Goal: Task Accomplishment & Management: Manage account settings

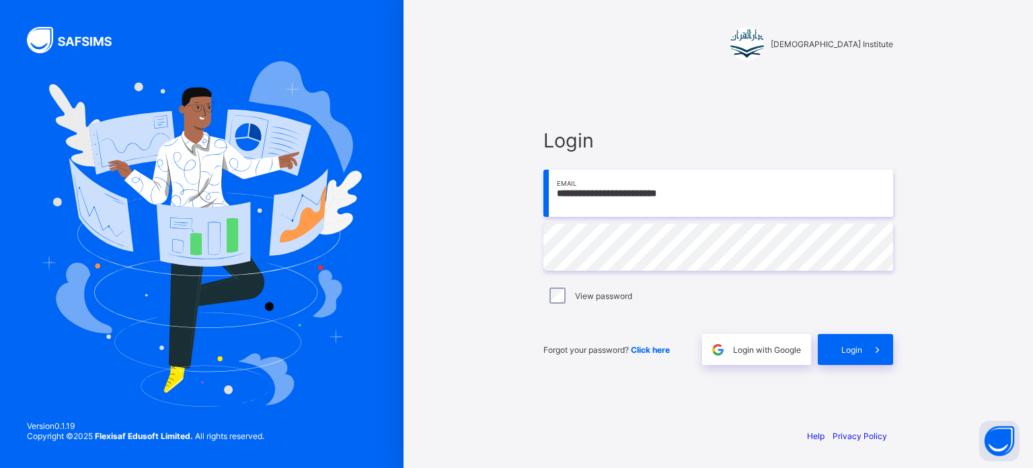
click at [587, 200] on input "**********" at bounding box center [719, 193] width 350 height 47
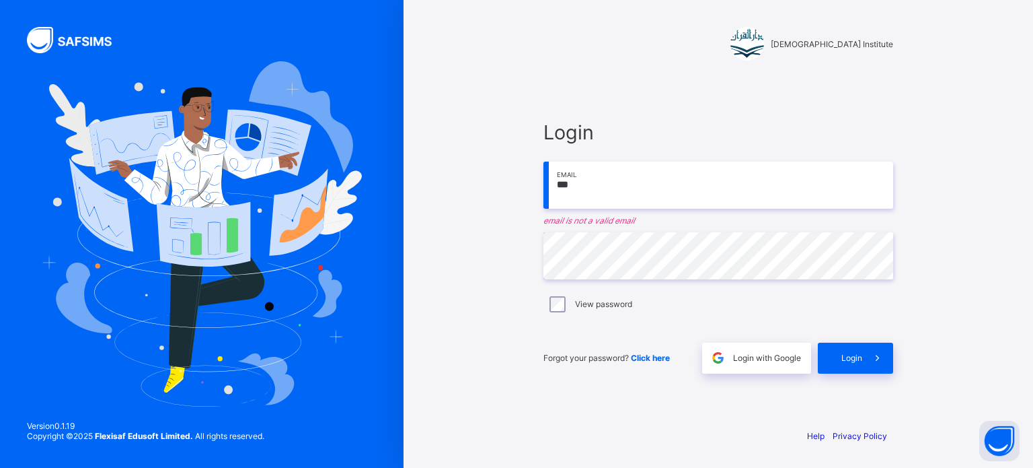
type input "**********"
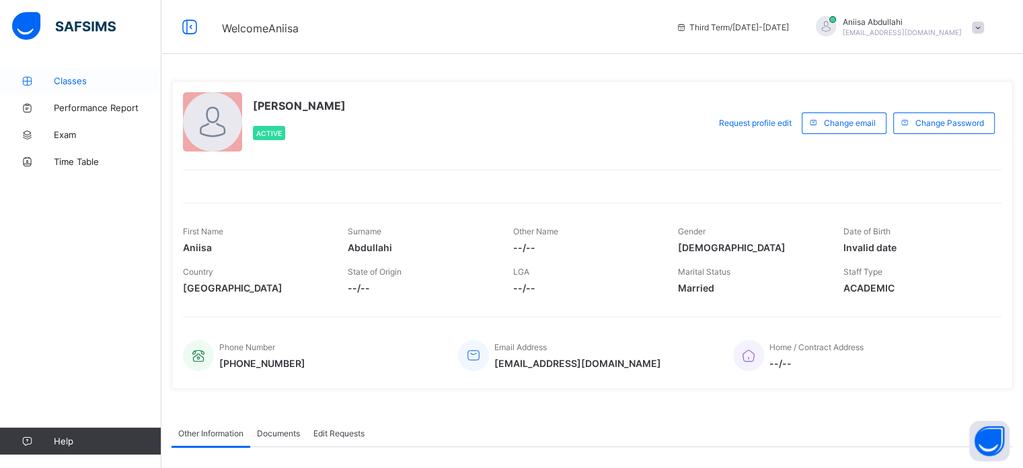
click at [46, 83] on icon at bounding box center [27, 81] width 54 height 10
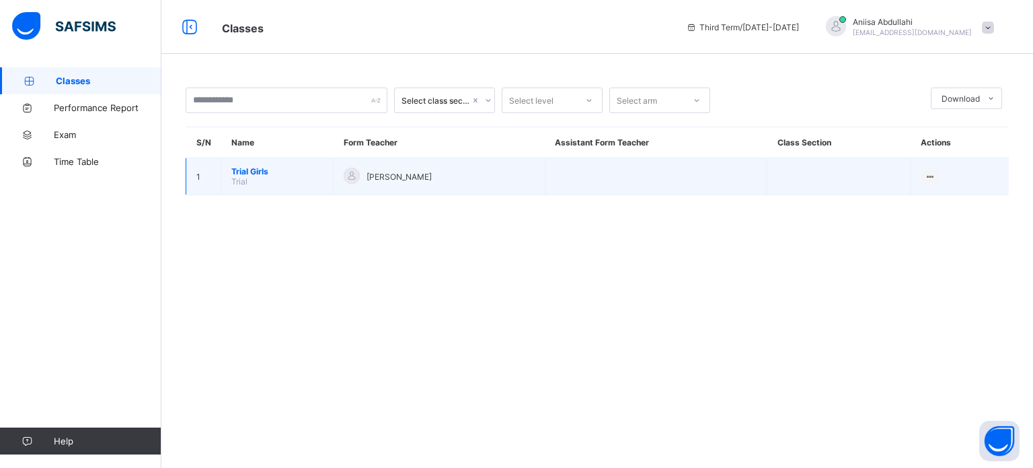
click at [266, 165] on td "Trial Girls Trial" at bounding box center [277, 176] width 112 height 37
click at [258, 170] on span "Trial Girls" at bounding box center [276, 171] width 91 height 10
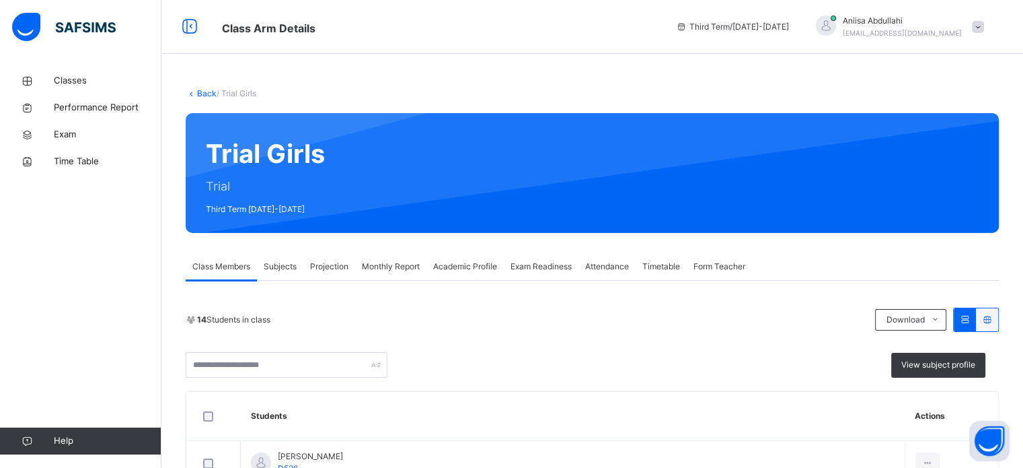
click at [544, 268] on span "Exam Readiness" at bounding box center [541, 266] width 61 height 12
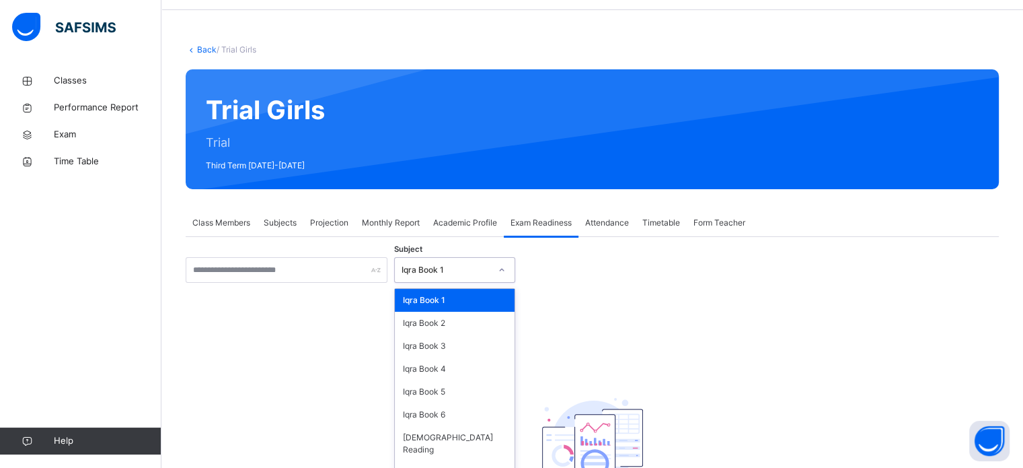
click at [430, 283] on div "option Iqra Book 1 focused, 1 of 8. 8 results available. Use Up and Down to cho…" at bounding box center [454, 270] width 121 height 26
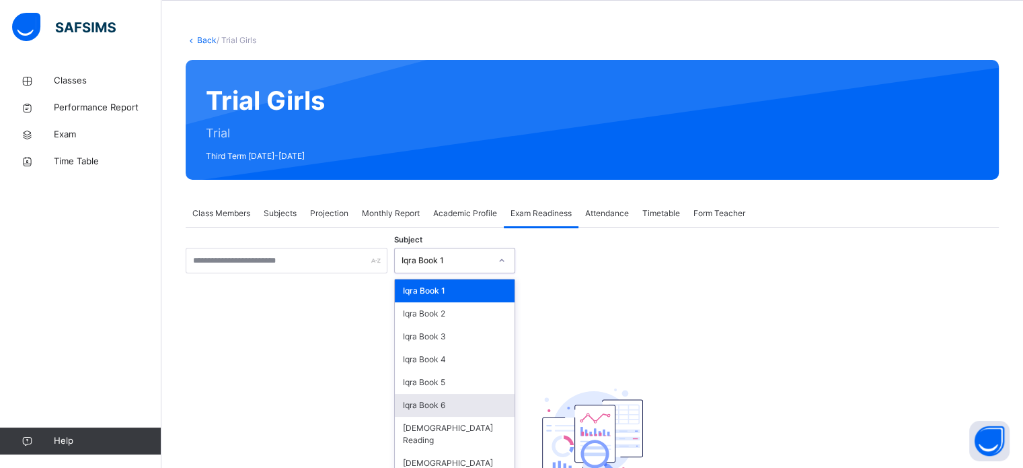
click at [444, 400] on div "Iqra Book 6" at bounding box center [455, 405] width 120 height 23
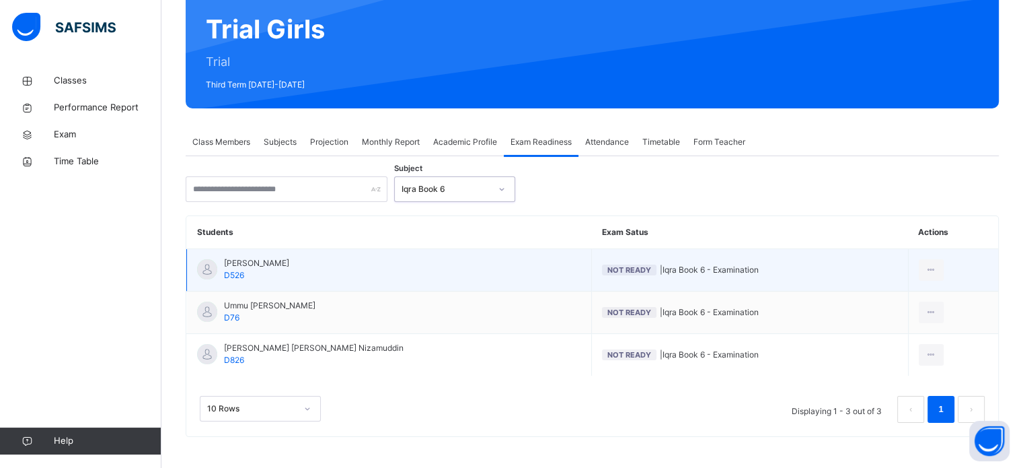
scroll to position [126, 0]
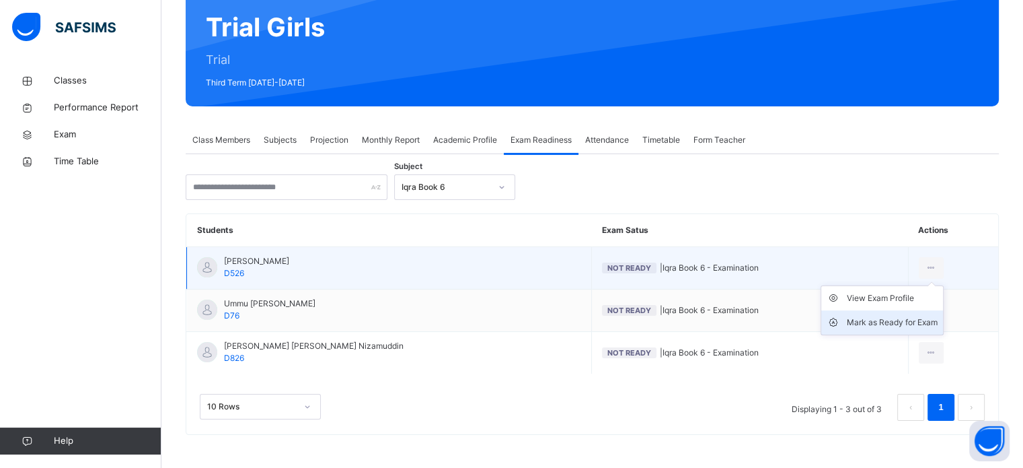
click at [891, 320] on div "Mark as Ready for Exam" at bounding box center [892, 322] width 91 height 13
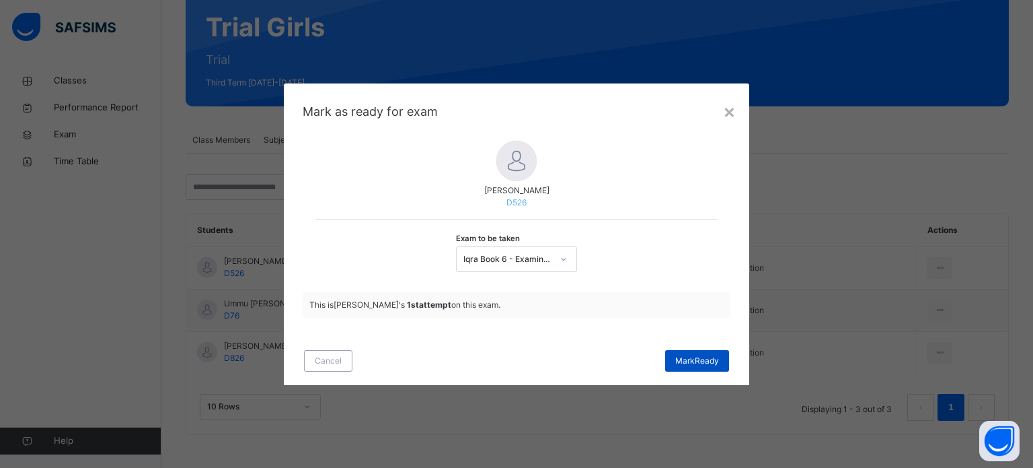
click at [708, 358] on span "Mark Ready" at bounding box center [697, 361] width 44 height 12
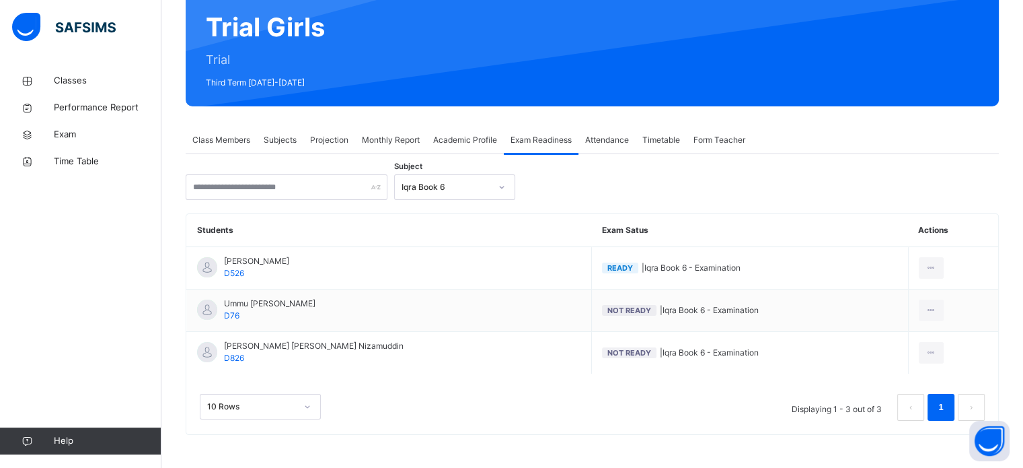
click at [204, 133] on div "Class Members" at bounding box center [221, 139] width 71 height 27
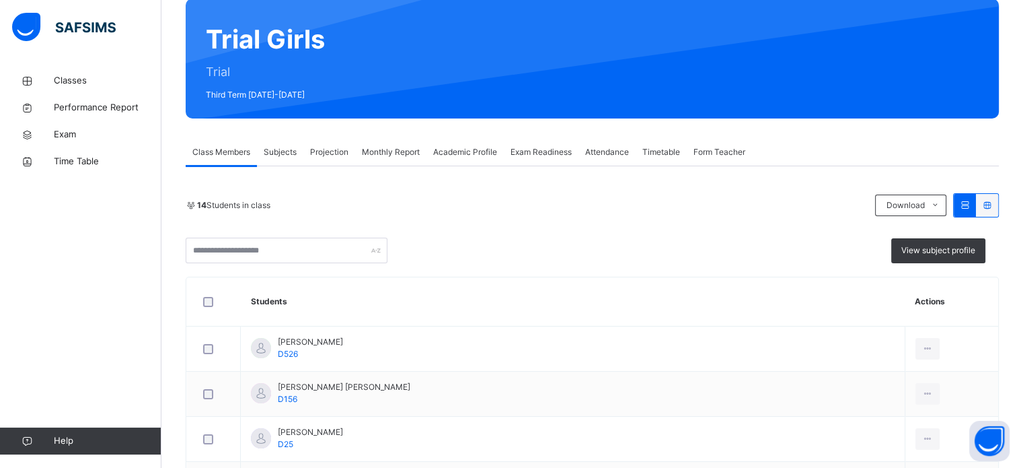
scroll to position [116, 0]
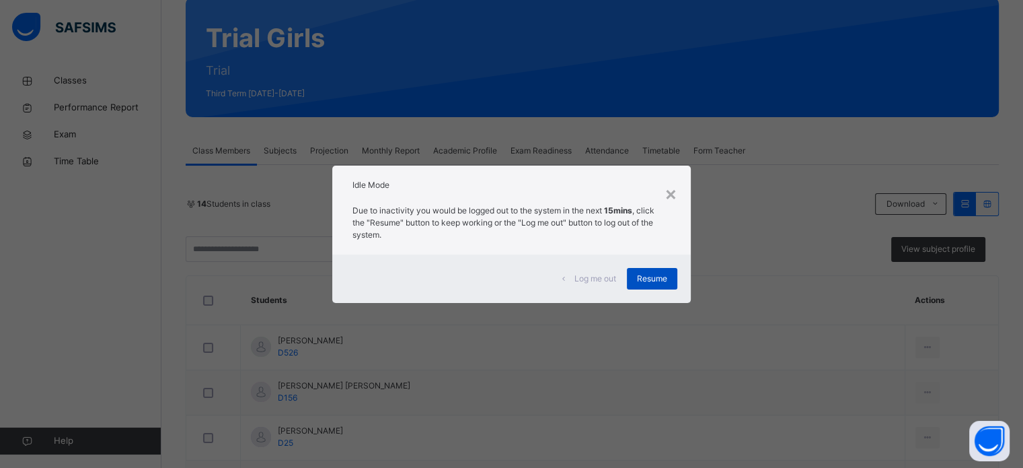
click at [662, 274] on span "Resume" at bounding box center [652, 278] width 30 height 12
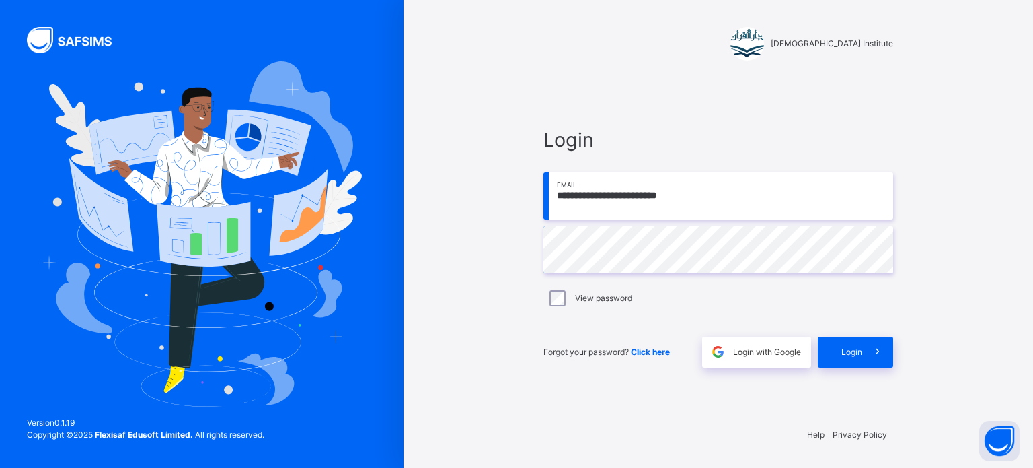
click at [573, 220] on div "**********" at bounding box center [719, 246] width 350 height 242
click at [571, 172] on input "**********" at bounding box center [719, 195] width 350 height 47
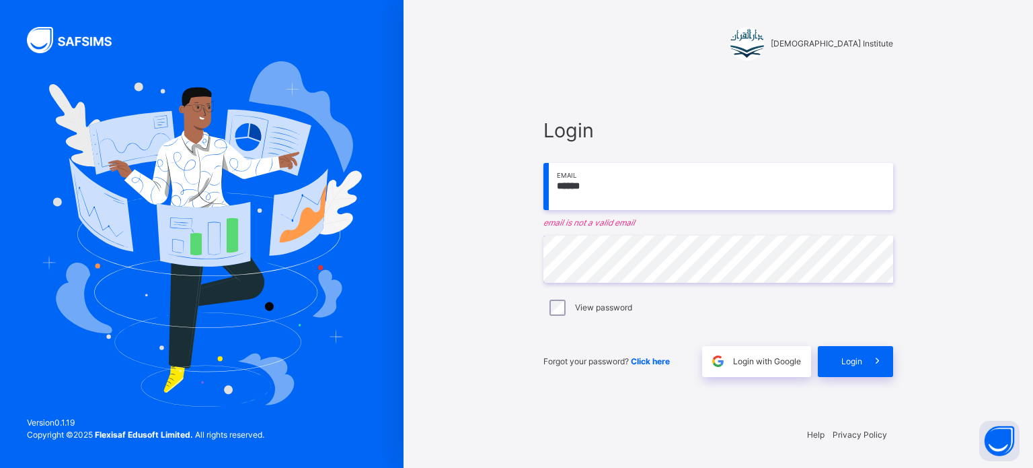
type input "**********"
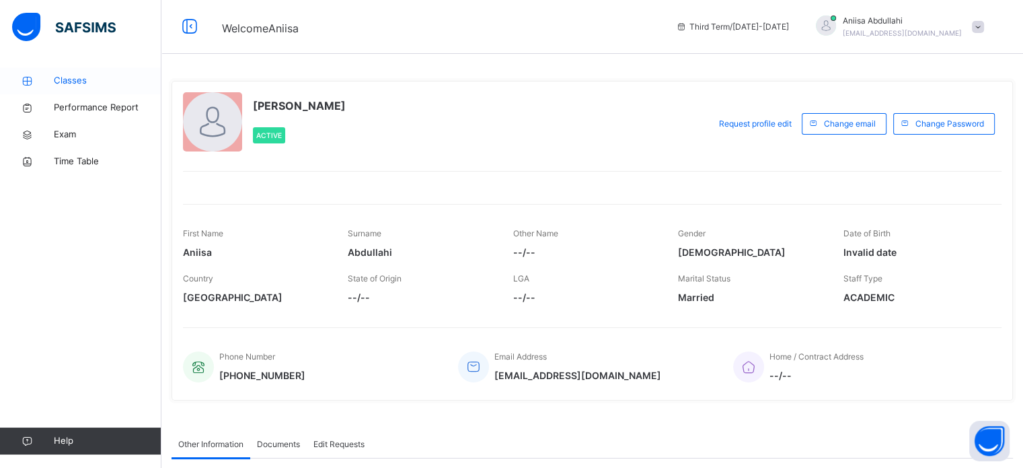
click at [50, 84] on icon at bounding box center [27, 81] width 54 height 10
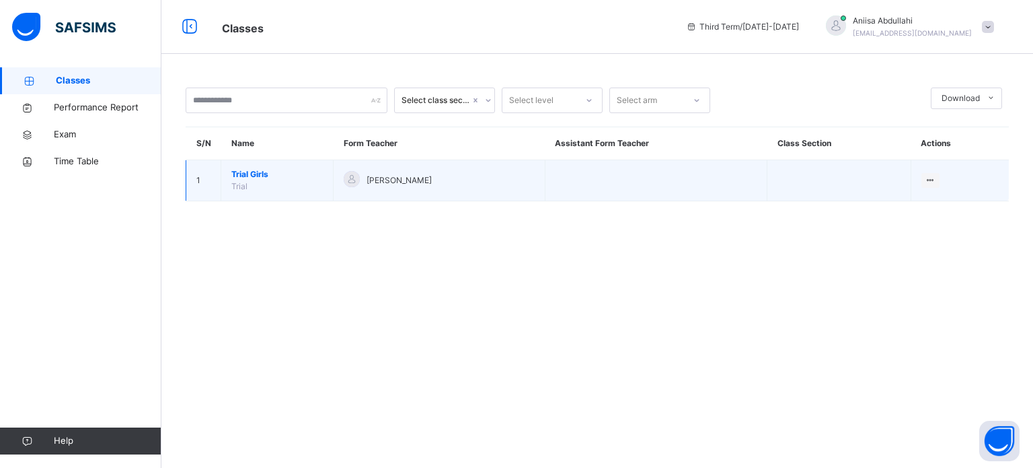
click at [237, 172] on span "Trial Girls" at bounding box center [276, 174] width 91 height 12
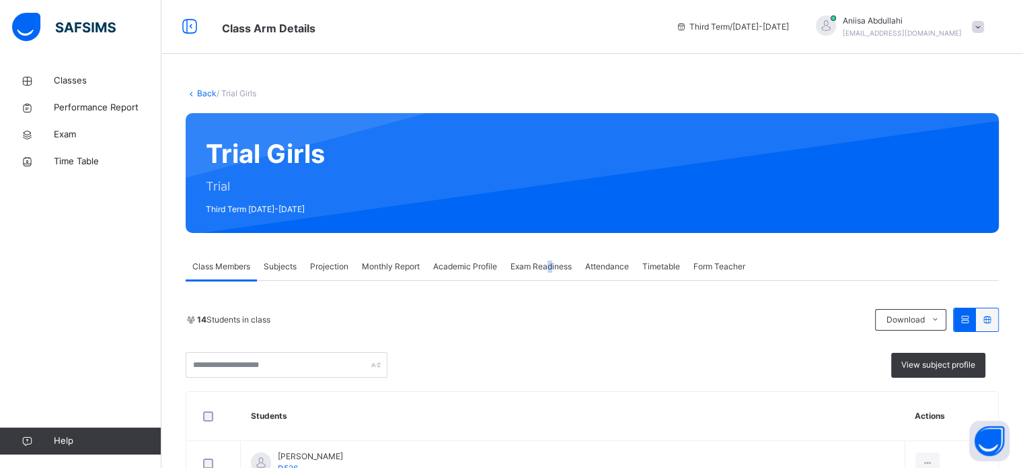
click at [554, 253] on div "Exam Readiness" at bounding box center [541, 266] width 75 height 27
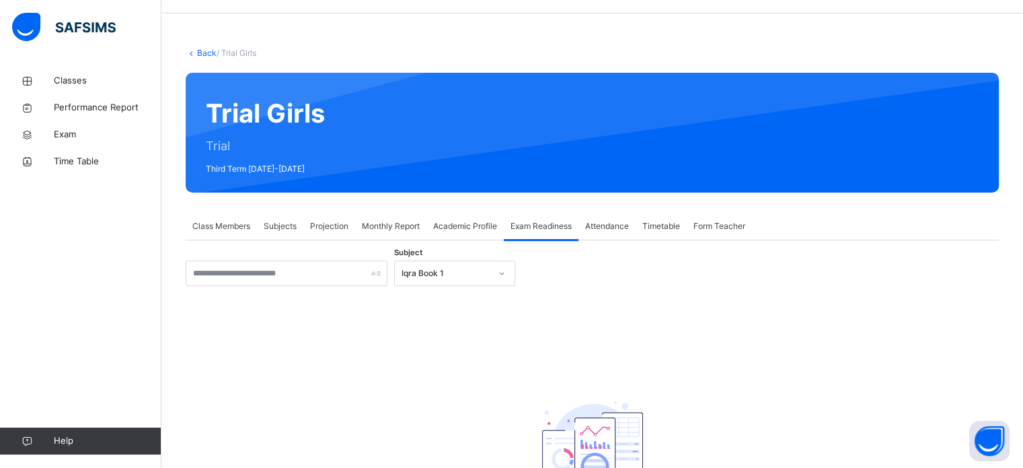
click at [442, 286] on div "Iqra Book 1" at bounding box center [454, 273] width 121 height 26
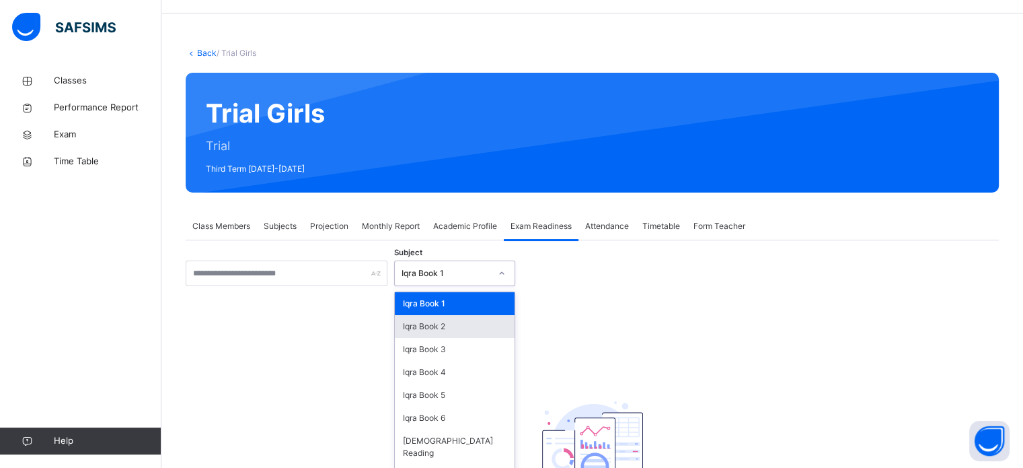
scroll to position [53, 0]
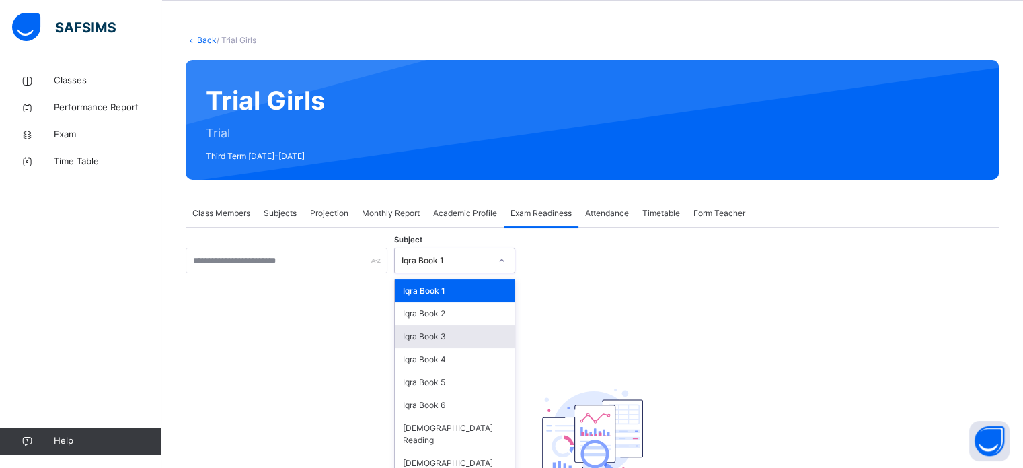
click at [459, 334] on div "Iqra Book 3" at bounding box center [455, 336] width 120 height 23
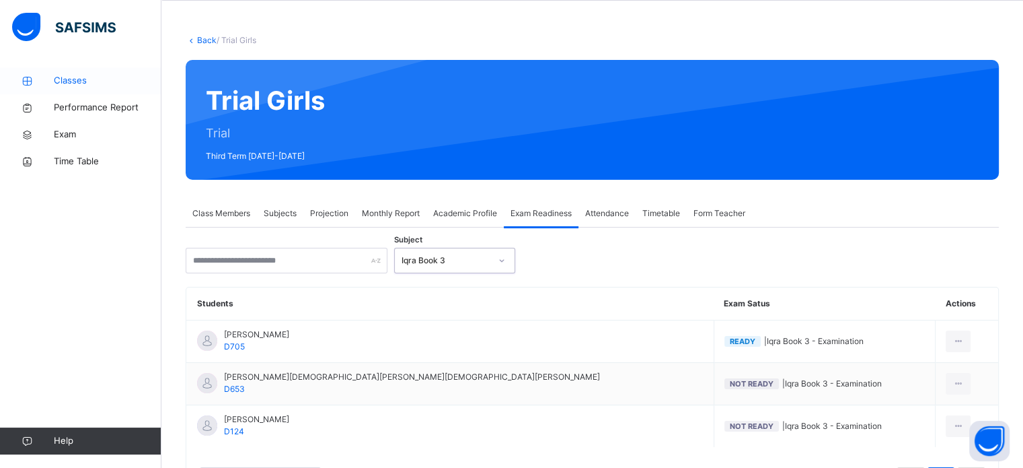
click at [71, 85] on span "Classes" at bounding box center [108, 80] width 108 height 13
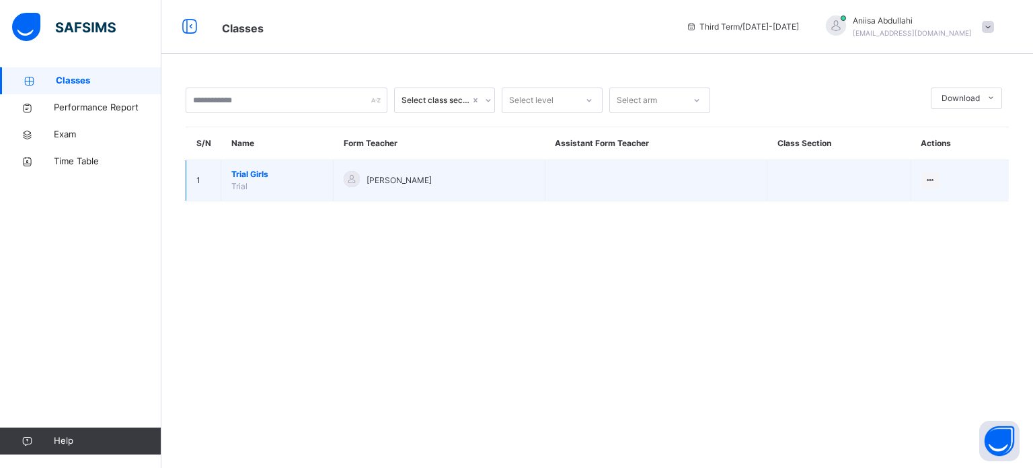
click at [264, 172] on span "Trial Girls" at bounding box center [276, 174] width 91 height 12
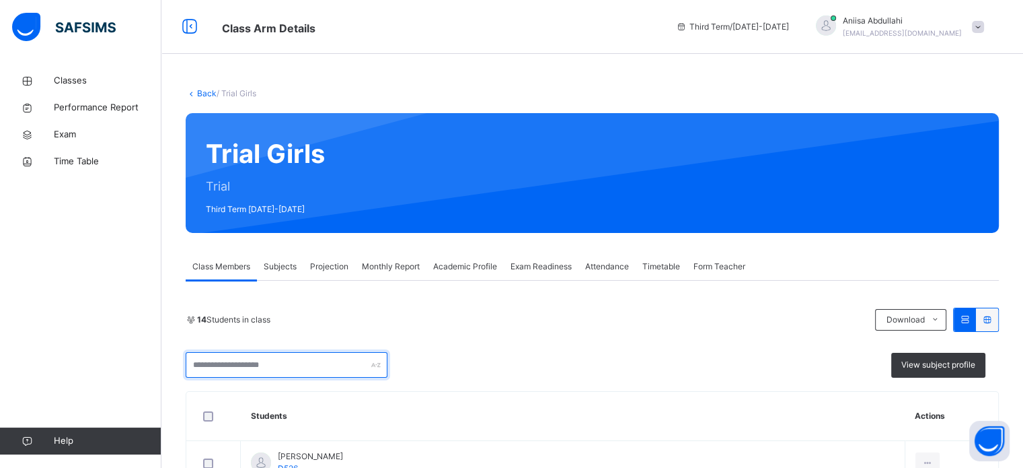
click at [242, 367] on input "text" at bounding box center [287, 365] width 202 height 26
click at [273, 256] on div "Subjects" at bounding box center [280, 266] width 46 height 27
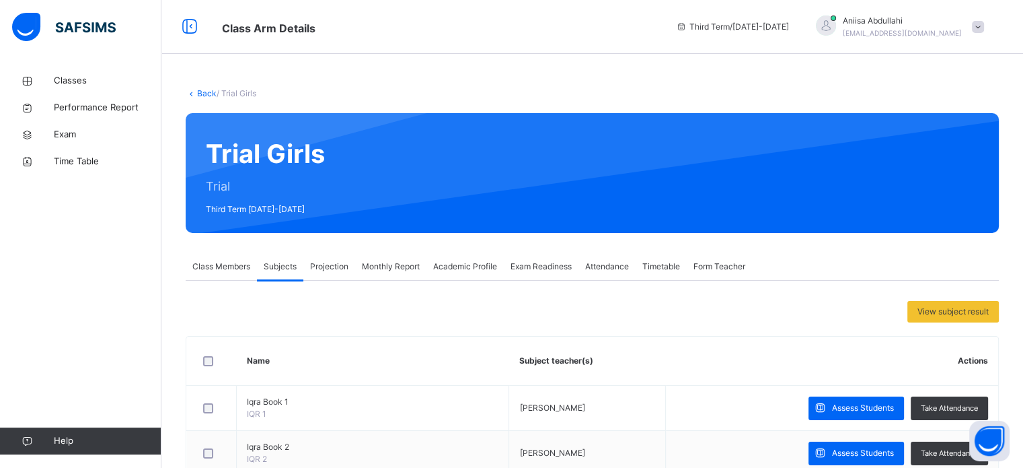
click at [213, 248] on div "Back / Trial Girls Trial Girls Trial Third Term 2024-2025 Class Members Subject…" at bounding box center [592, 423] width 862 height 712
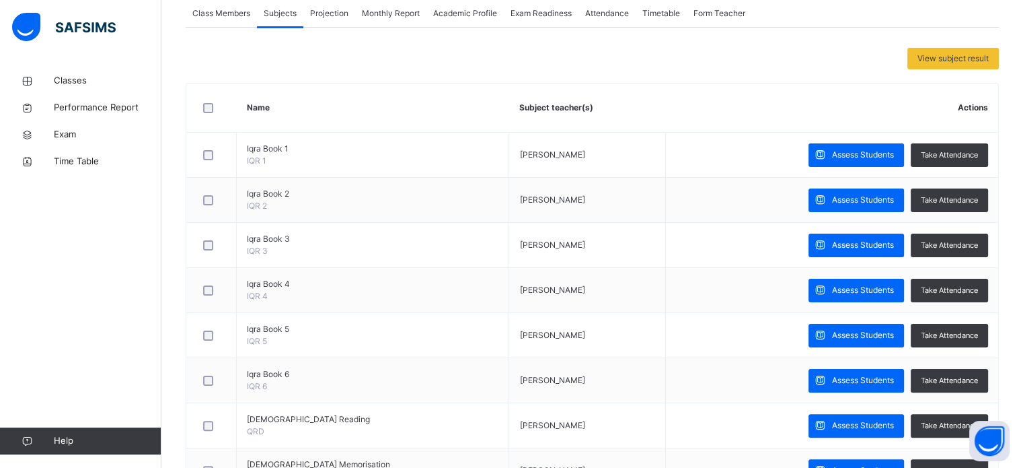
scroll to position [256, 0]
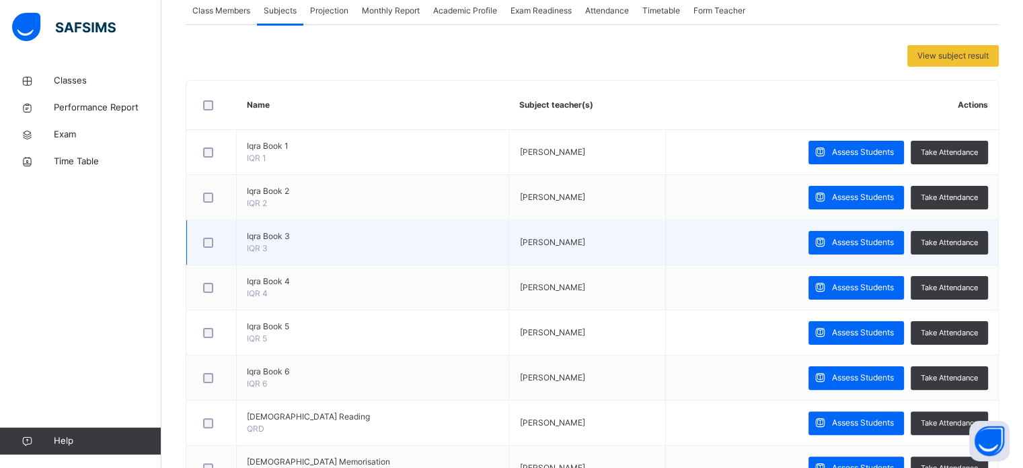
click at [379, 230] on span "Iqra Book 3" at bounding box center [373, 236] width 252 height 12
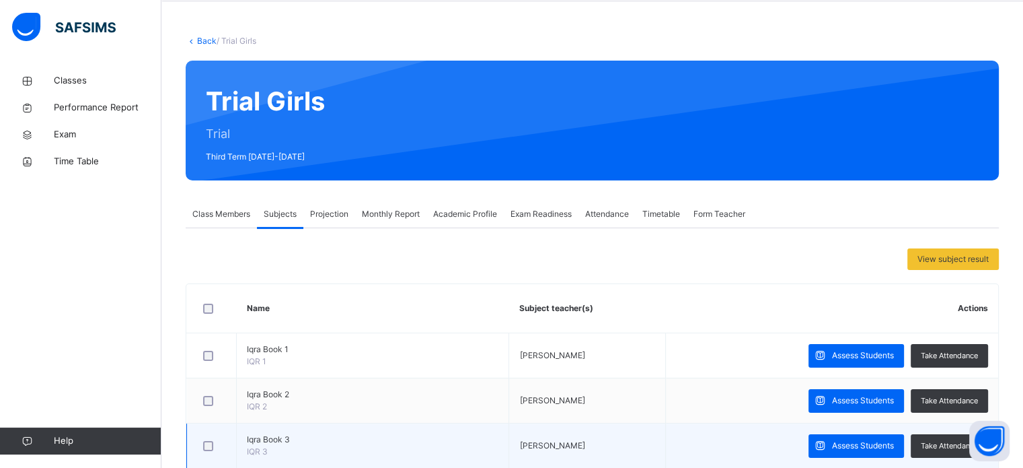
scroll to position [53, 0]
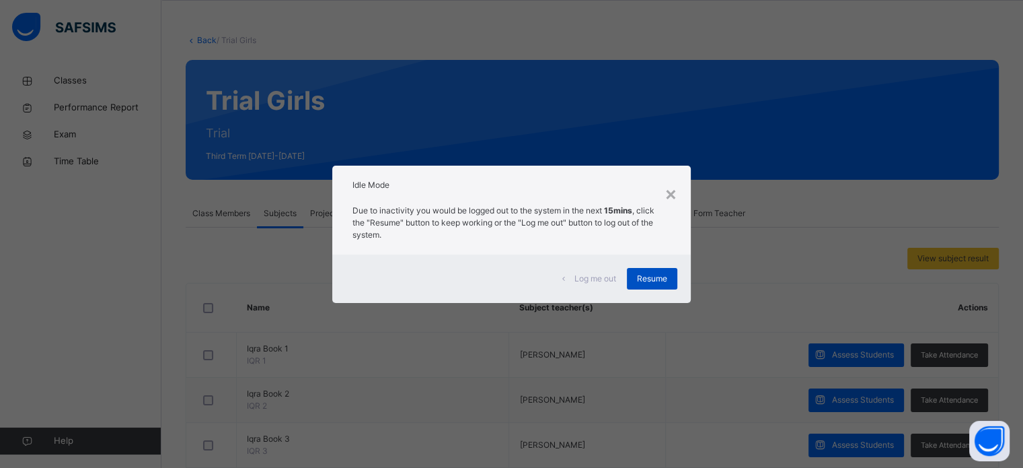
click at [656, 276] on span "Resume" at bounding box center [652, 278] width 30 height 12
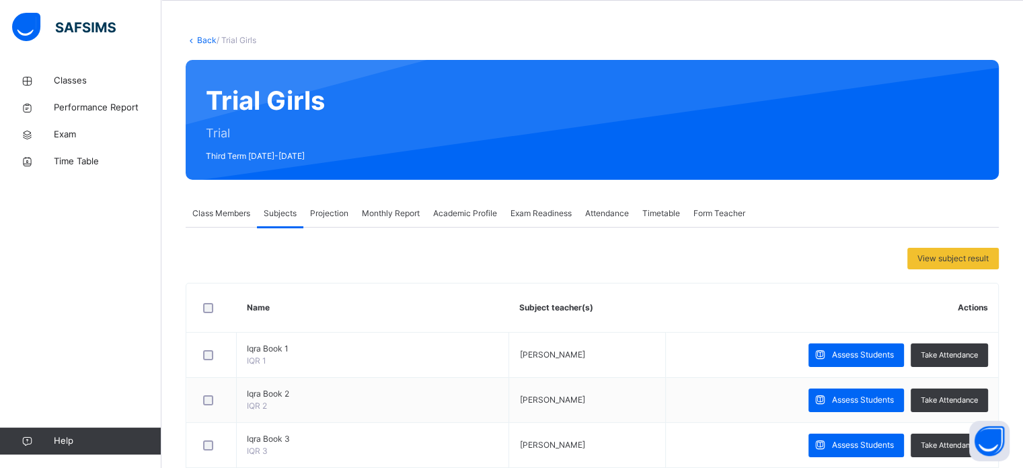
click at [323, 215] on span "Projection" at bounding box center [329, 213] width 38 height 12
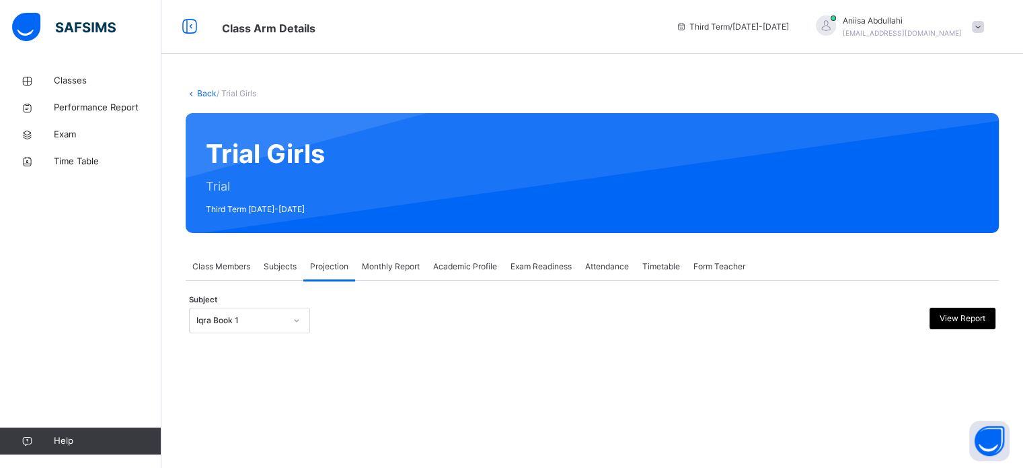
scroll to position [0, 0]
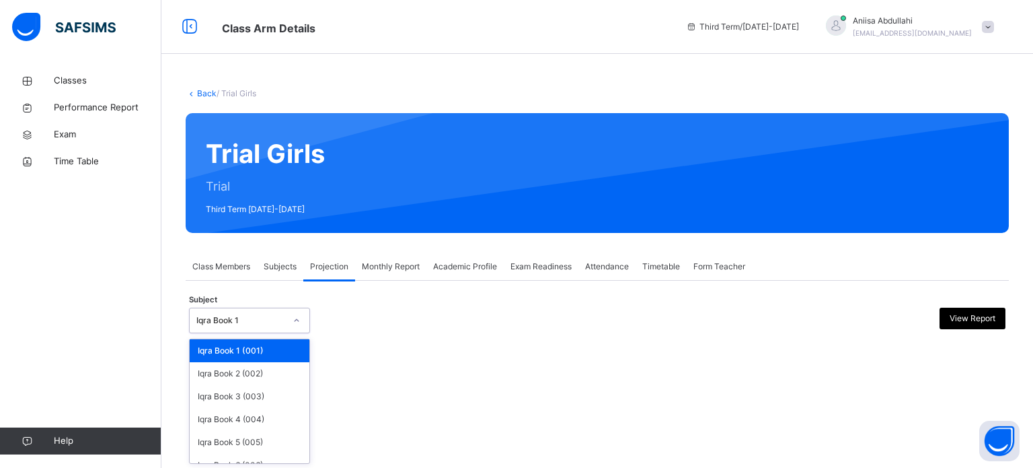
click at [289, 331] on div at bounding box center [297, 320] width 26 height 24
click at [248, 399] on div "Iqra Book 3 (003)" at bounding box center [250, 396] width 120 height 23
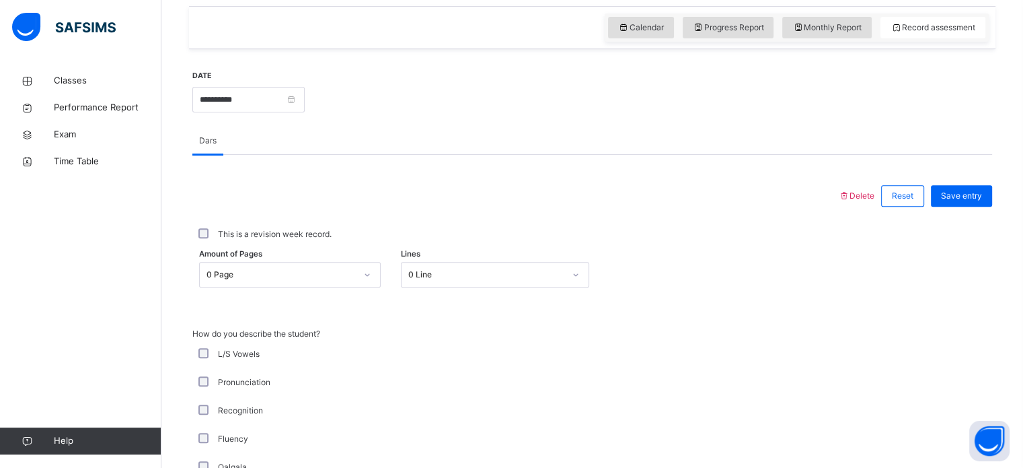
scroll to position [462, 0]
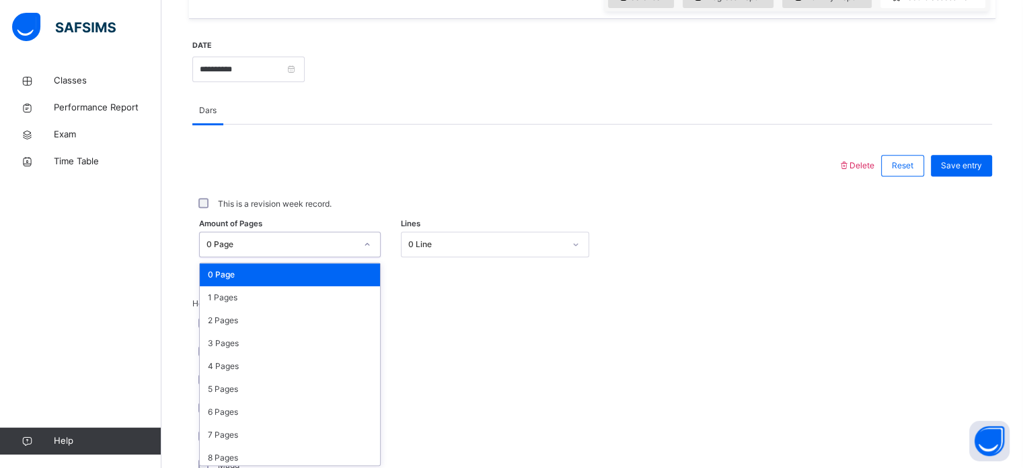
click at [247, 257] on div "option 0 Page focused, 1 of 31. 31 results available. Use Up and Down to choose…" at bounding box center [290, 244] width 182 height 26
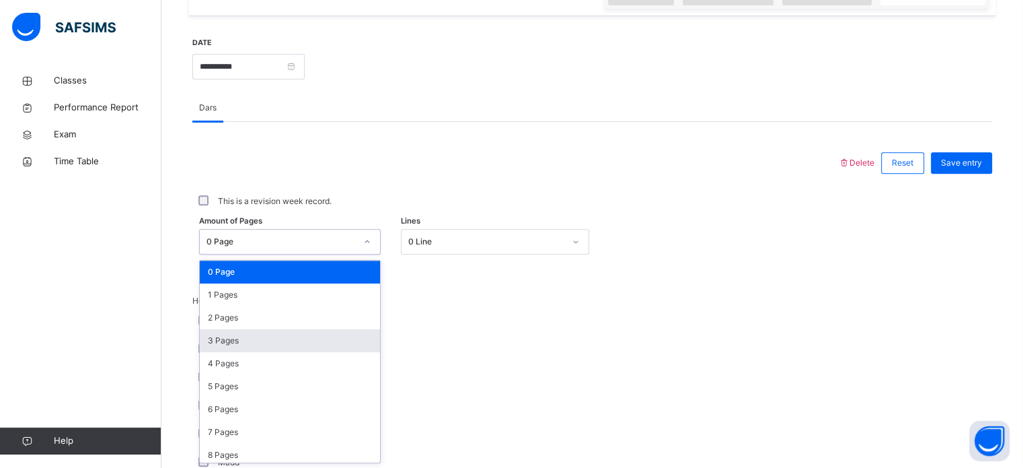
click at [246, 332] on div "3 Pages" at bounding box center [290, 340] width 180 height 23
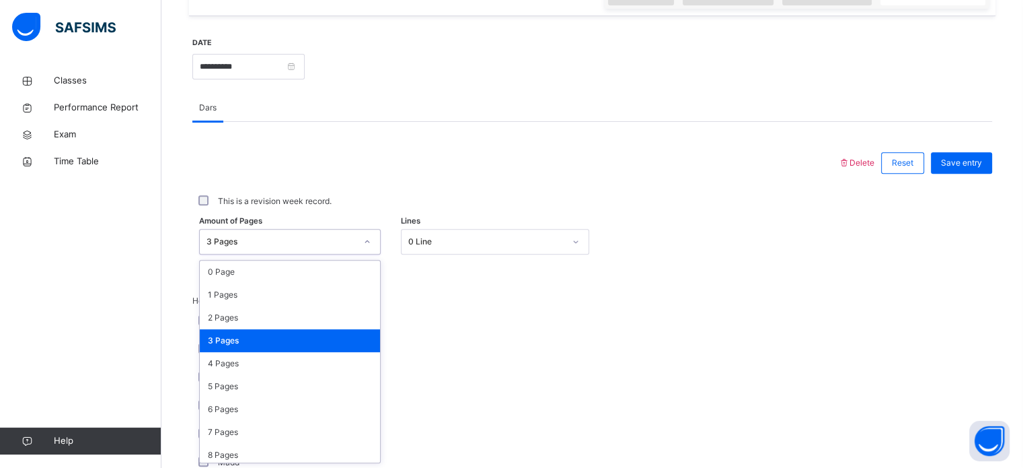
click at [237, 247] on div "3 Pages" at bounding box center [281, 241] width 149 height 12
click at [245, 317] on div "2 Pages" at bounding box center [290, 317] width 180 height 23
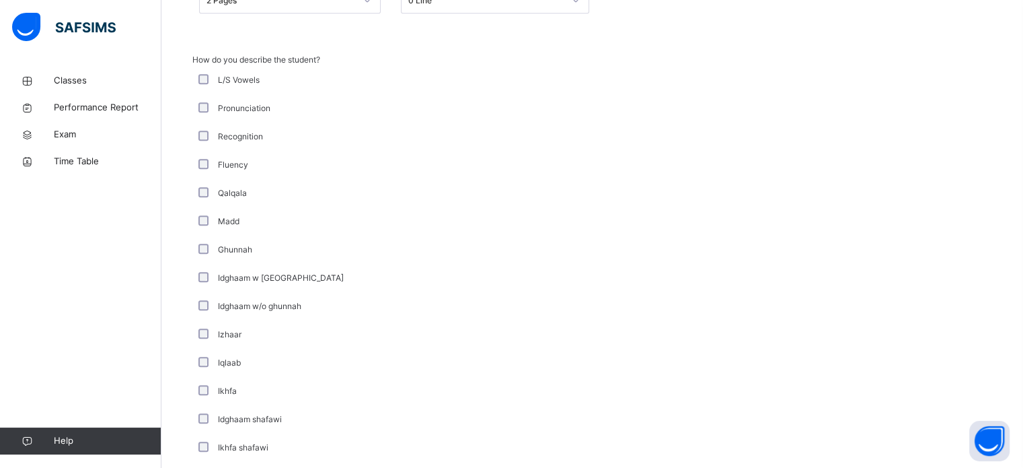
scroll to position [969, 0]
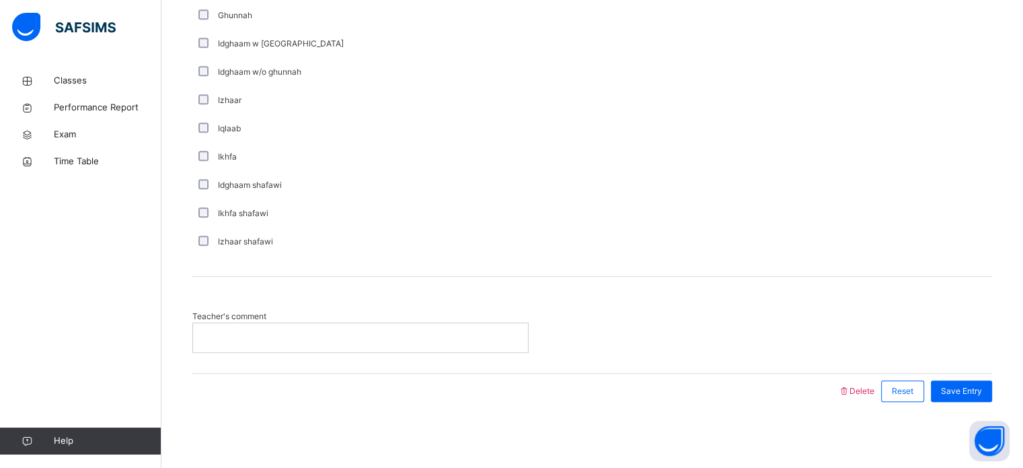
click at [227, 336] on p at bounding box center [360, 337] width 315 height 12
click at [222, 314] on span "Teacher's comment" at bounding box center [360, 316] width 336 height 12
click at [221, 346] on div at bounding box center [360, 337] width 335 height 28
click at [955, 392] on span "Save Entry" at bounding box center [961, 391] width 41 height 12
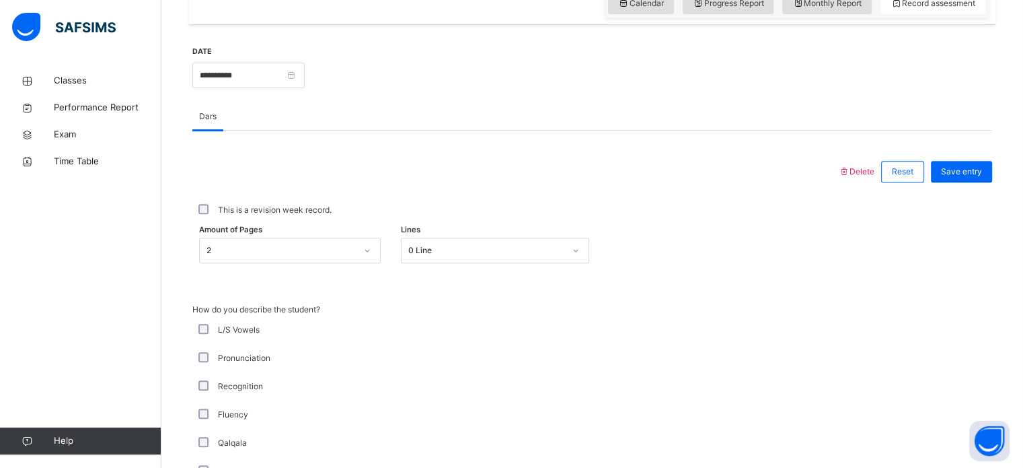
scroll to position [491, 0]
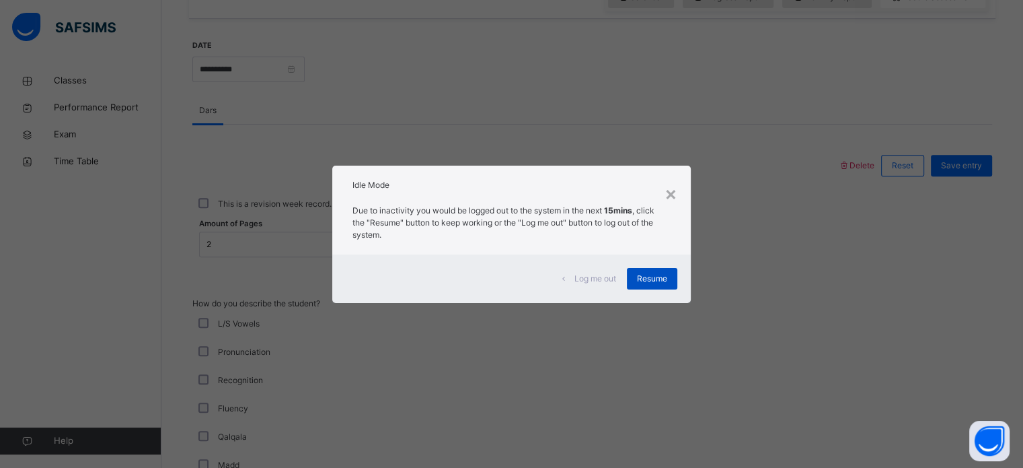
click at [658, 282] on span "Resume" at bounding box center [652, 278] width 30 height 12
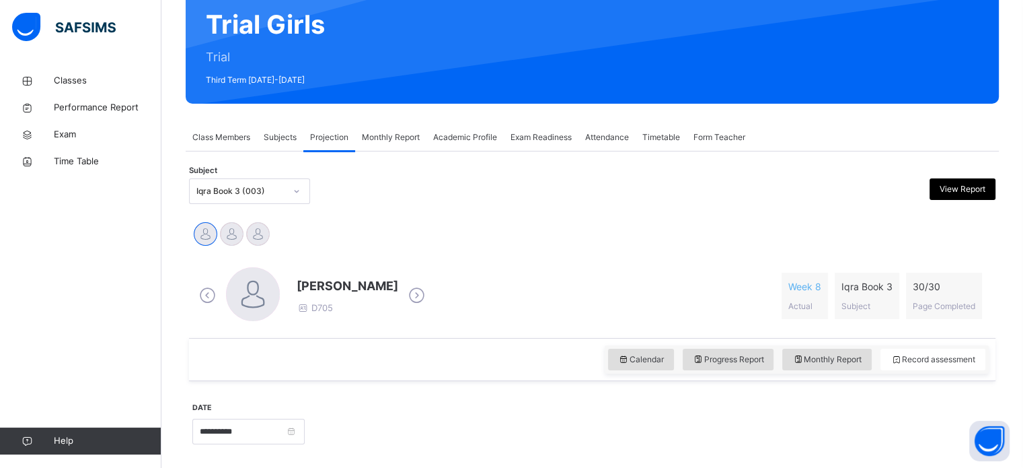
scroll to position [129, 0]
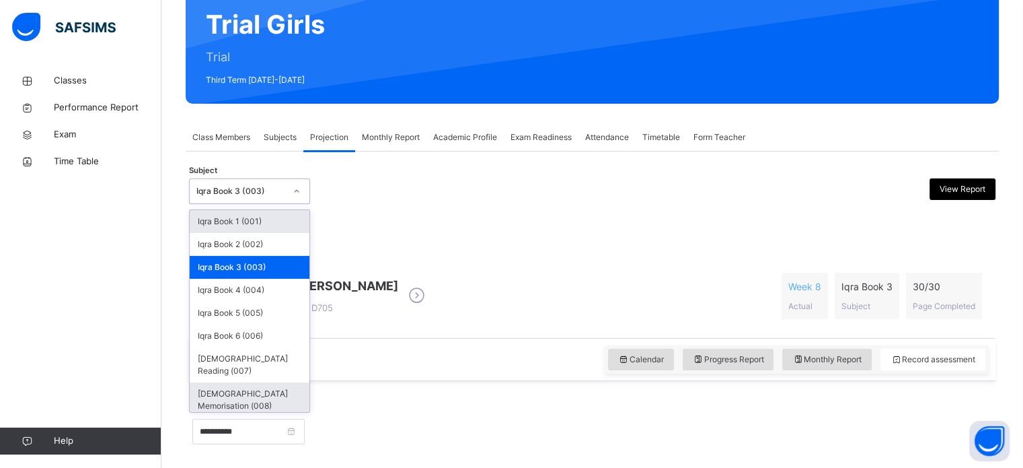
click at [275, 385] on div "[DEMOGRAPHIC_DATA] Memorisation (008)" at bounding box center [250, 399] width 120 height 35
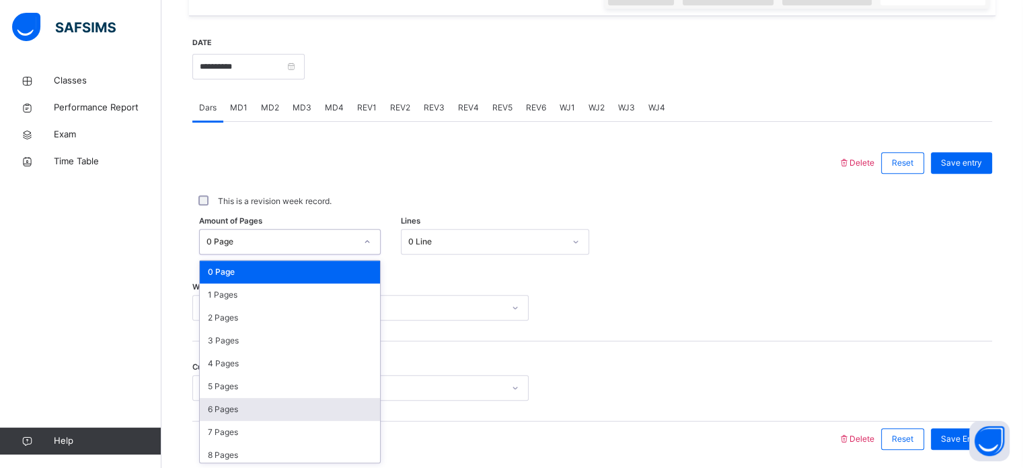
scroll to position [542, 0]
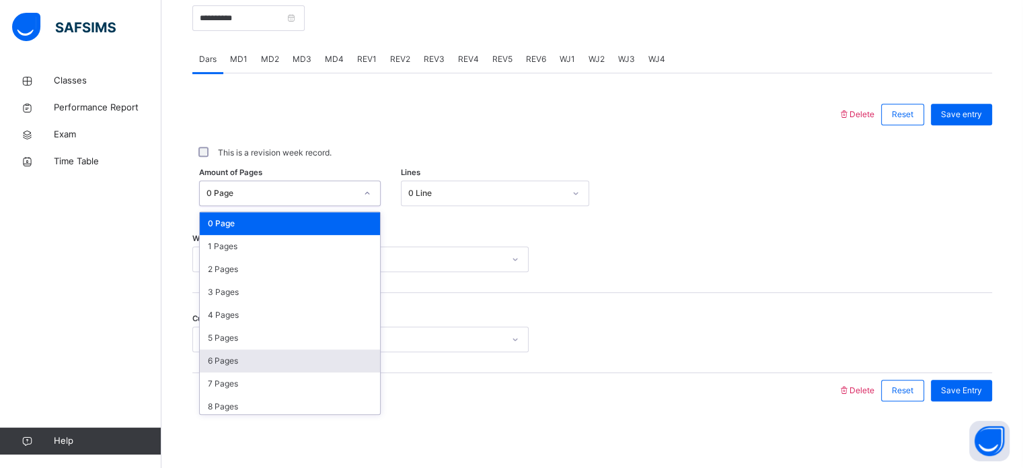
click at [692, 300] on div "Current Dars Select option..." at bounding box center [592, 333] width 800 height 80
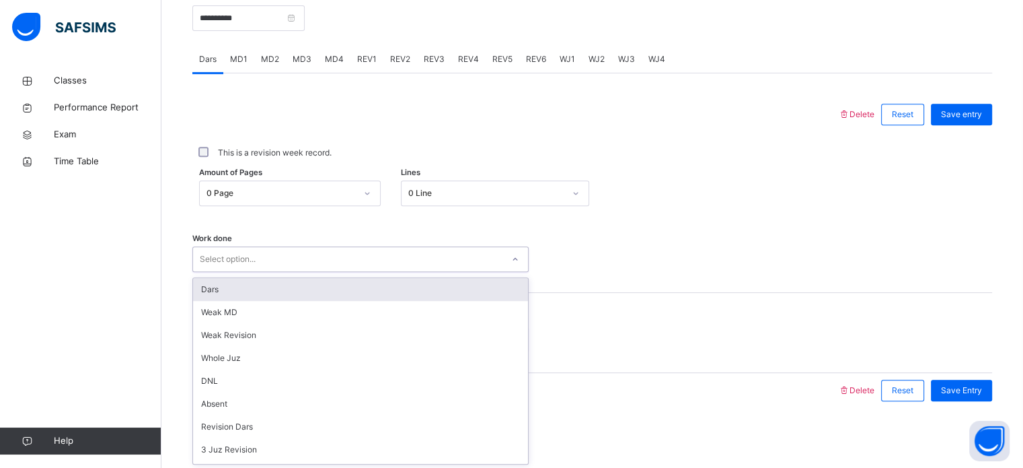
click at [599, 321] on div "Current Dars Select option..." at bounding box center [592, 333] width 800 height 80
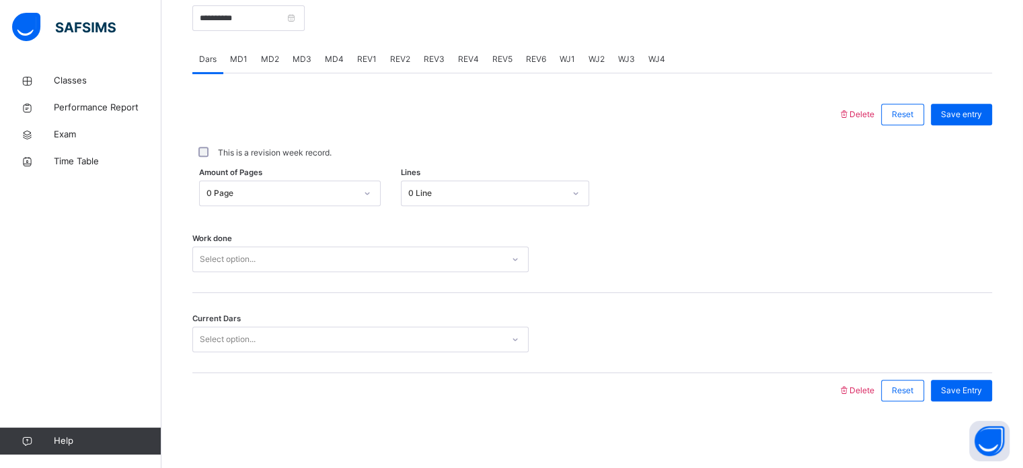
click at [564, 196] on div "0 Line" at bounding box center [486, 193] width 156 height 12
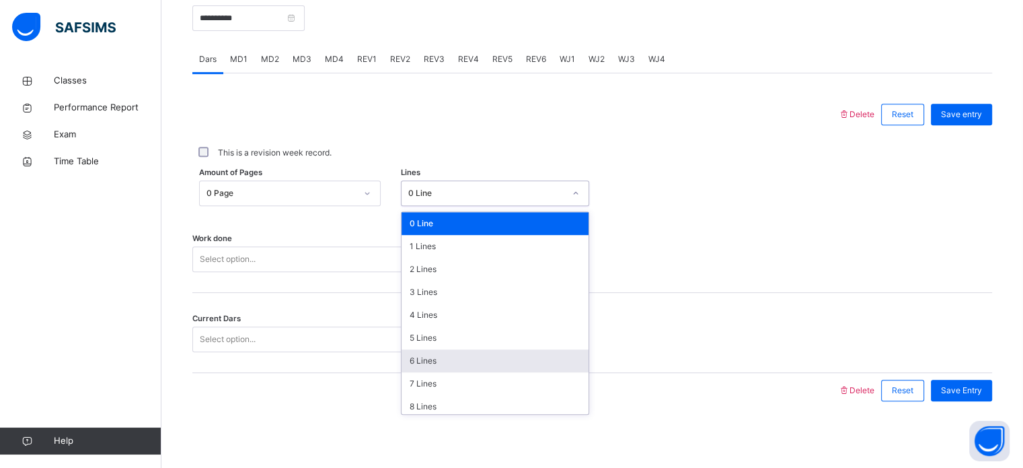
click at [537, 357] on div "6 Lines" at bounding box center [495, 360] width 187 height 23
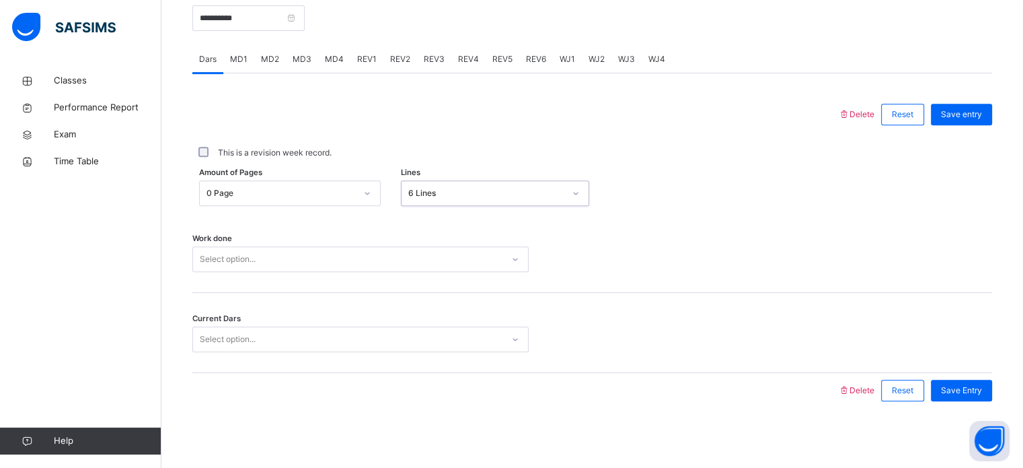
click at [511, 258] on icon at bounding box center [515, 258] width 8 height 13
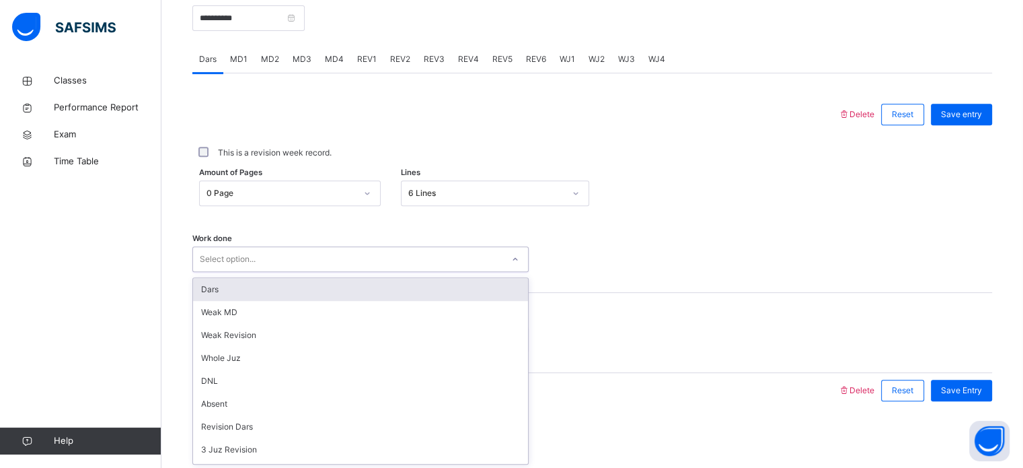
click at [503, 278] on div "Dars" at bounding box center [360, 289] width 335 height 23
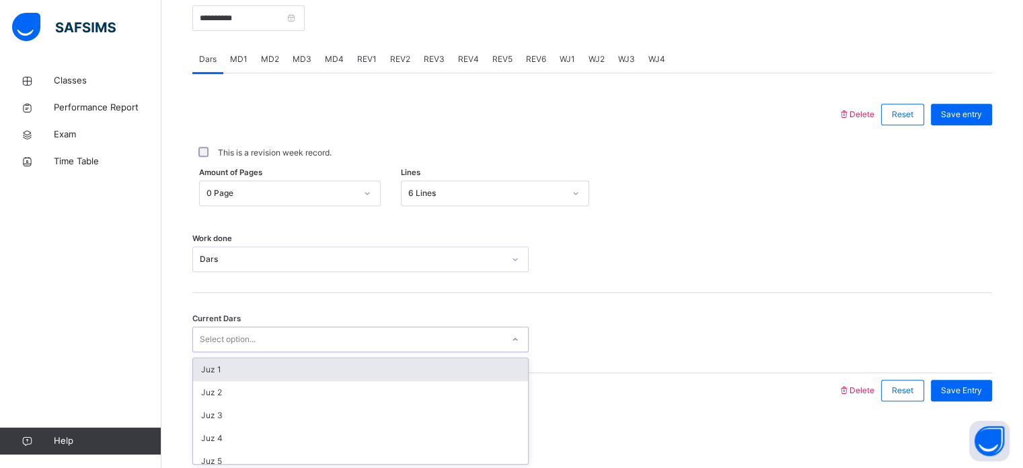
click at [352, 337] on div "Select option..." at bounding box center [347, 339] width 309 height 21
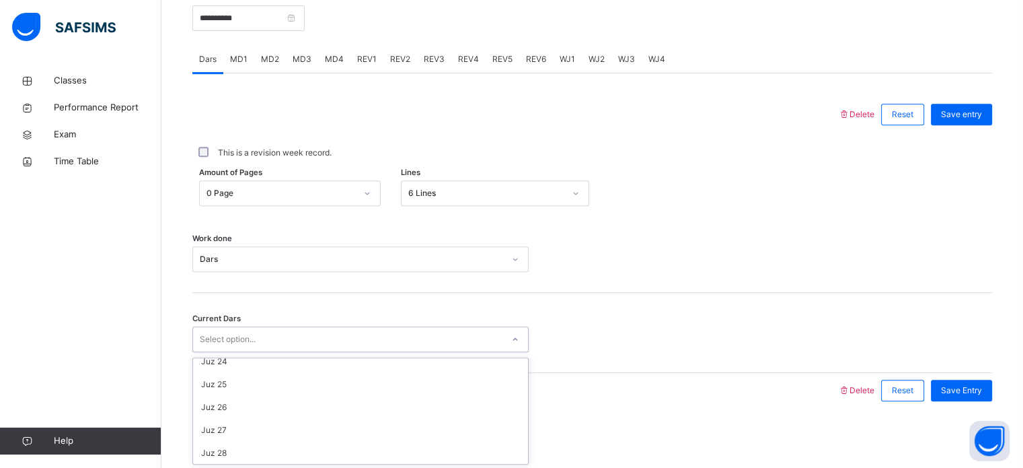
scroll to position [537, 0]
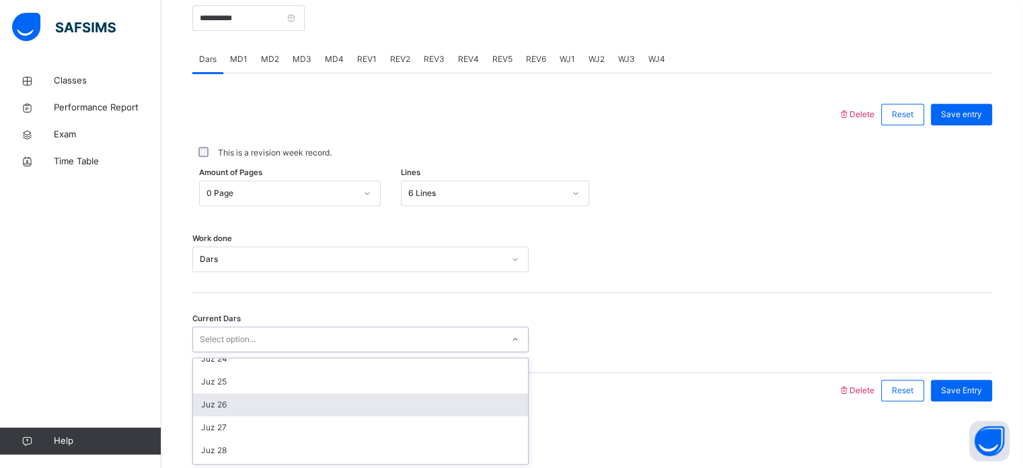
click at [369, 402] on div "Juz 26" at bounding box center [360, 404] width 335 height 23
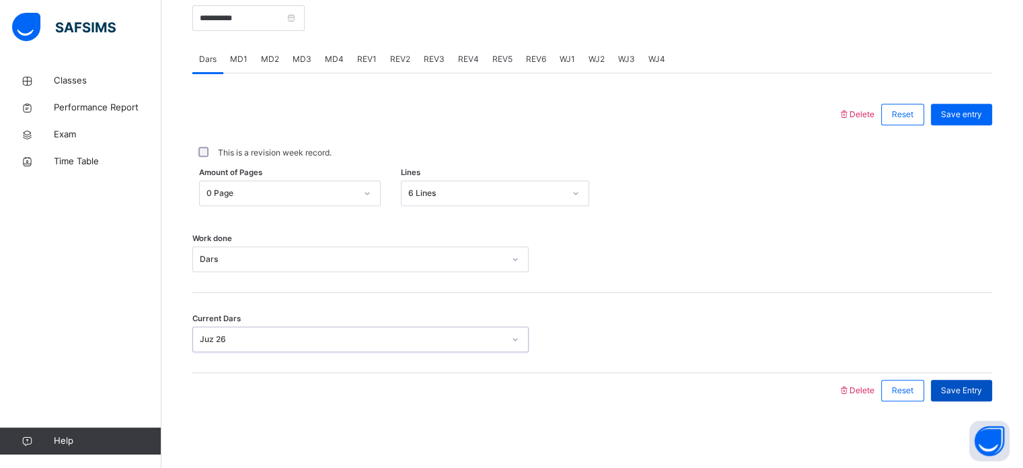
click at [950, 390] on div "Save Entry" at bounding box center [961, 390] width 61 height 22
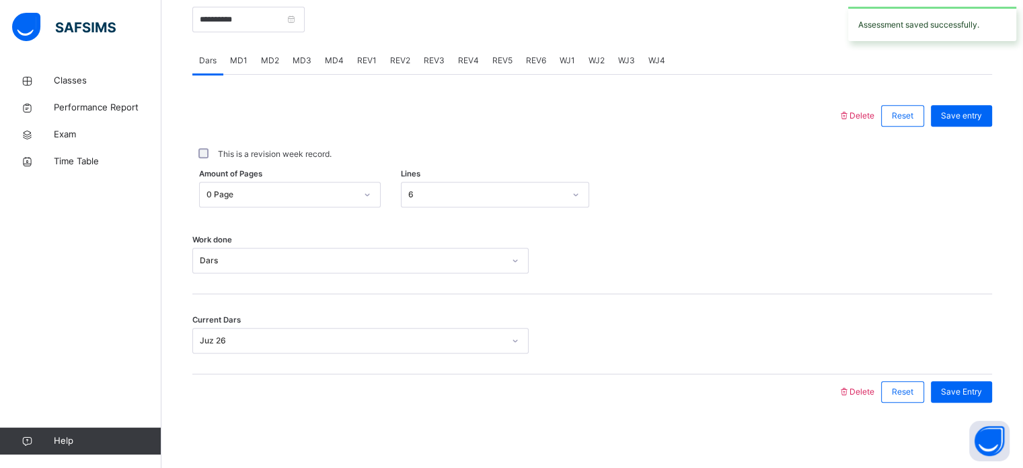
scroll to position [542, 0]
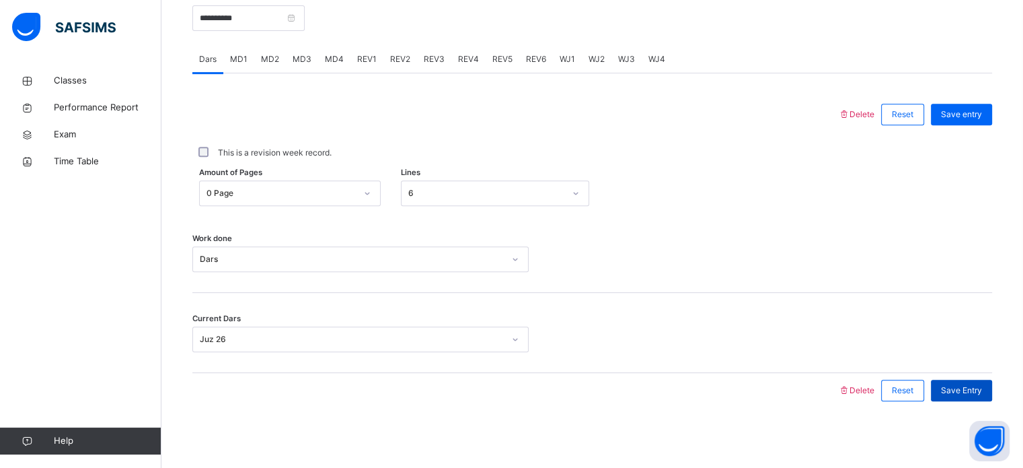
click at [980, 391] on span "Save Entry" at bounding box center [961, 390] width 41 height 12
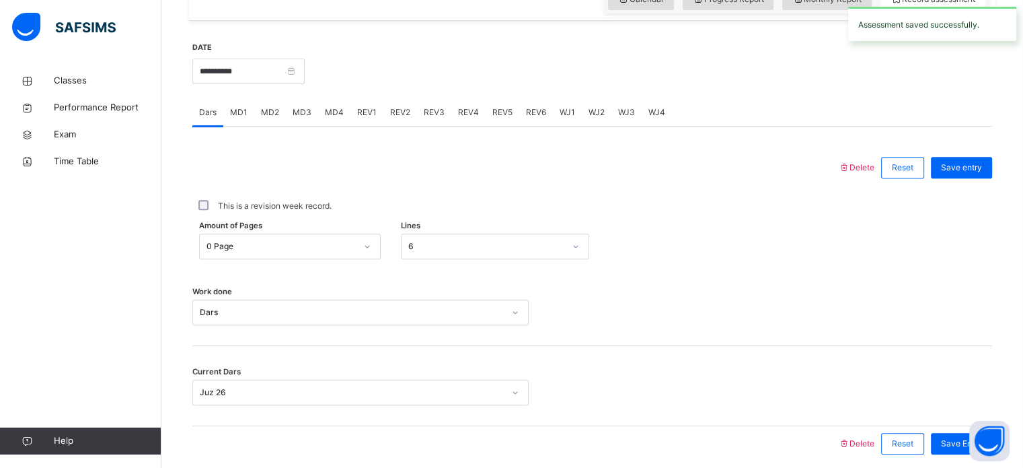
scroll to position [488, 0]
click at [337, 118] on span "MD4" at bounding box center [334, 113] width 19 height 12
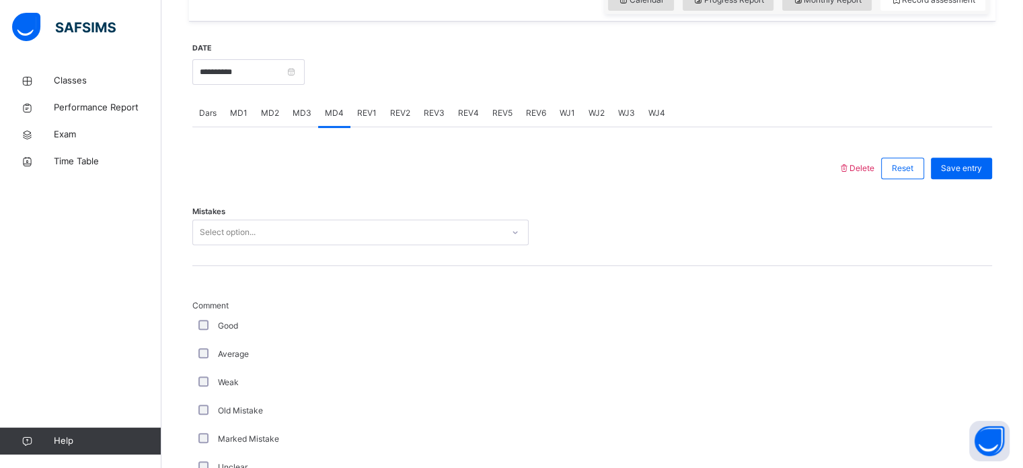
click at [283, 241] on div "Select option..." at bounding box center [347, 232] width 309 height 21
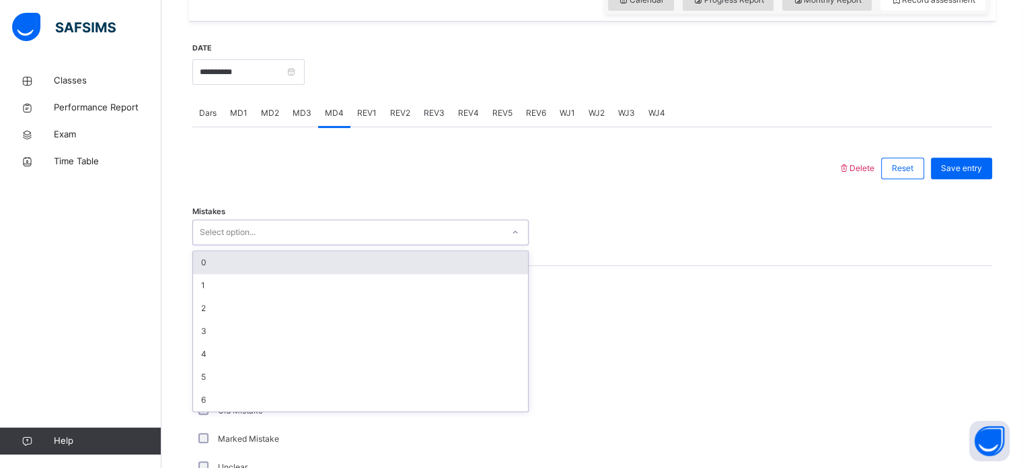
click at [279, 262] on div "0" at bounding box center [360, 262] width 335 height 23
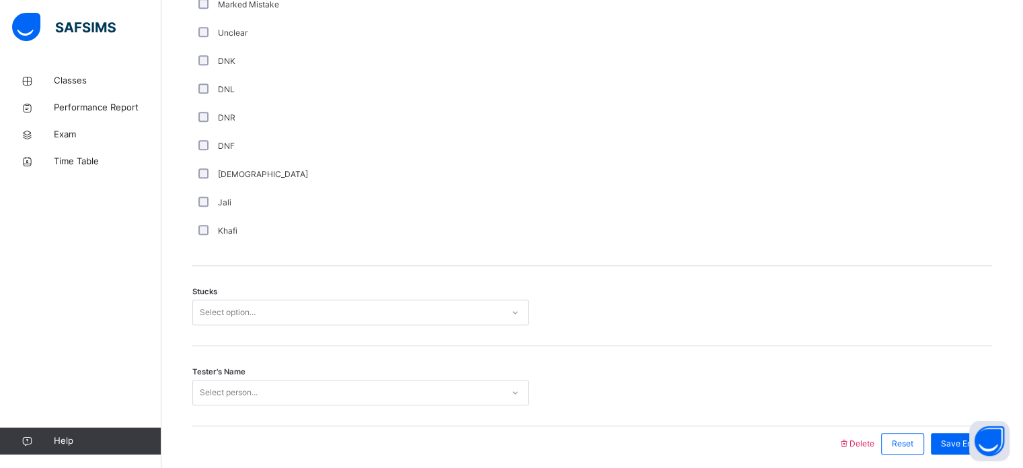
scroll to position [925, 0]
click at [202, 254] on div "Comment Good Average Weak Old Mistake Marked Mistake Unclear DNK DNL DNR DNF Mu…" at bounding box center [592, 46] width 800 height 434
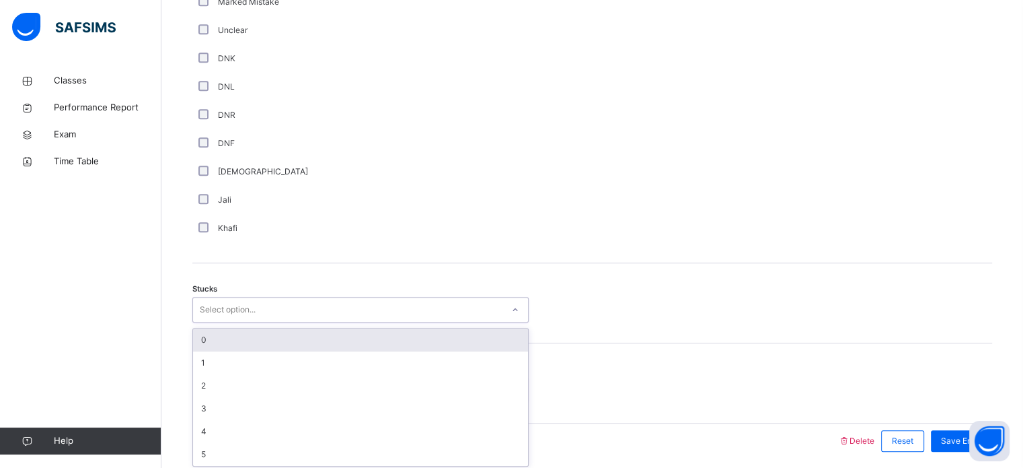
click at [233, 301] on div "Select option..." at bounding box center [228, 310] width 56 height 26
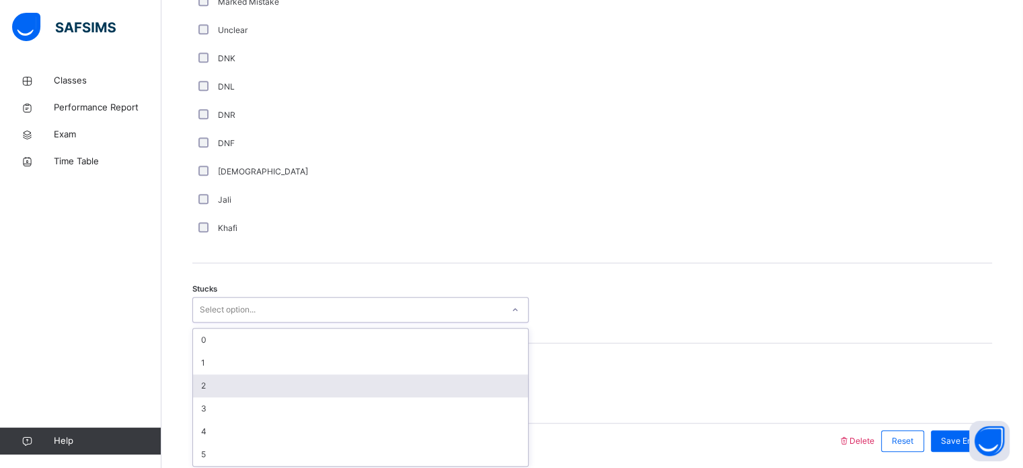
click at [258, 381] on div "2" at bounding box center [360, 385] width 335 height 23
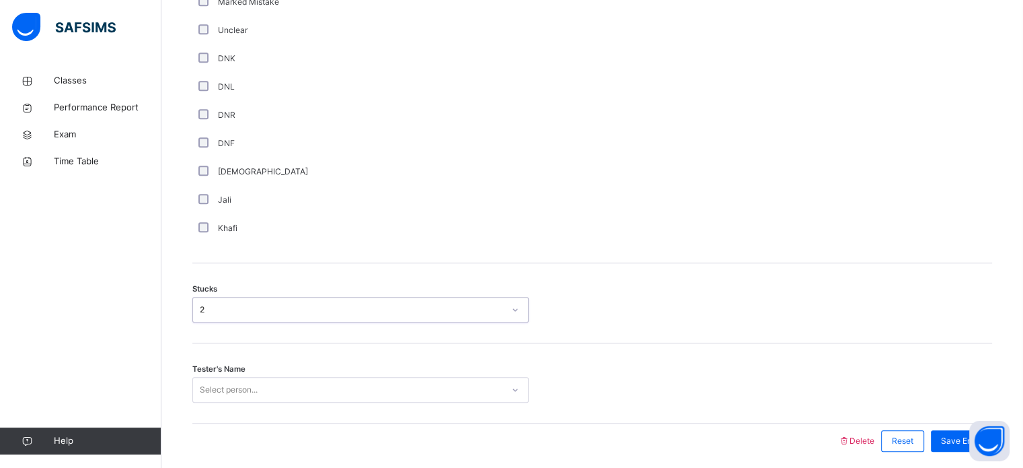
scroll to position [975, 0]
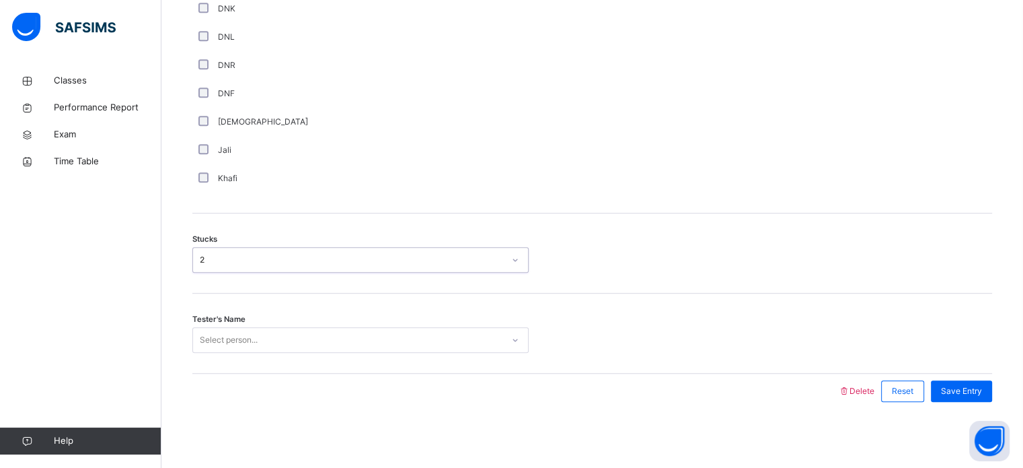
click at [259, 353] on div "Select person..." at bounding box center [360, 340] width 336 height 26
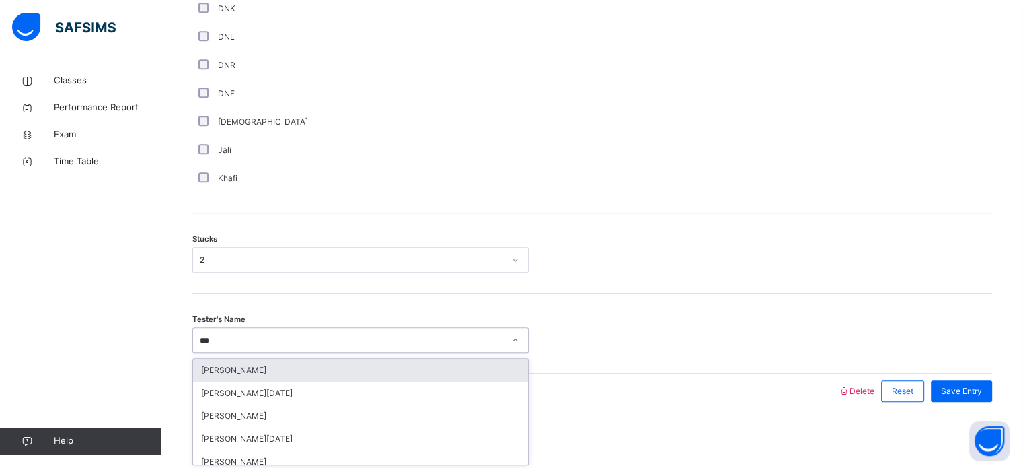
type input "****"
click at [272, 359] on div "[PERSON_NAME] [PERSON_NAME]" at bounding box center [360, 370] width 335 height 23
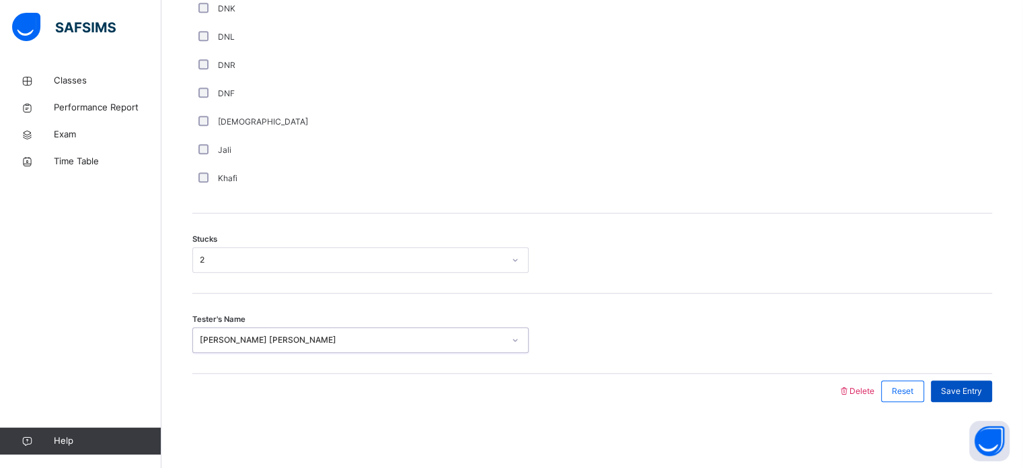
click at [982, 389] on span "Save Entry" at bounding box center [961, 391] width 41 height 12
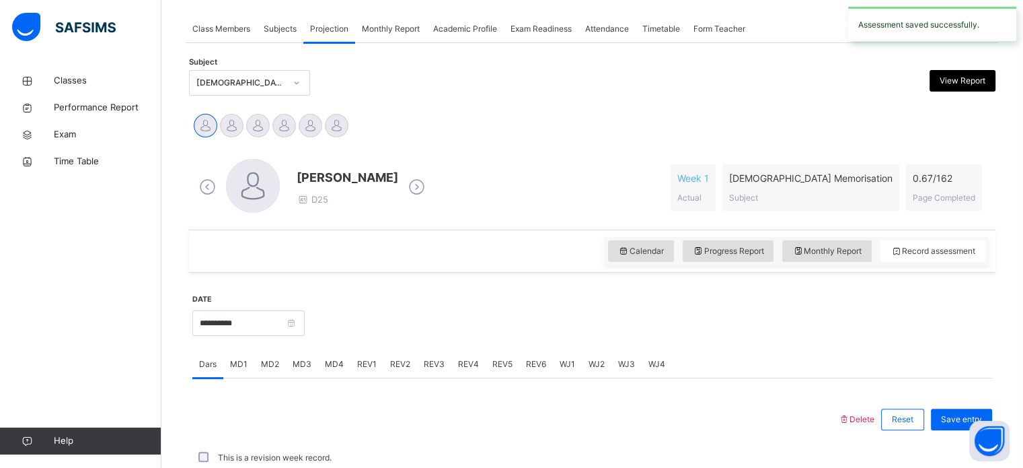
scroll to position [542, 0]
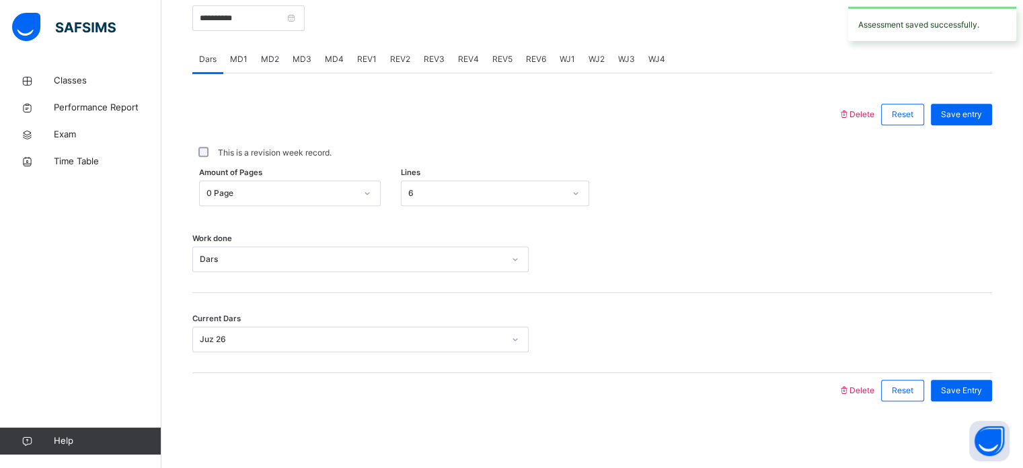
click at [982, 389] on span "Save Entry" at bounding box center [961, 390] width 41 height 12
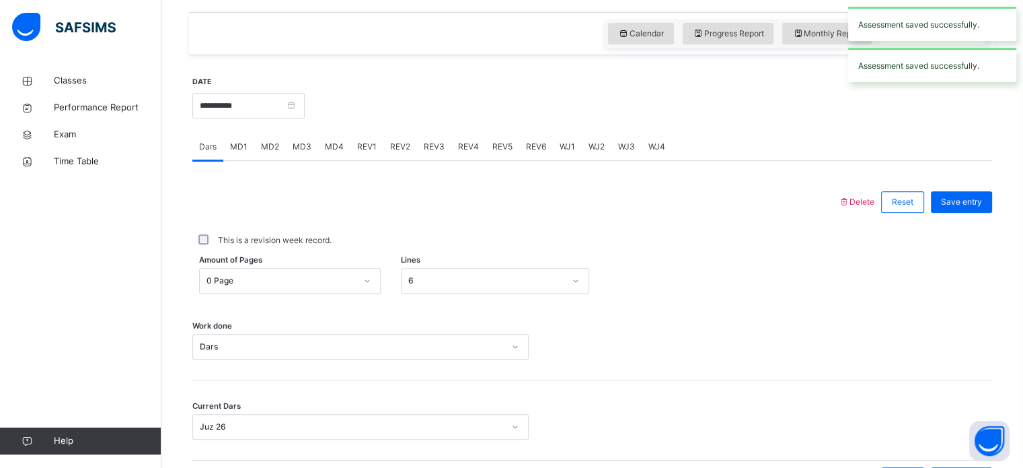
scroll to position [453, 0]
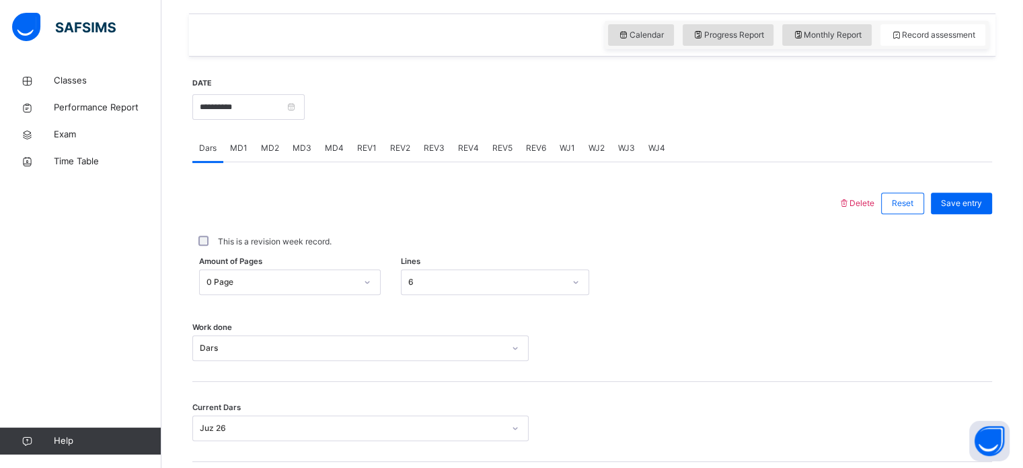
click at [332, 145] on span "MD4" at bounding box center [334, 148] width 19 height 12
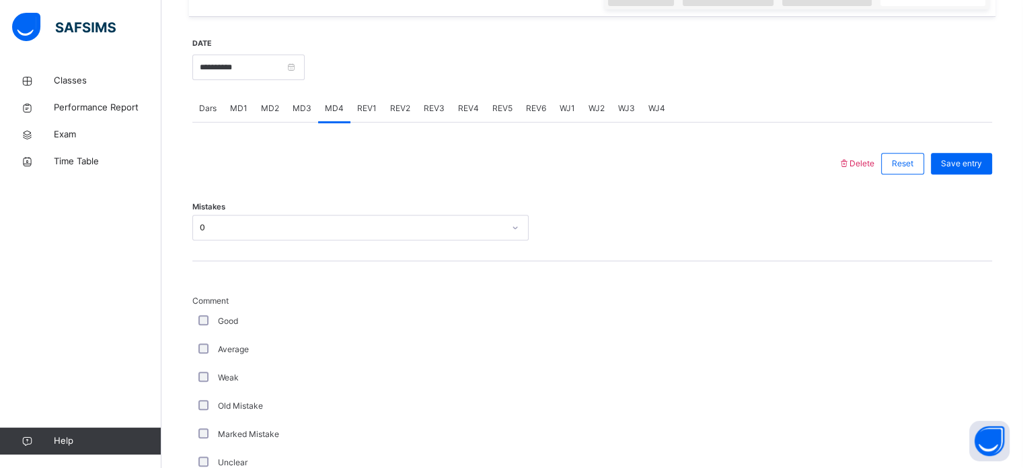
scroll to position [484, 0]
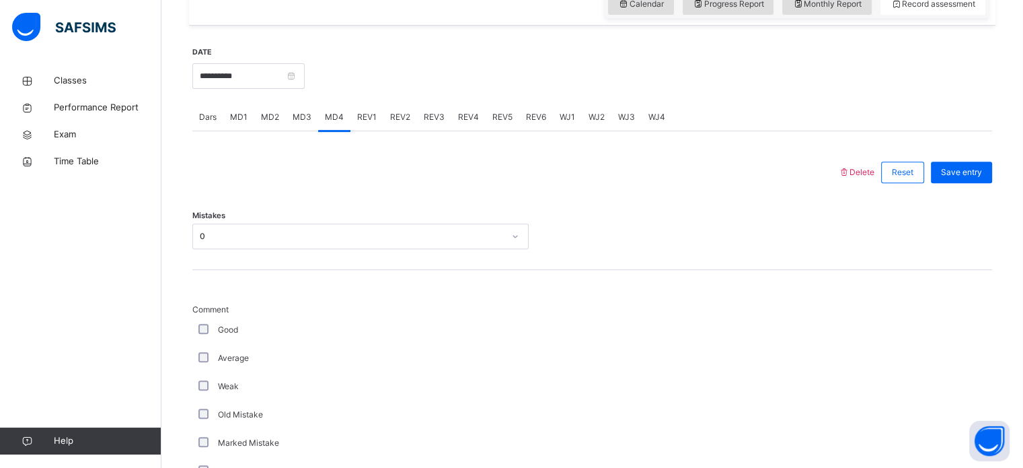
click at [213, 120] on span "Dars" at bounding box center [207, 117] width 17 height 12
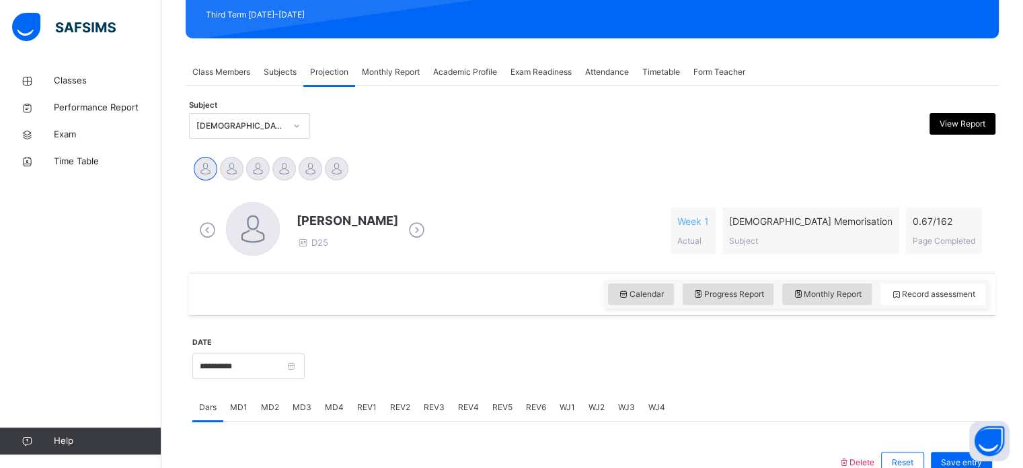
scroll to position [194, 0]
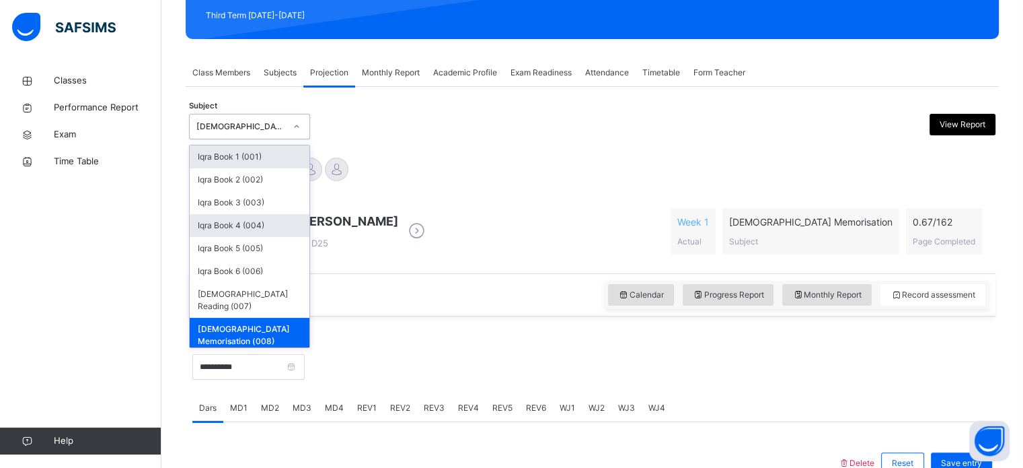
click at [253, 233] on div "Iqra Book 4 (004)" at bounding box center [250, 225] width 120 height 23
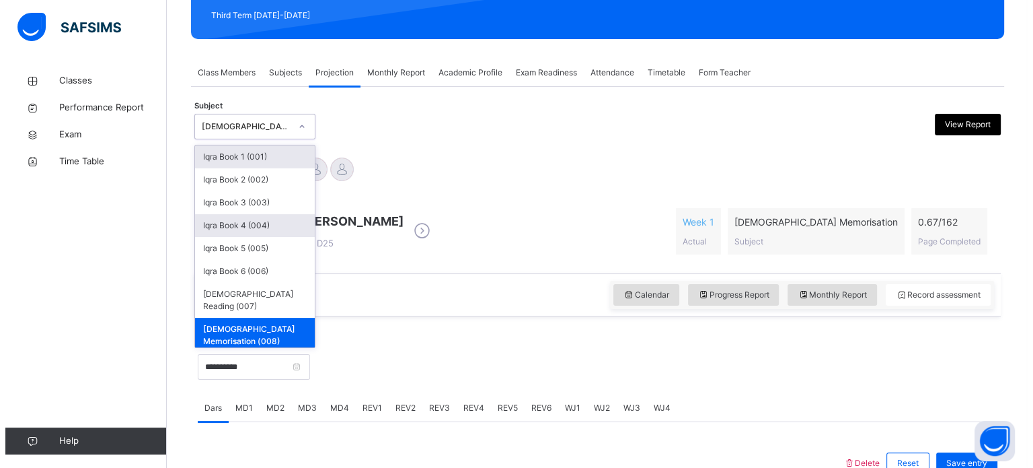
scroll to position [0, 0]
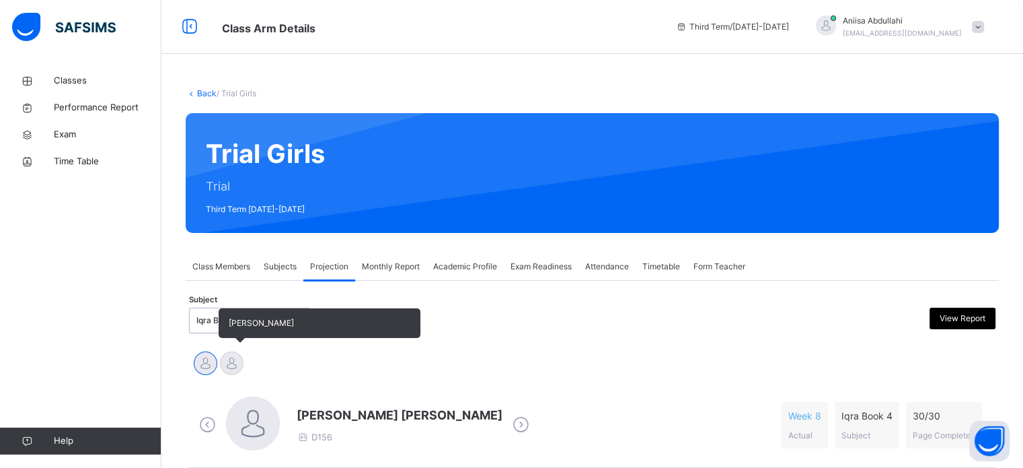
click at [223, 356] on div at bounding box center [232, 363] width 24 height 24
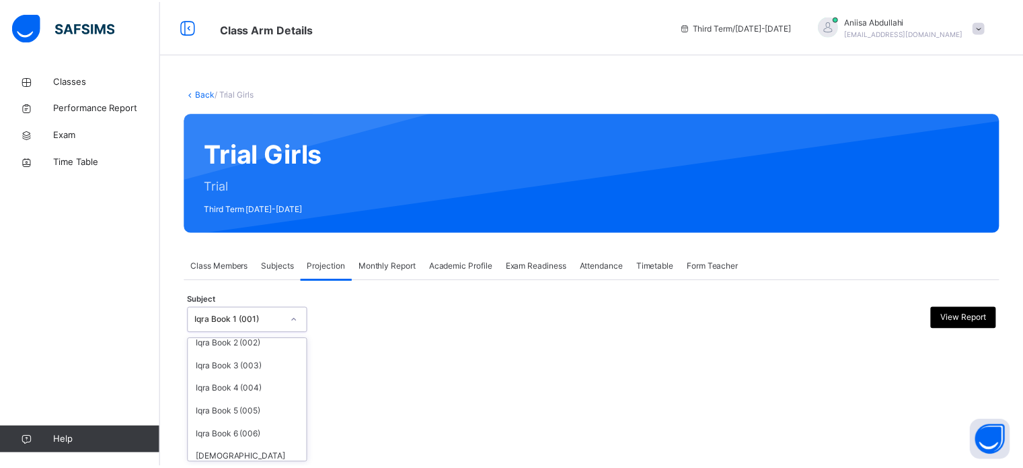
scroll to position [71, 0]
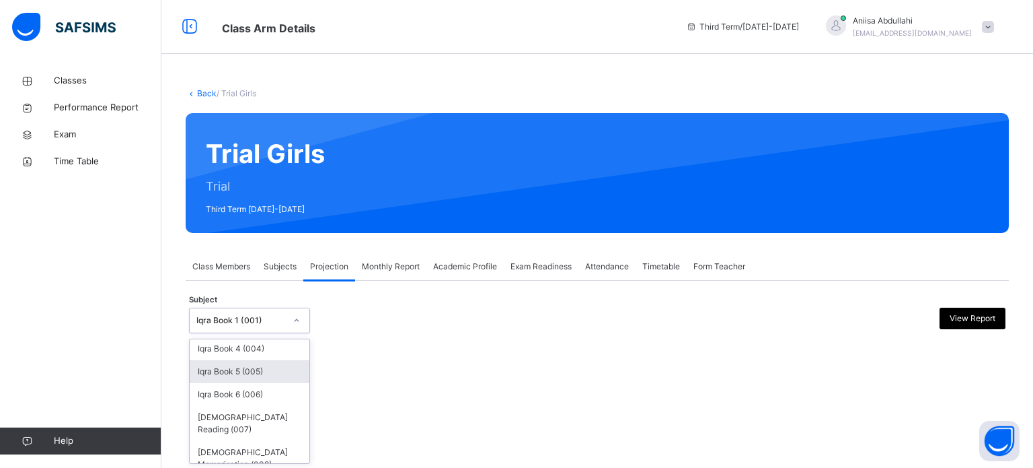
click at [216, 366] on div "Iqra Book 5 (005)" at bounding box center [250, 371] width 120 height 23
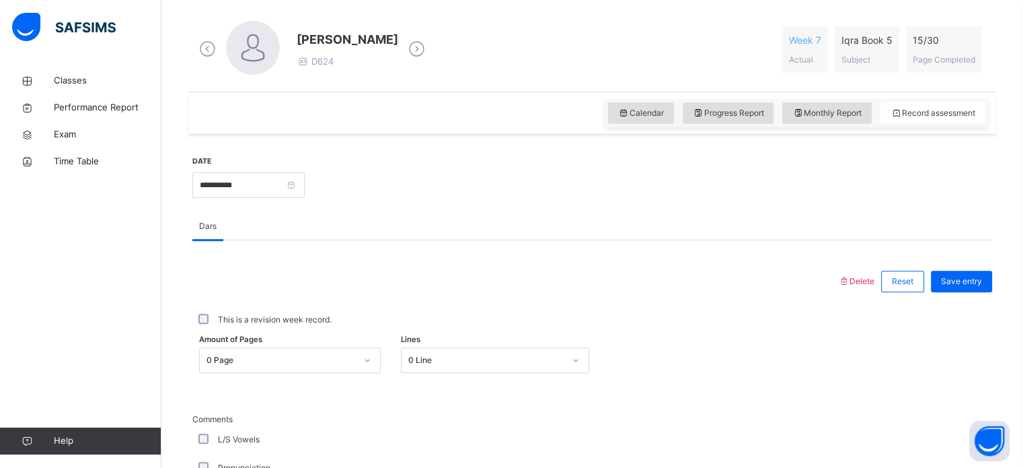
scroll to position [376, 0]
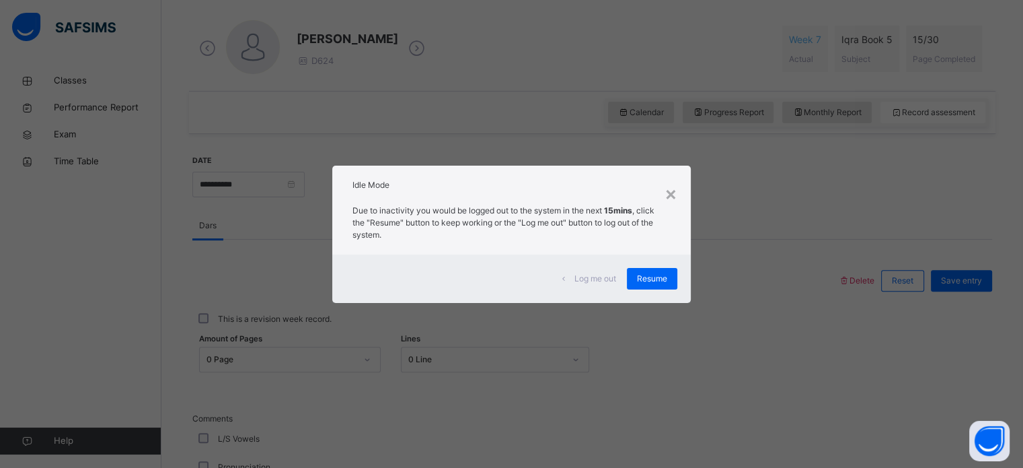
click at [309, 346] on div "× Idle Mode Due to inactivity you would be logged out to the system in the next…" at bounding box center [511, 234] width 1023 height 468
click at [665, 274] on span "Resume" at bounding box center [652, 278] width 30 height 12
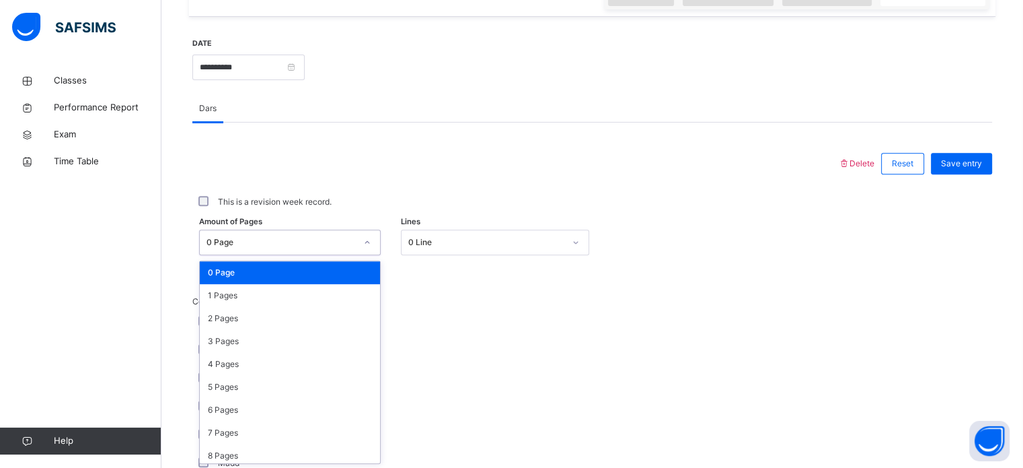
scroll to position [494, 0]
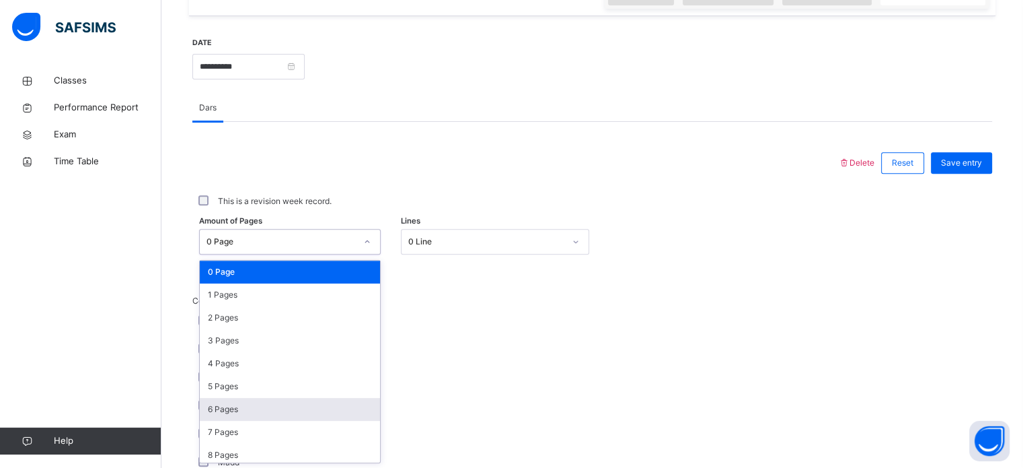
click at [265, 398] on div "6 Pages" at bounding box center [290, 409] width 180 height 23
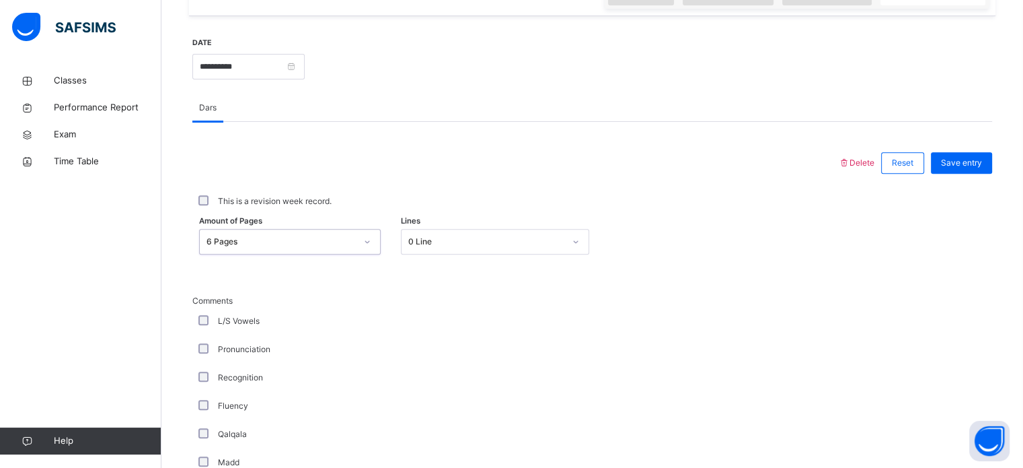
click at [394, 251] on div "Amount of Pages option 6 Pages, selected. 0 results available. Select is focuse…" at bounding box center [592, 242] width 800 height 26
click at [212, 213] on div "This is a revision week record." at bounding box center [592, 201] width 800 height 28
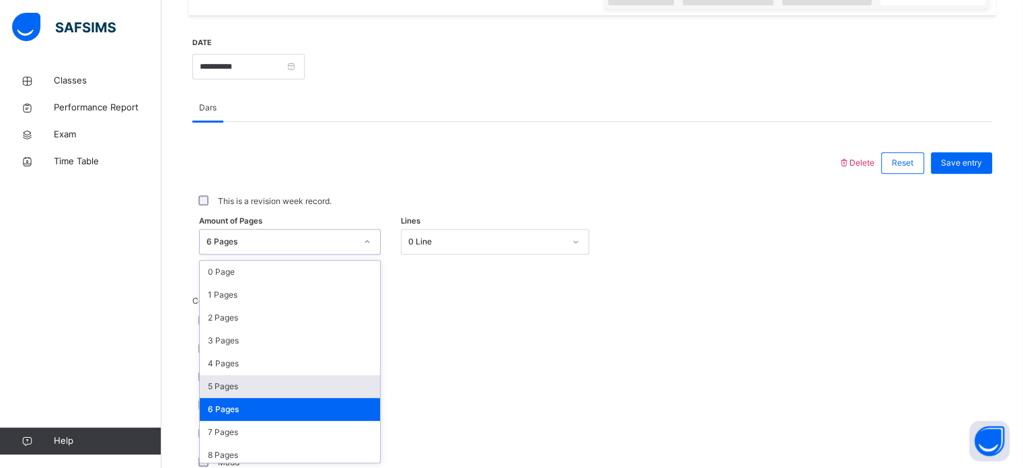
click at [231, 385] on div "5 Pages" at bounding box center [290, 386] width 180 height 23
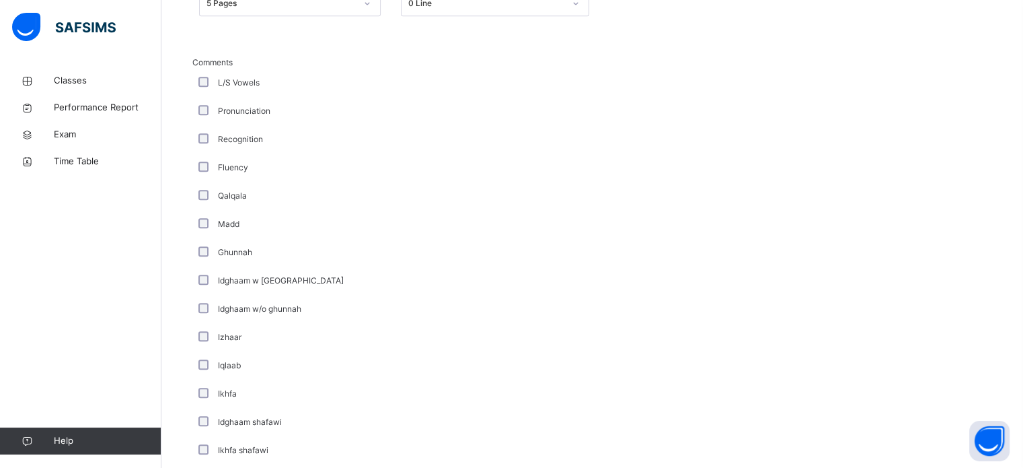
scroll to position [969, 0]
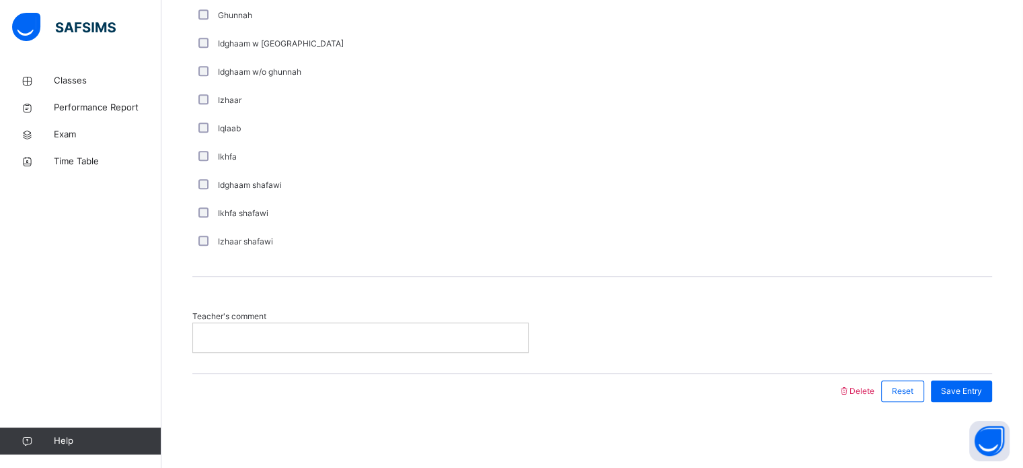
click at [344, 340] on p at bounding box center [360, 337] width 315 height 12
drag, startPoint x: 957, startPoint y: 376, endPoint x: 963, endPoint y: 394, distance: 19.1
click at [963, 394] on div "Save Entry" at bounding box center [958, 390] width 68 height 35
click at [963, 394] on span "Save Entry" at bounding box center [961, 391] width 41 height 12
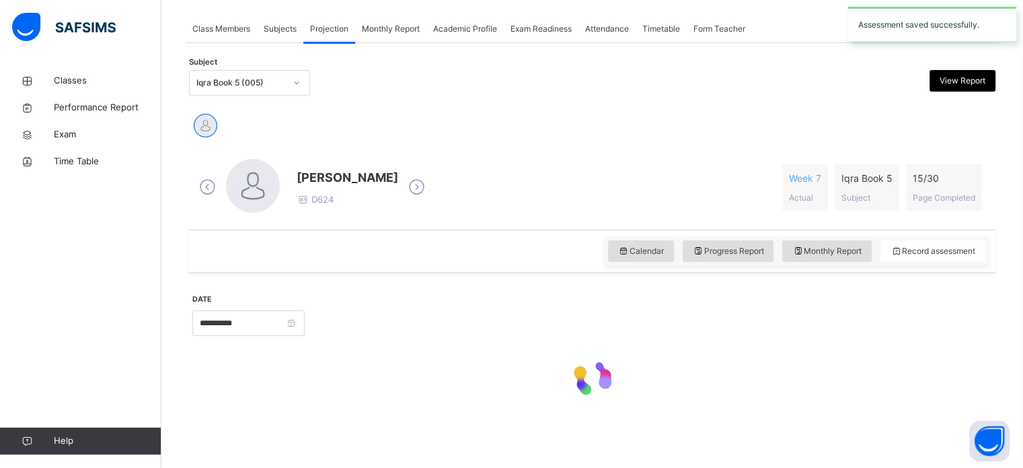
click at [966, 408] on div "**********" at bounding box center [592, 350] width 800 height 142
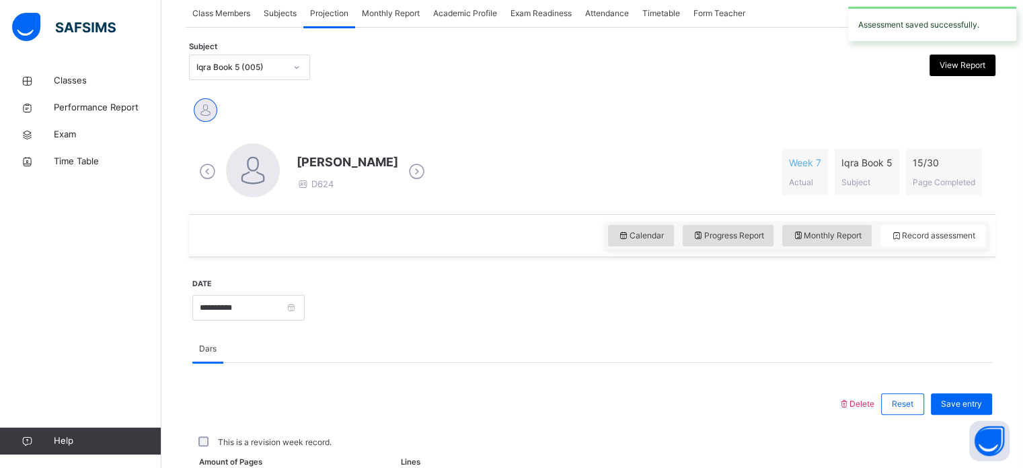
scroll to position [250, 0]
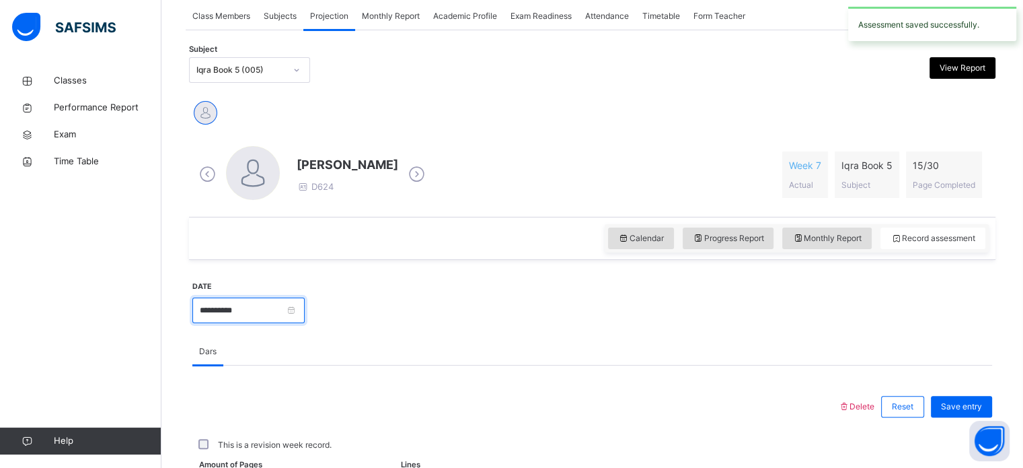
click at [244, 312] on input "**********" at bounding box center [248, 310] width 112 height 26
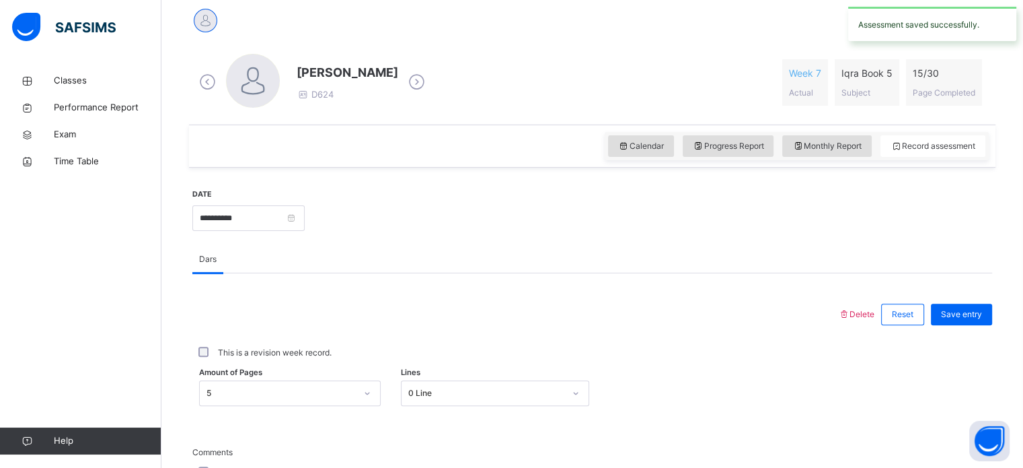
scroll to position [341, 0]
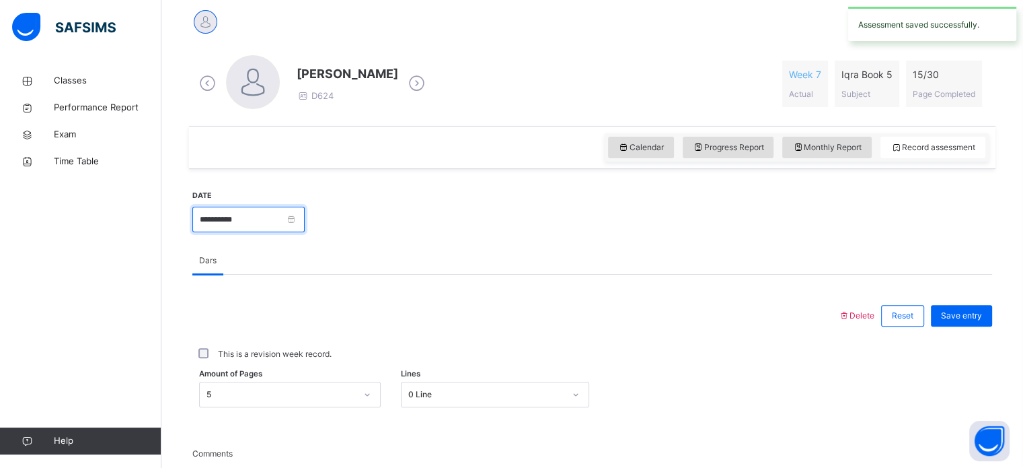
click at [305, 224] on input "**********" at bounding box center [248, 220] width 112 height 26
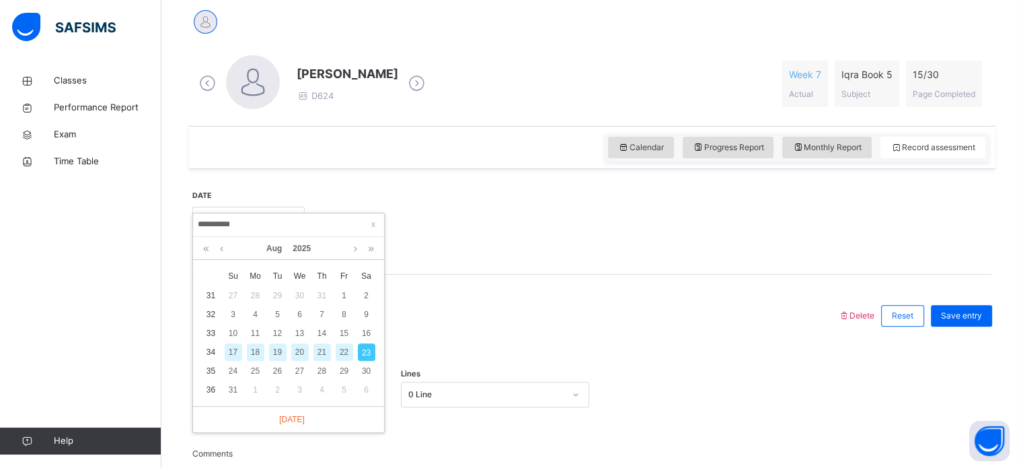
click at [299, 355] on div "20" at bounding box center [299, 351] width 17 height 17
type input "**********"
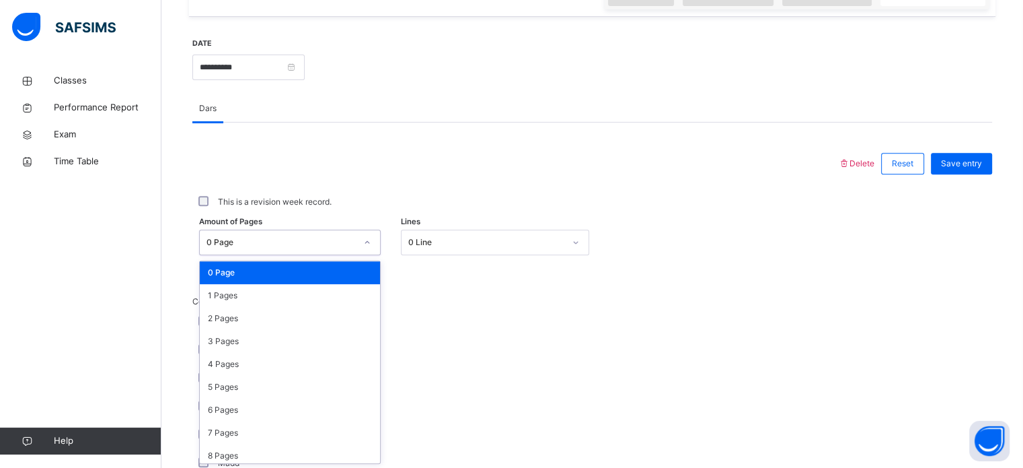
scroll to position [494, 0]
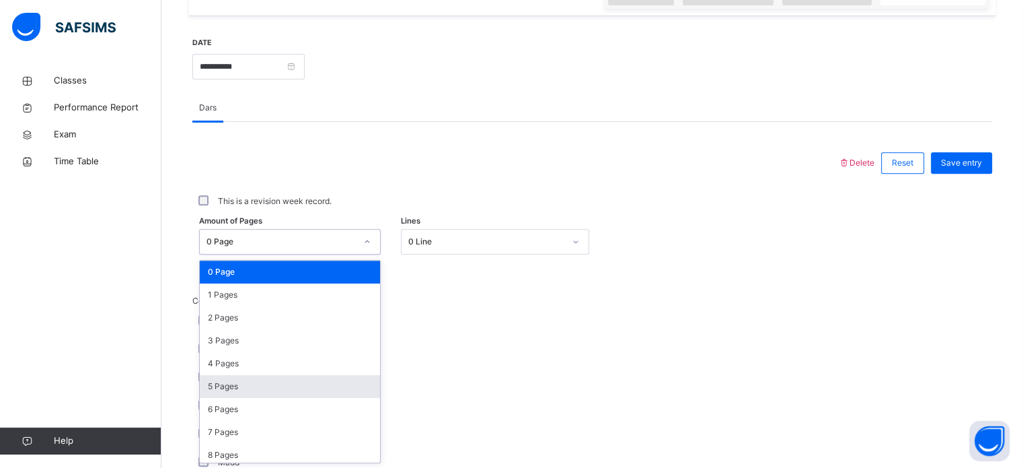
click at [252, 387] on div "5 Pages" at bounding box center [290, 386] width 180 height 23
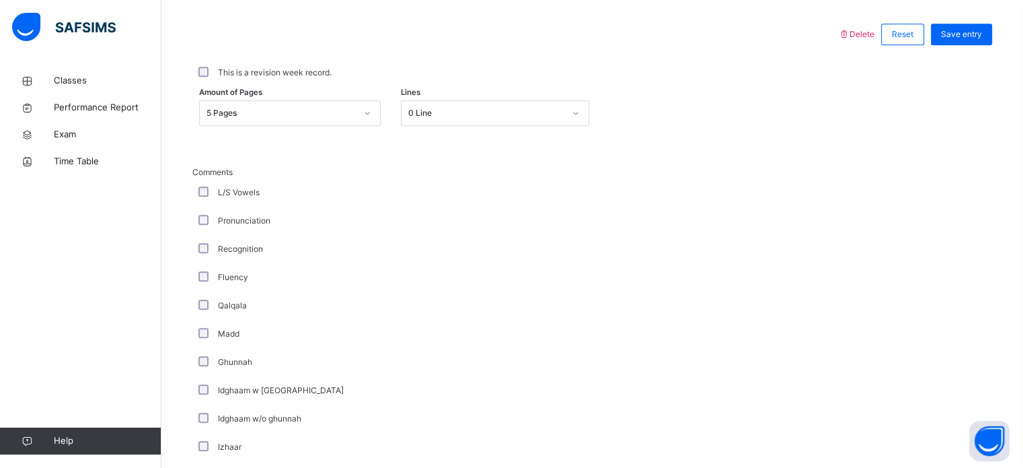
scroll to position [623, 0]
click at [217, 223] on div "Pronunciation" at bounding box center [361, 220] width 330 height 12
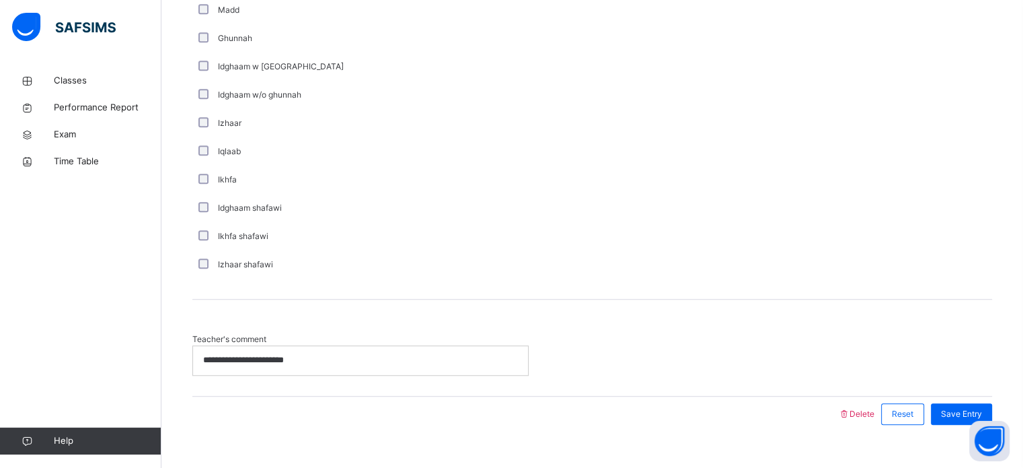
scroll to position [969, 0]
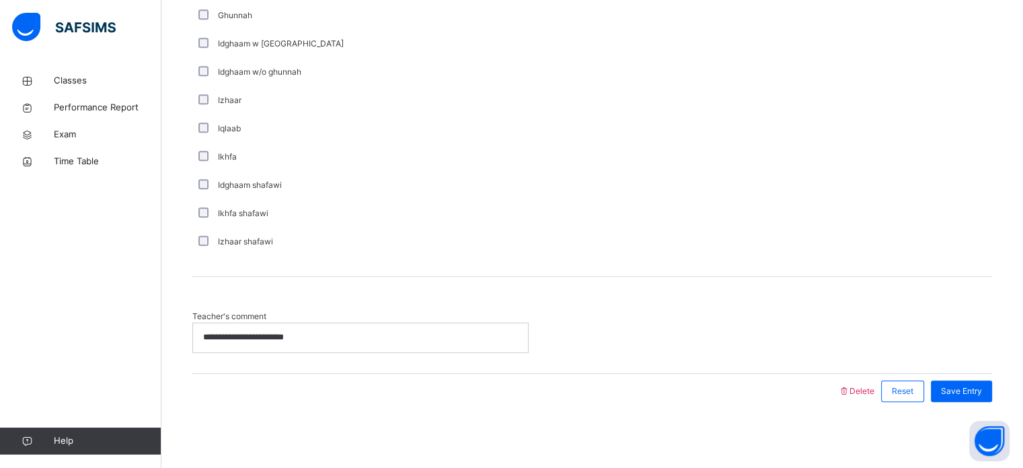
click at [350, 325] on div "**********" at bounding box center [360, 337] width 335 height 28
click at [298, 332] on p "**********" at bounding box center [360, 337] width 315 height 12
click at [279, 350] on div "**********" at bounding box center [360, 337] width 335 height 28
click at [300, 347] on div "**********" at bounding box center [360, 337] width 335 height 28
click at [279, 340] on p "**********" at bounding box center [360, 337] width 315 height 12
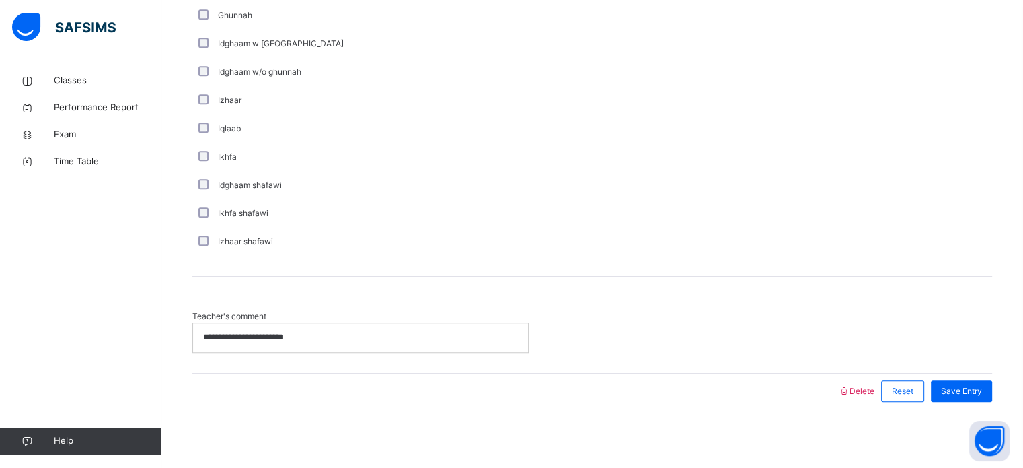
click at [272, 337] on p "**********" at bounding box center [360, 337] width 315 height 12
click at [268, 344] on div "**********" at bounding box center [360, 337] width 335 height 28
click at [249, 347] on div "**********" at bounding box center [360, 337] width 335 height 28
click at [258, 338] on p "**********" at bounding box center [360, 337] width 315 height 12
click at [242, 331] on p "**********" at bounding box center [360, 337] width 315 height 12
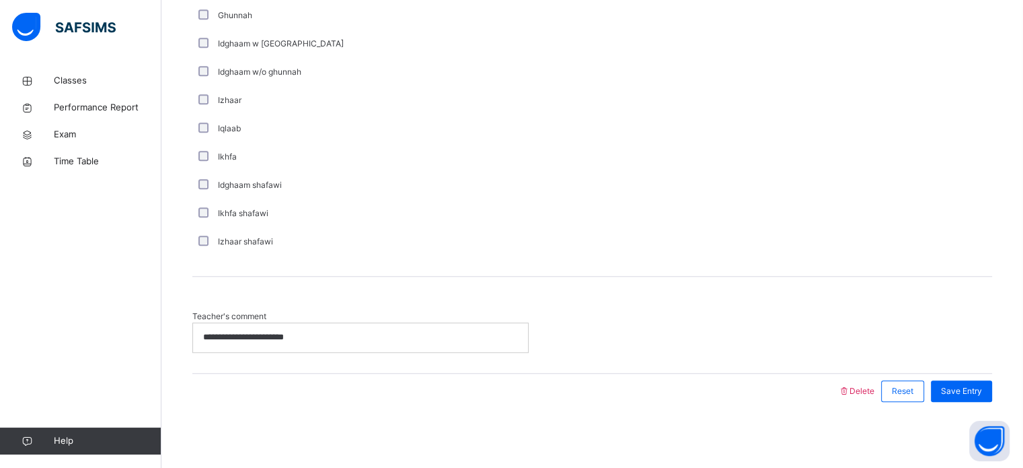
click at [242, 340] on p "**********" at bounding box center [360, 337] width 315 height 12
click at [241, 349] on div "**********" at bounding box center [360, 337] width 335 height 28
click at [256, 338] on p "**********" at bounding box center [360, 337] width 315 height 12
click at [285, 342] on p "**********" at bounding box center [360, 337] width 315 height 12
click at [258, 349] on div "**********" at bounding box center [360, 337] width 335 height 28
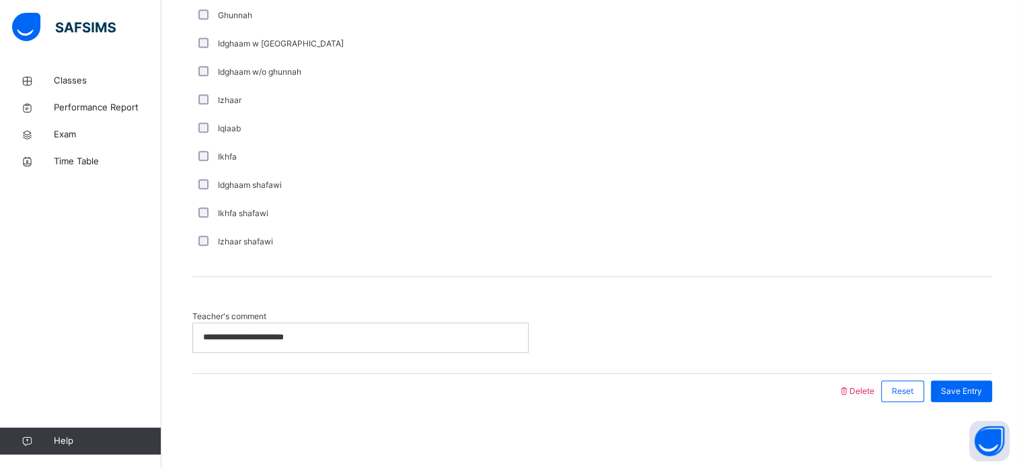
click at [225, 334] on p "**********" at bounding box center [360, 337] width 315 height 12
click at [293, 344] on div "**********" at bounding box center [360, 337] width 335 height 28
click at [265, 336] on p "**********" at bounding box center [360, 337] width 315 height 12
click at [973, 398] on div "Save Entry" at bounding box center [961, 391] width 61 height 22
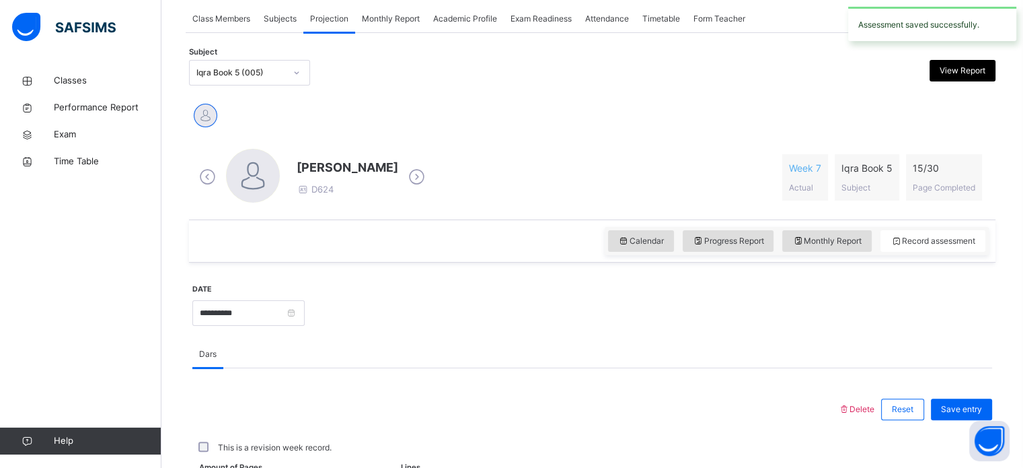
scroll to position [242, 0]
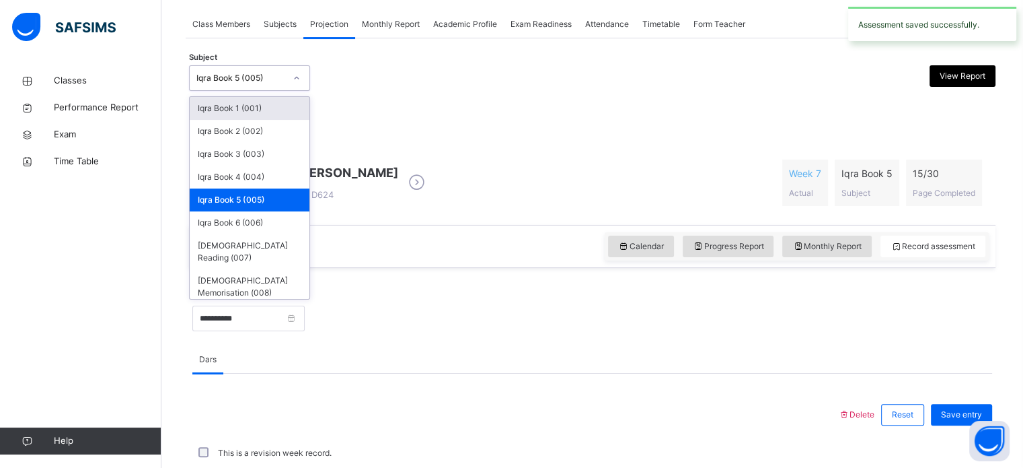
click at [448, 137] on div "[PERSON_NAME]" at bounding box center [592, 123] width 800 height 30
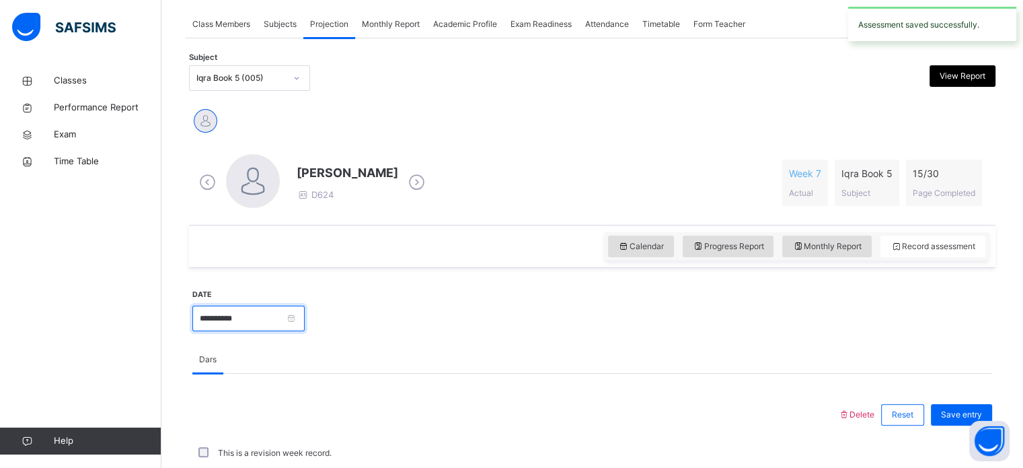
click at [246, 319] on input "**********" at bounding box center [248, 318] width 112 height 26
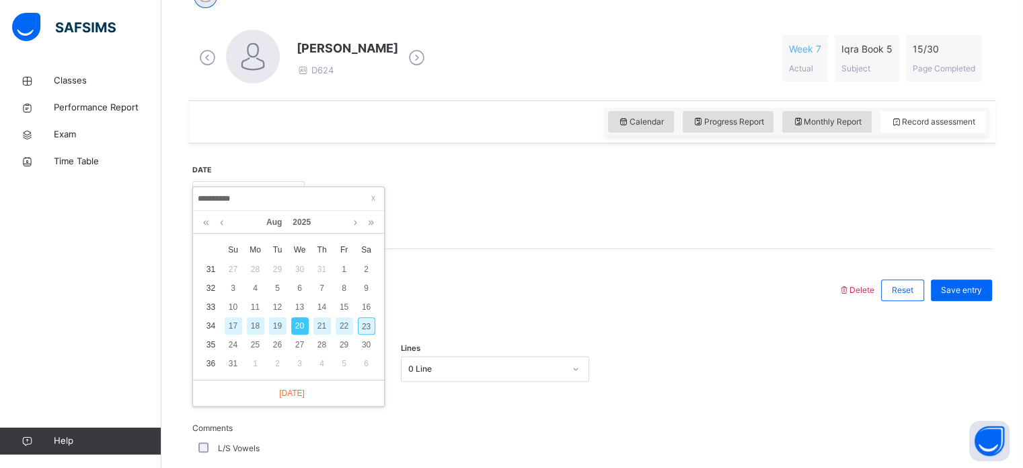
scroll to position [381, 0]
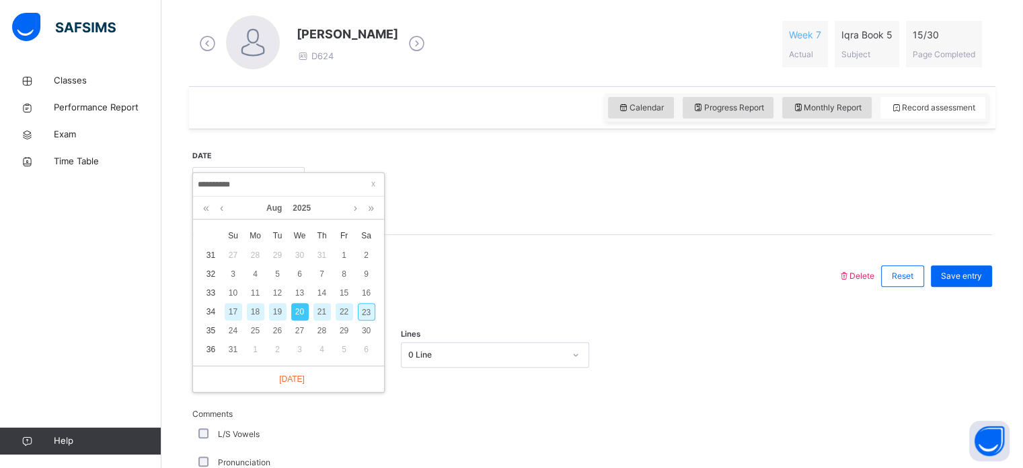
click at [229, 315] on div "17" at bounding box center [233, 311] width 17 height 17
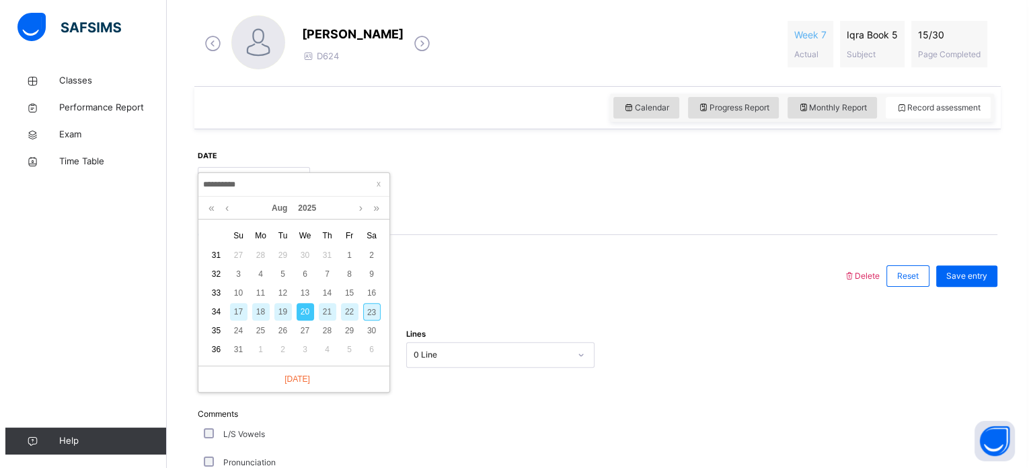
scroll to position [0, 0]
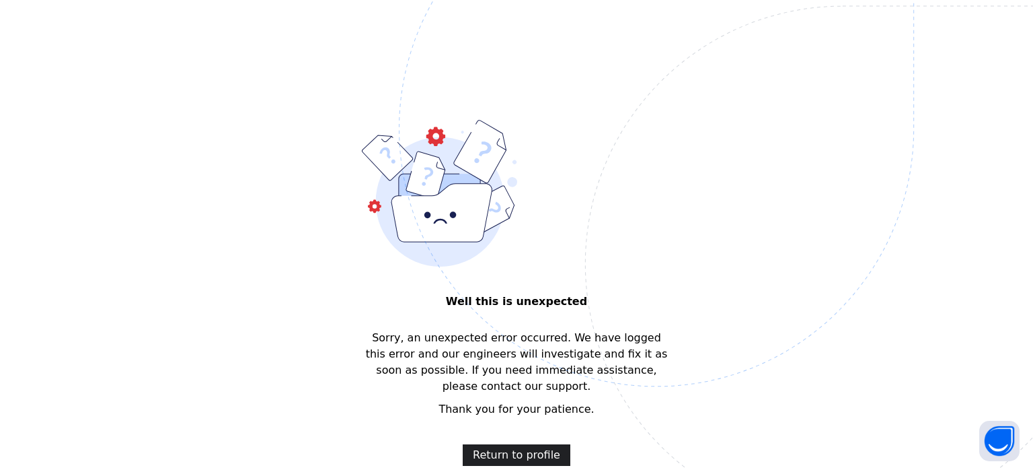
click at [537, 447] on span "Return to profile" at bounding box center [516, 455] width 87 height 16
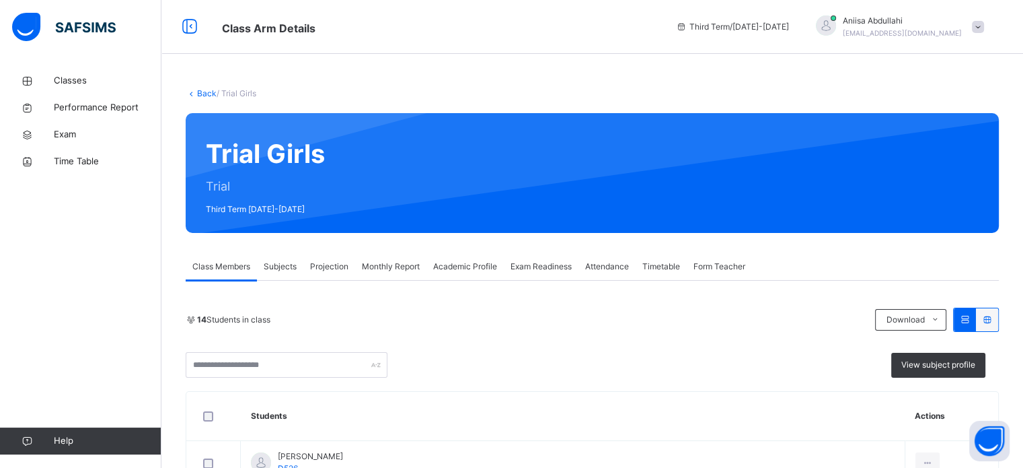
click at [305, 258] on div "Projection" at bounding box center [329, 266] width 52 height 27
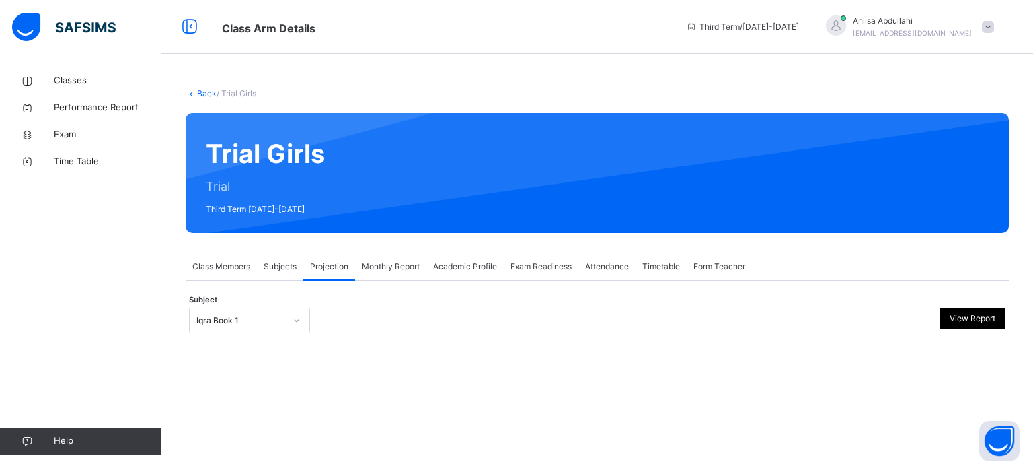
click at [287, 326] on div at bounding box center [296, 320] width 23 height 22
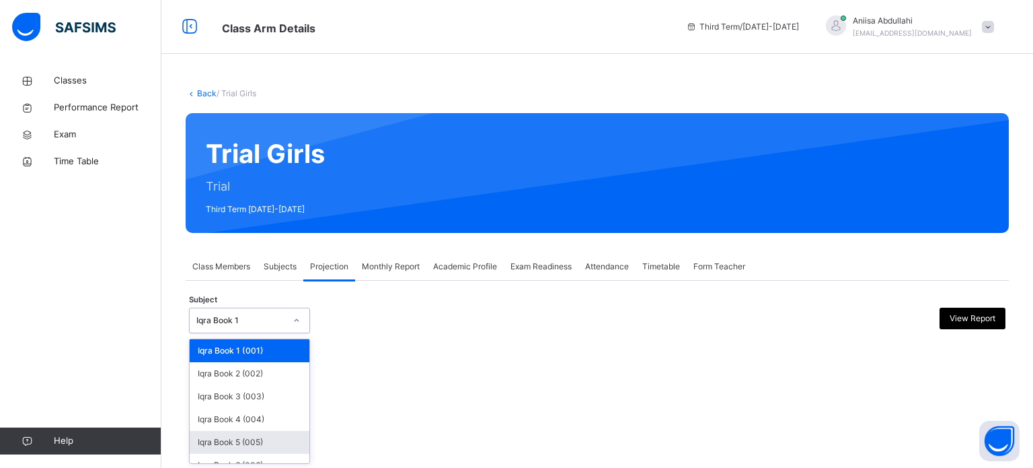
click at [282, 434] on div "Iqra Book 5 (005)" at bounding box center [250, 442] width 120 height 23
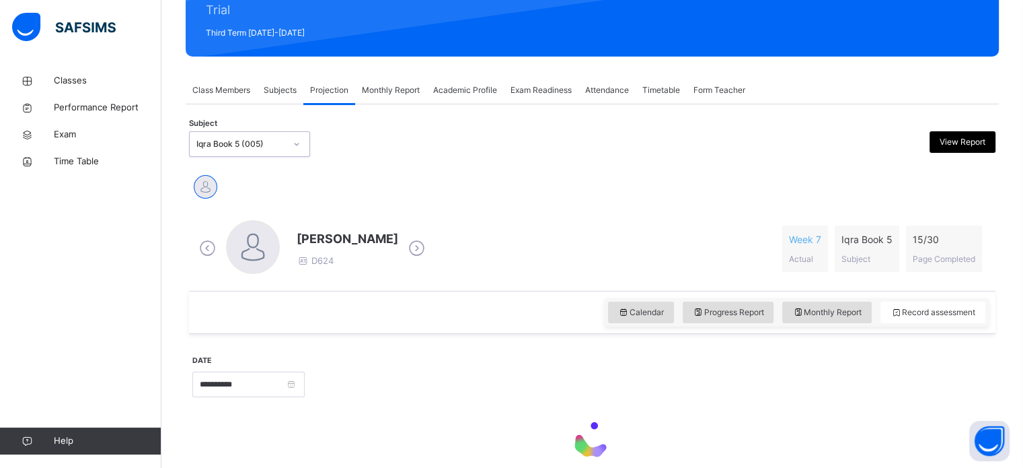
scroll to position [237, 0]
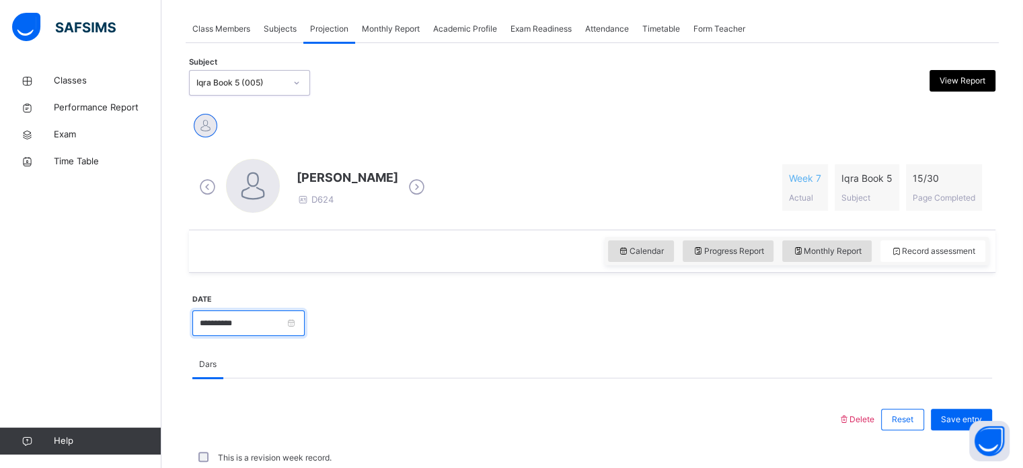
click at [240, 334] on input "**********" at bounding box center [248, 323] width 112 height 26
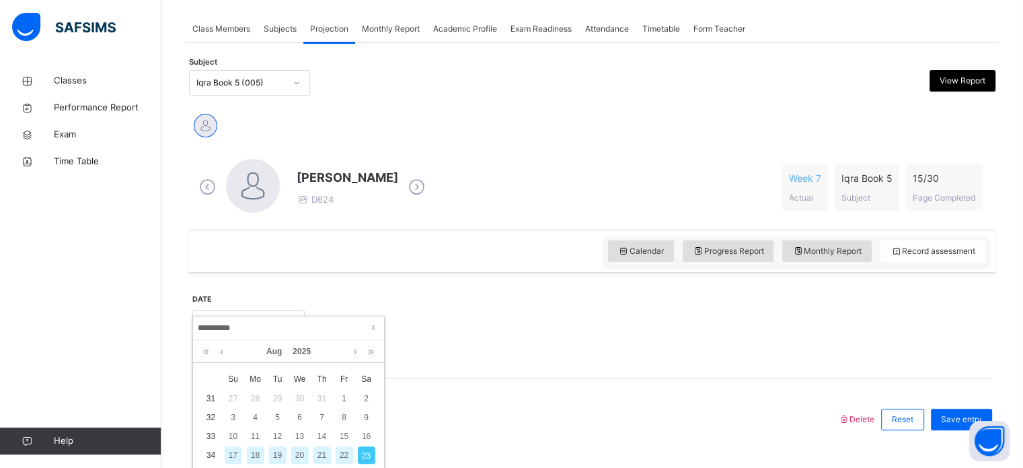
click at [237, 456] on div "17" at bounding box center [233, 454] width 17 height 17
type input "**********"
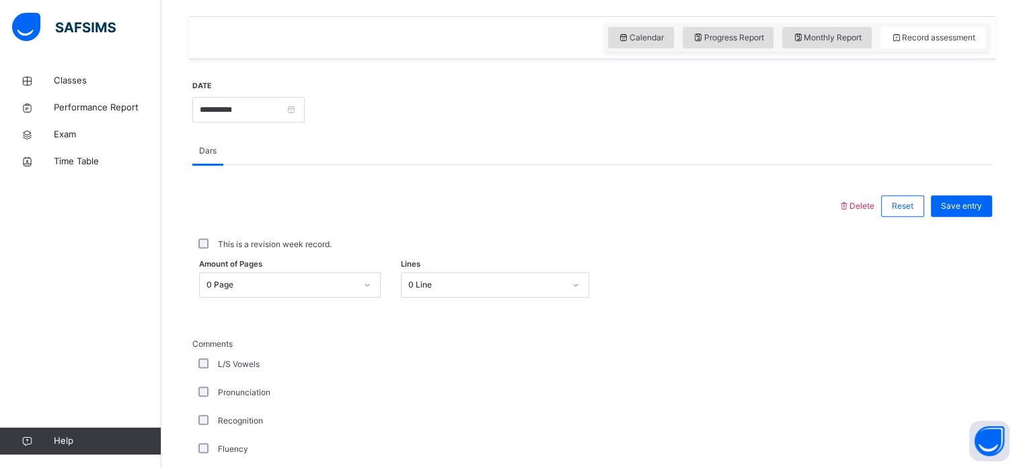
scroll to position [451, 0]
click at [232, 288] on div "0 Page" at bounding box center [290, 284] width 182 height 26
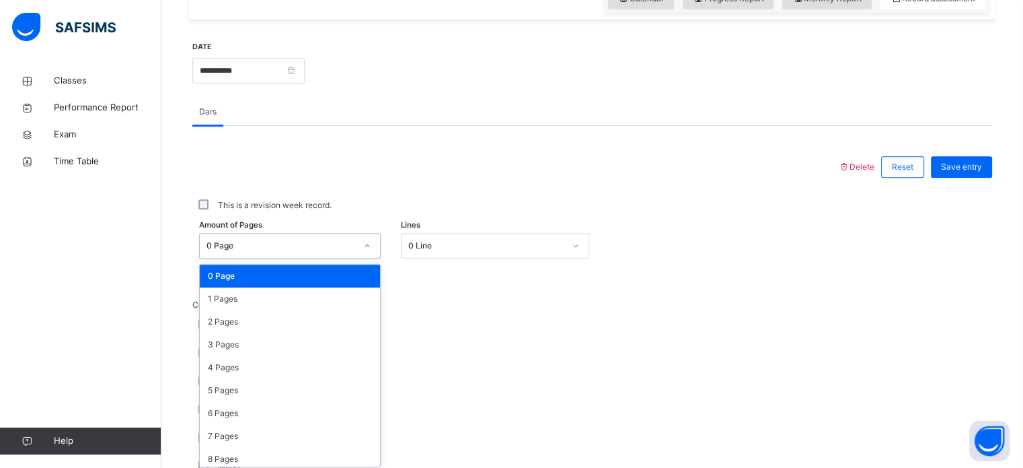
scroll to position [494, 0]
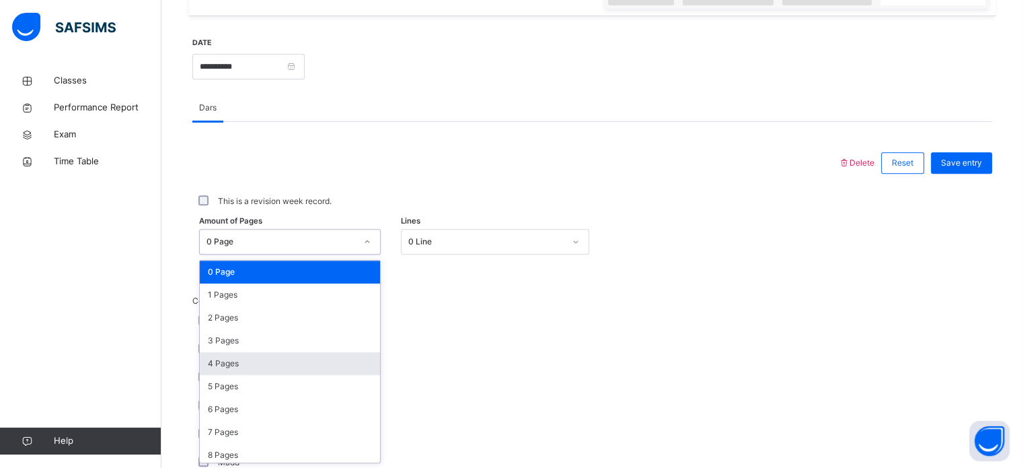
click at [270, 371] on div "4 Pages" at bounding box center [290, 363] width 180 height 23
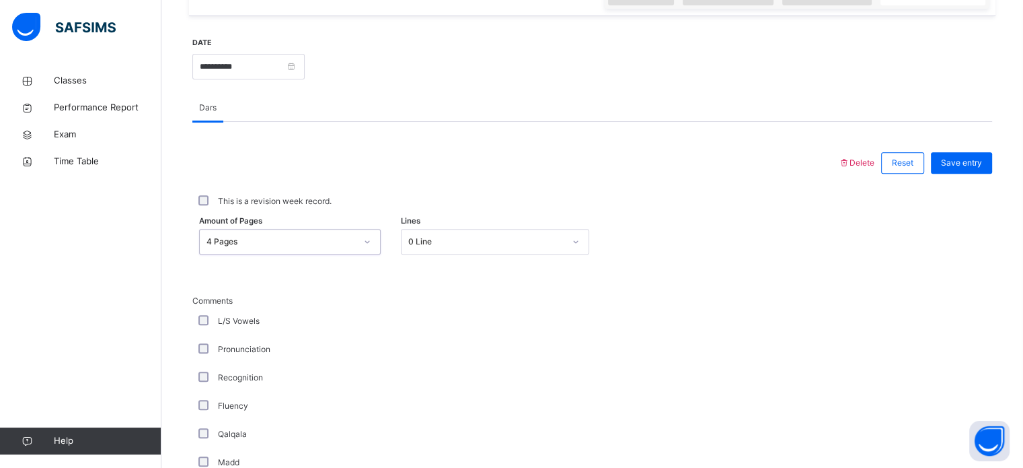
click at [277, 242] on div "4 Pages" at bounding box center [281, 241] width 149 height 12
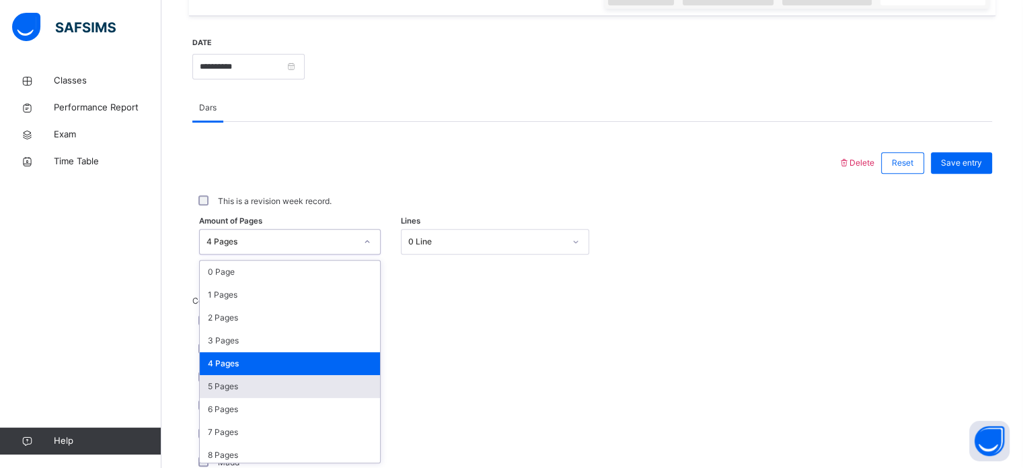
click at [261, 396] on div "5 Pages" at bounding box center [290, 386] width 180 height 23
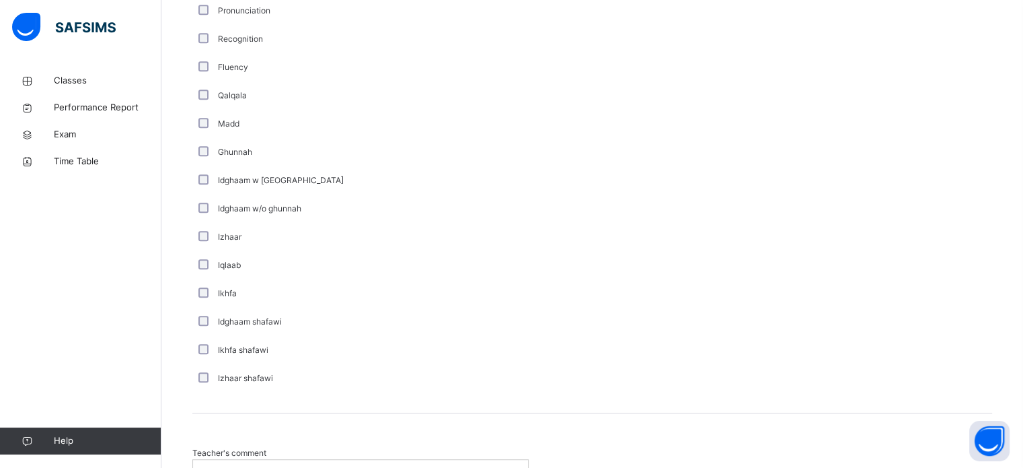
scroll to position [969, 0]
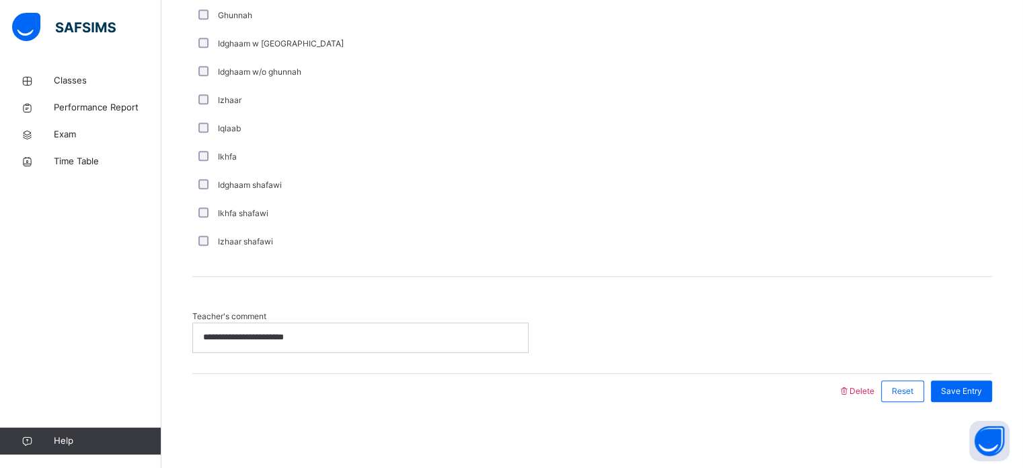
click at [349, 326] on div "**********" at bounding box center [360, 337] width 335 height 28
click at [299, 339] on p "**********" at bounding box center [360, 337] width 315 height 12
click at [982, 395] on span "Save Entry" at bounding box center [961, 391] width 41 height 12
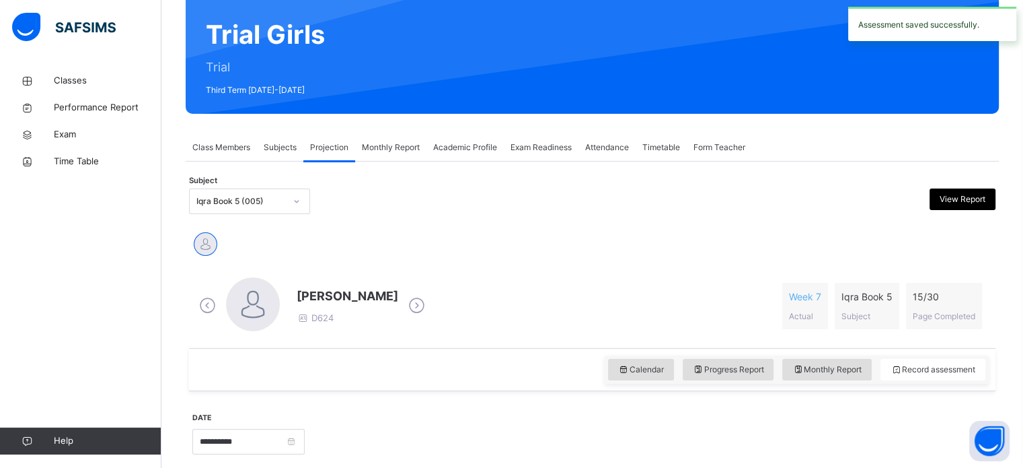
scroll to position [118, 0]
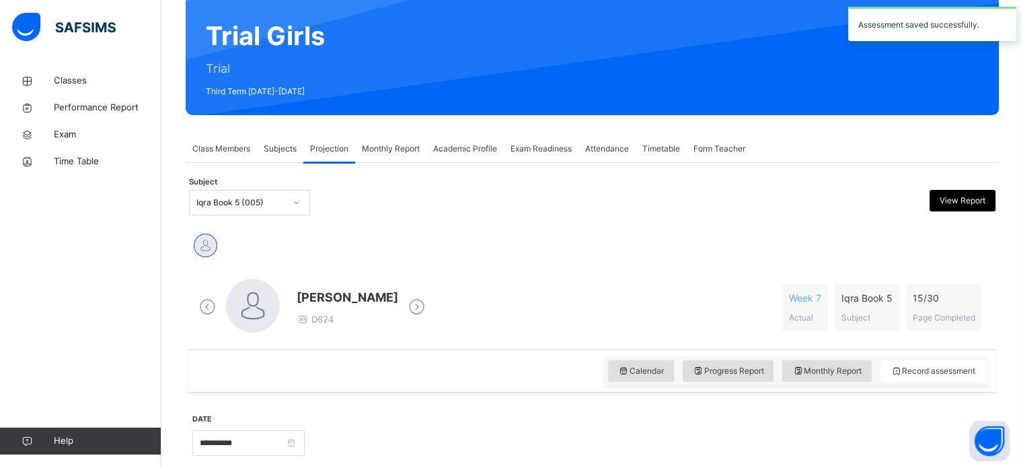
click at [196, 201] on div "Iqra Book 5 (005)" at bounding box center [237, 202] width 94 height 21
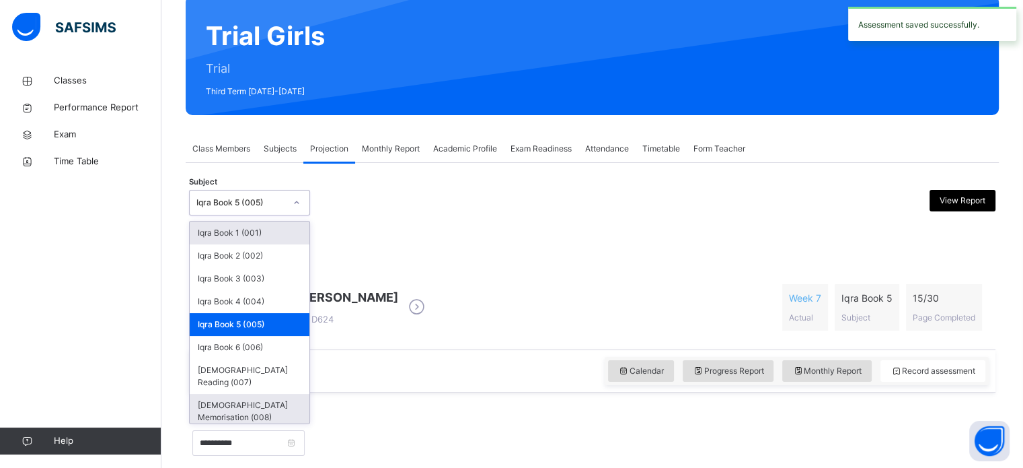
click at [207, 401] on div "[DEMOGRAPHIC_DATA] Memorisation (008)" at bounding box center [250, 411] width 120 height 35
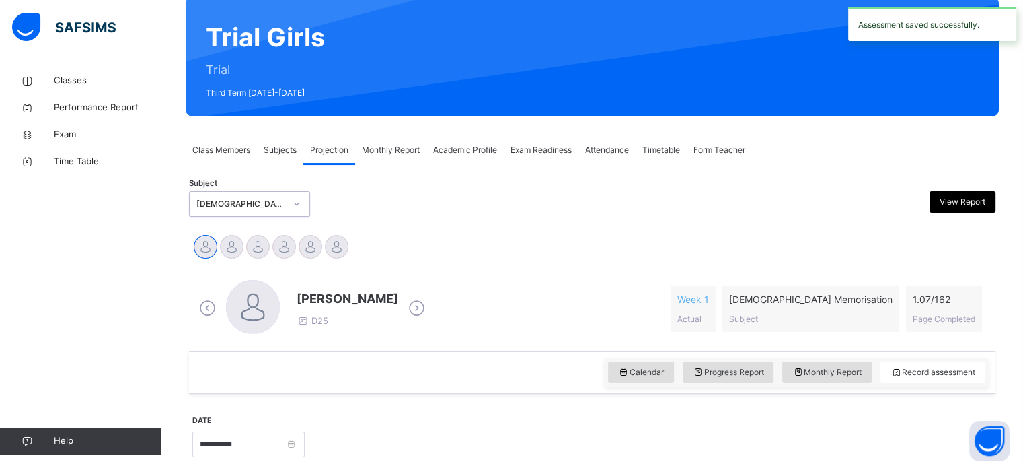
scroll to position [133, 0]
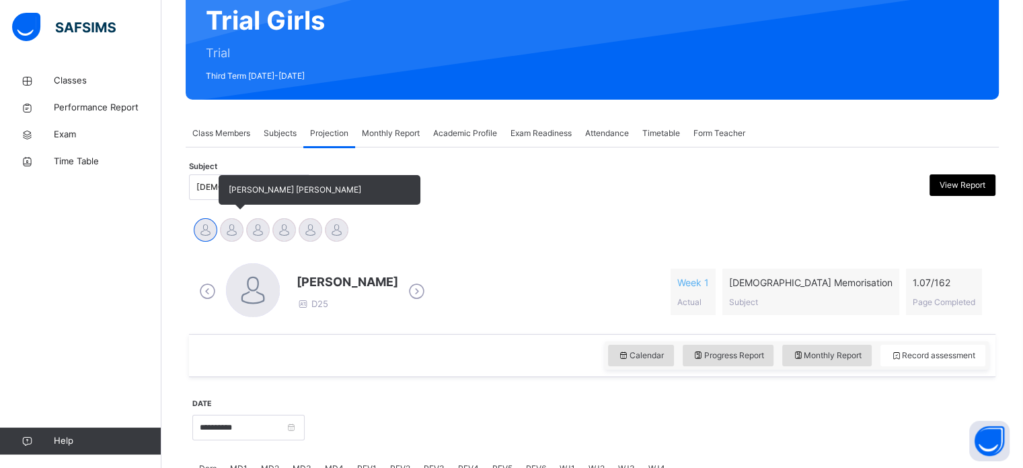
click at [227, 219] on div at bounding box center [232, 230] width 24 height 24
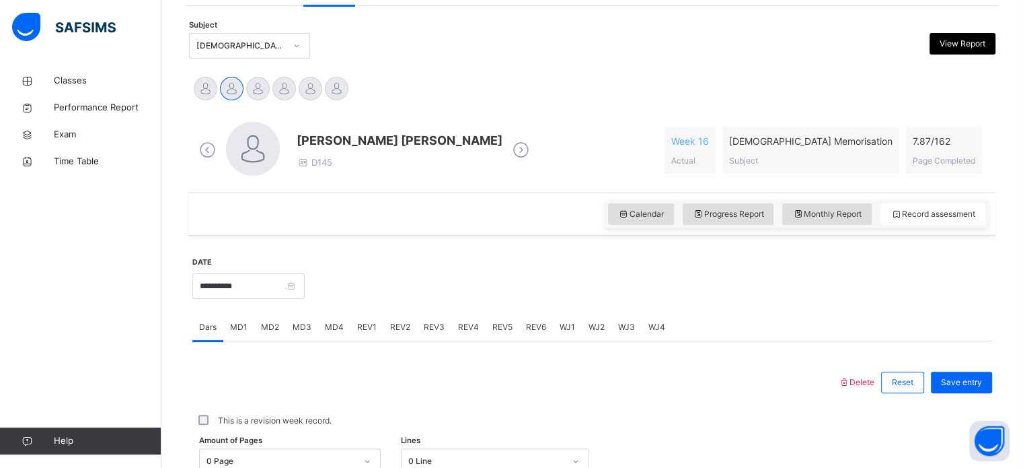
scroll to position [274, 0]
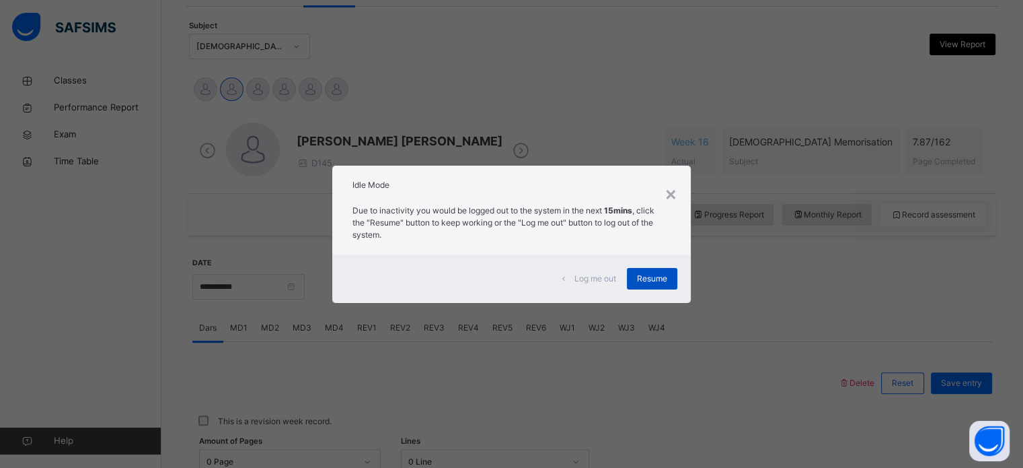
click at [670, 276] on div "Resume" at bounding box center [652, 279] width 50 height 22
click at [642, 279] on span "Resume" at bounding box center [652, 278] width 30 height 12
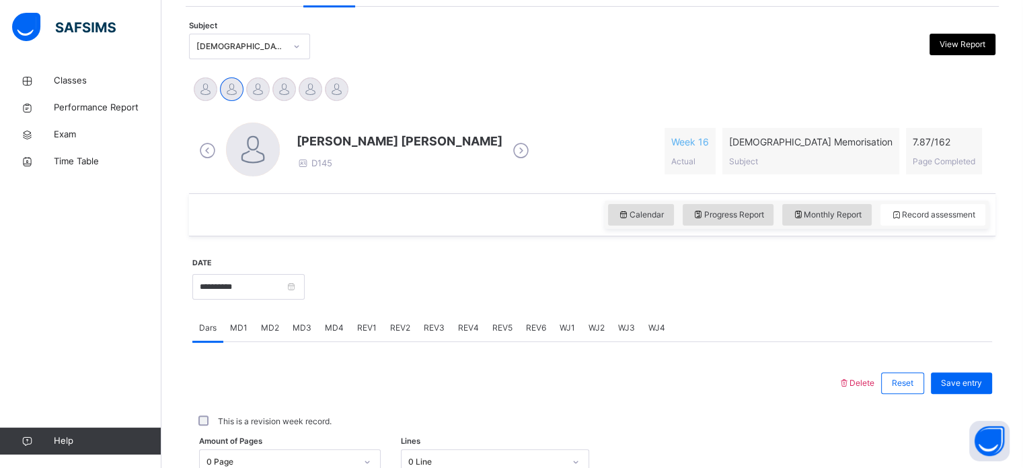
click at [642, 279] on div at bounding box center [648, 285] width 674 height 58
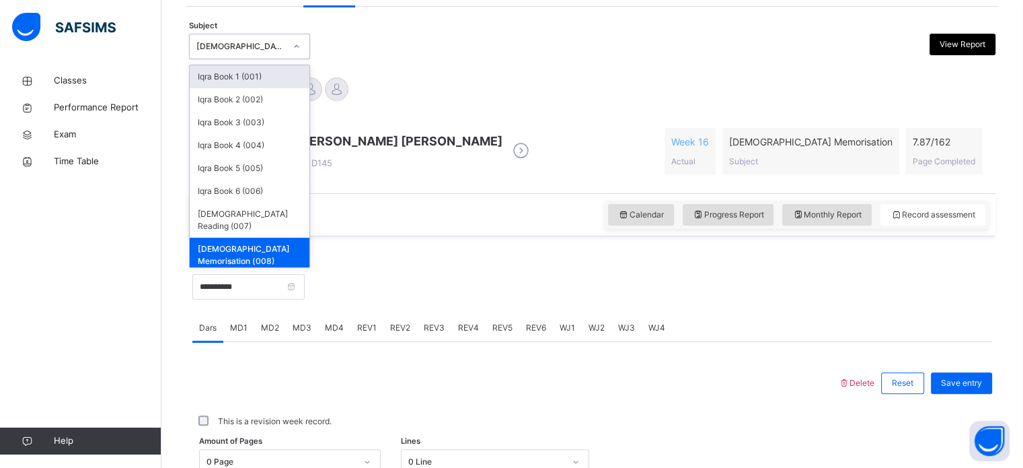
click at [297, 37] on div at bounding box center [296, 47] width 23 height 22
click at [257, 153] on div "Iqra Book 4 (004)" at bounding box center [250, 145] width 120 height 23
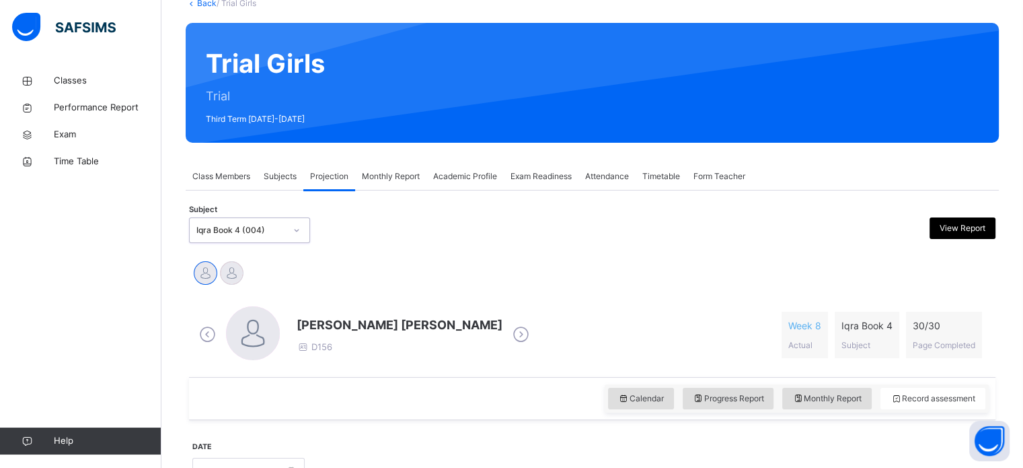
scroll to position [91, 0]
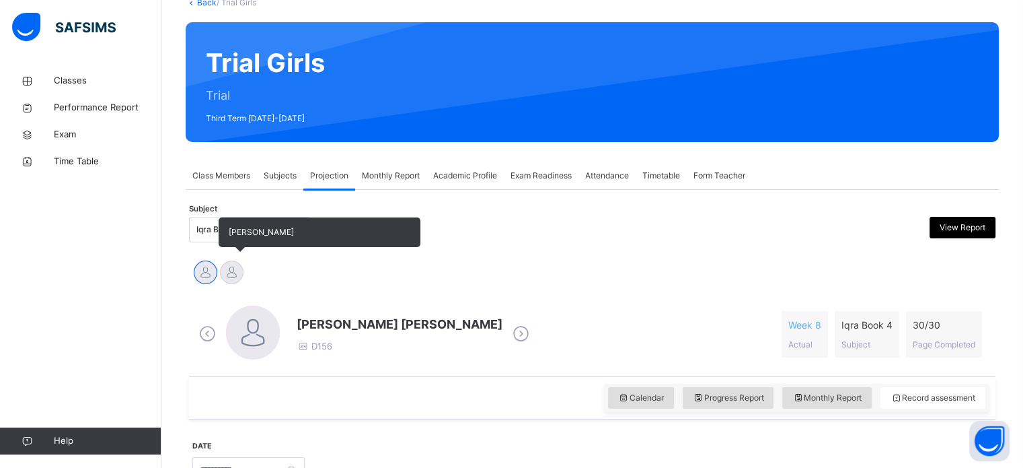
click at [235, 270] on div at bounding box center [232, 272] width 24 height 24
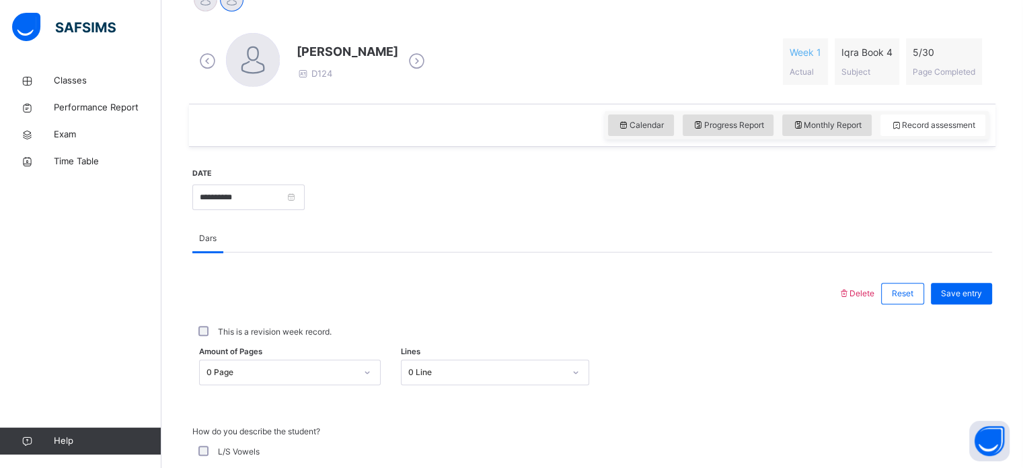
scroll to position [373, 0]
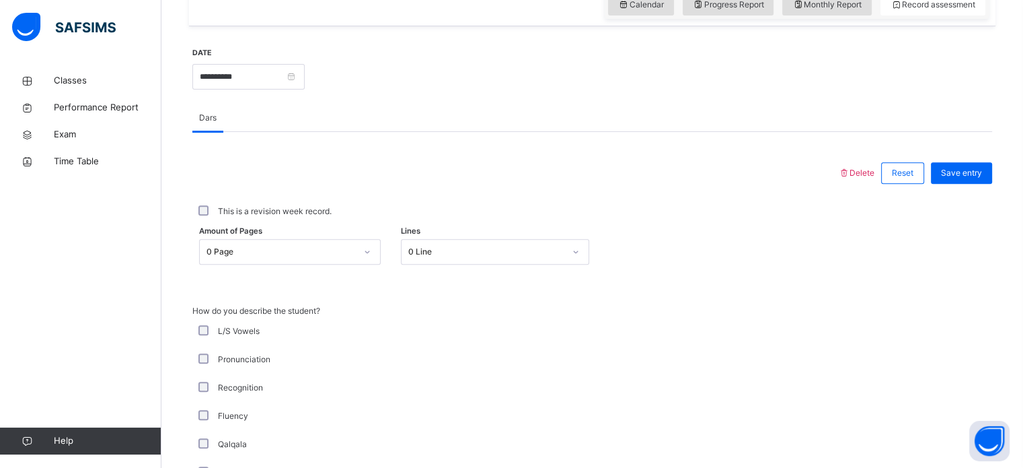
click at [369, 264] on div "0 Page" at bounding box center [290, 252] width 182 height 26
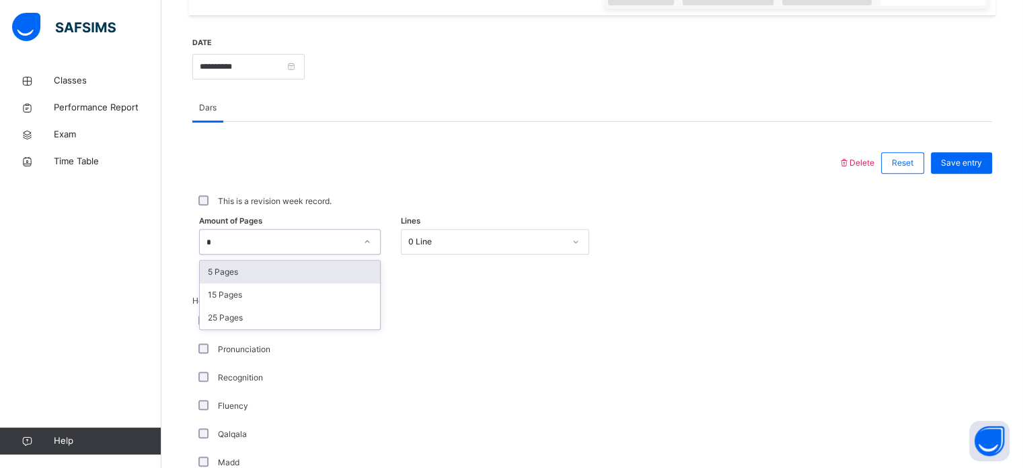
type input "*"
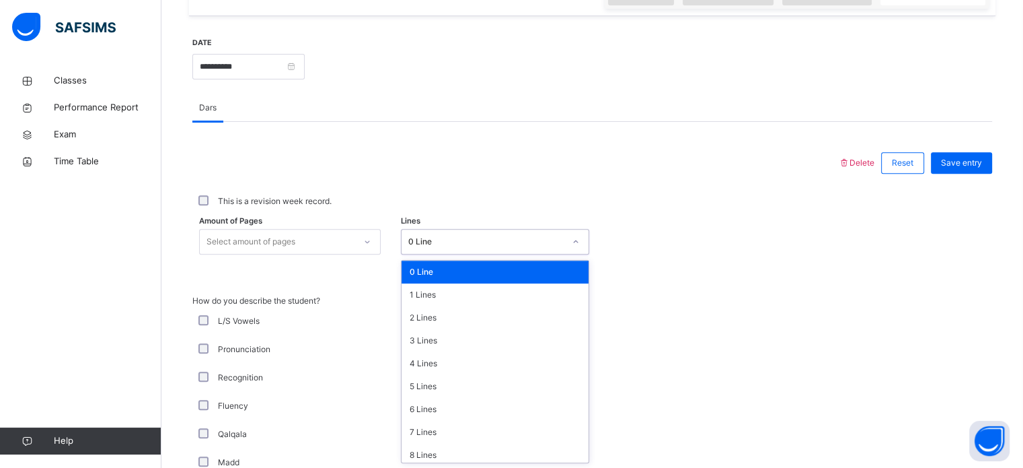
click at [449, 233] on div "0 Line" at bounding box center [482, 241] width 161 height 21
type input "*"
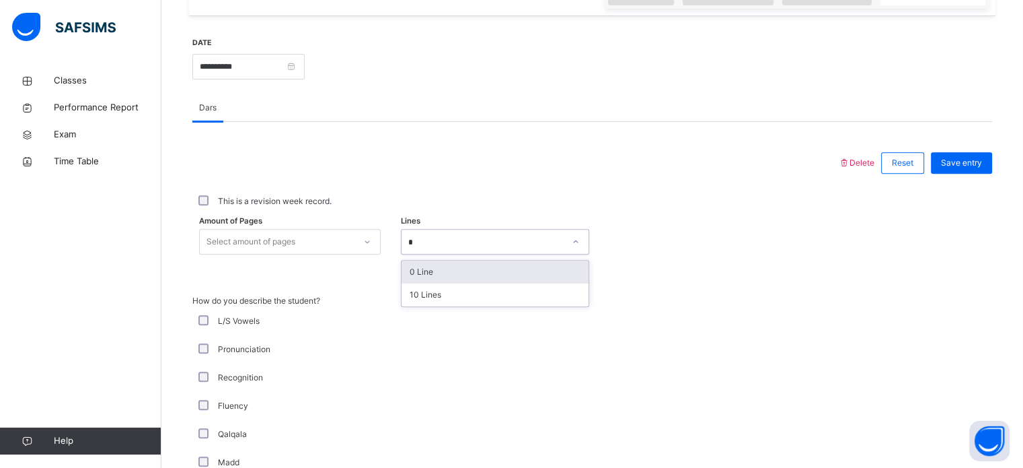
click at [420, 269] on div "0 Line" at bounding box center [495, 271] width 187 height 23
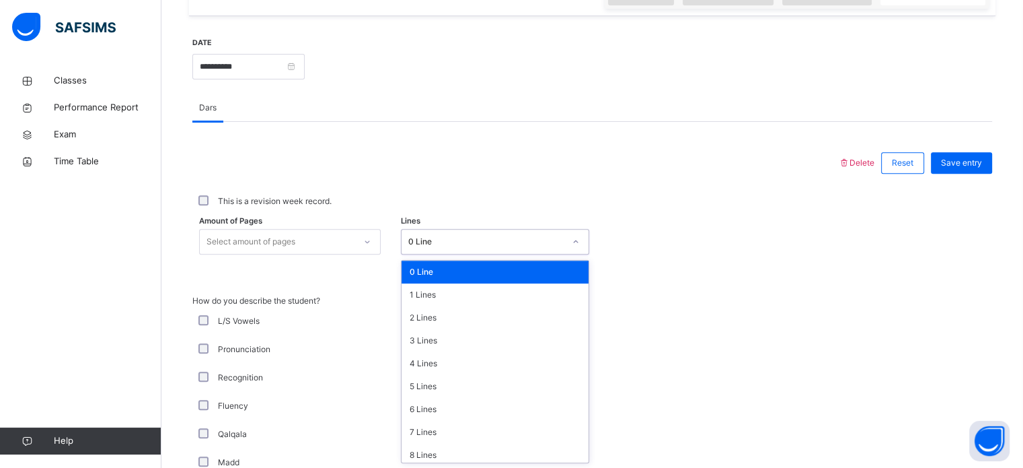
click at [579, 246] on icon at bounding box center [576, 241] width 8 height 13
click at [550, 275] on div "0 Line" at bounding box center [495, 271] width 187 height 23
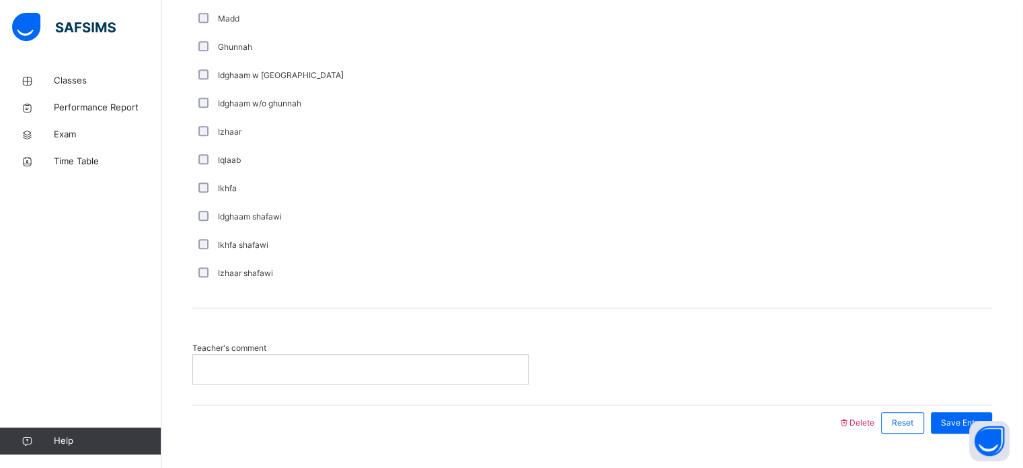
scroll to position [969, 0]
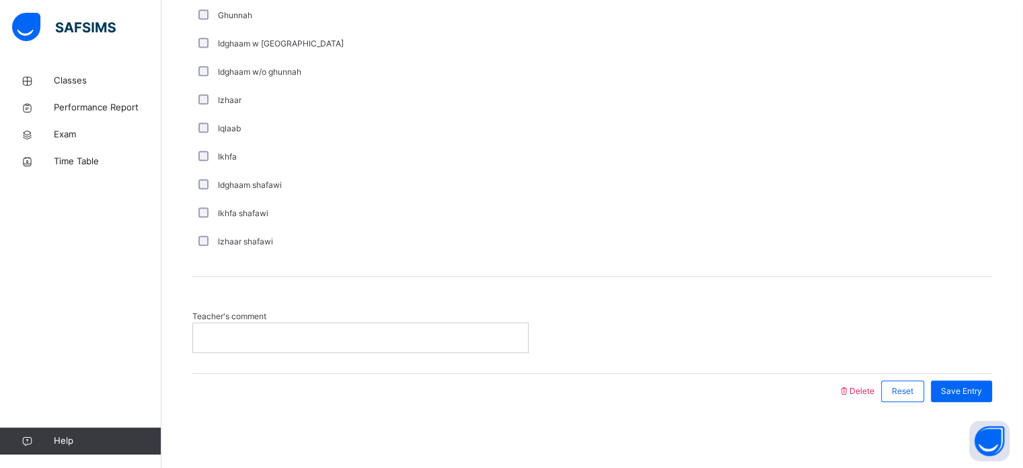
click at [295, 349] on div at bounding box center [360, 337] width 335 height 28
click at [978, 388] on span "Save Entry" at bounding box center [961, 391] width 41 height 12
click at [274, 311] on span "Teacher's comment" at bounding box center [360, 316] width 336 height 12
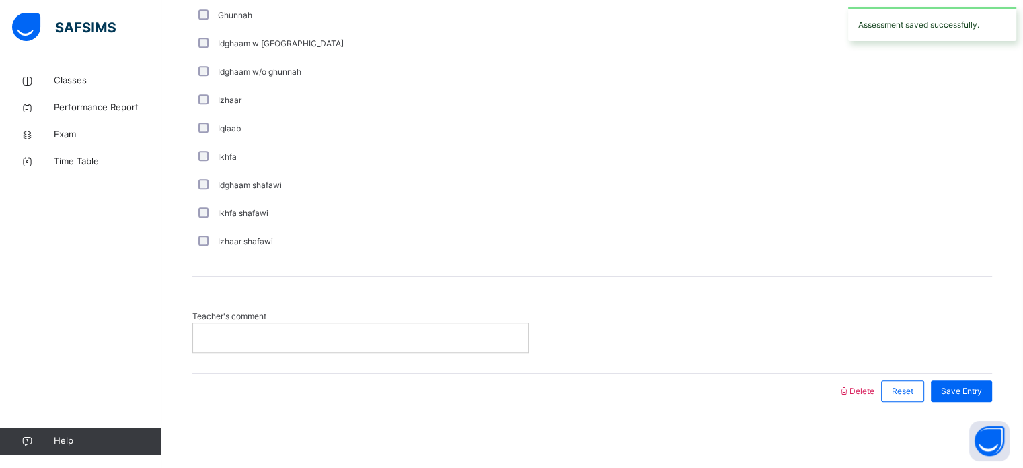
click at [274, 339] on p at bounding box center [360, 337] width 315 height 12
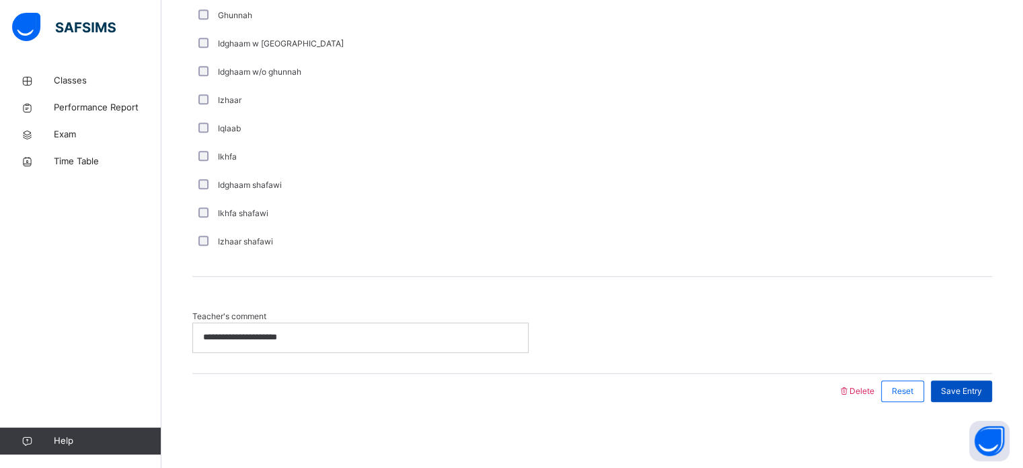
click at [982, 395] on span "Save Entry" at bounding box center [961, 391] width 41 height 12
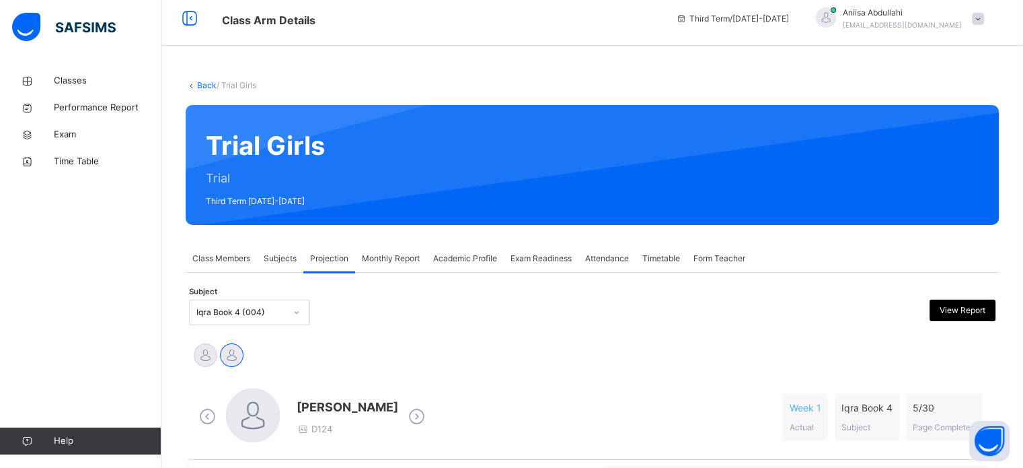
scroll to position [11, 0]
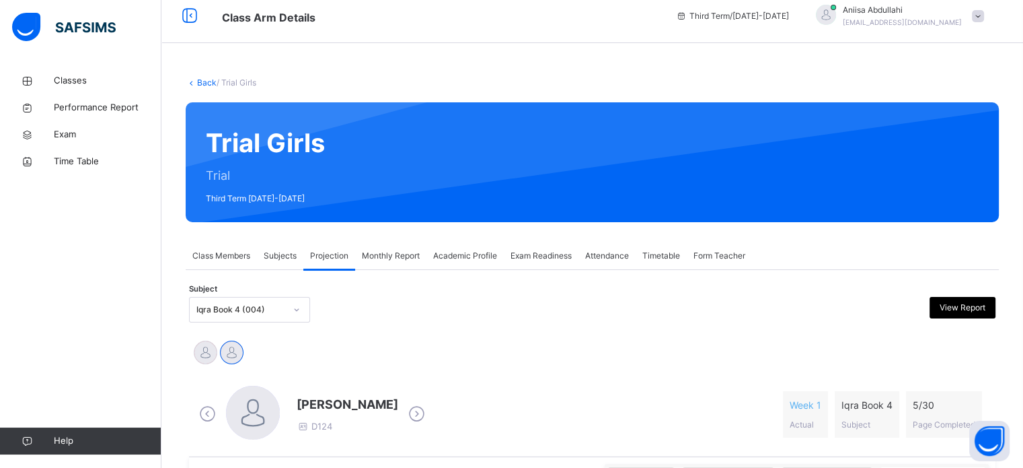
drag, startPoint x: 209, startPoint y: 281, endPoint x: 212, endPoint y: 294, distance: 13.1
click at [212, 294] on div "Subject Iqra Book 4 (004) View Report" at bounding box center [592, 309] width 807 height 39
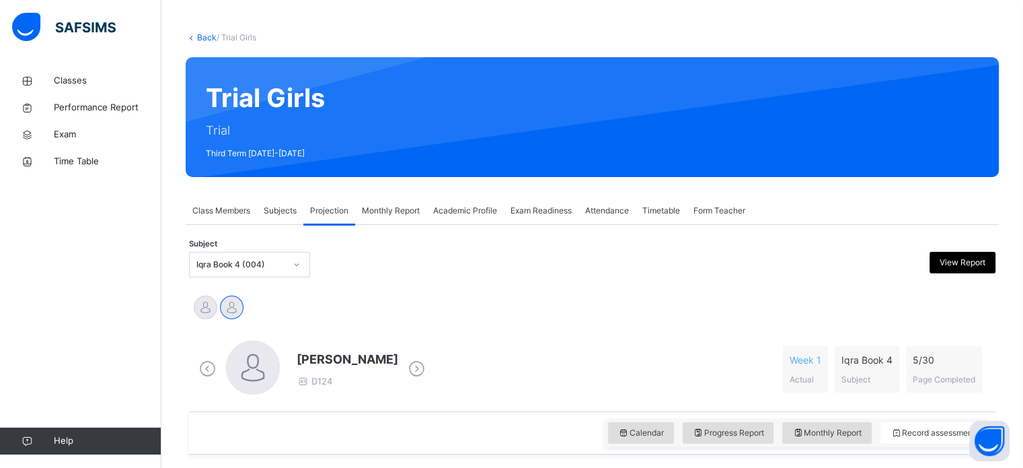
click at [257, 277] on div "Iqra Book 4 (004)" at bounding box center [249, 265] width 121 height 26
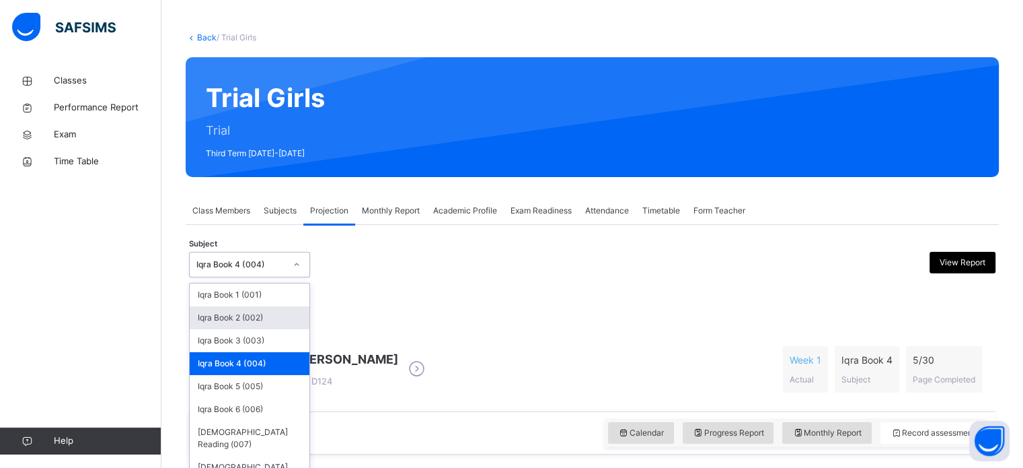
scroll to position [60, 0]
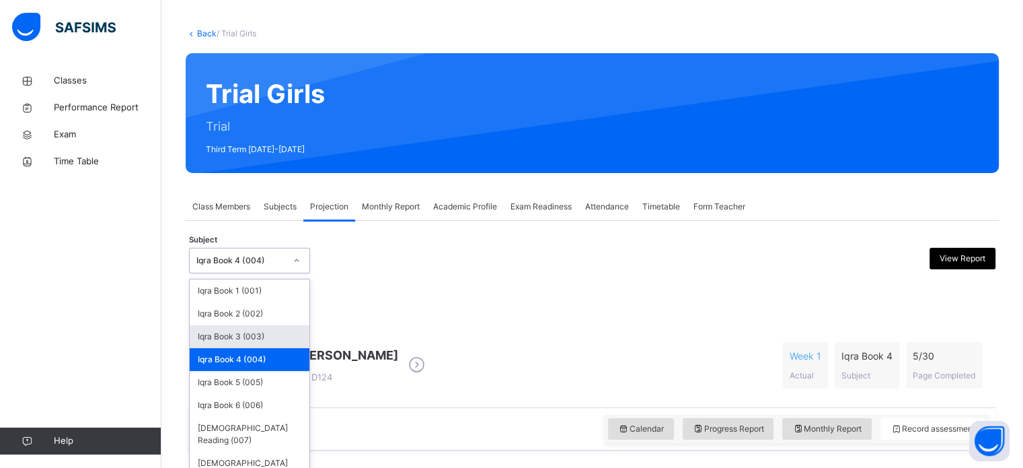
click at [242, 328] on div "Iqra Book 3 (003)" at bounding box center [250, 336] width 120 height 23
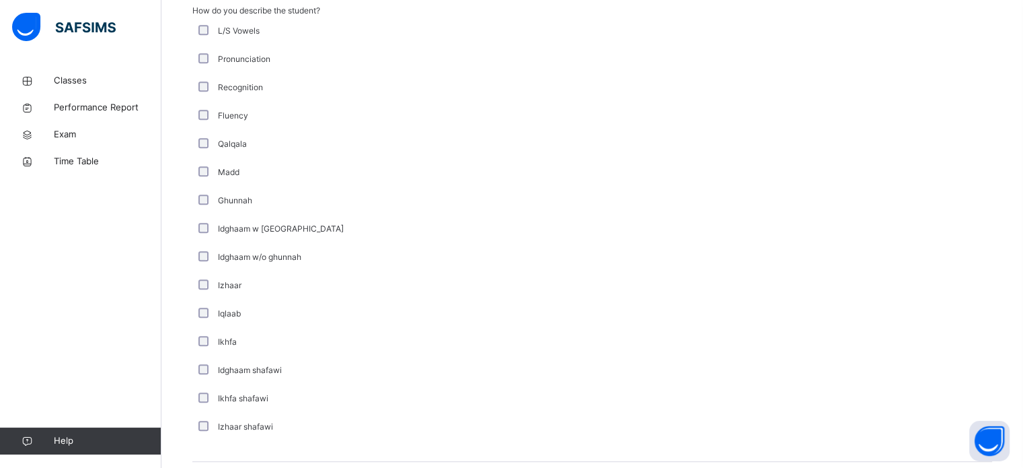
scroll to position [969, 0]
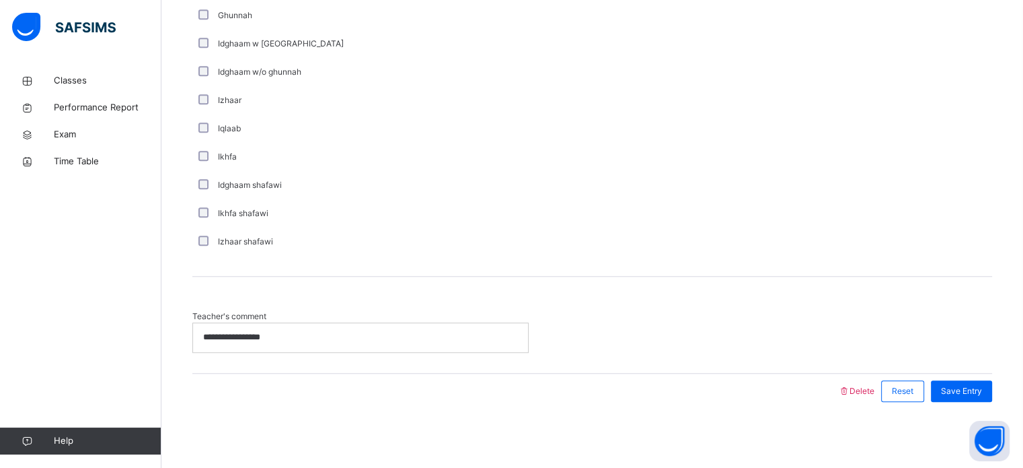
click at [496, 335] on p "**********" at bounding box center [360, 337] width 315 height 12
click at [951, 303] on div "Teacher's comment" at bounding box center [592, 325] width 800 height 96
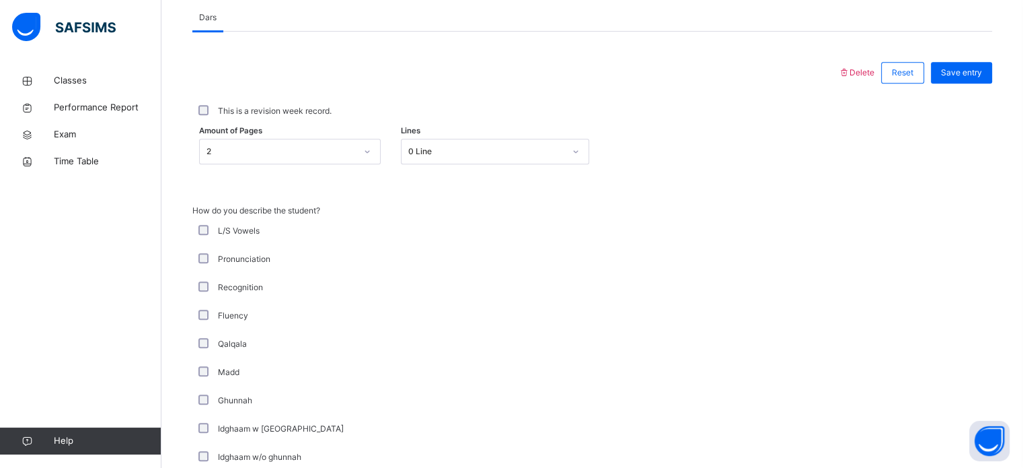
scroll to position [560, 0]
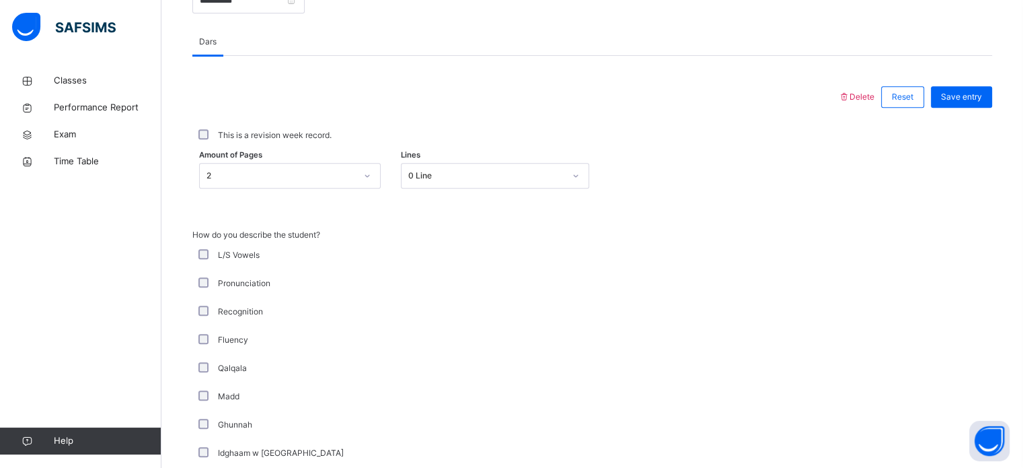
click at [226, 262] on div "L/S Vowels" at bounding box center [360, 255] width 336 height 28
click at [218, 261] on div "L/S Vowels" at bounding box center [360, 255] width 336 height 28
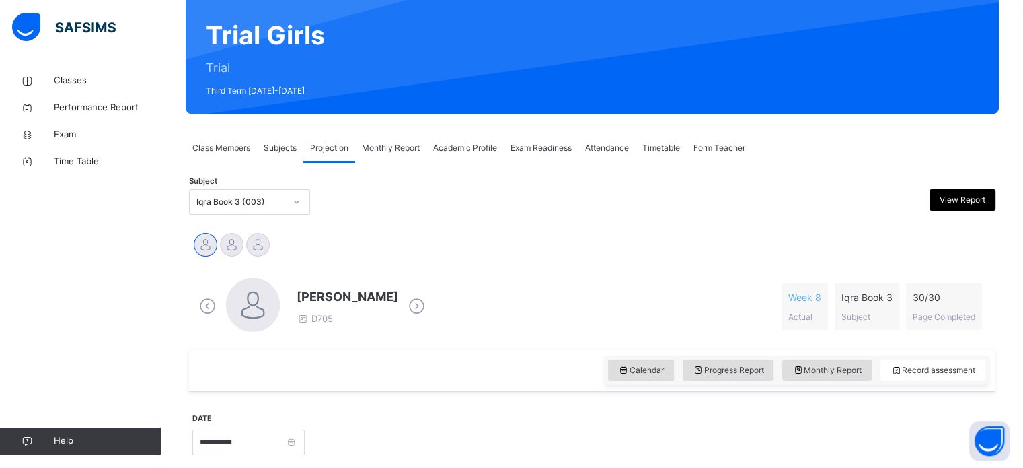
click at [838, 287] on div "Week 8 Actual Iqra Book 3 Subject 30 / 30 Page Completed" at bounding box center [885, 306] width 207 height 46
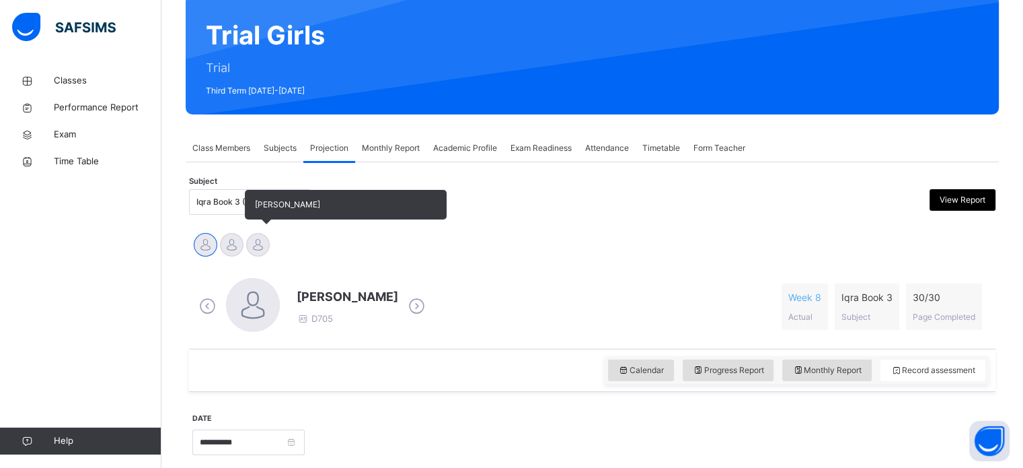
click at [250, 258] on div "[PERSON_NAME]" at bounding box center [258, 246] width 26 height 30
click at [249, 251] on div at bounding box center [258, 245] width 24 height 24
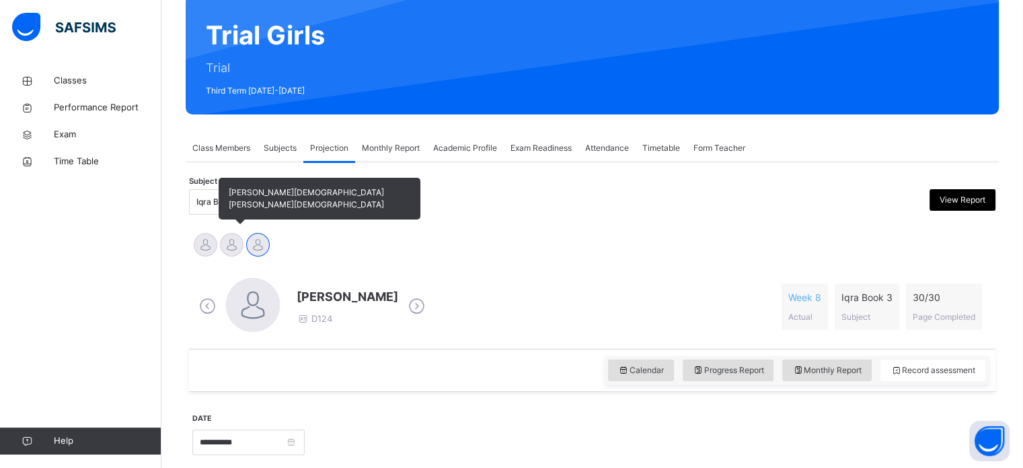
click at [241, 250] on div at bounding box center [232, 245] width 24 height 24
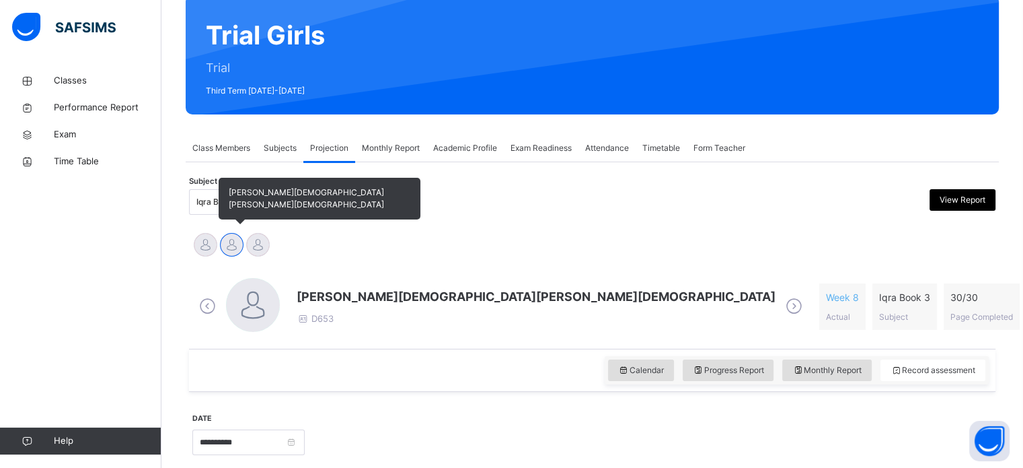
click at [240, 250] on div at bounding box center [232, 245] width 24 height 24
click at [243, 252] on div "[PERSON_NAME][DEMOGRAPHIC_DATA][PERSON_NAME][DEMOGRAPHIC_DATA]" at bounding box center [232, 246] width 26 height 30
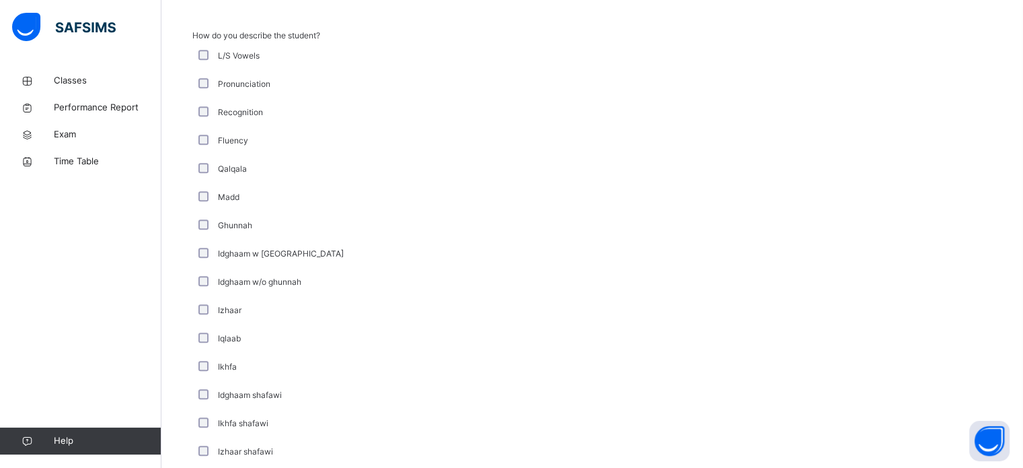
scroll to position [751, 0]
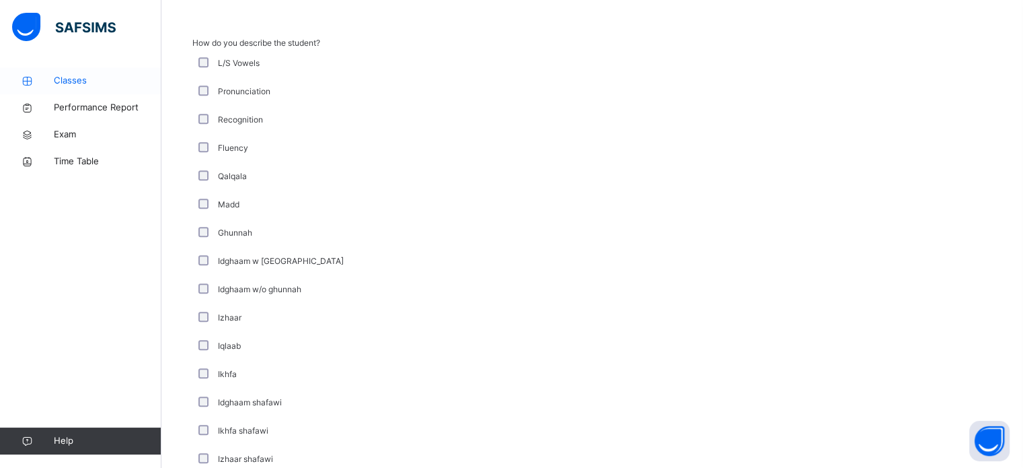
click at [87, 72] on link "Classes" at bounding box center [80, 80] width 161 height 27
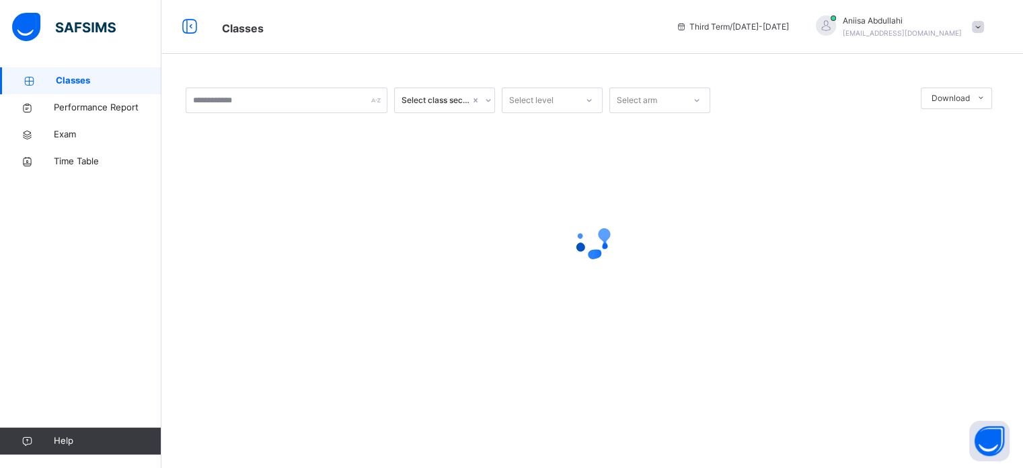
scroll to position [0, 0]
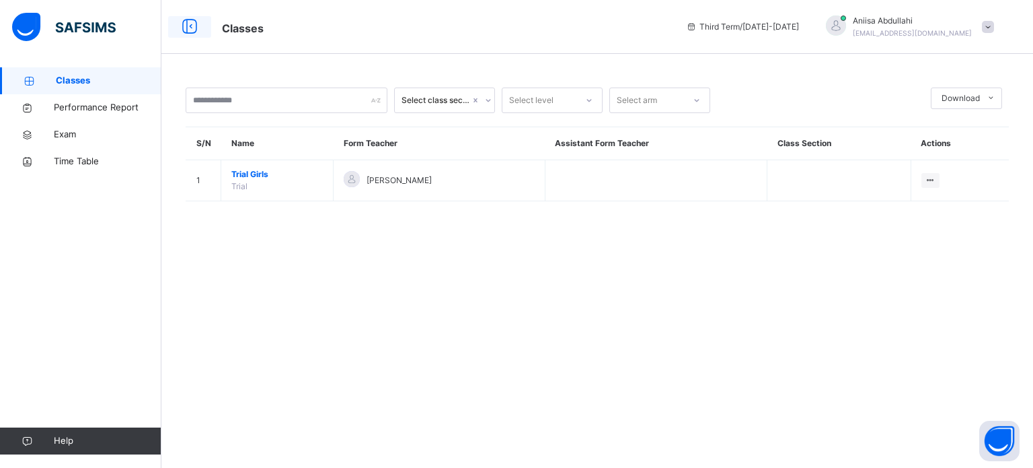
click at [186, 28] on icon at bounding box center [189, 27] width 23 height 24
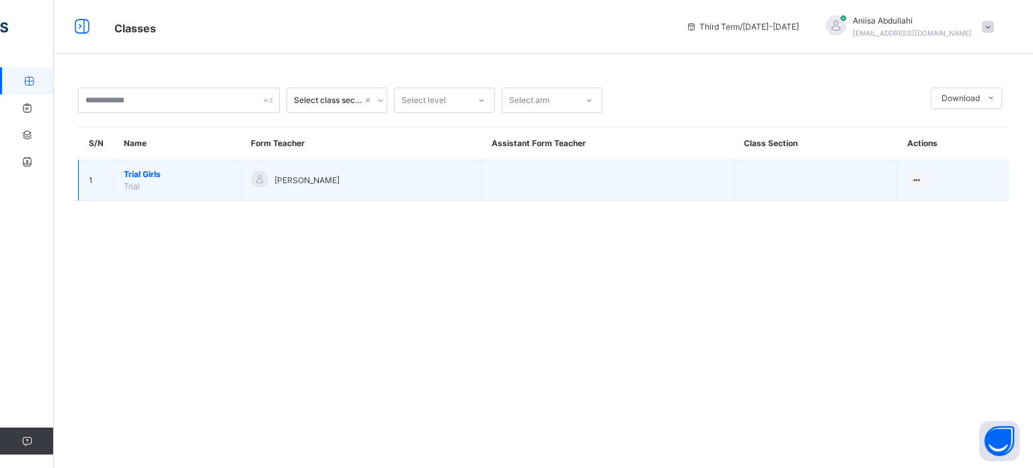
click at [217, 180] on td "Trial Girls Trial" at bounding box center [178, 180] width 128 height 41
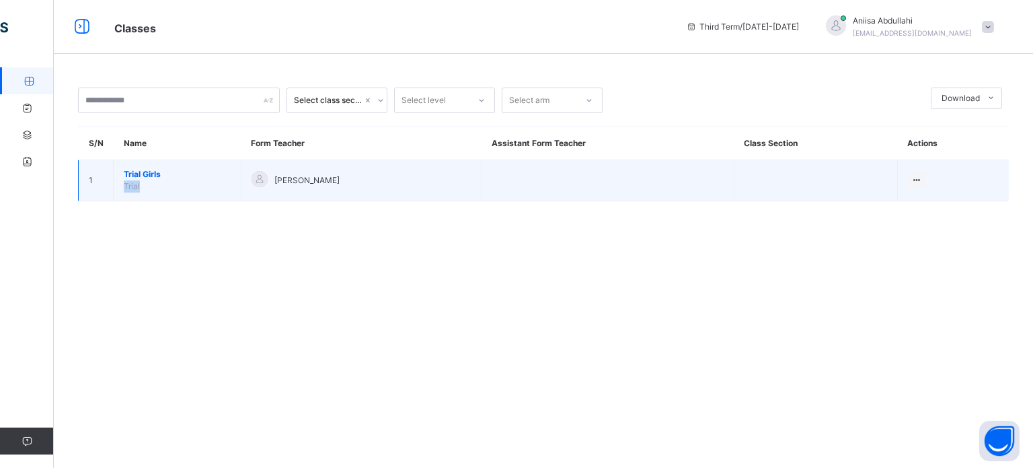
click at [264, 186] on div at bounding box center [260, 181] width 16 height 20
drag, startPoint x: 264, startPoint y: 186, endPoint x: 182, endPoint y: 161, distance: 86.0
click at [182, 161] on tr "1 Trial Girls Trial [PERSON_NAME] View Class" at bounding box center [544, 180] width 931 height 41
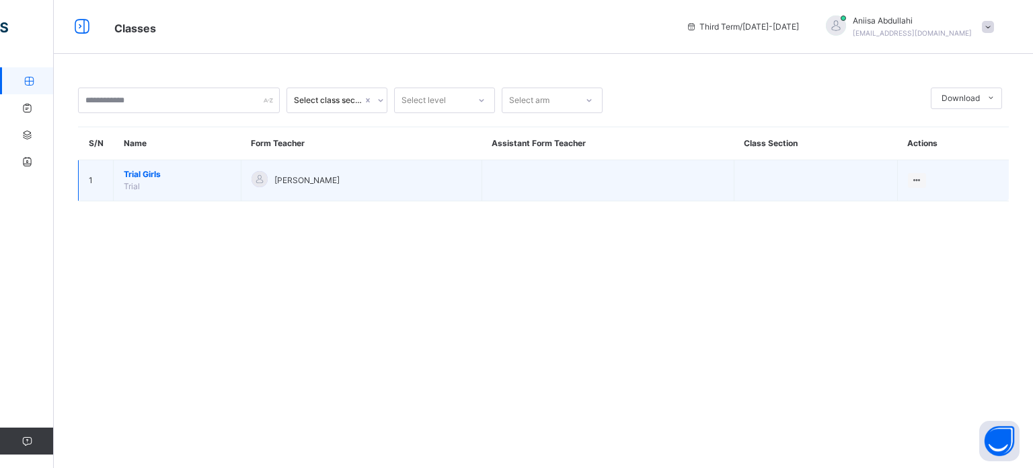
click at [438, 161] on td "[PERSON_NAME]" at bounding box center [361, 180] width 241 height 41
drag, startPoint x: 438, startPoint y: 161, endPoint x: 412, endPoint y: 166, distance: 26.8
click at [412, 166] on td "[PERSON_NAME]" at bounding box center [361, 180] width 241 height 41
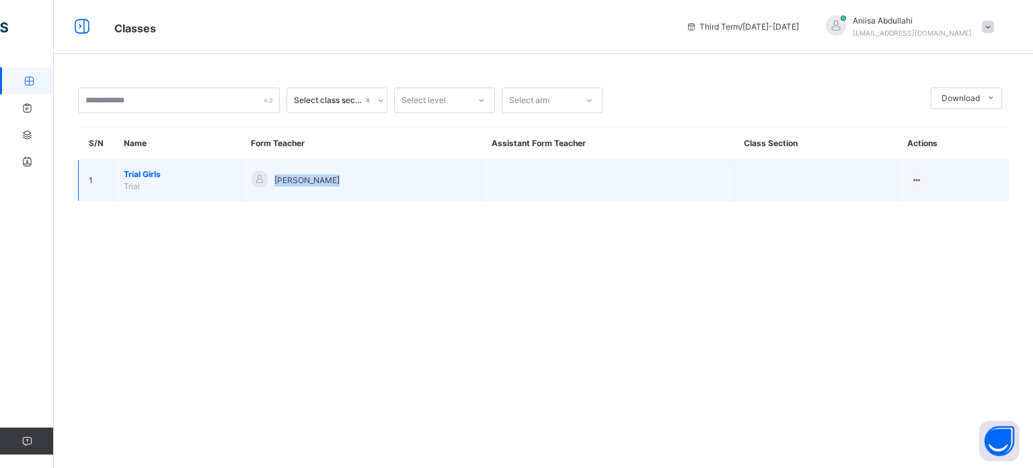
drag, startPoint x: 412, startPoint y: 166, endPoint x: 194, endPoint y: 165, distance: 217.3
click at [194, 165] on tr "1 Trial Girls Trial [PERSON_NAME] View Class" at bounding box center [544, 180] width 931 height 41
click at [194, 165] on td "Trial Girls Trial" at bounding box center [178, 180] width 128 height 41
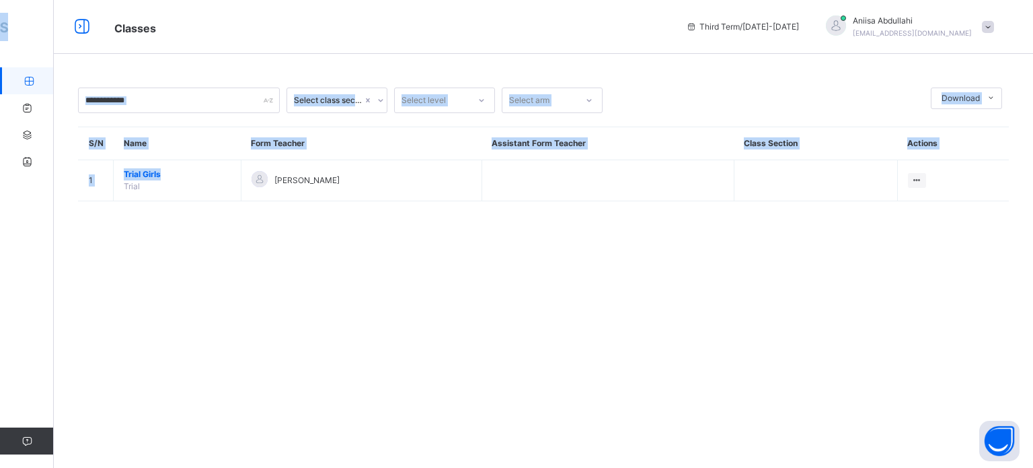
drag, startPoint x: 194, startPoint y: 165, endPoint x: 0, endPoint y: 85, distance: 210.5
click at [0, 85] on div "Classes Third Term / [DATE]-[DATE] Aniisa Abdullahi [EMAIL_ADDRESS][DOMAIN_NAME…" at bounding box center [516, 234] width 1033 height 468
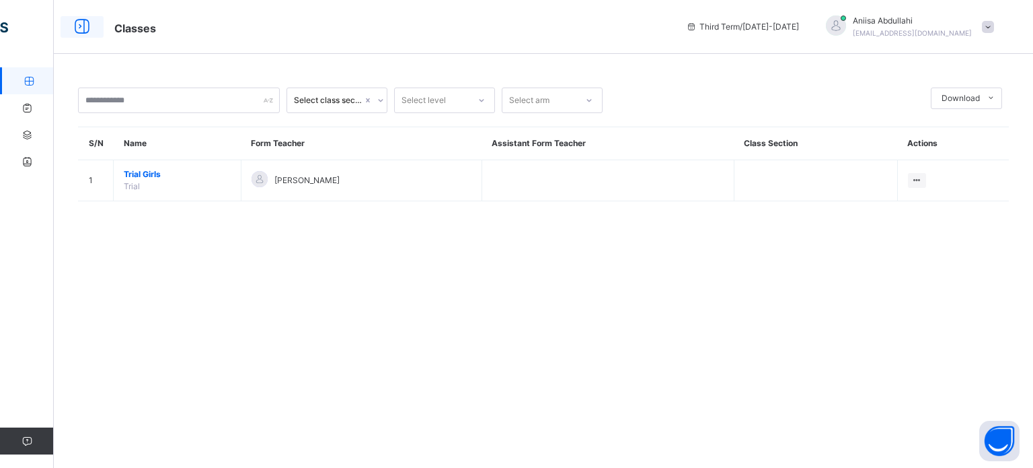
drag, startPoint x: 81, startPoint y: 36, endPoint x: 77, endPoint y: 19, distance: 17.5
click at [77, 19] on icon at bounding box center [82, 27] width 23 height 24
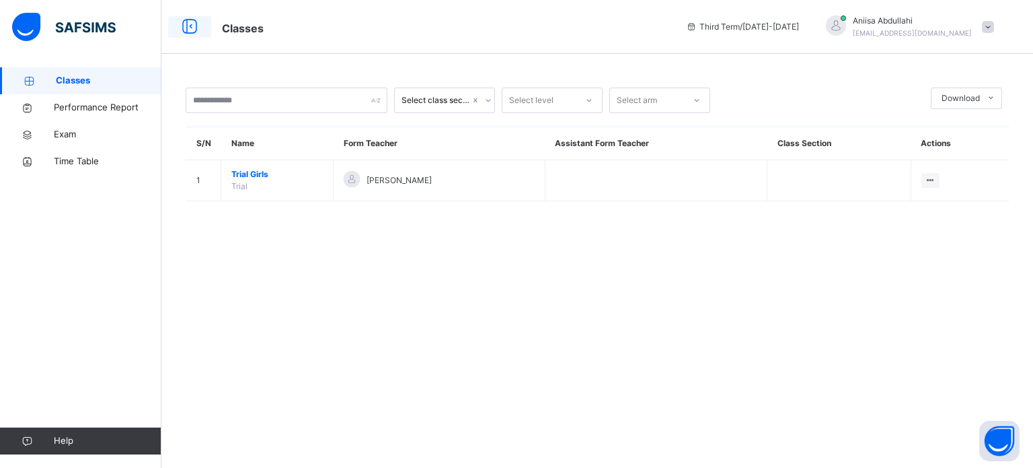
click at [77, 19] on div at bounding box center [79, 27] width 161 height 54
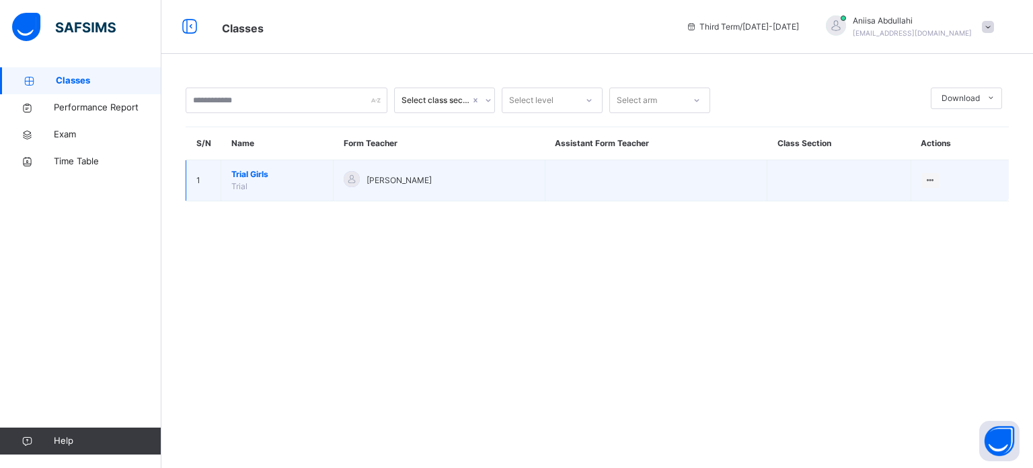
click at [285, 168] on span "Trial Girls" at bounding box center [276, 174] width 91 height 12
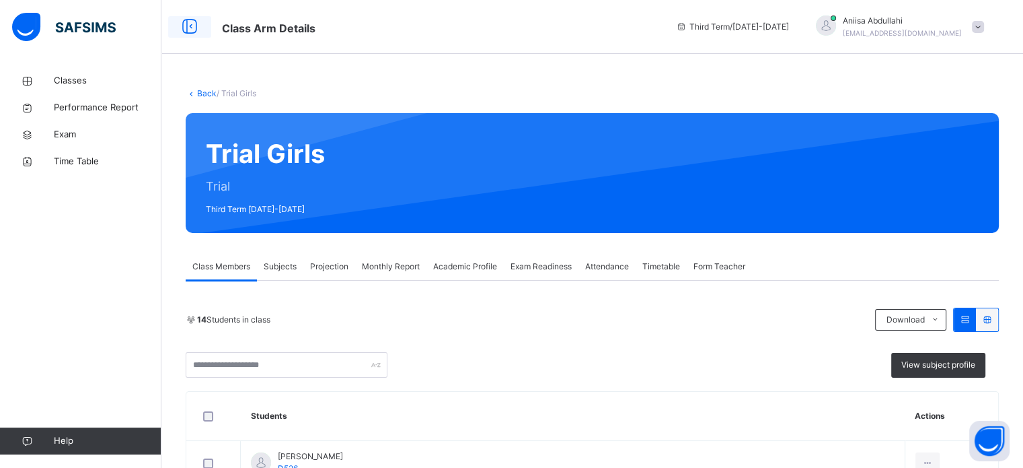
click at [186, 21] on icon at bounding box center [189, 27] width 23 height 24
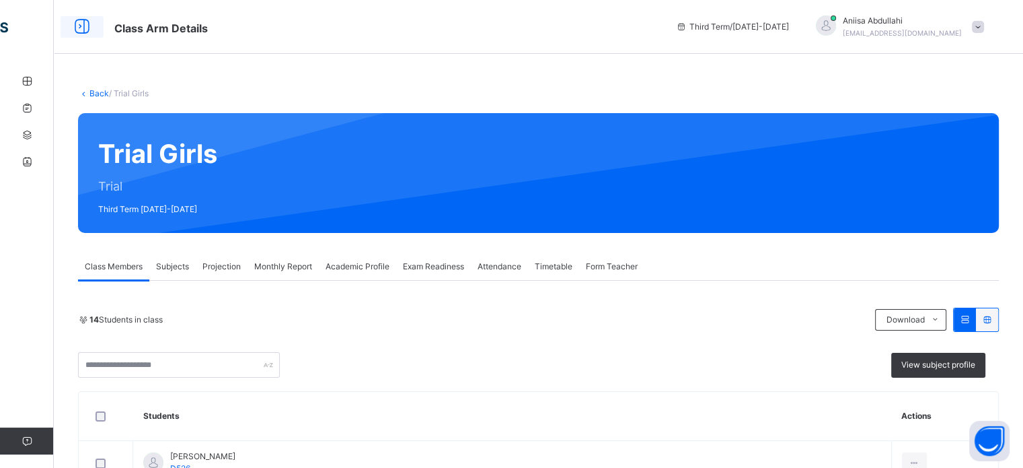
click at [186, 21] on span "Class Arm Details" at bounding box center [385, 27] width 542 height 22
click at [228, 265] on span "Projection" at bounding box center [222, 266] width 38 height 12
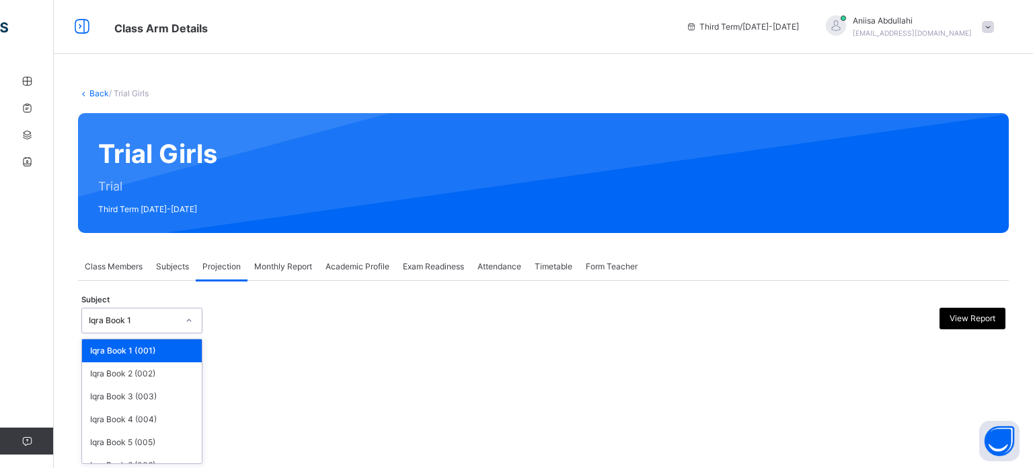
click at [164, 314] on div "Iqra Book 1" at bounding box center [133, 320] width 89 height 12
click at [148, 390] on div "Iqra Book 3 (003)" at bounding box center [142, 396] width 120 height 23
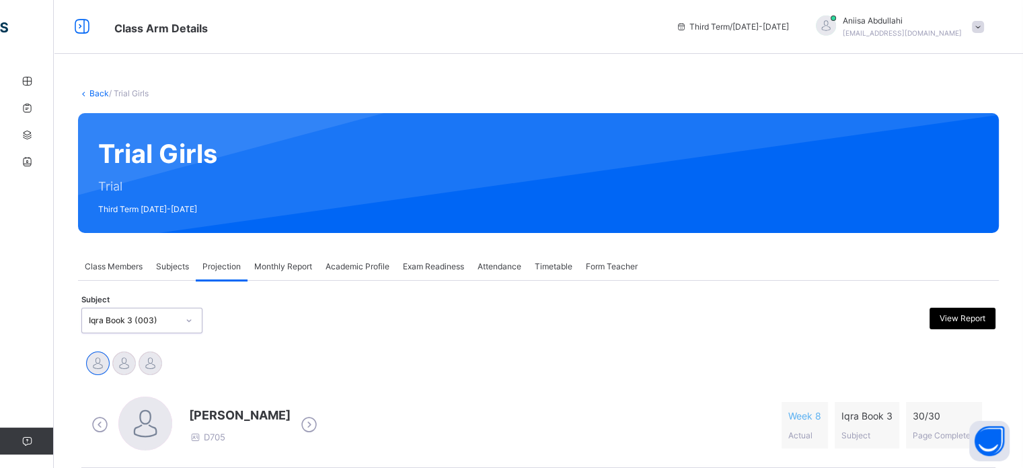
click at [758, 324] on div at bounding box center [653, 320] width 223 height 26
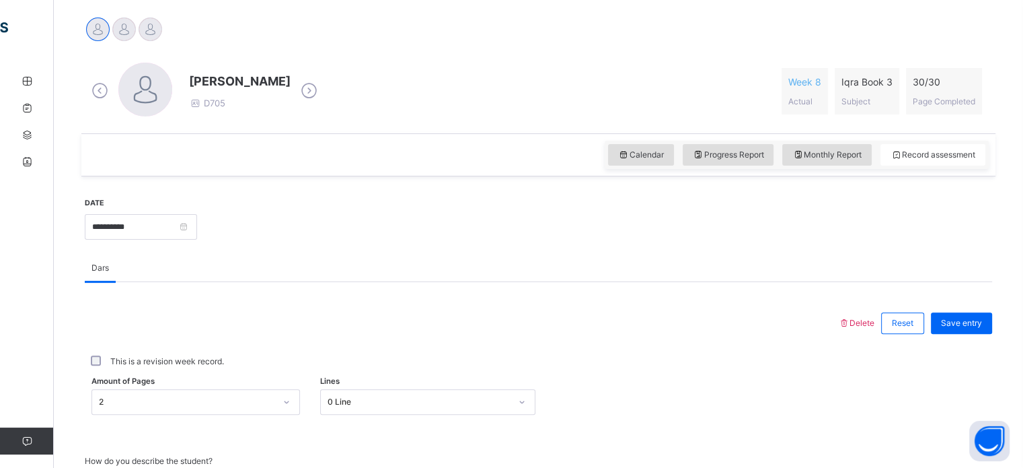
scroll to position [336, 0]
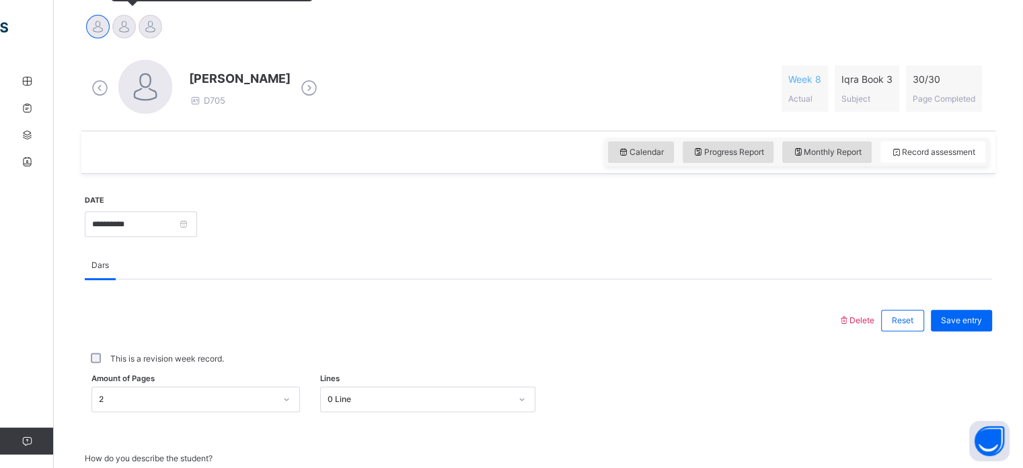
click at [120, 14] on div "[PERSON_NAME][DEMOGRAPHIC_DATA][PERSON_NAME][DEMOGRAPHIC_DATA]" at bounding box center [124, 28] width 26 height 30
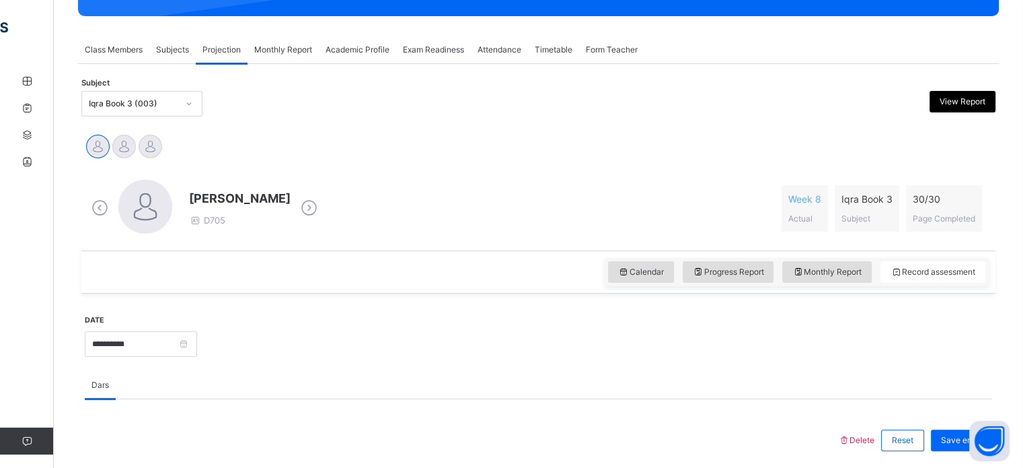
scroll to position [0, 0]
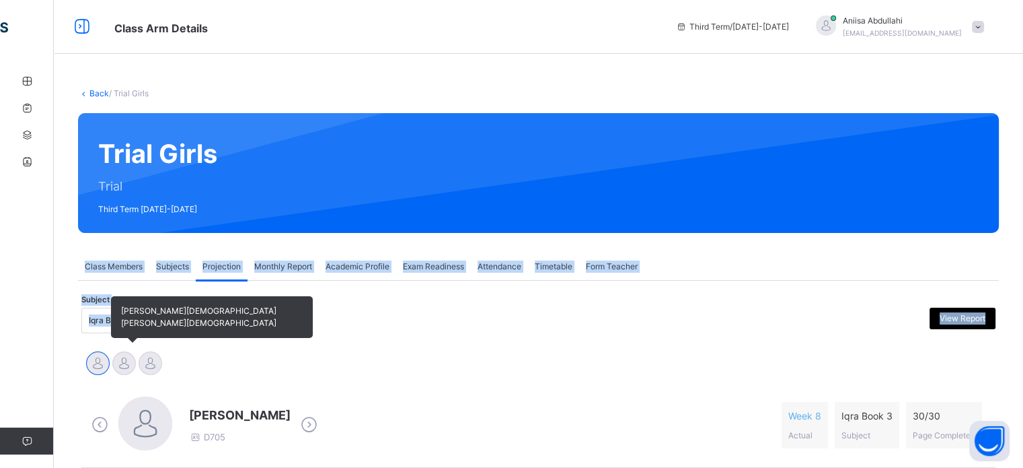
drag, startPoint x: 120, startPoint y: 14, endPoint x: 112, endPoint y: 376, distance: 362.0
click at [124, 357] on div at bounding box center [124, 363] width 24 height 24
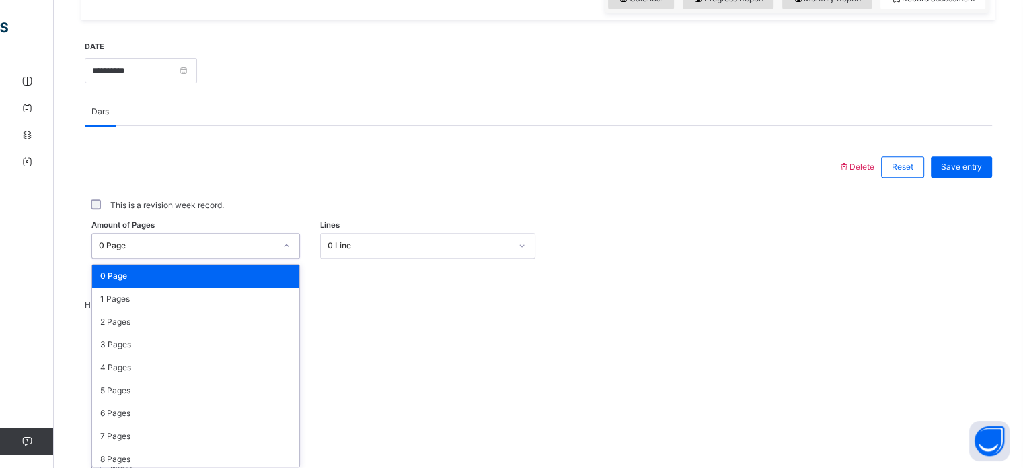
scroll to position [494, 0]
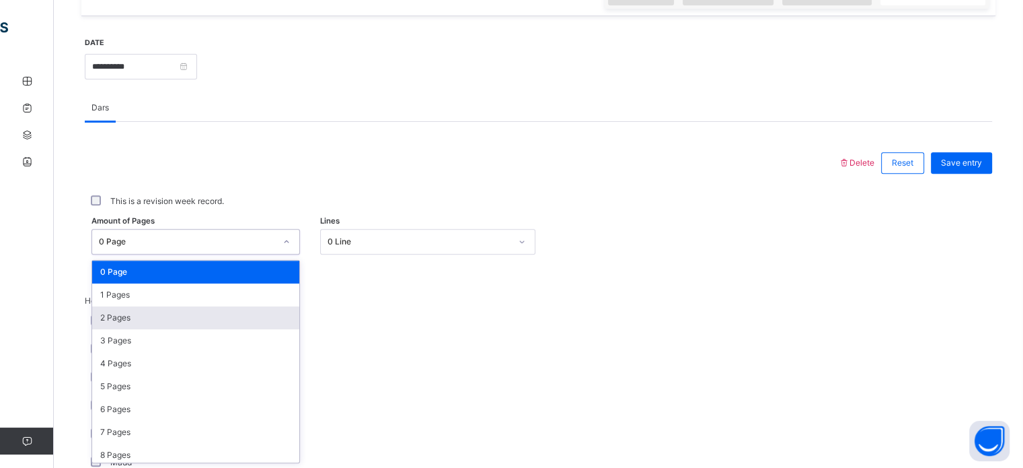
drag, startPoint x: 205, startPoint y: 279, endPoint x: 206, endPoint y: 311, distance: 32.3
click at [206, 254] on div "option 2 Pages focused, 3 of 31. 31 results available. Use Up and Down to choos…" at bounding box center [195, 242] width 209 height 26
drag, startPoint x: 206, startPoint y: 311, endPoint x: 131, endPoint y: 308, distance: 74.8
click at [131, 308] on div "2 Pages" at bounding box center [195, 317] width 207 height 23
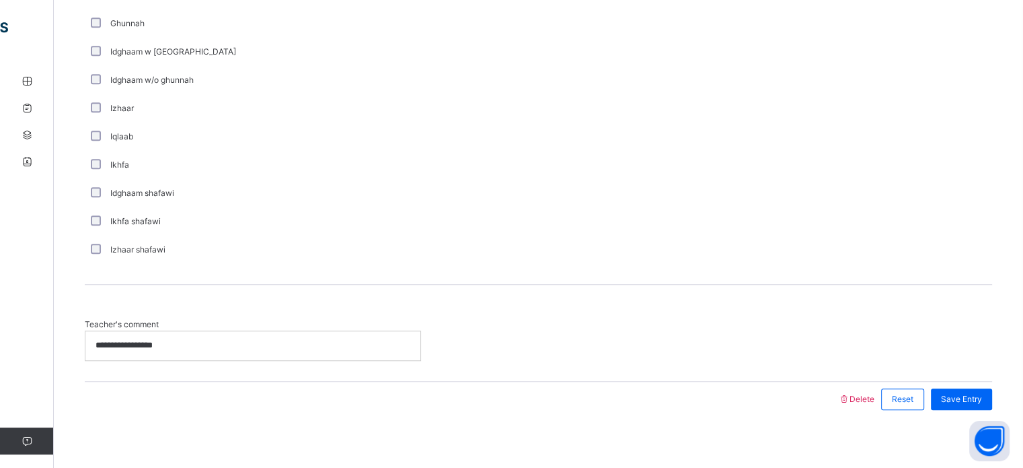
scroll to position [960, 0]
click at [173, 344] on p "**********" at bounding box center [253, 346] width 315 height 12
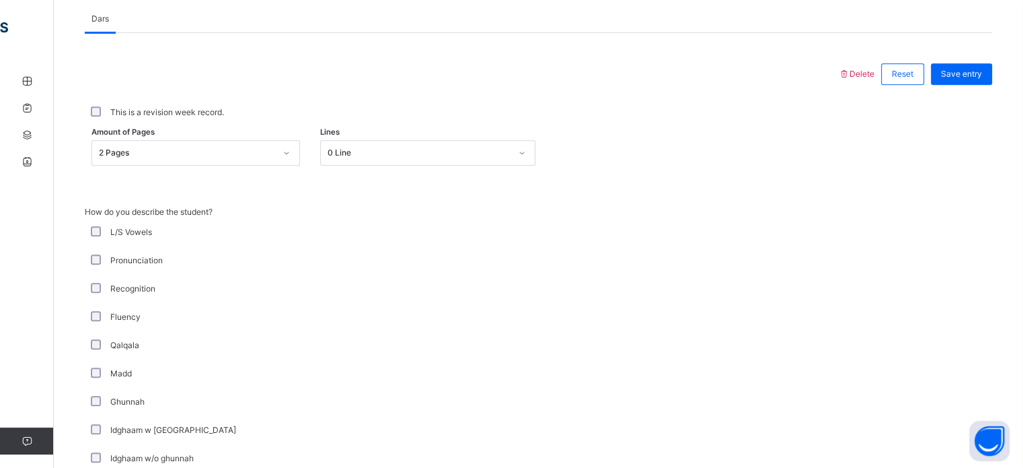
scroll to position [969, 0]
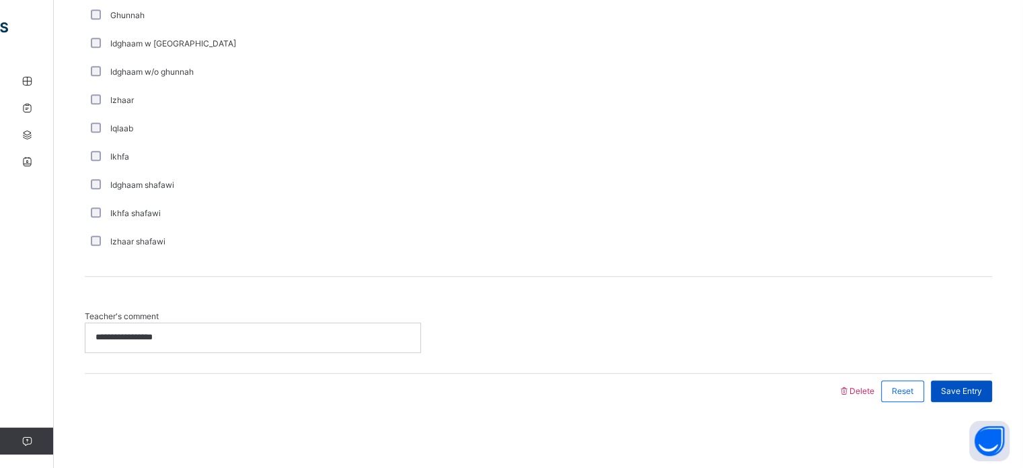
click at [968, 398] on div "Save Entry" at bounding box center [961, 391] width 61 height 22
click at [979, 397] on div "Save Entry" at bounding box center [961, 391] width 61 height 22
click at [969, 382] on div "Save Entry" at bounding box center [961, 391] width 61 height 22
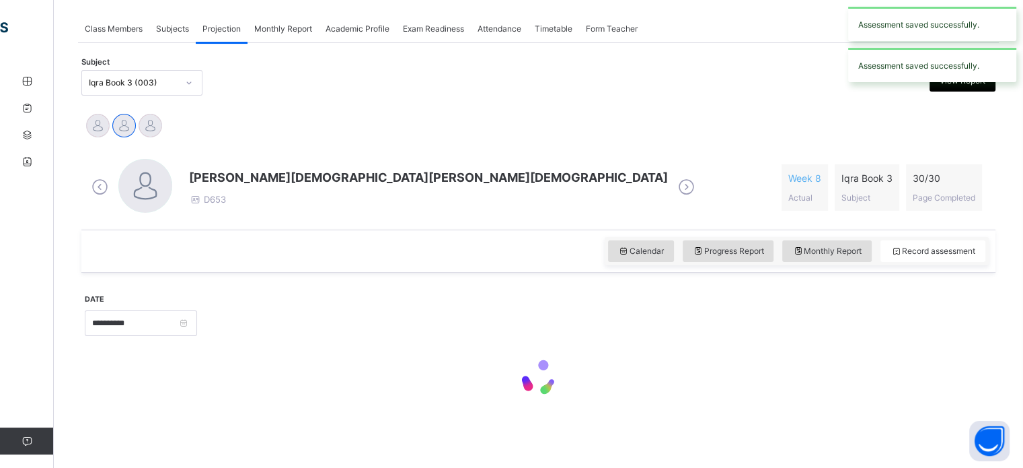
click at [969, 387] on div at bounding box center [539, 379] width 908 height 57
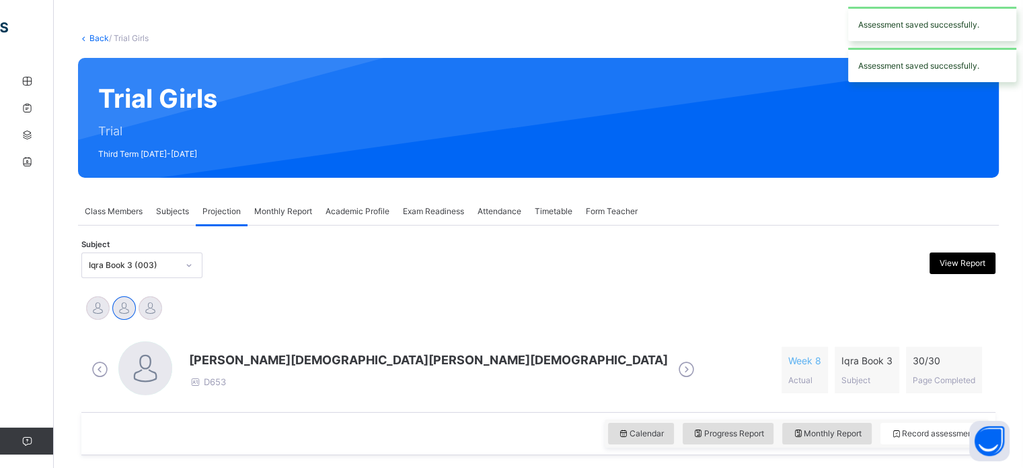
scroll to position [0, 0]
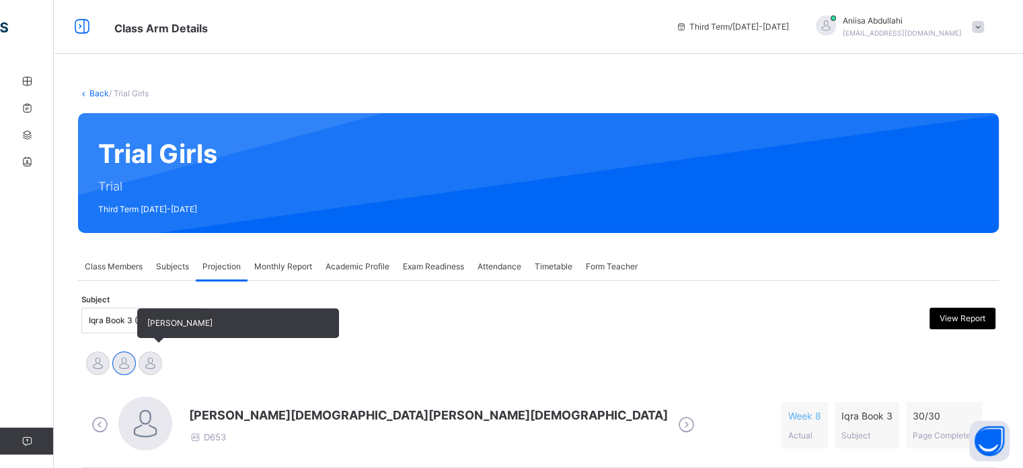
click at [147, 373] on div at bounding box center [151, 363] width 24 height 24
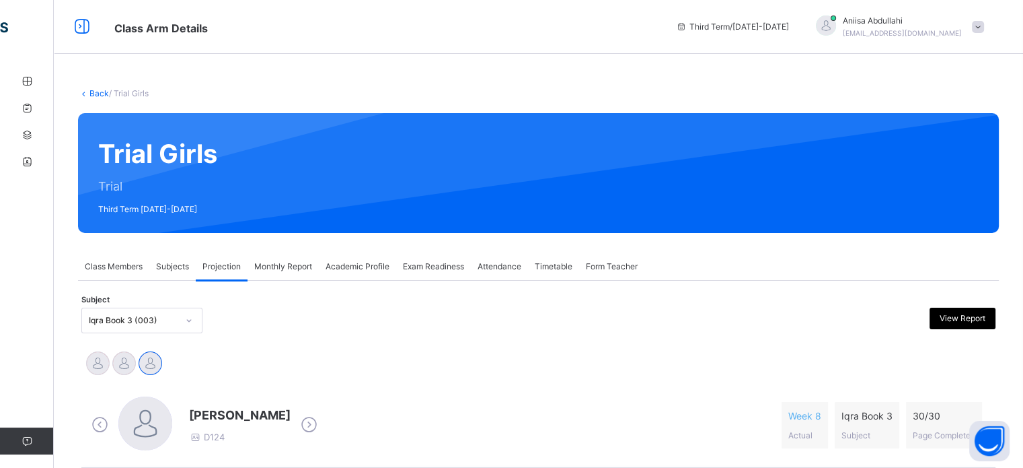
click at [4, 328] on div "Classes Performance Report Exam Time Table Help" at bounding box center [80, 261] width 161 height 414
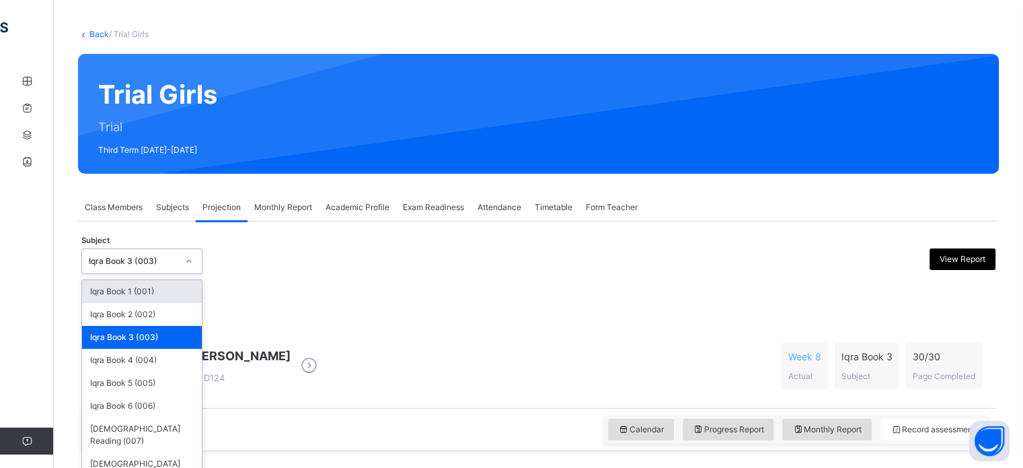
scroll to position [60, 0]
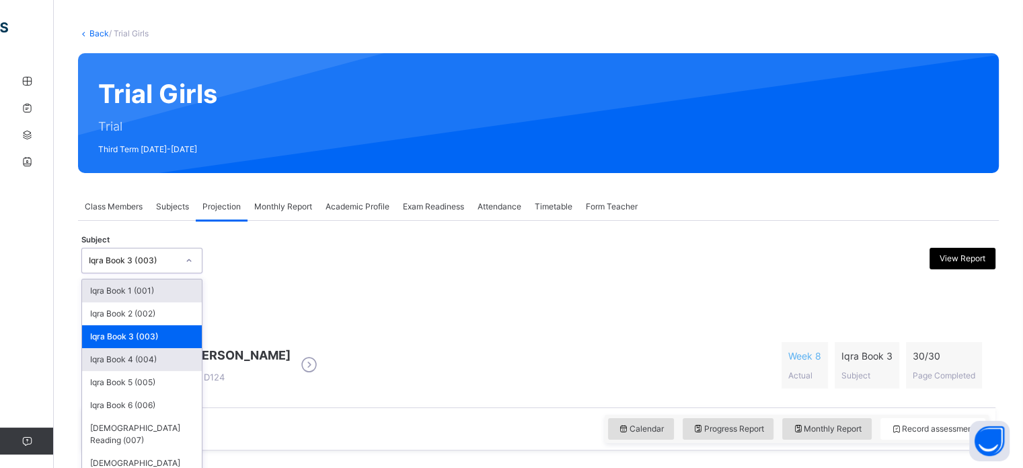
click at [116, 369] on div "Iqra Book 4 (004)" at bounding box center [142, 359] width 120 height 23
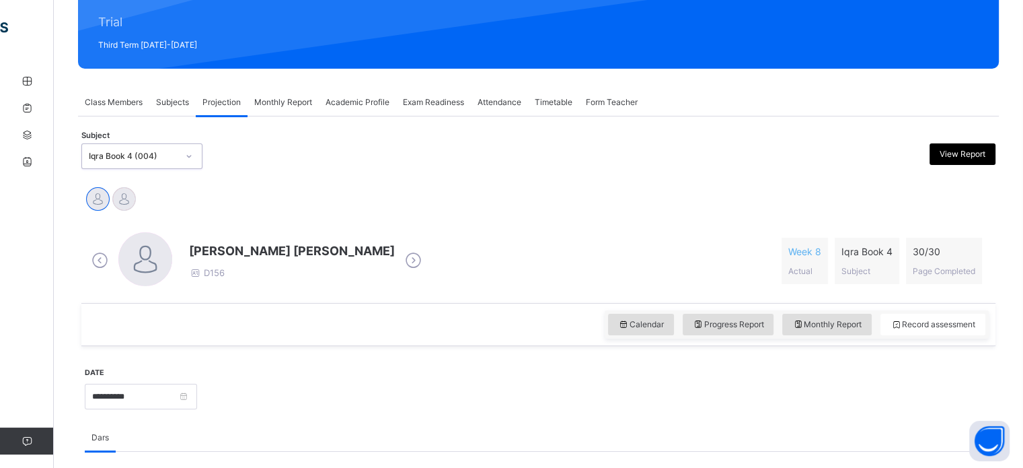
scroll to position [166, 0]
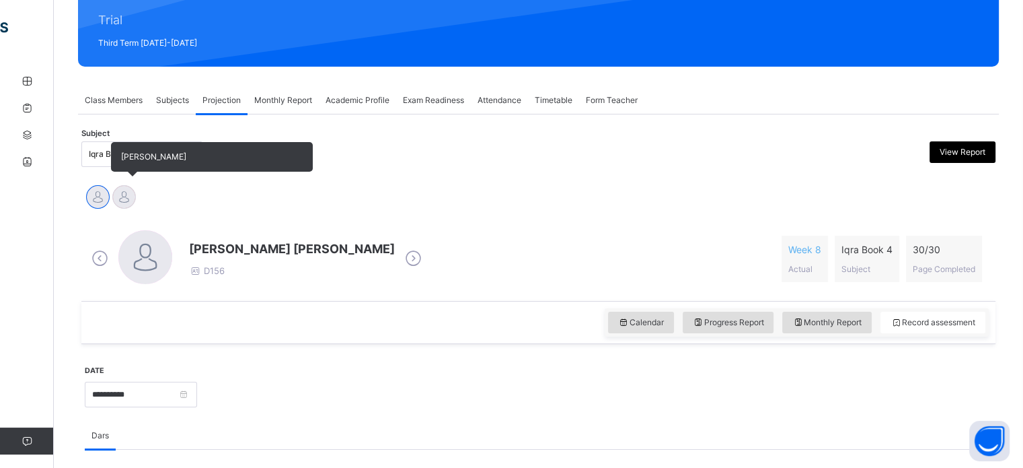
click at [133, 166] on span "[PERSON_NAME]" at bounding box center [212, 157] width 202 height 30
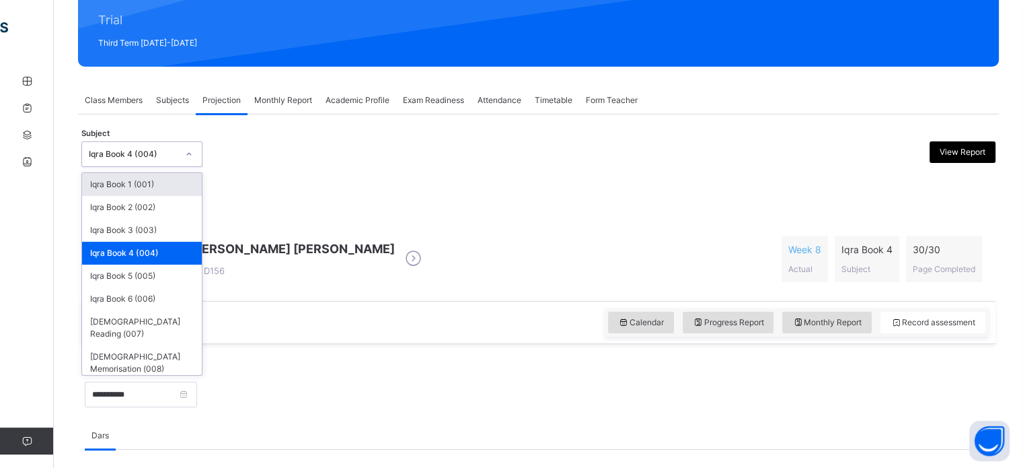
click at [108, 144] on div "Iqra Book 4 (004)" at bounding box center [129, 154] width 94 height 21
click at [129, 174] on div "Iqra Book 1 (001)" at bounding box center [142, 184] width 120 height 23
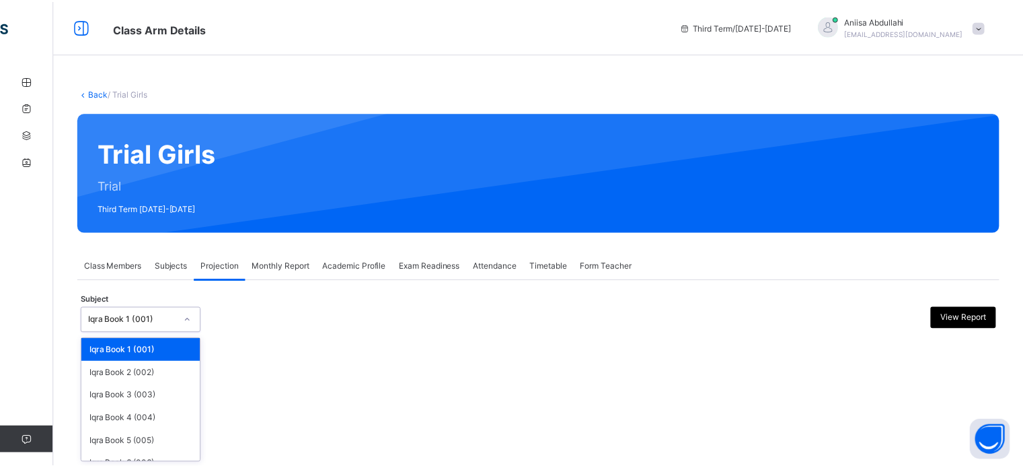
scroll to position [71, 0]
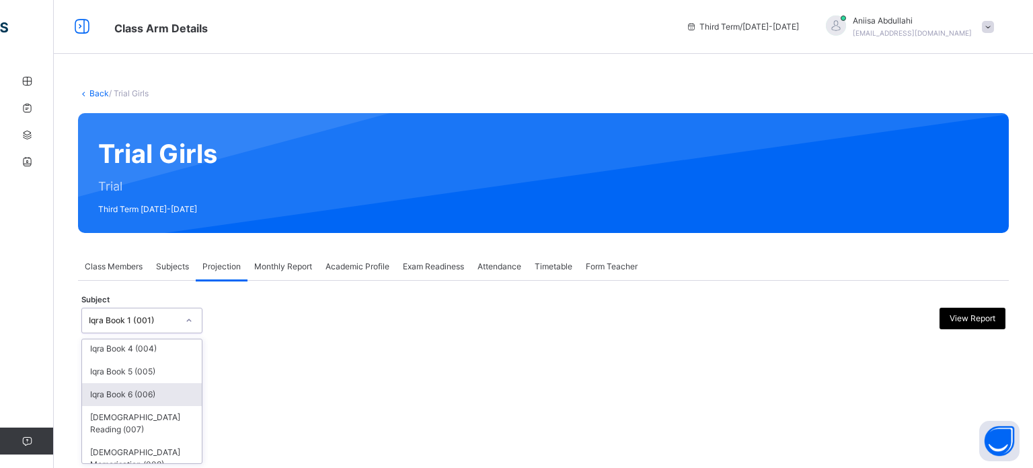
click at [91, 388] on div "Iqra Book 6 (006)" at bounding box center [142, 394] width 120 height 23
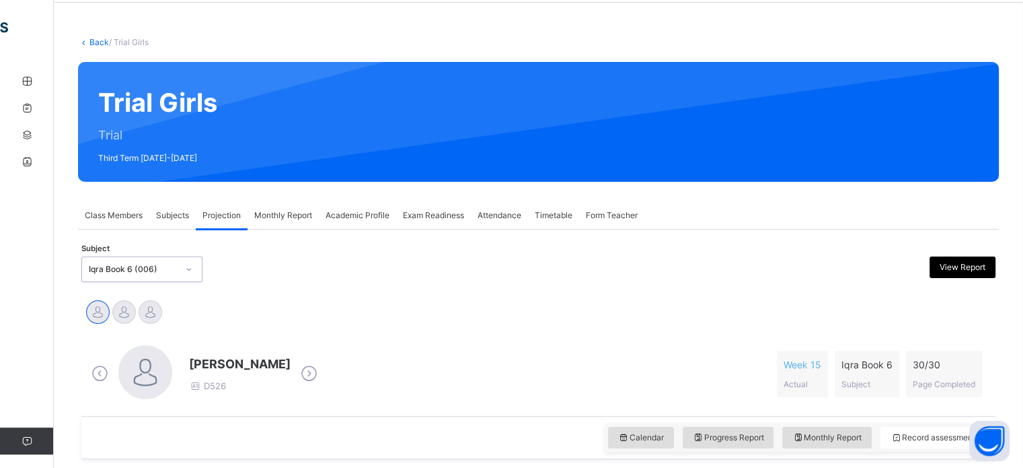
scroll to position [57, 0]
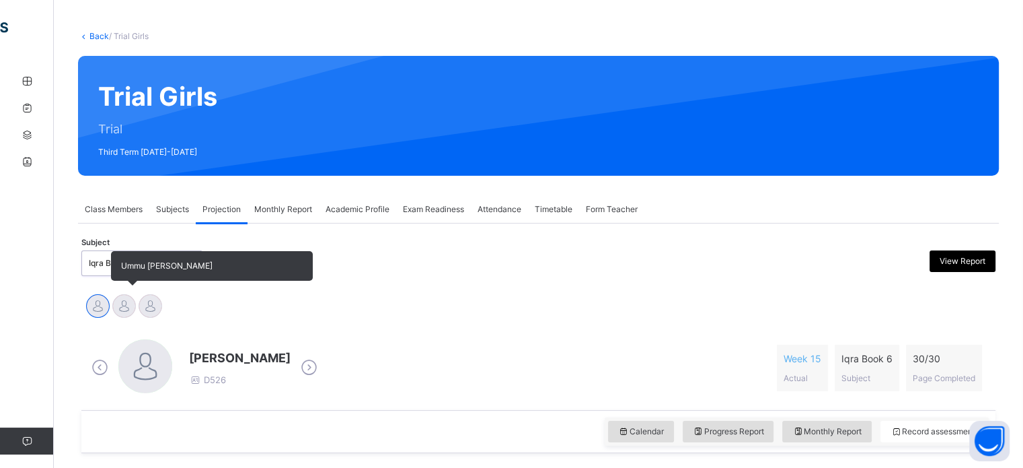
click at [114, 311] on div at bounding box center [124, 306] width 24 height 24
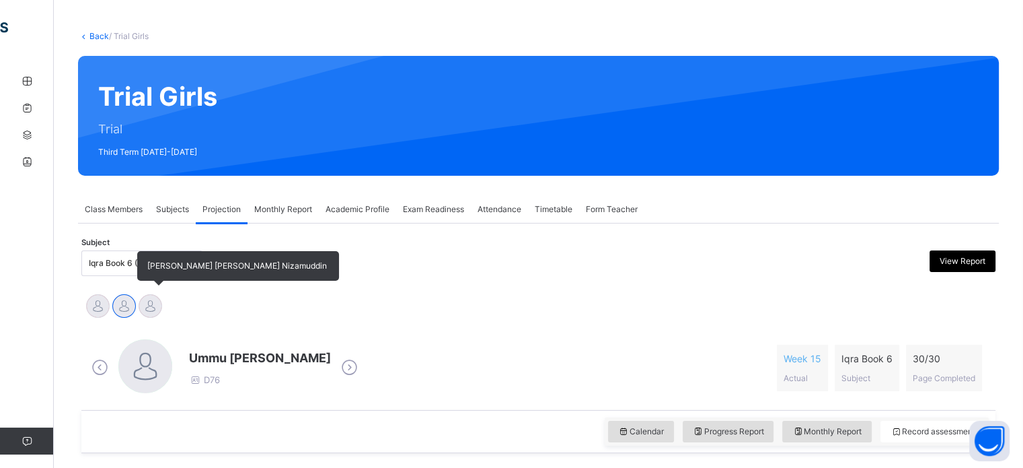
click at [151, 316] on div at bounding box center [151, 306] width 24 height 24
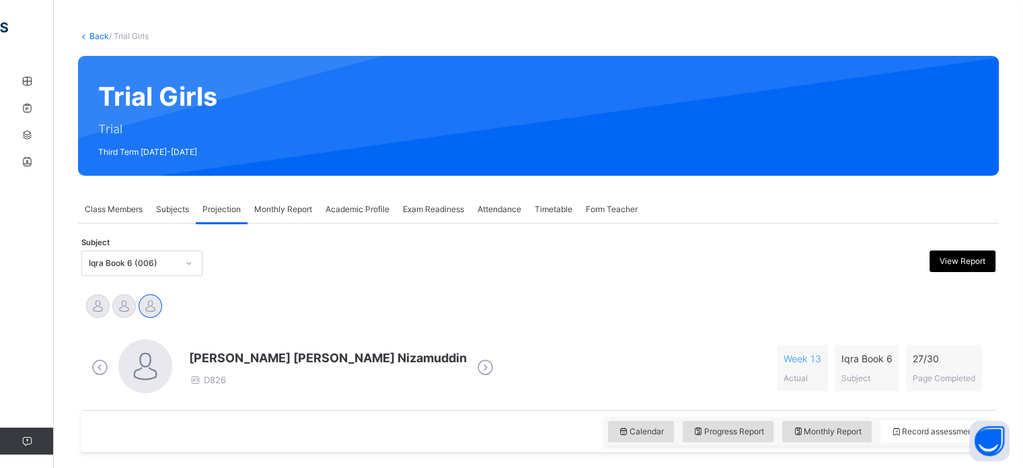
click at [89, 264] on div "Iqra Book 6 (006)" at bounding box center [133, 263] width 89 height 12
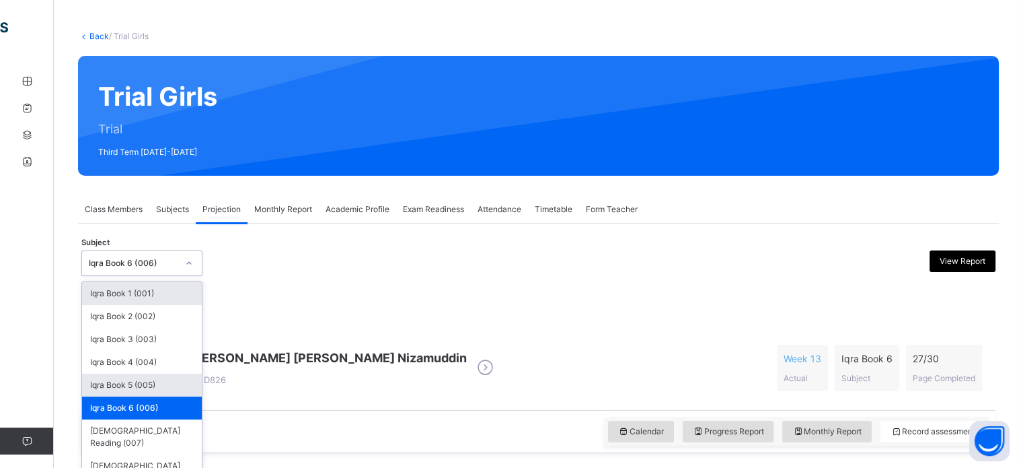
click at [102, 388] on div "Iqra Book 5 (005)" at bounding box center [142, 384] width 120 height 23
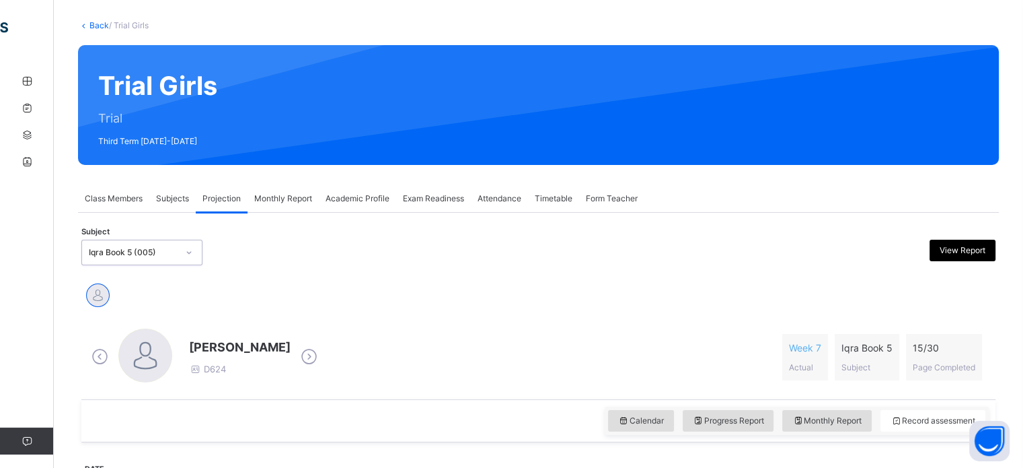
scroll to position [85, 0]
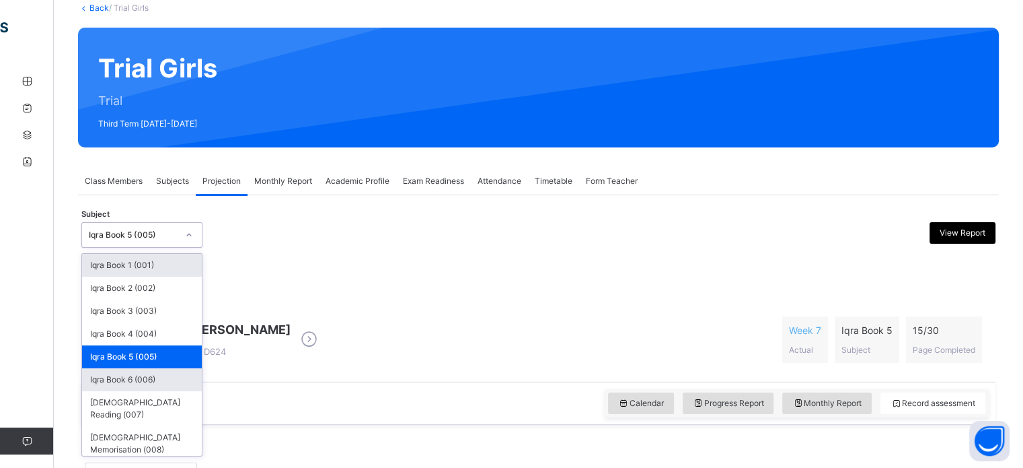
click at [96, 380] on div "Iqra Book 6 (006)" at bounding box center [142, 379] width 120 height 23
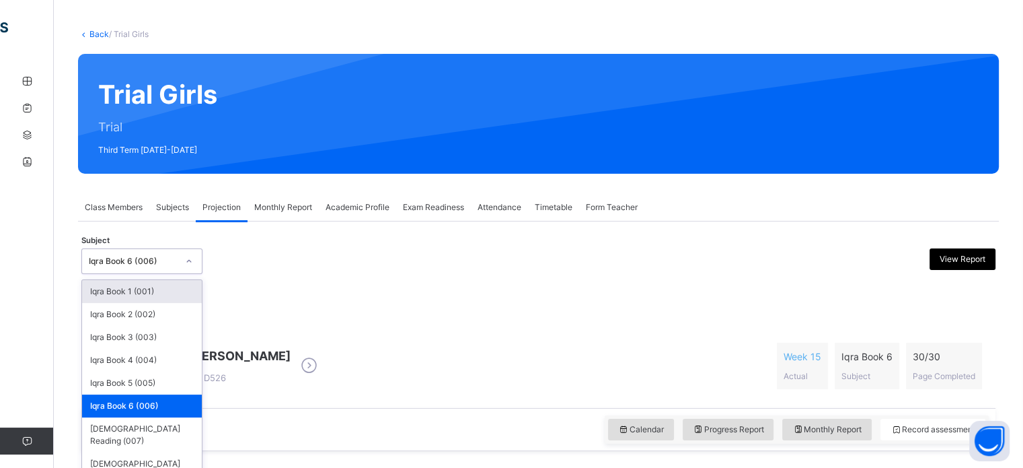
scroll to position [60, 0]
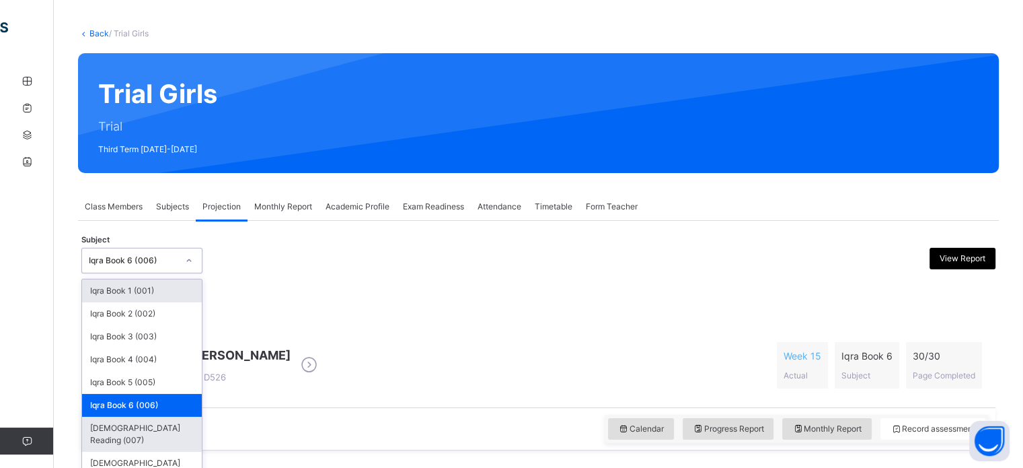
click at [86, 426] on div "[DEMOGRAPHIC_DATA] Reading (007)" at bounding box center [142, 433] width 120 height 35
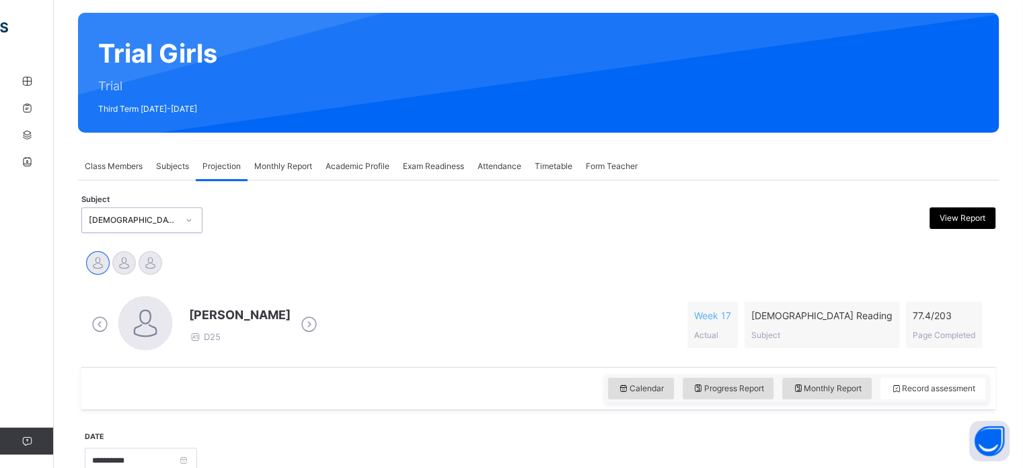
scroll to position [102, 0]
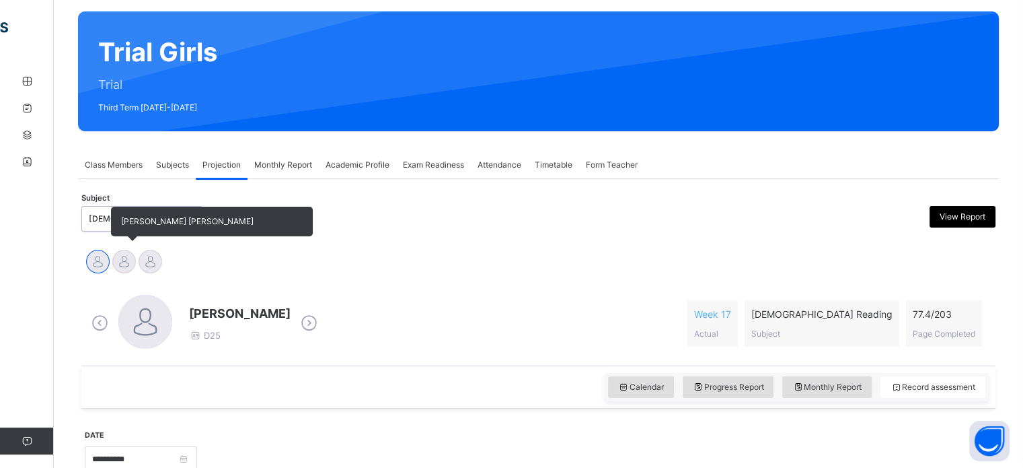
click at [118, 263] on div at bounding box center [124, 262] width 24 height 24
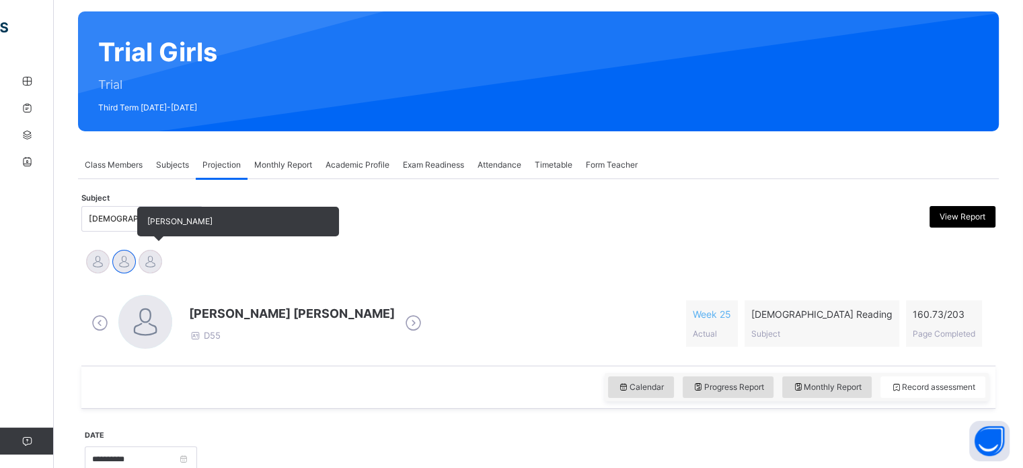
click at [141, 264] on div at bounding box center [151, 262] width 24 height 24
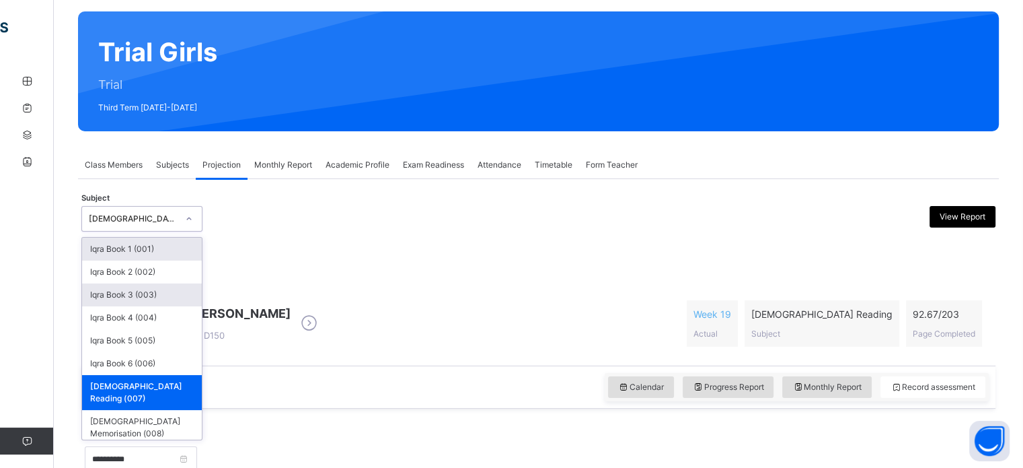
click at [92, 293] on div "Iqra Book 3 (003)" at bounding box center [142, 294] width 120 height 23
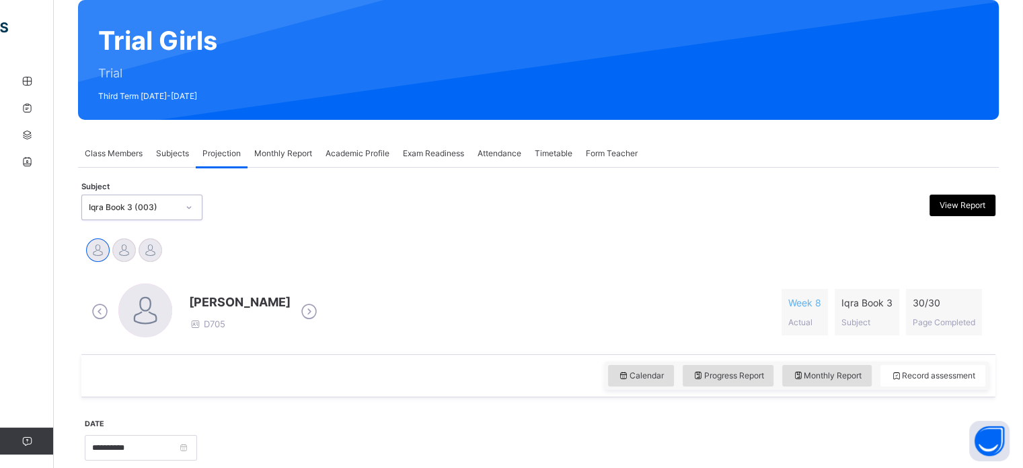
scroll to position [237, 0]
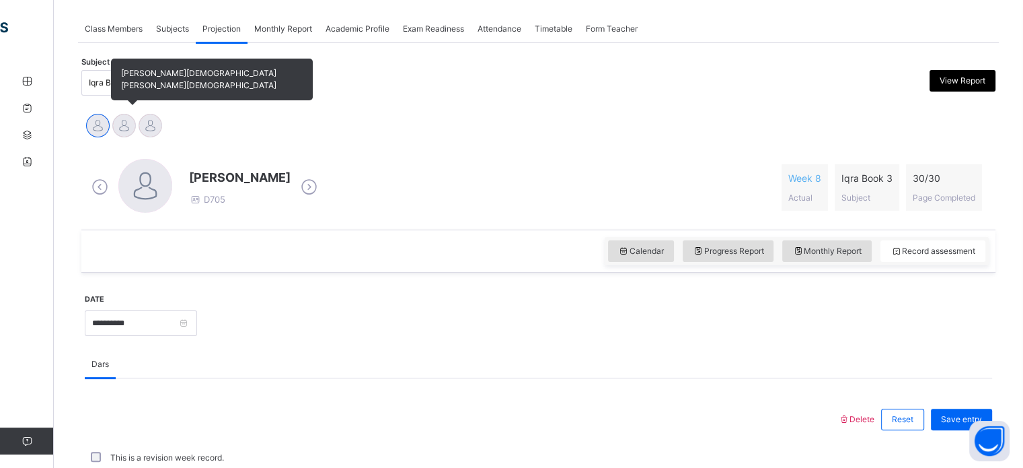
click at [124, 132] on div at bounding box center [124, 126] width 24 height 24
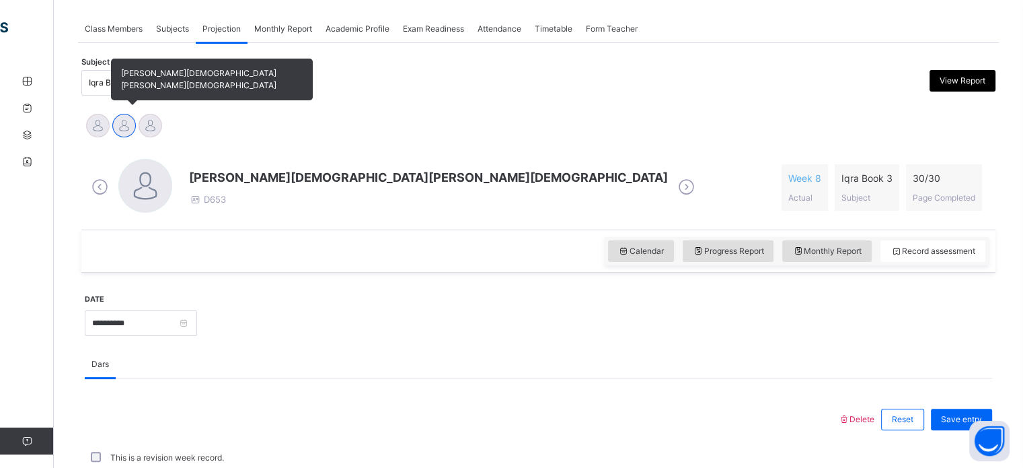
click at [118, 133] on div at bounding box center [124, 126] width 24 height 24
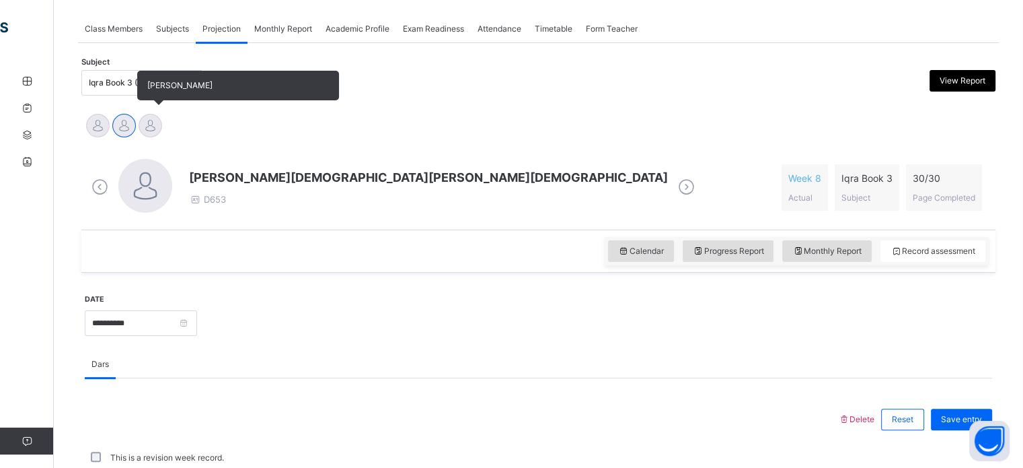
click at [149, 130] on div at bounding box center [151, 126] width 24 height 24
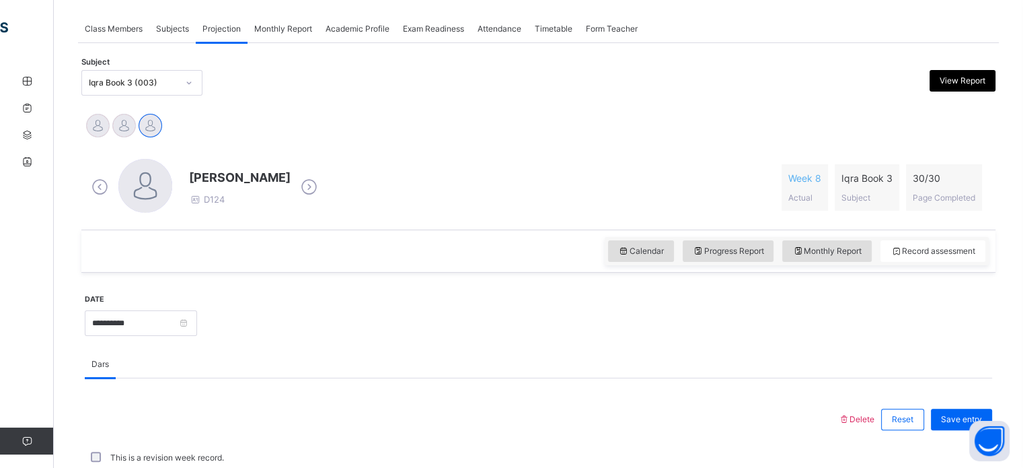
click at [94, 177] on icon at bounding box center [100, 187] width 24 height 20
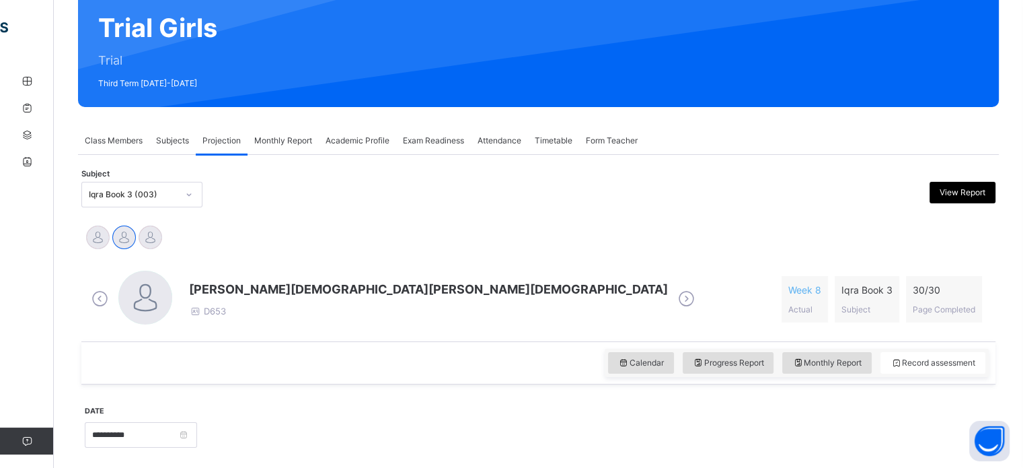
scroll to position [0, 0]
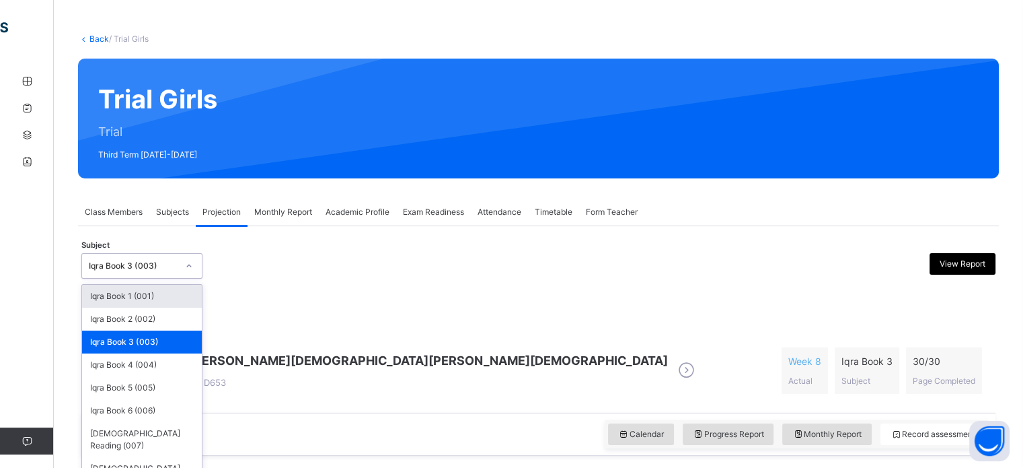
click at [123, 279] on div "option Iqra Book 3 (003), selected. option Iqra Book 1 (001) focused, 1 of 8. 8…" at bounding box center [141, 266] width 121 height 26
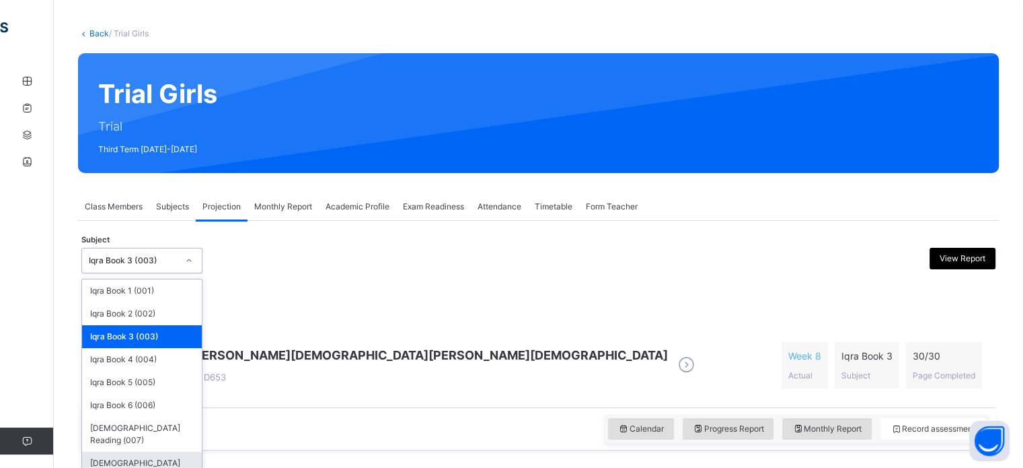
drag, startPoint x: 111, startPoint y: 268, endPoint x: 144, endPoint y: 449, distance: 183.3
click at [144, 273] on div "option Iqra Book 3 (003), selected. option [DEMOGRAPHIC_DATA] Memorisation (008…" at bounding box center [141, 261] width 121 height 26
click at [144, 451] on div "[DEMOGRAPHIC_DATA] Memorisation (008)" at bounding box center [142, 468] width 120 height 35
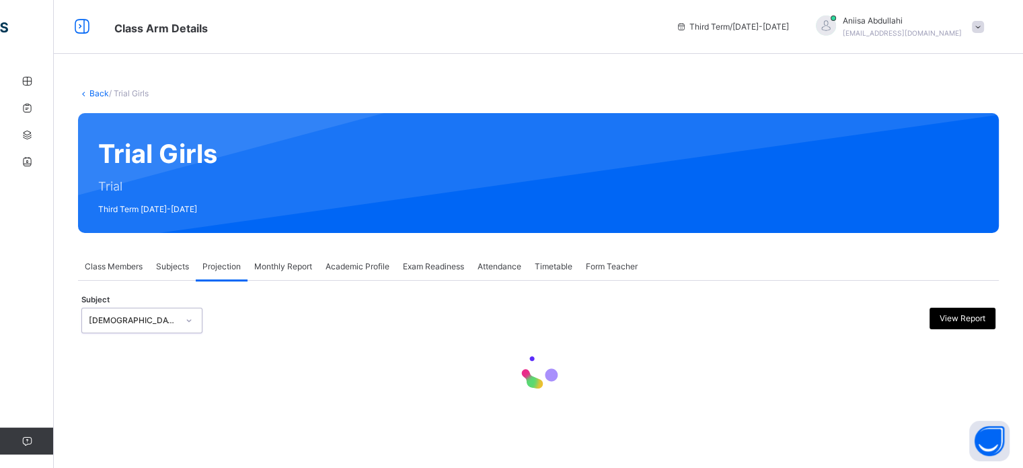
scroll to position [0, 0]
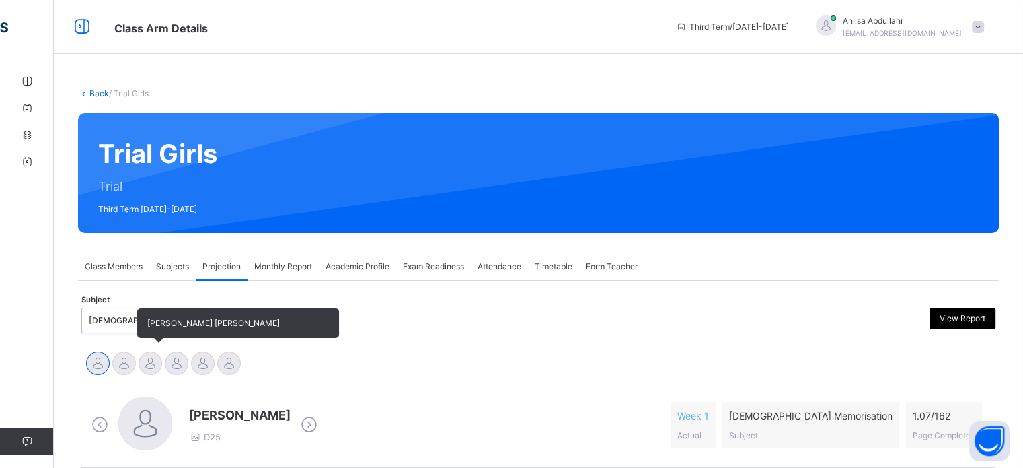
click at [140, 371] on div "[PERSON_NAME] [PERSON_NAME]" at bounding box center [150, 365] width 26 height 30
click at [116, 361] on div at bounding box center [124, 363] width 24 height 24
click at [151, 369] on div at bounding box center [151, 363] width 24 height 24
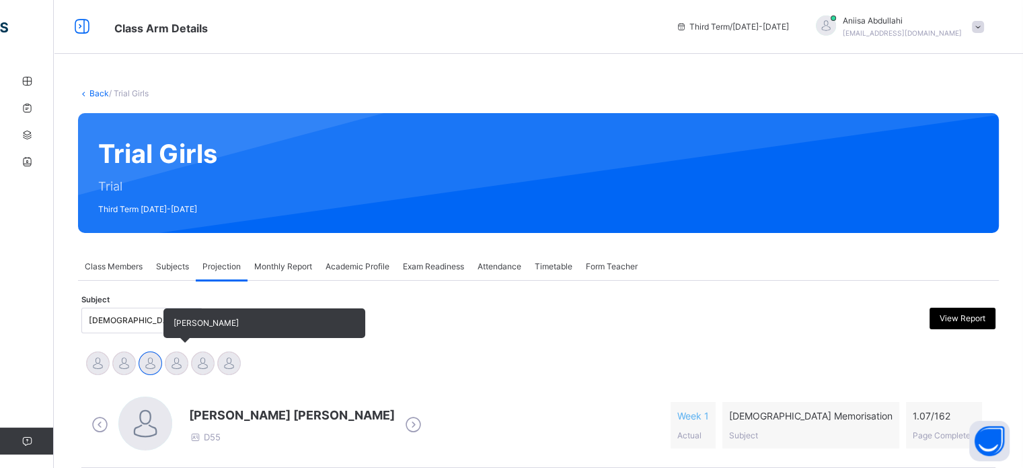
click at [174, 373] on div at bounding box center [177, 363] width 24 height 24
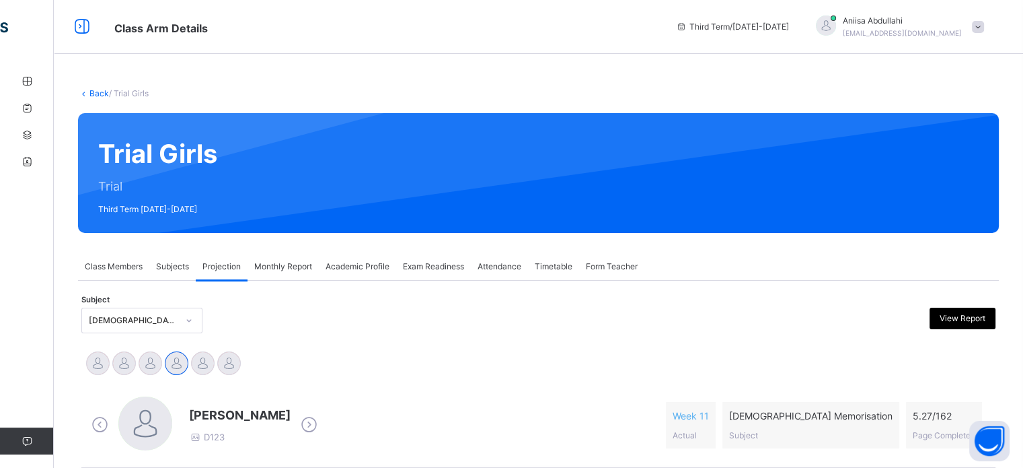
click at [385, 395] on div "[PERSON_NAME] D123 Week 11 Actual [DEMOGRAPHIC_DATA] Memorisation Subject 5.27 …" at bounding box center [539, 424] width 908 height 77
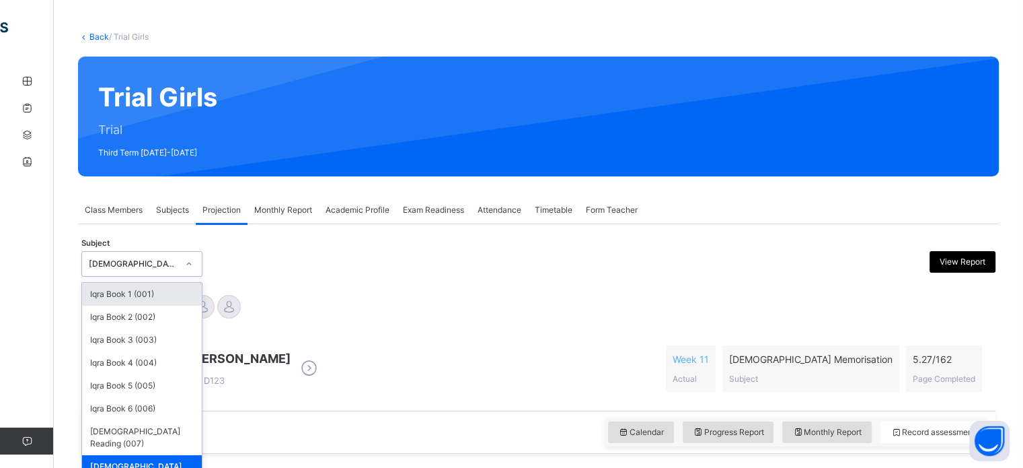
scroll to position [60, 0]
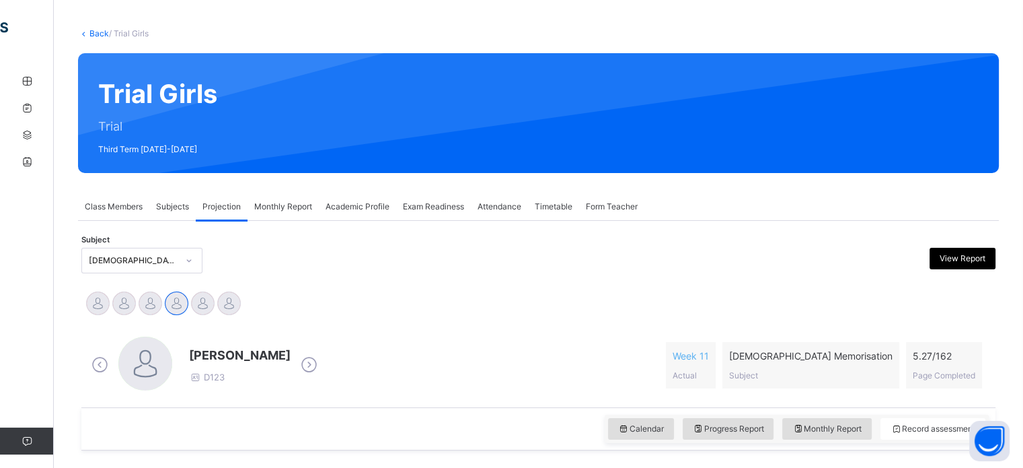
drag, startPoint x: 779, startPoint y: 463, endPoint x: 756, endPoint y: 293, distance: 171.7
click at [756, 293] on div "[PERSON_NAME] [PERSON_NAME] [PERSON_NAME] [PERSON_NAME] [PERSON_NAME] Nushran […" at bounding box center [539, 305] width 908 height 30
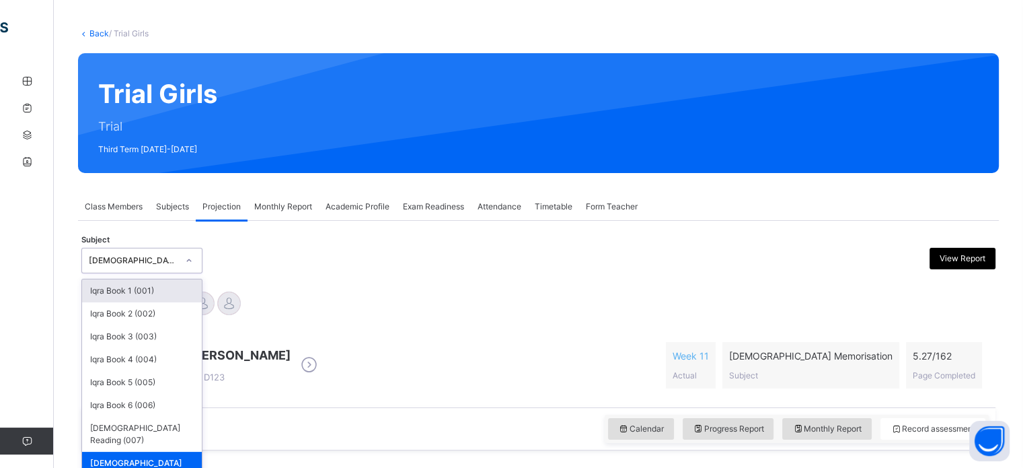
click at [178, 252] on div at bounding box center [189, 261] width 23 height 22
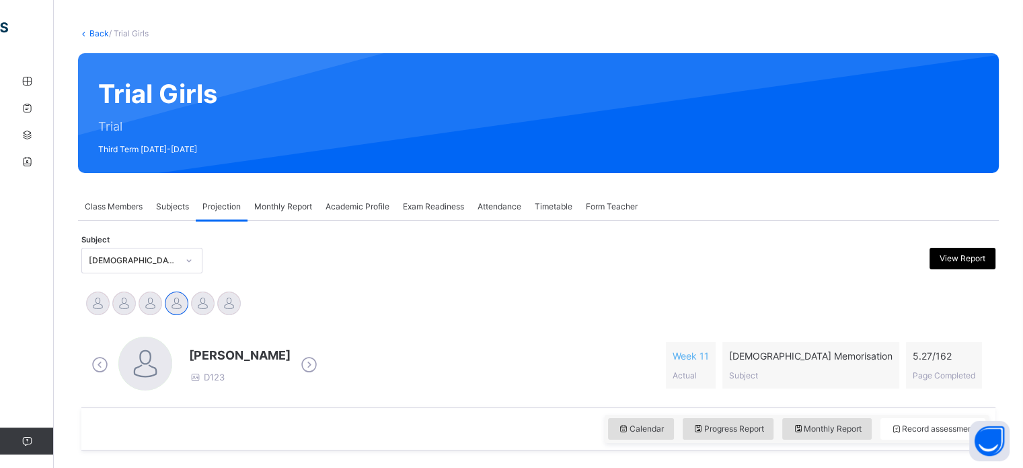
click at [325, 266] on div at bounding box center [422, 261] width 223 height 26
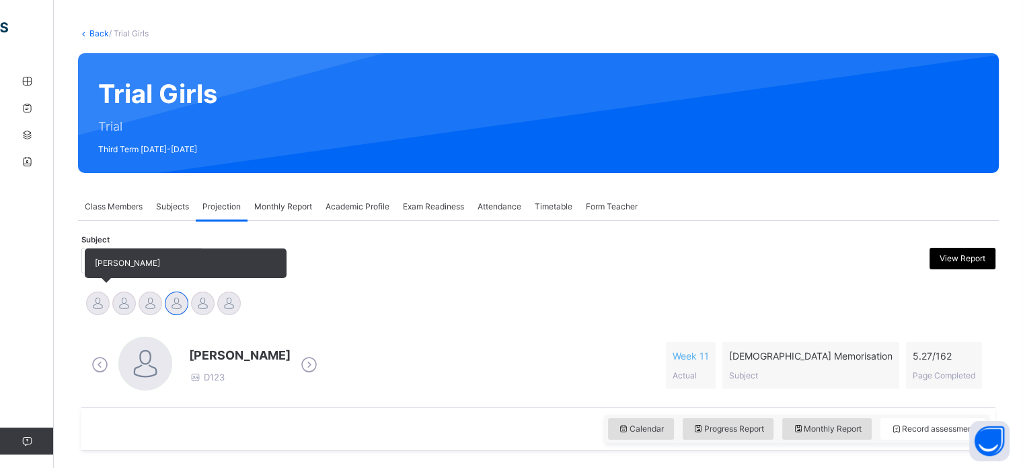
click at [89, 299] on div at bounding box center [98, 303] width 24 height 24
click at [131, 299] on div at bounding box center [124, 303] width 24 height 24
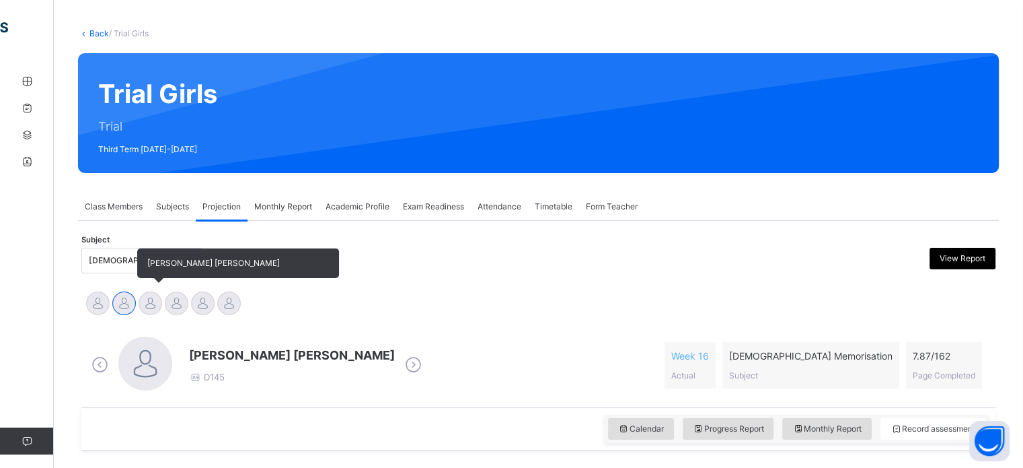
click at [153, 295] on div at bounding box center [151, 303] width 24 height 24
click at [180, 302] on div at bounding box center [177, 303] width 24 height 24
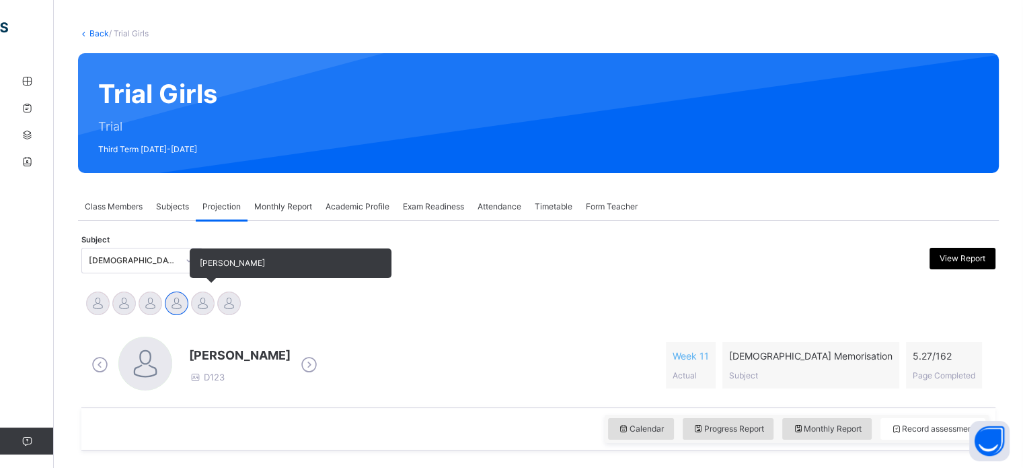
click at [197, 308] on div at bounding box center [203, 303] width 24 height 24
click at [226, 302] on div at bounding box center [229, 303] width 24 height 24
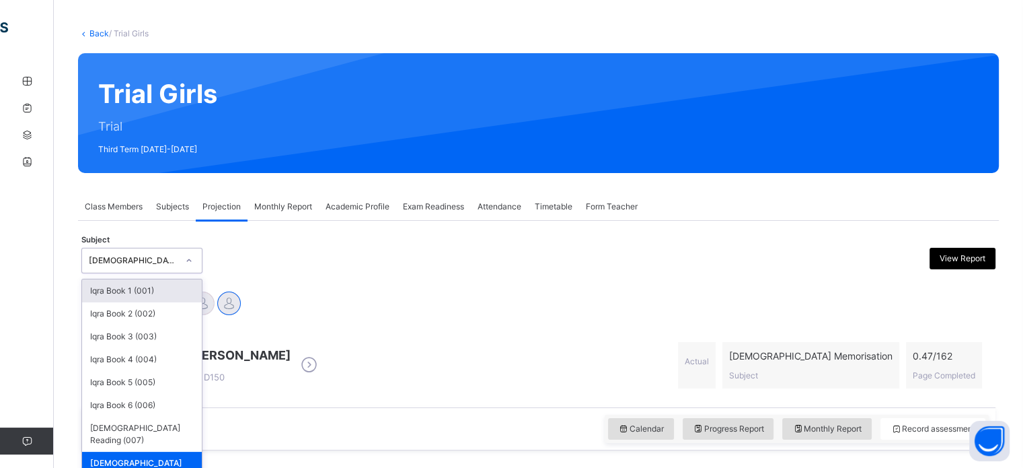
click at [178, 255] on div at bounding box center [189, 261] width 23 height 22
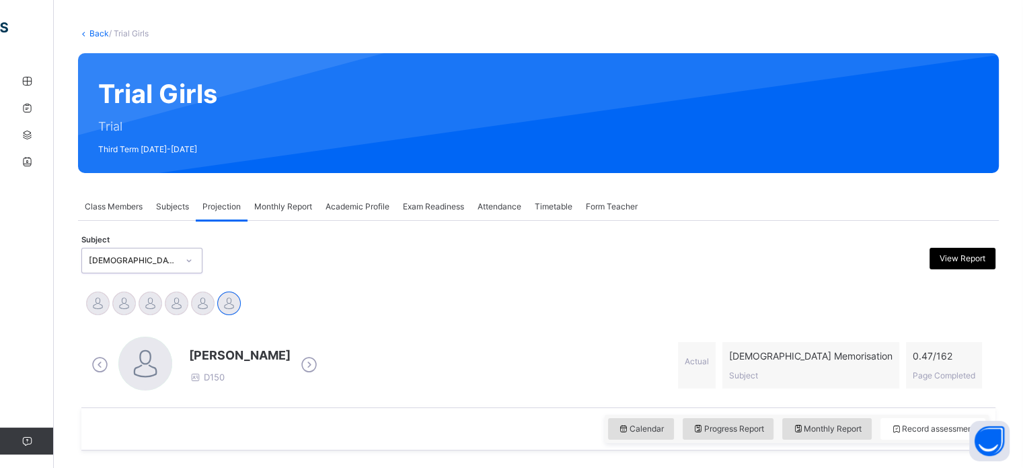
click at [166, 258] on div "[DEMOGRAPHIC_DATA] Memorisation (008)" at bounding box center [133, 260] width 89 height 12
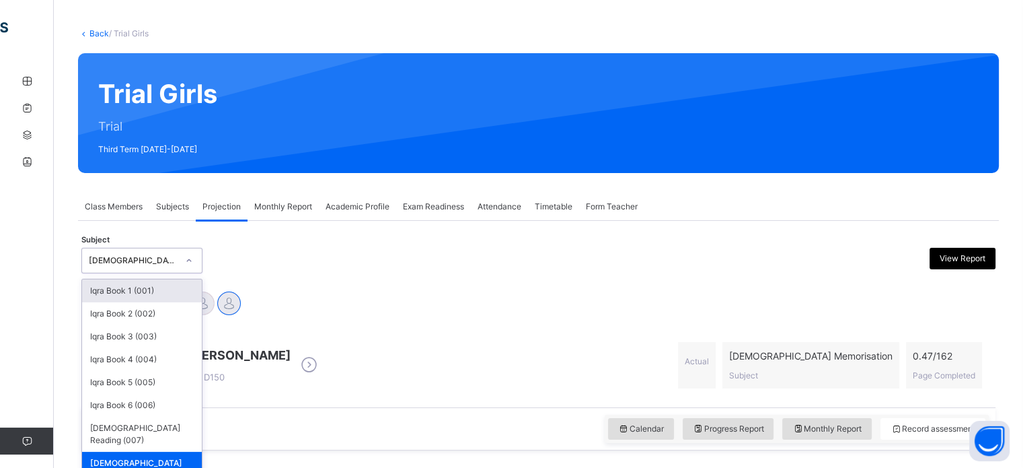
click at [166, 258] on div "[DEMOGRAPHIC_DATA] Memorisation (008)" at bounding box center [133, 260] width 89 height 12
click at [163, 406] on div "Iqra Book 6 (006)" at bounding box center [142, 405] width 120 height 23
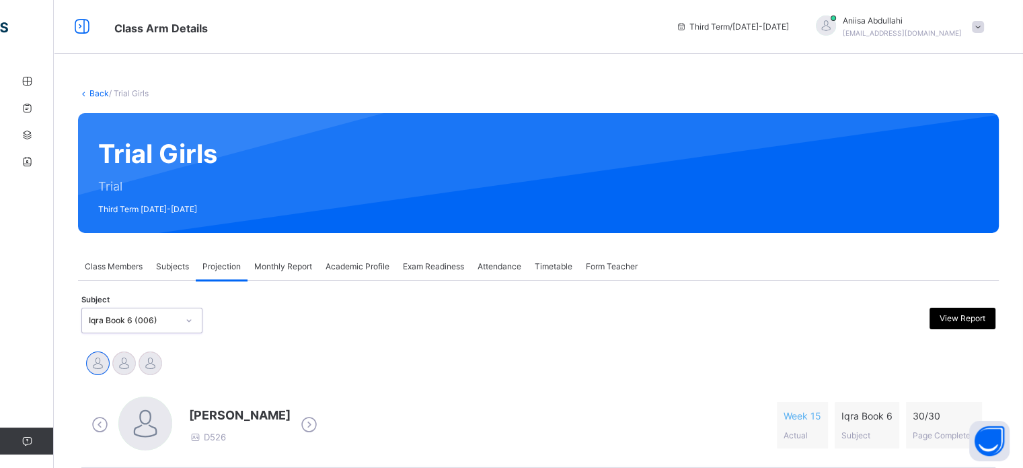
scroll to position [4, 0]
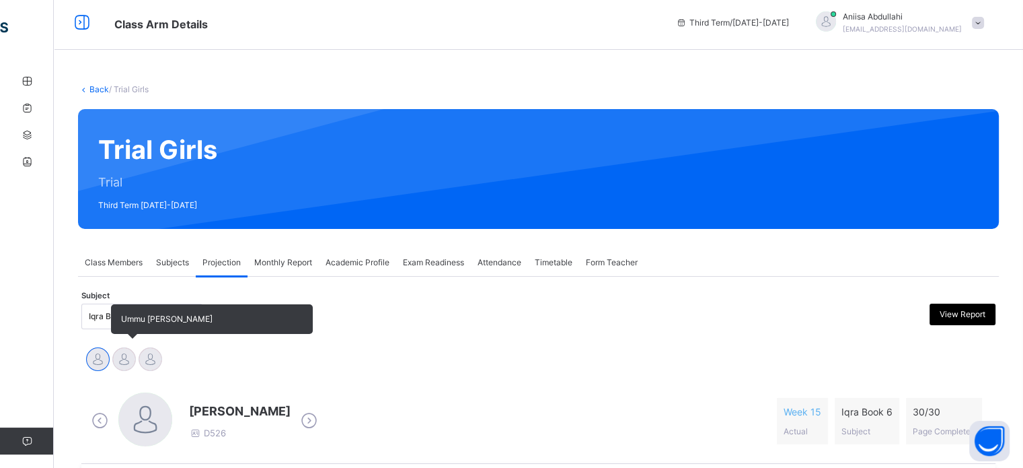
click at [118, 353] on div at bounding box center [124, 359] width 24 height 24
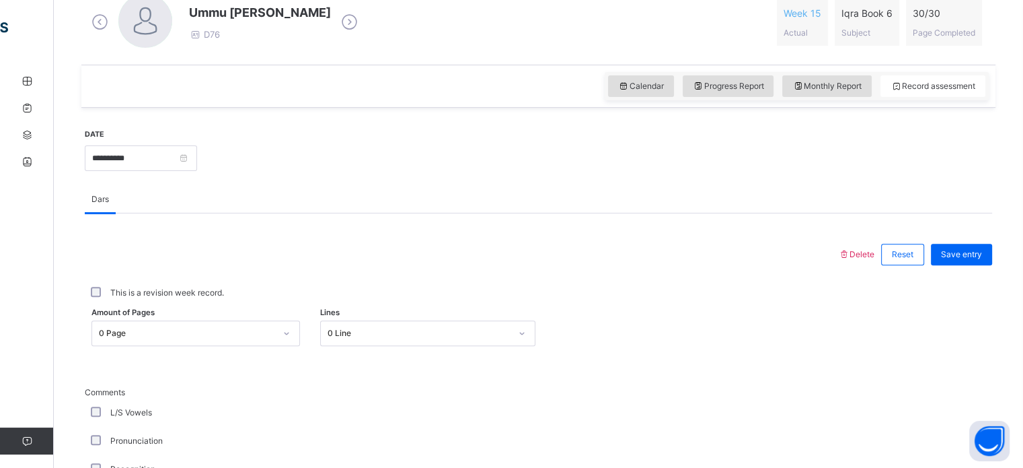
scroll to position [406, 0]
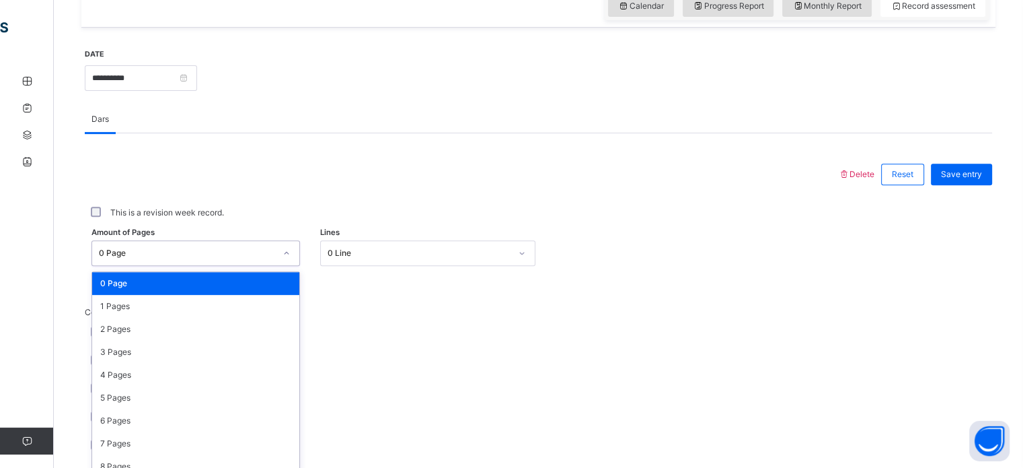
click at [229, 266] on div "option 0 Page focused, 1 of 31. 31 results available. Use Up and Down to choose…" at bounding box center [195, 253] width 209 height 26
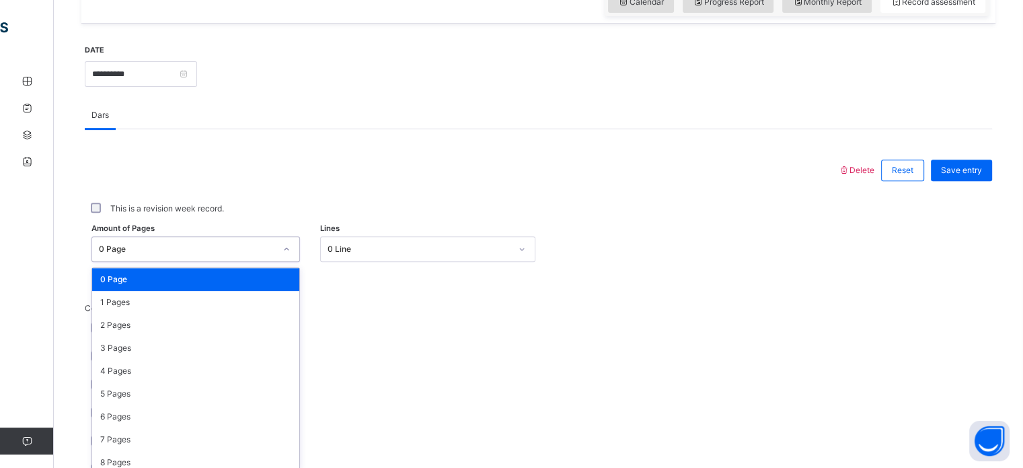
scroll to position [494, 0]
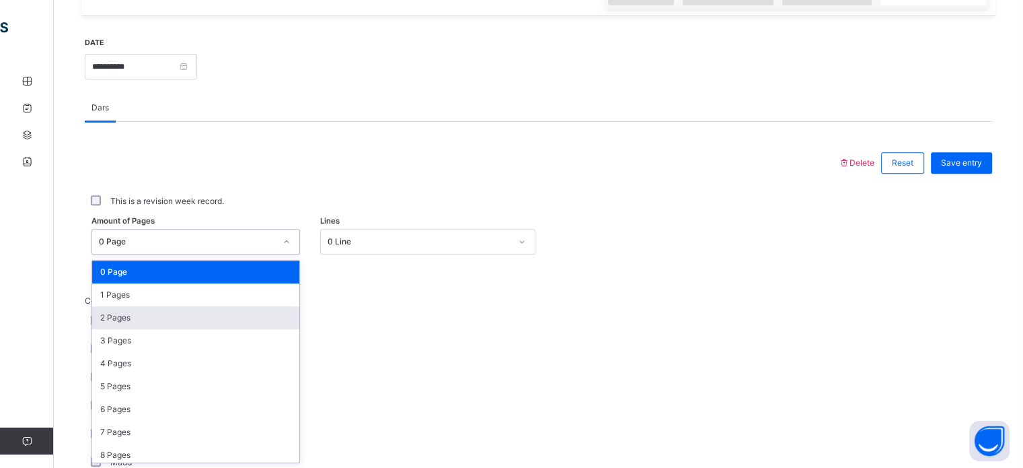
click at [244, 311] on div "2 Pages" at bounding box center [195, 317] width 207 height 23
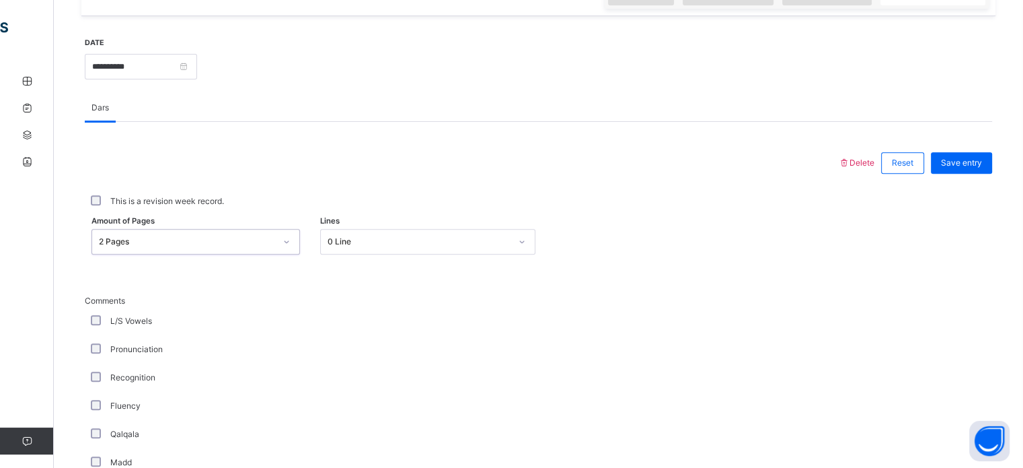
click at [202, 236] on div "2 Pages" at bounding box center [187, 241] width 176 height 12
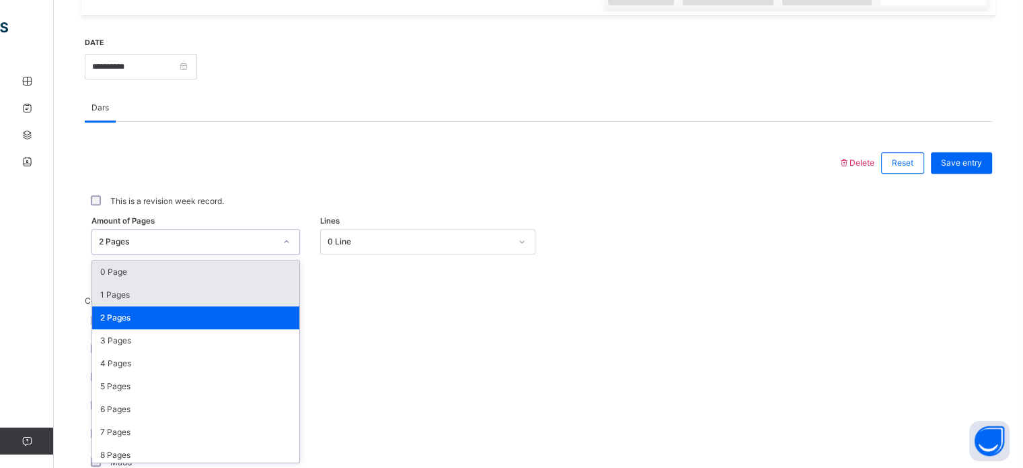
drag, startPoint x: 200, startPoint y: 280, endPoint x: 200, endPoint y: 295, distance: 14.8
click at [200, 289] on div "0 Page 1 Pages 2 Pages 3 Pages 4 Pages 5 Pages 6 Pages 7 Pages 8 Pages 9 Pages …" at bounding box center [195, 361] width 207 height 202
click at [201, 295] on div "1 Pages" at bounding box center [195, 294] width 207 height 23
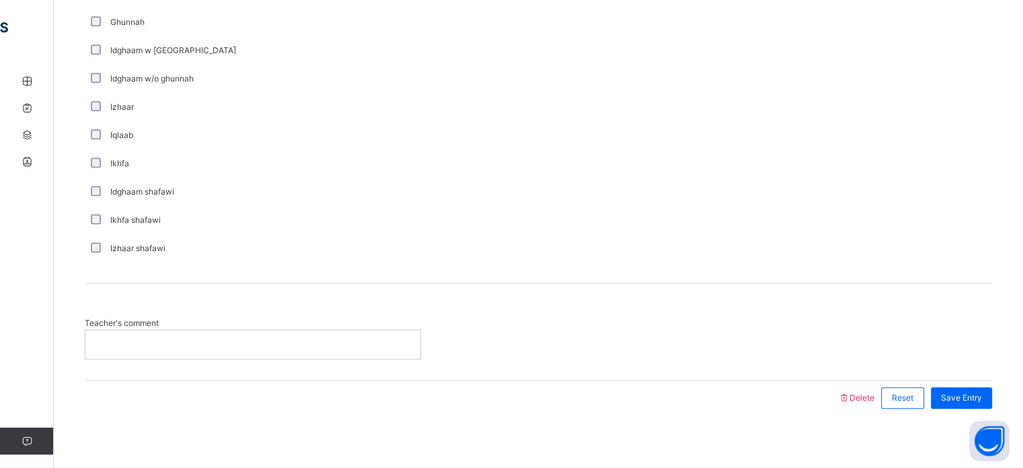
scroll to position [969, 0]
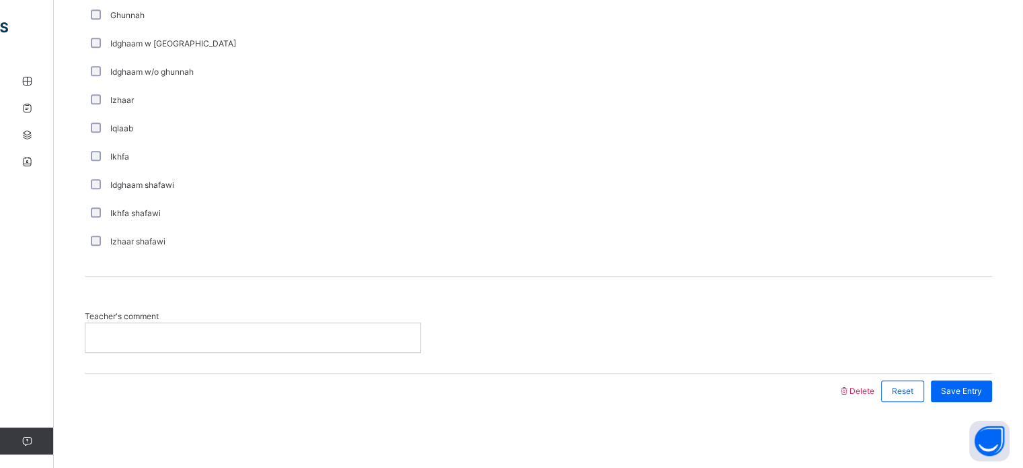
click at [139, 340] on p at bounding box center [253, 337] width 315 height 12
click at [192, 328] on div "**********" at bounding box center [252, 337] width 335 height 28
click at [196, 341] on p "**********" at bounding box center [253, 337] width 315 height 12
click at [256, 336] on p "**********" at bounding box center [253, 337] width 315 height 12
click at [969, 390] on span "Save Entry" at bounding box center [961, 391] width 41 height 12
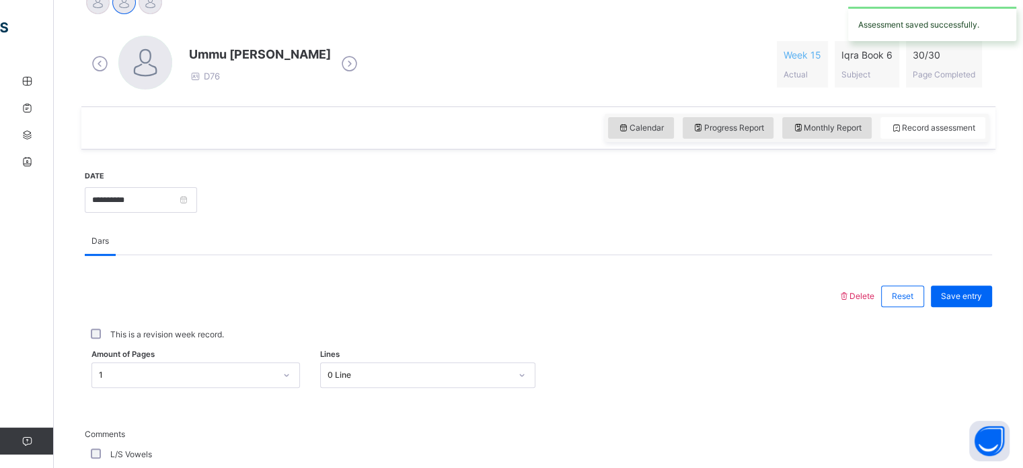
scroll to position [363, 0]
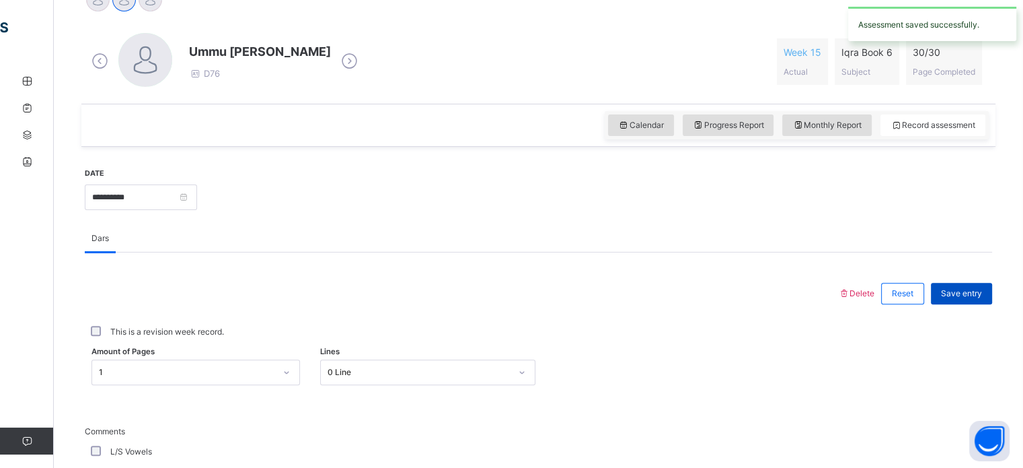
click at [967, 295] on span "Save entry" at bounding box center [961, 293] width 41 height 12
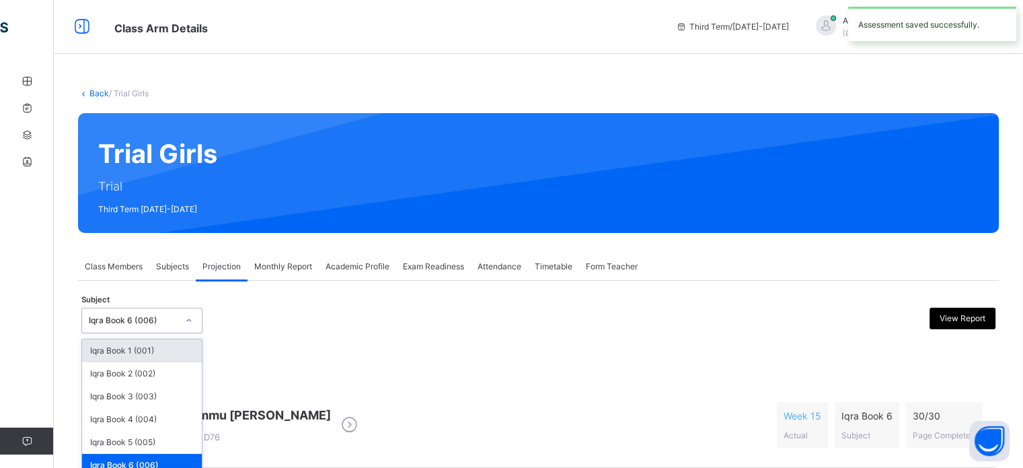
scroll to position [60, 0]
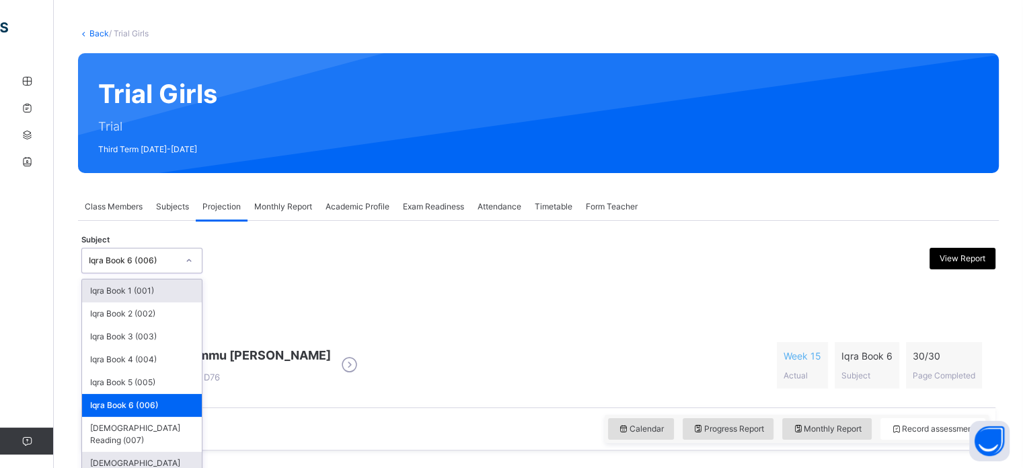
click at [94, 451] on div "[DEMOGRAPHIC_DATA] Memorisation (008)" at bounding box center [142, 468] width 120 height 35
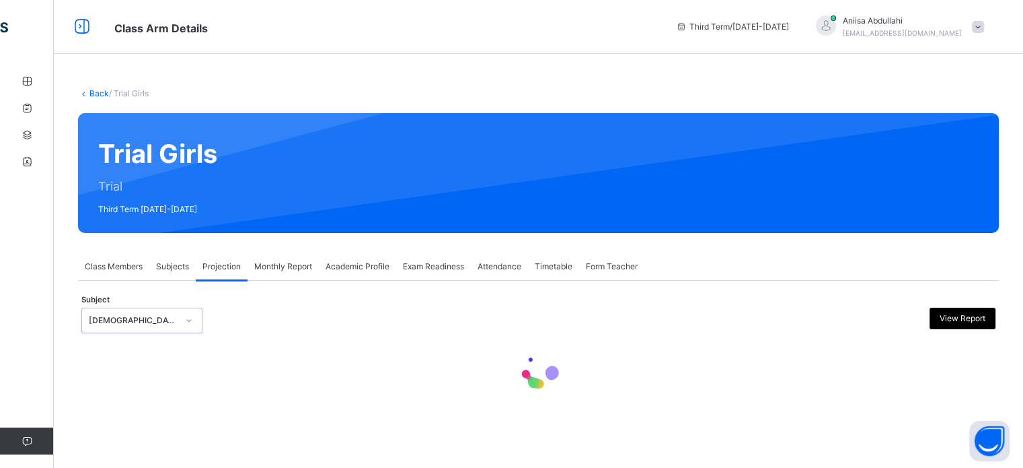
scroll to position [0, 0]
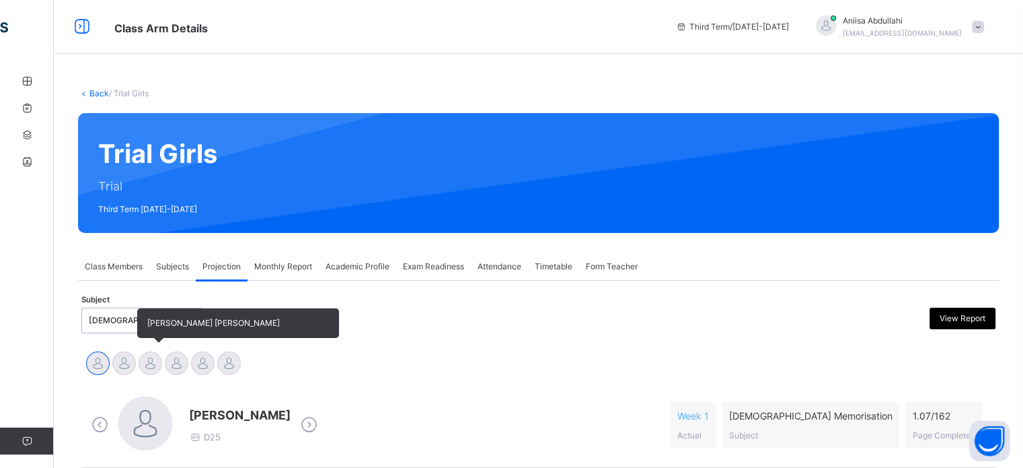
click at [154, 363] on div at bounding box center [151, 363] width 24 height 24
click at [141, 365] on div at bounding box center [151, 363] width 24 height 24
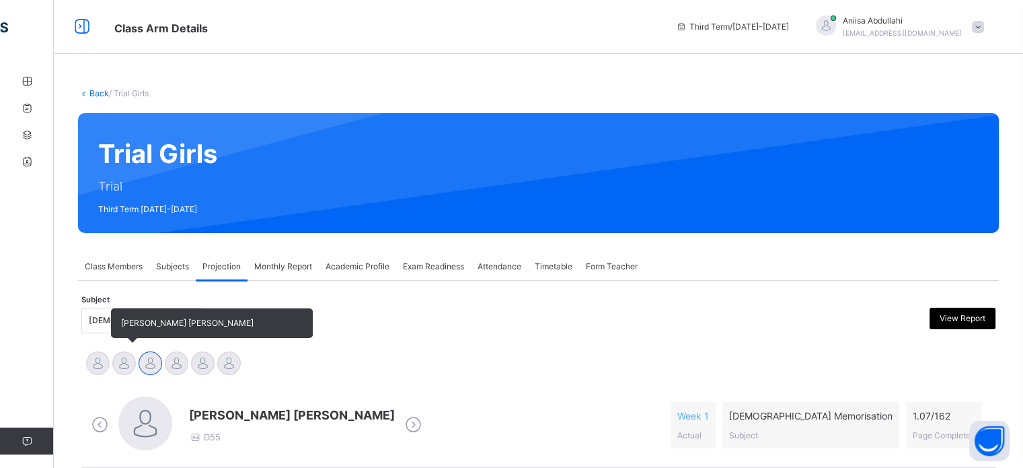
click at [122, 356] on div at bounding box center [124, 363] width 24 height 24
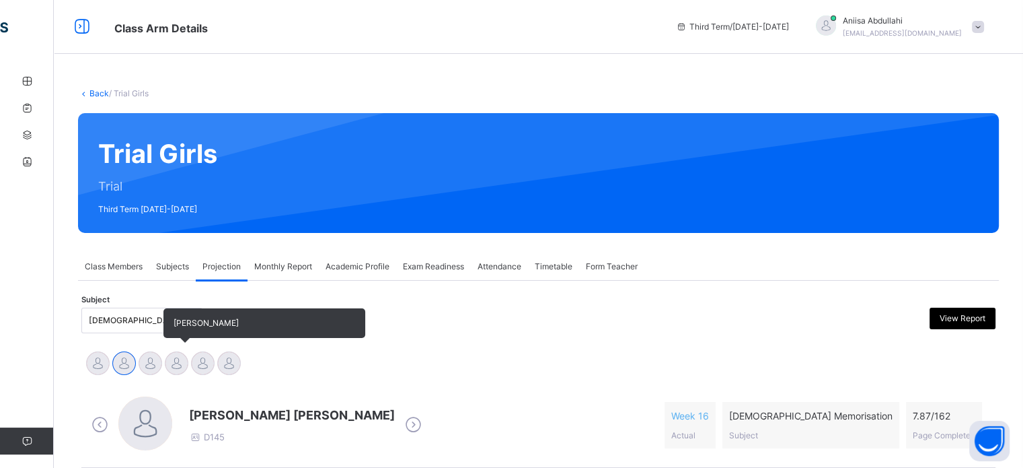
click at [182, 362] on div at bounding box center [177, 363] width 24 height 24
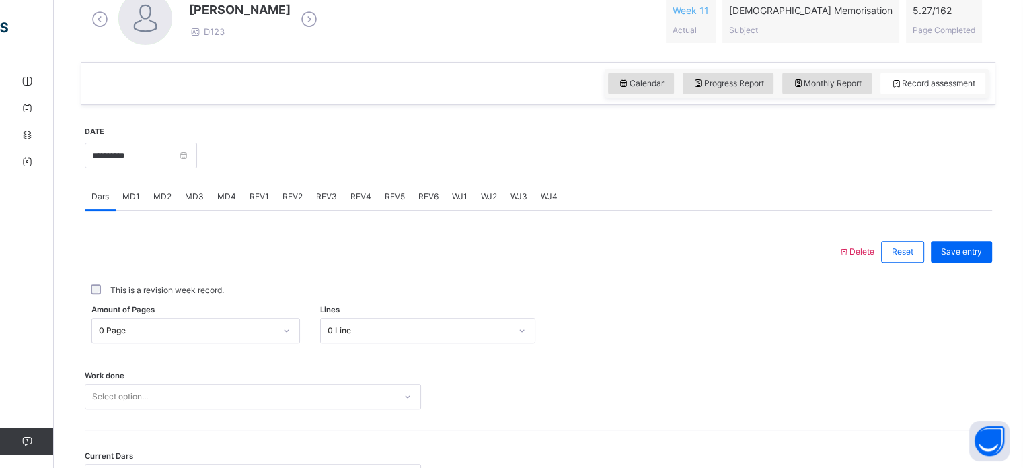
scroll to position [406, 0]
click at [157, 151] on input "**********" at bounding box center [141, 155] width 112 height 26
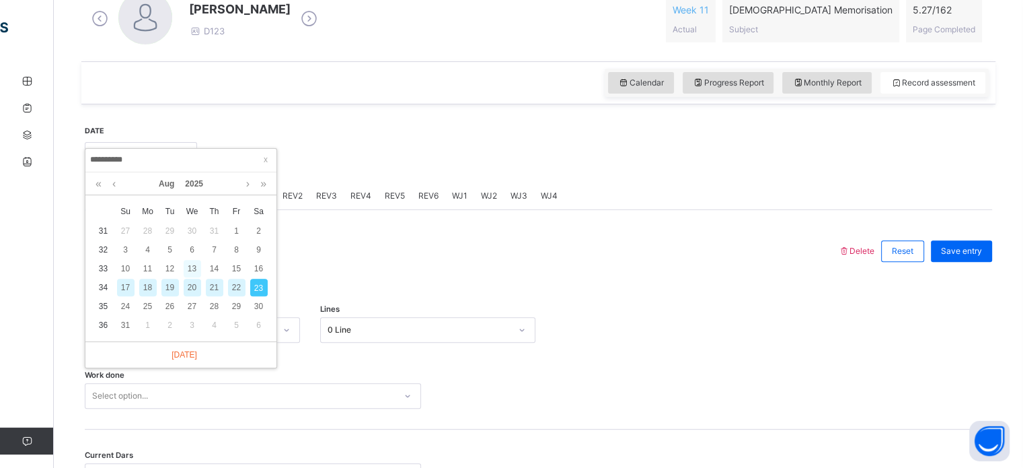
click at [194, 268] on div "13" at bounding box center [192, 268] width 17 height 17
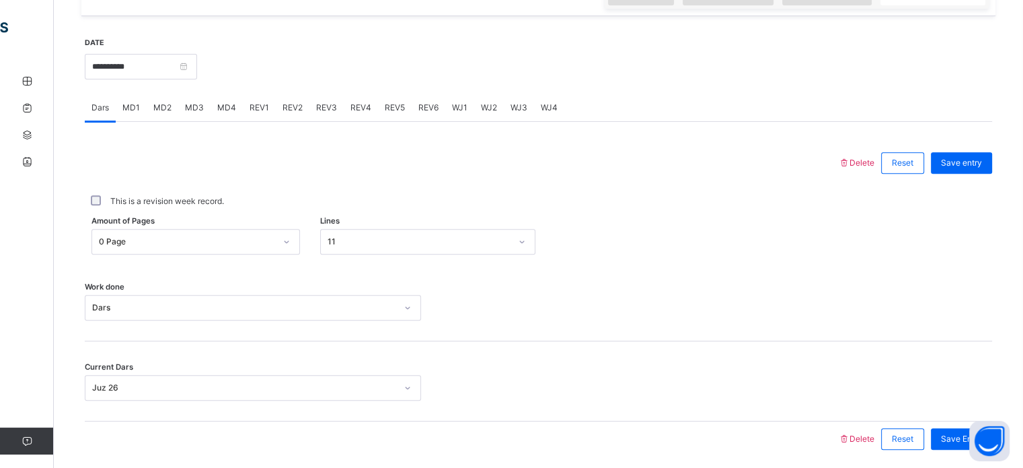
scroll to position [542, 0]
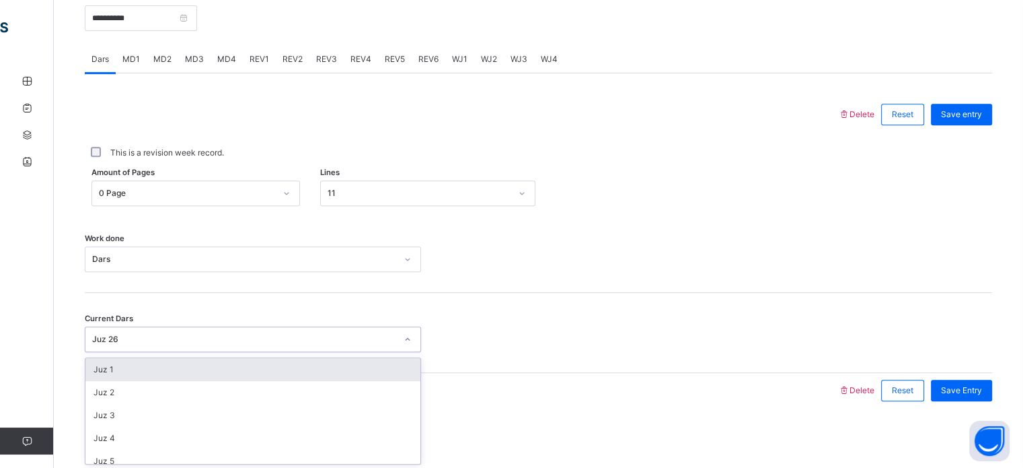
click at [97, 293] on div "Current Dars option Juz 1 focused, 1 of 30. 30 results available. Use Up and Do…" at bounding box center [539, 333] width 908 height 80
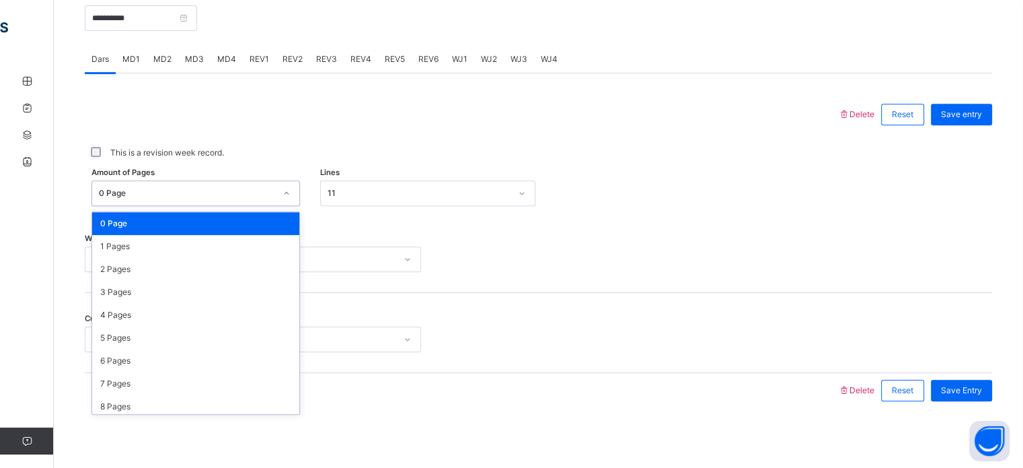
click at [371, 163] on div "This is a revision week record." at bounding box center [539, 153] width 908 height 28
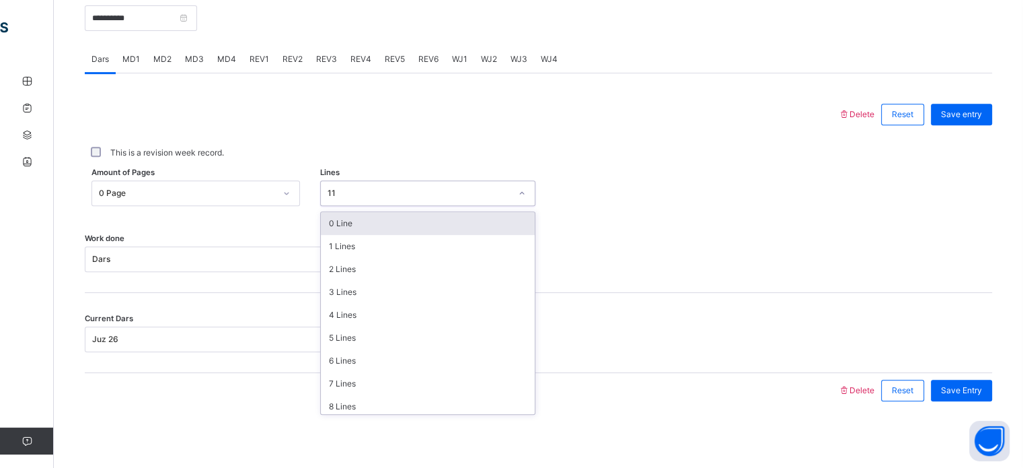
scroll to position [542, 0]
click at [700, 209] on div "Amount of Pages 0 Page Lines option 0 Line focused, 1 of 16. 16 results availab…" at bounding box center [539, 193] width 908 height 39
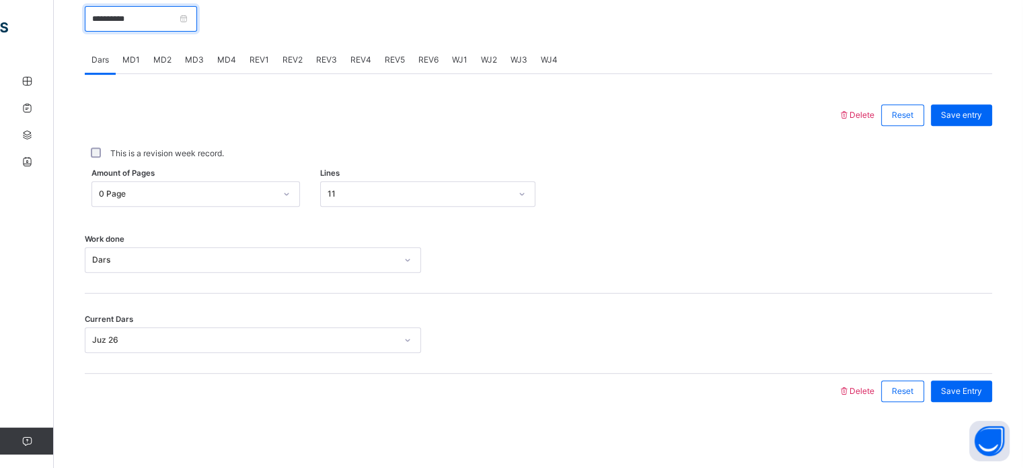
click at [145, 18] on input "**********" at bounding box center [141, 19] width 112 height 26
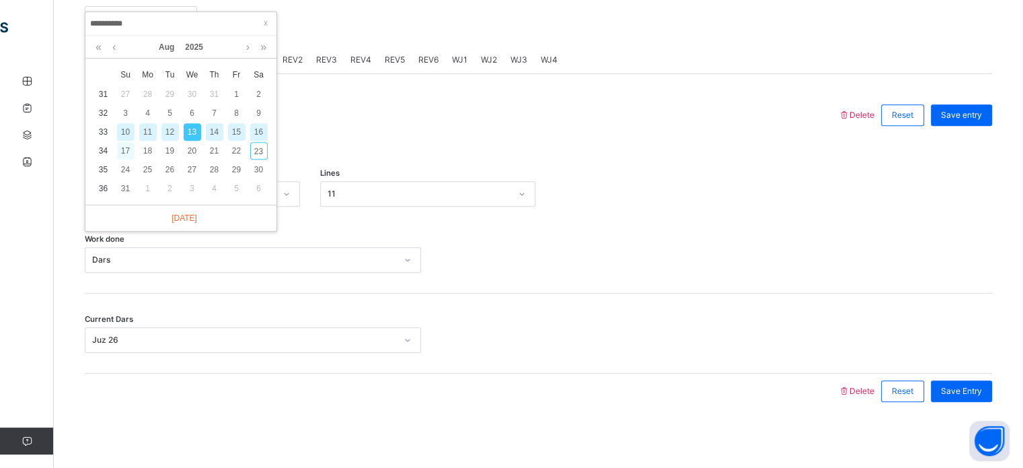
click at [129, 149] on div "17" at bounding box center [125, 150] width 17 height 17
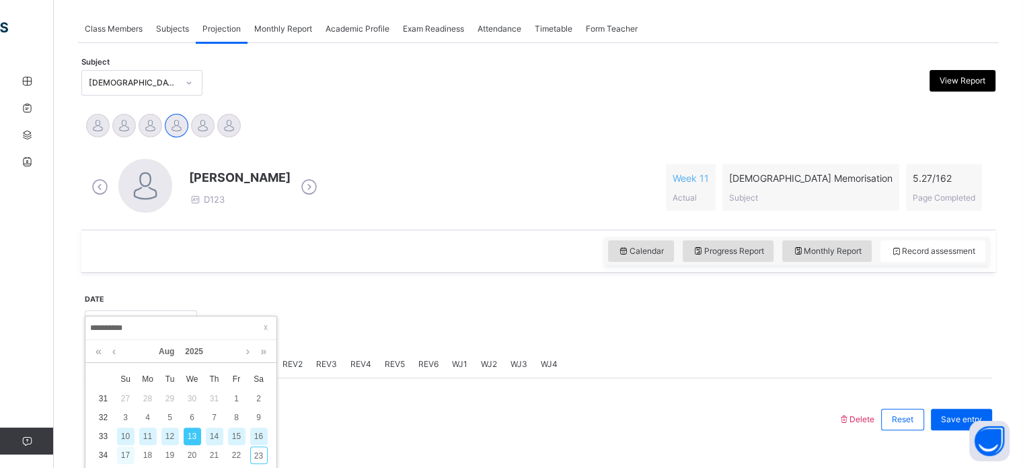
type input "**********"
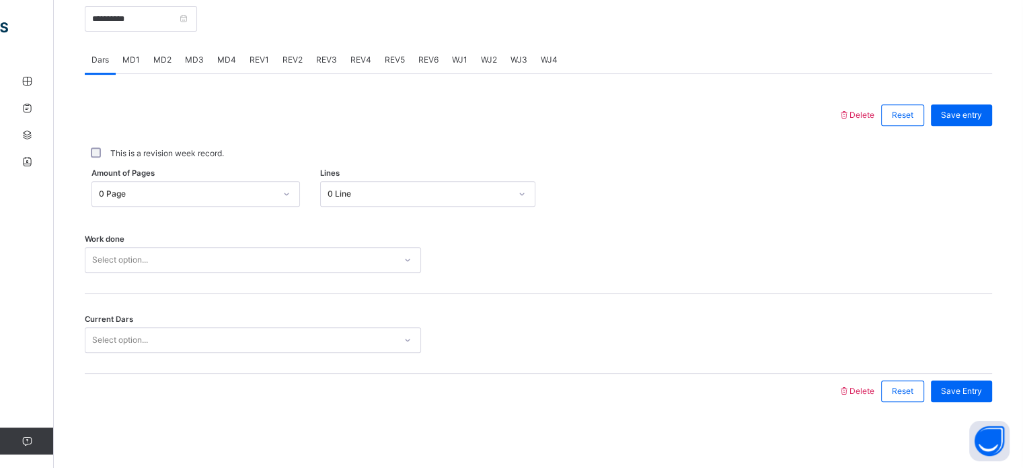
scroll to position [542, 0]
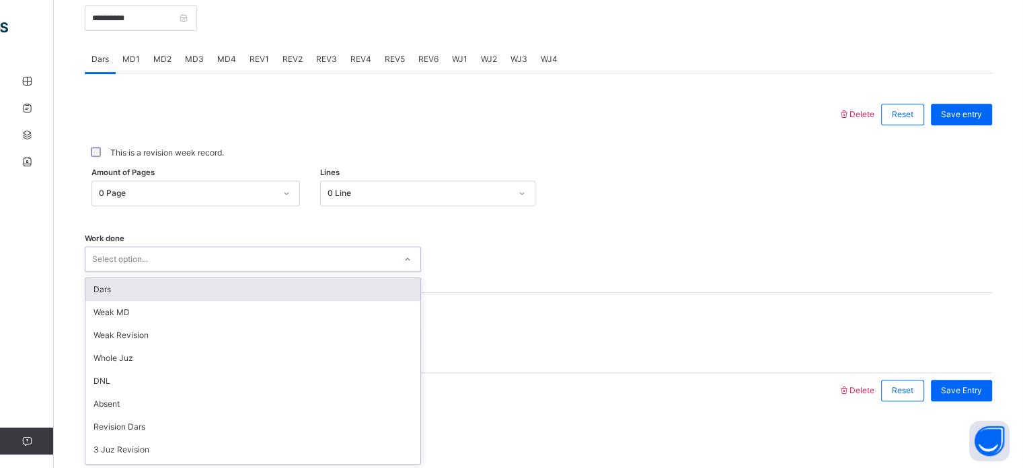
click at [114, 288] on div "Dars" at bounding box center [252, 289] width 335 height 23
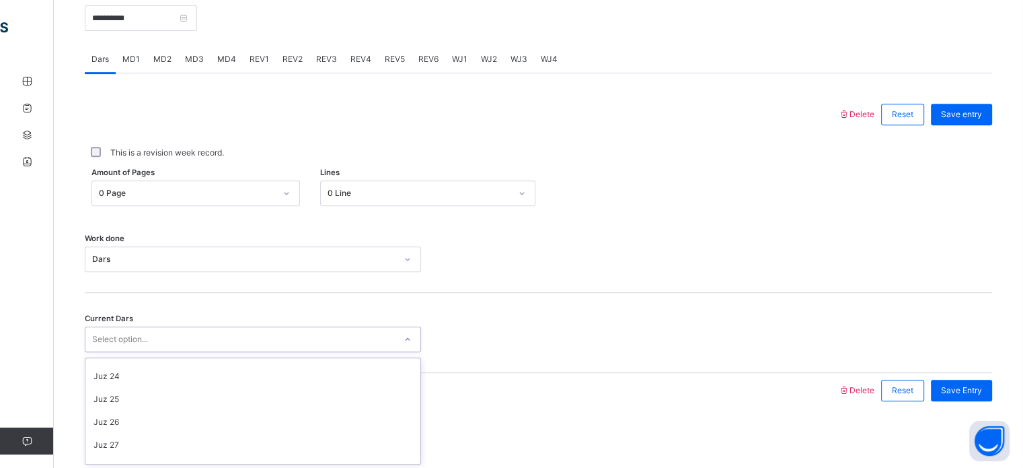
scroll to position [521, 0]
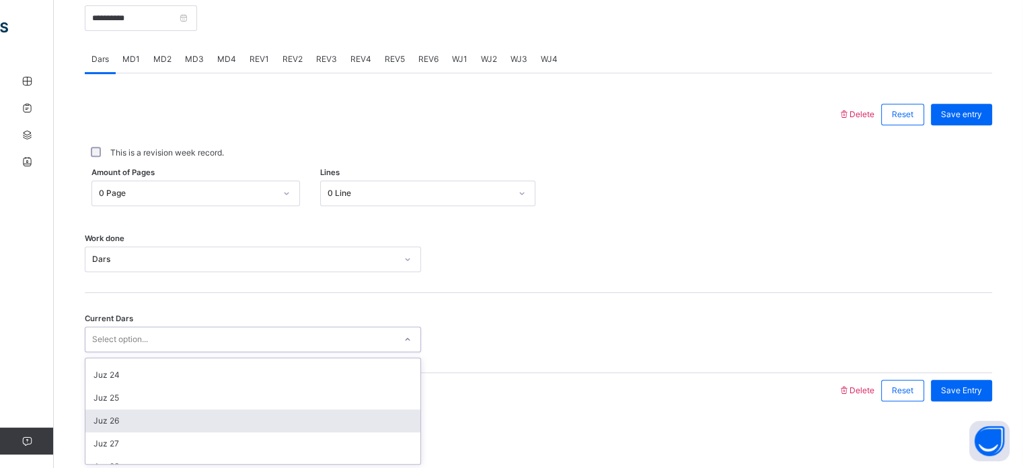
click at [118, 420] on div "Juz 26" at bounding box center [252, 420] width 335 height 23
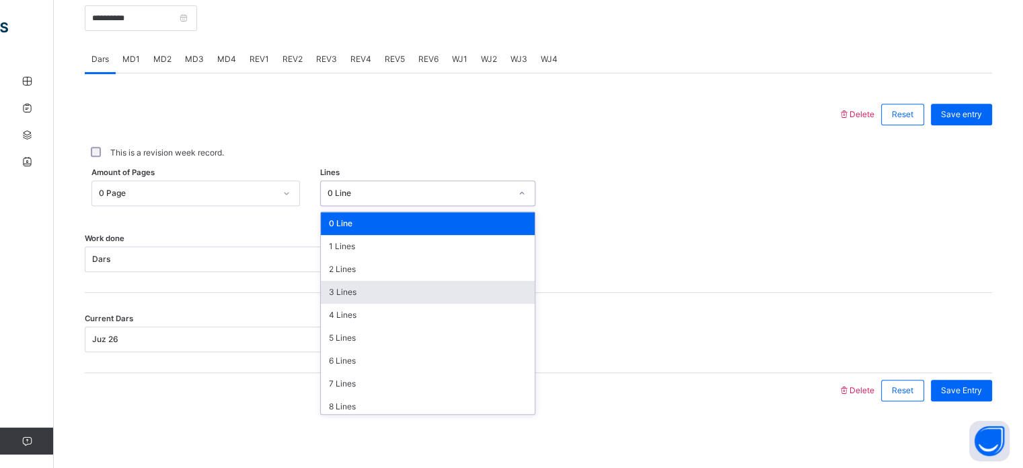
click at [351, 295] on div "3 Lines" at bounding box center [428, 292] width 214 height 23
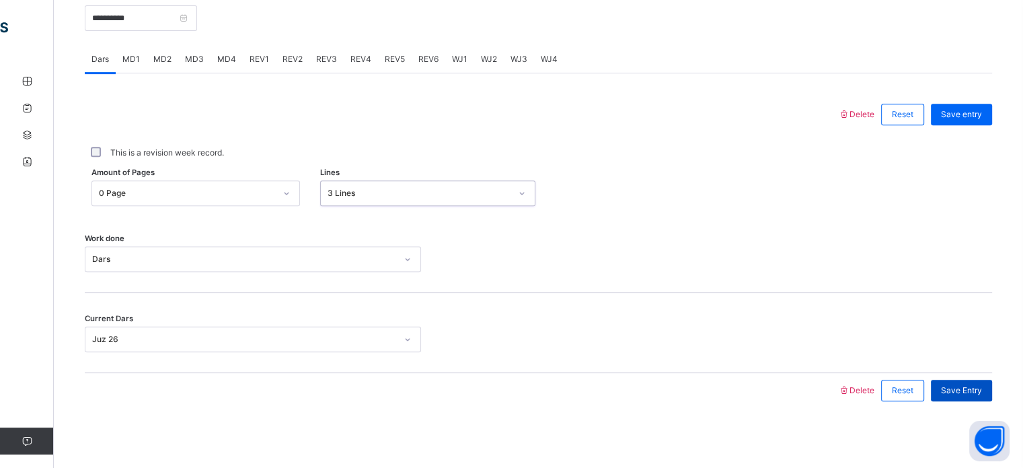
click at [962, 400] on div "Save Entry" at bounding box center [961, 390] width 61 height 22
click at [978, 388] on span "Save Entry" at bounding box center [961, 390] width 41 height 12
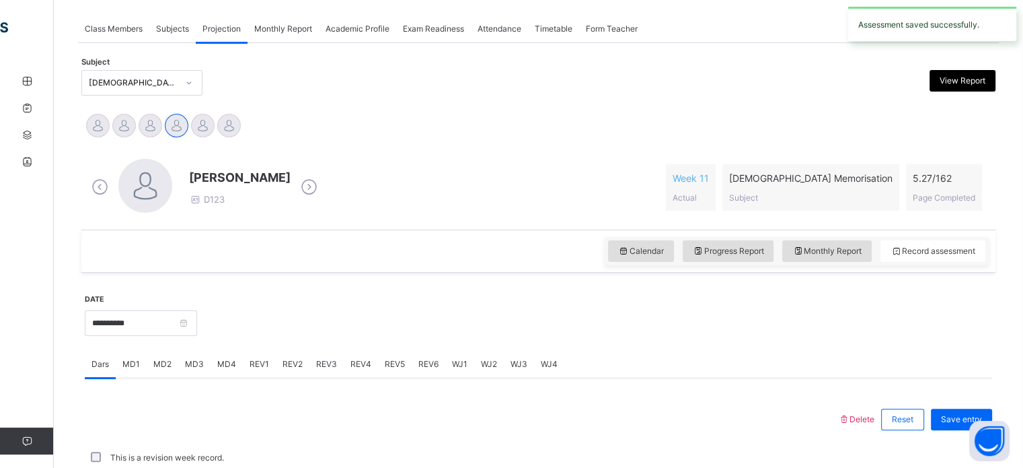
scroll to position [542, 0]
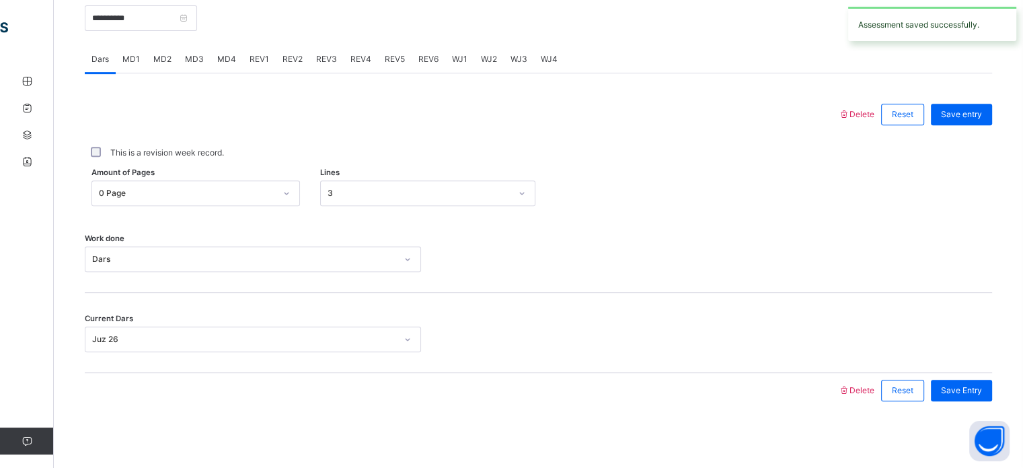
click at [133, 69] on div "MD1" at bounding box center [131, 59] width 31 height 27
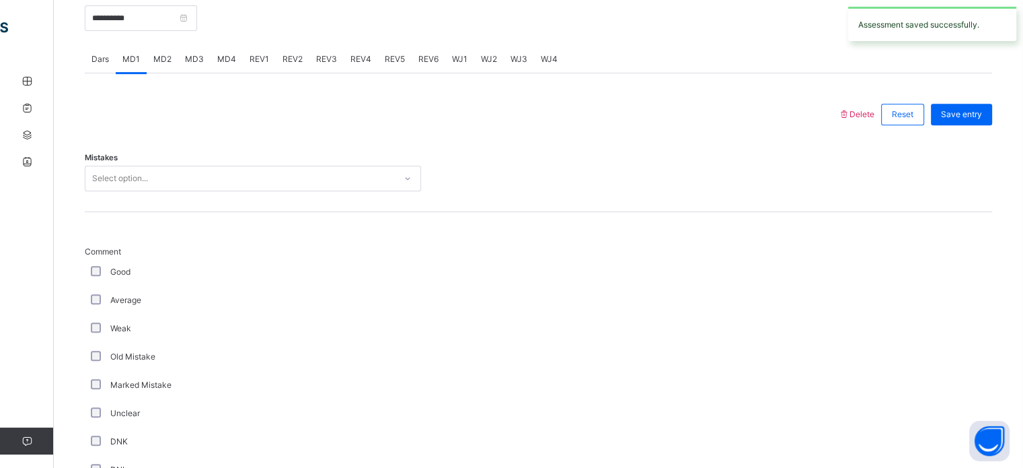
click at [227, 59] on span "MD4" at bounding box center [226, 59] width 19 height 12
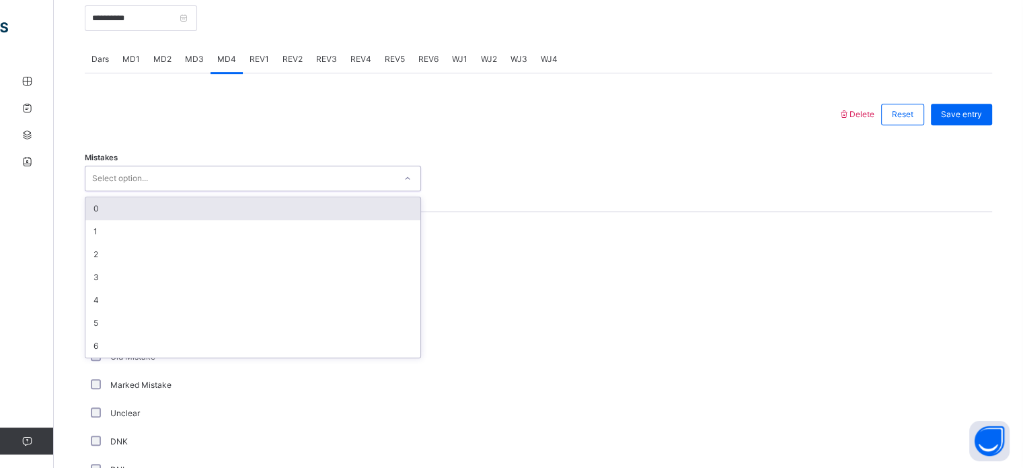
click at [94, 205] on div "0" at bounding box center [252, 208] width 335 height 23
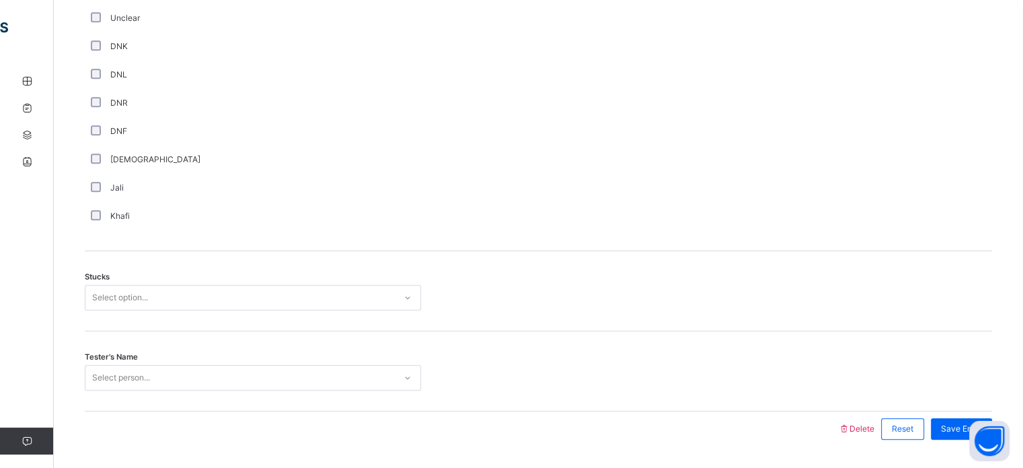
scroll to position [975, 0]
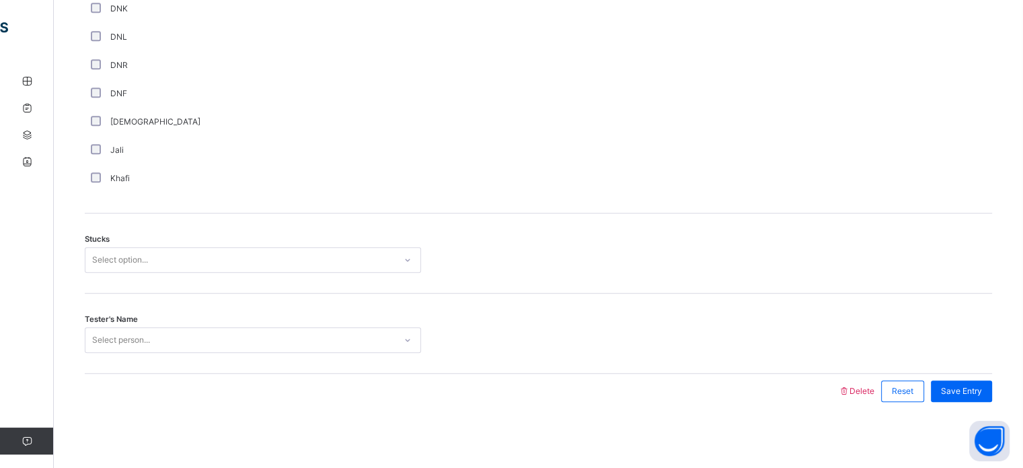
click at [93, 288] on div "Stucks Select option..." at bounding box center [539, 253] width 908 height 80
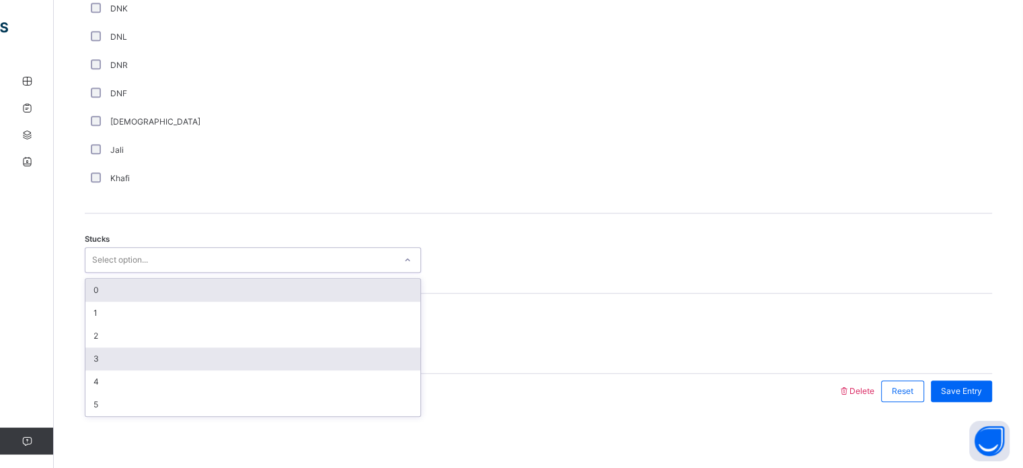
click at [108, 363] on div "3" at bounding box center [252, 358] width 335 height 23
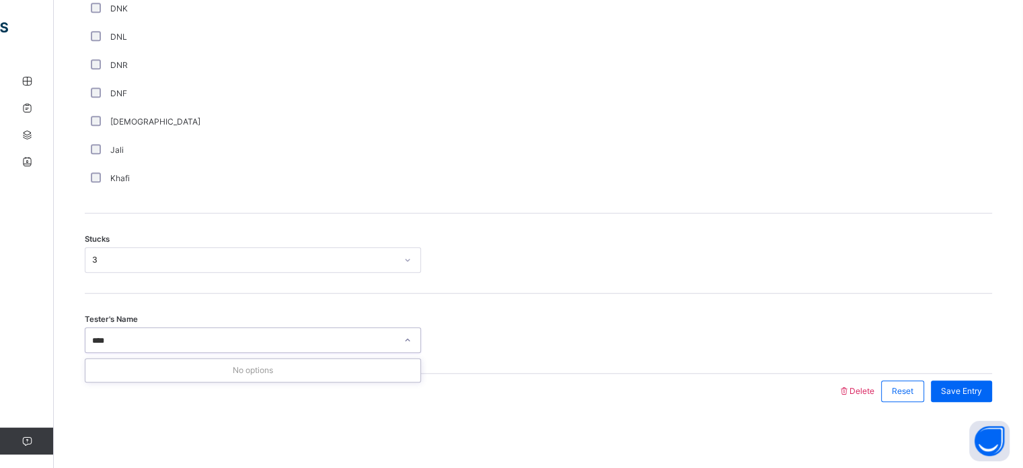
type input "***"
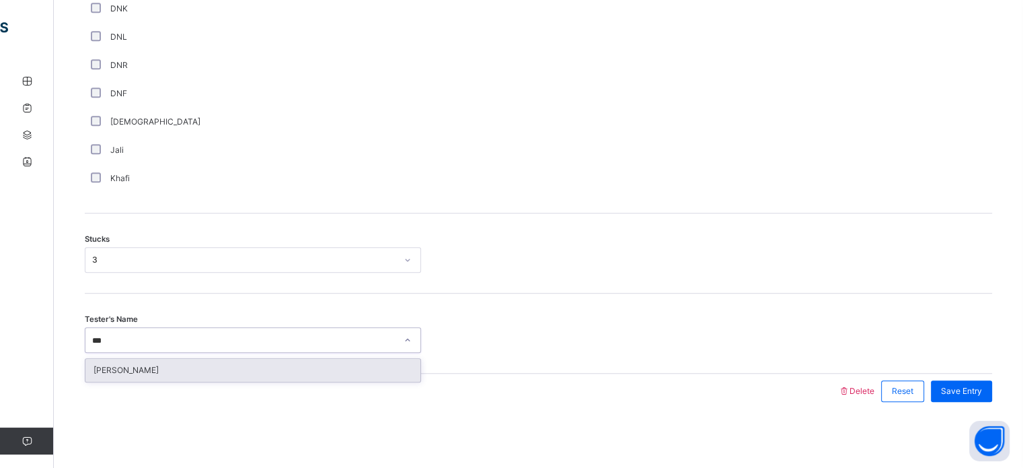
click at [110, 371] on div "[PERSON_NAME]" at bounding box center [252, 370] width 335 height 23
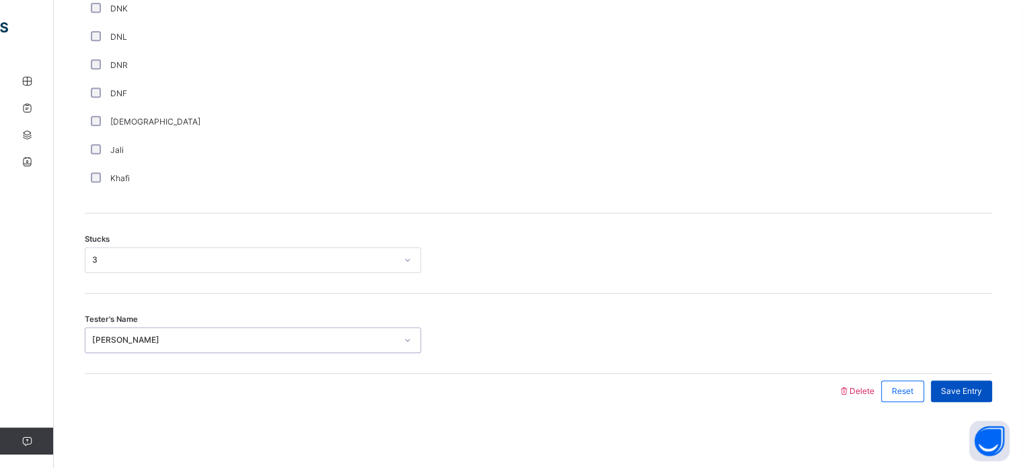
click at [969, 390] on span "Save Entry" at bounding box center [961, 391] width 41 height 12
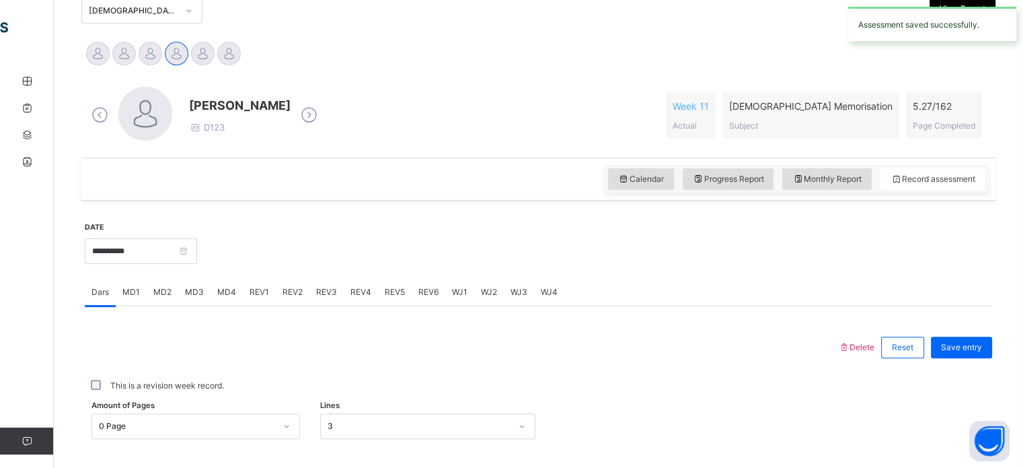
scroll to position [324, 0]
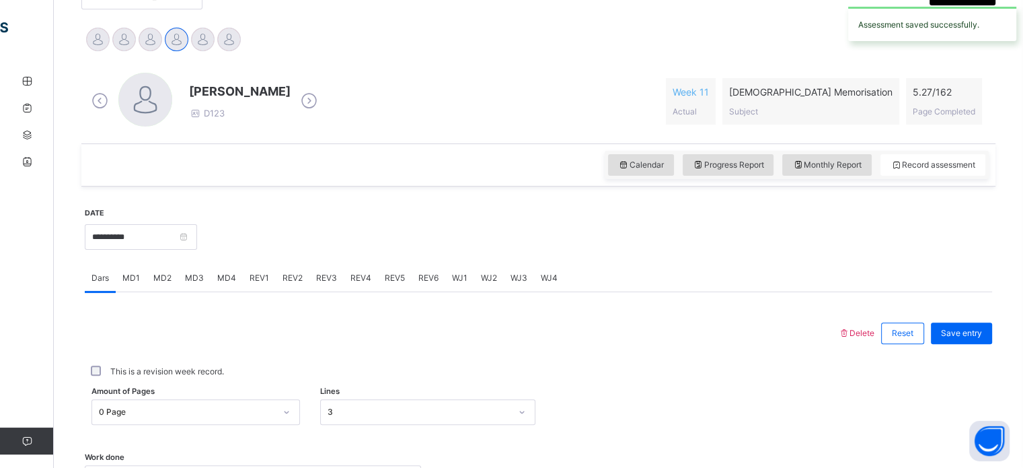
click at [198, 279] on span "MD3" at bounding box center [194, 278] width 19 height 12
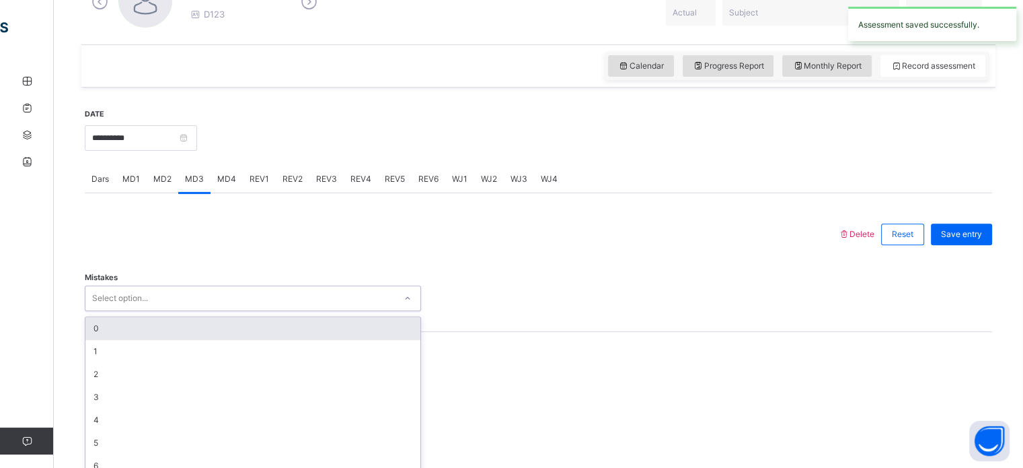
scroll to position [437, 0]
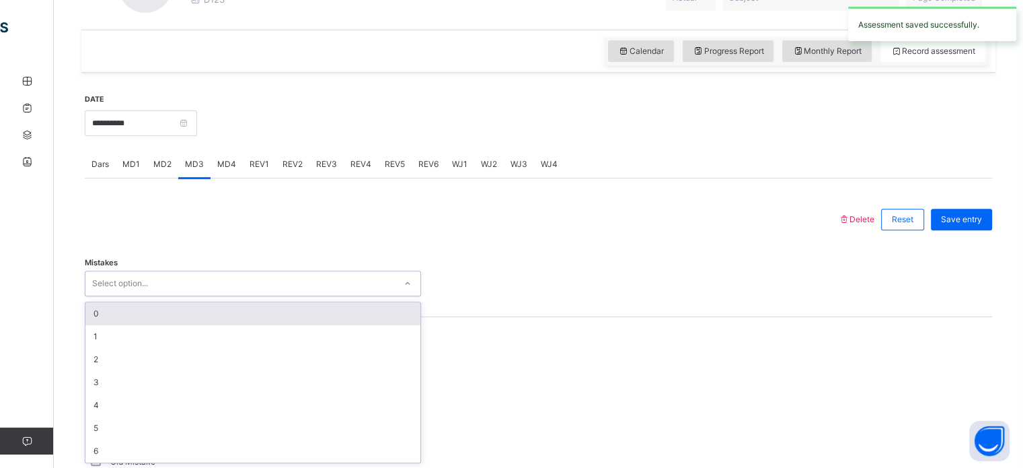
click at [96, 307] on div "0" at bounding box center [252, 313] width 335 height 23
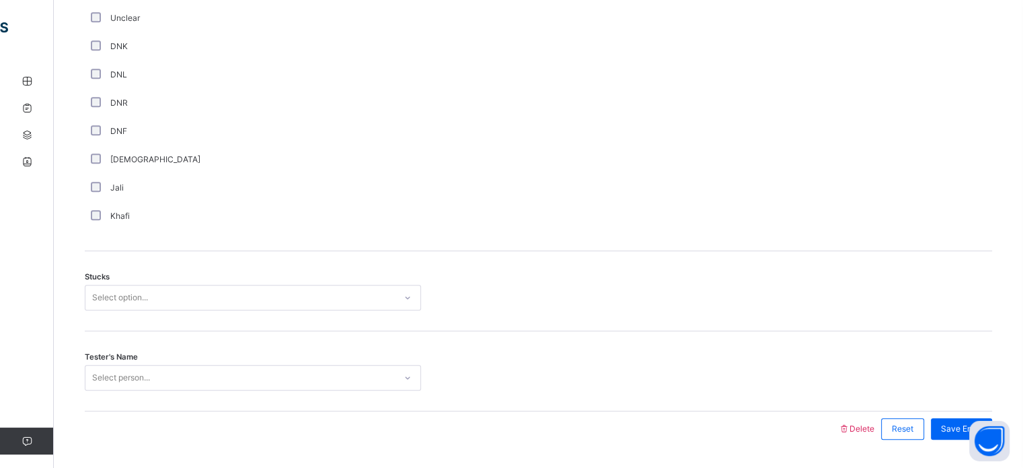
scroll to position [975, 0]
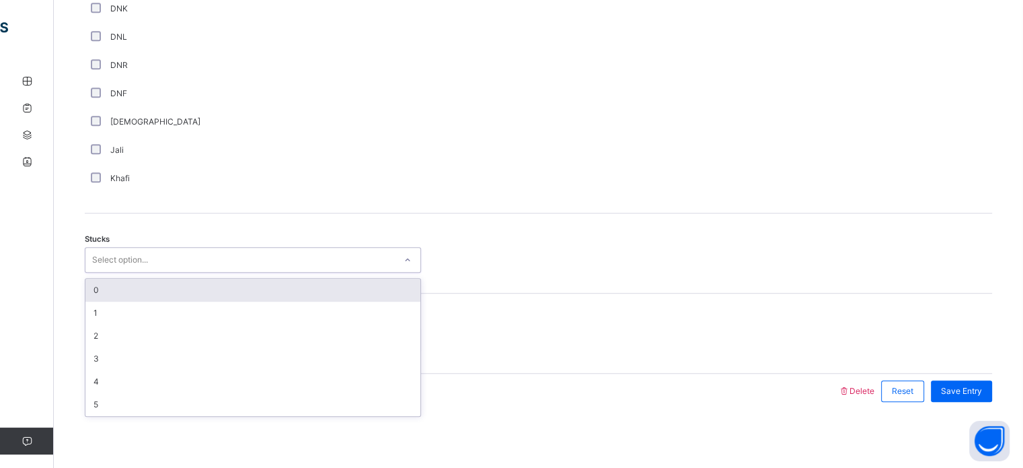
click at [96, 288] on div "0" at bounding box center [252, 290] width 335 height 23
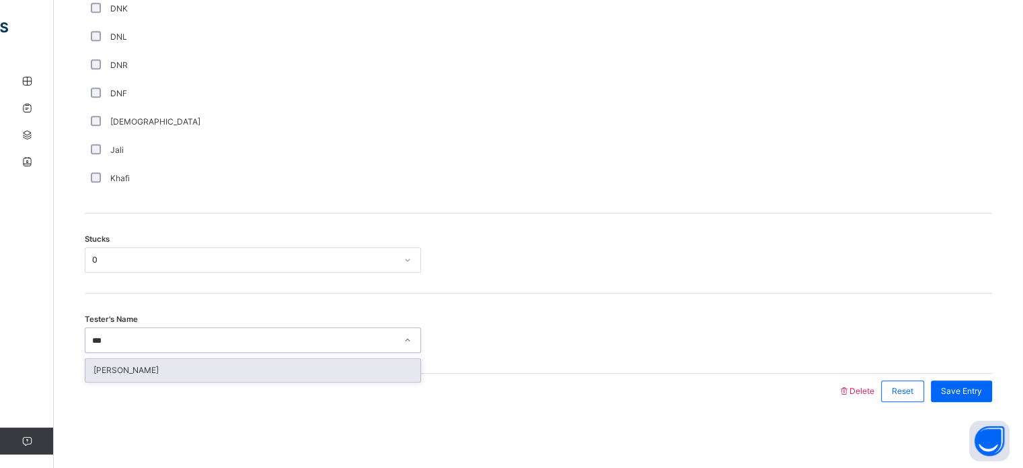
type input "****"
click at [135, 364] on div "[PERSON_NAME]" at bounding box center [252, 370] width 335 height 23
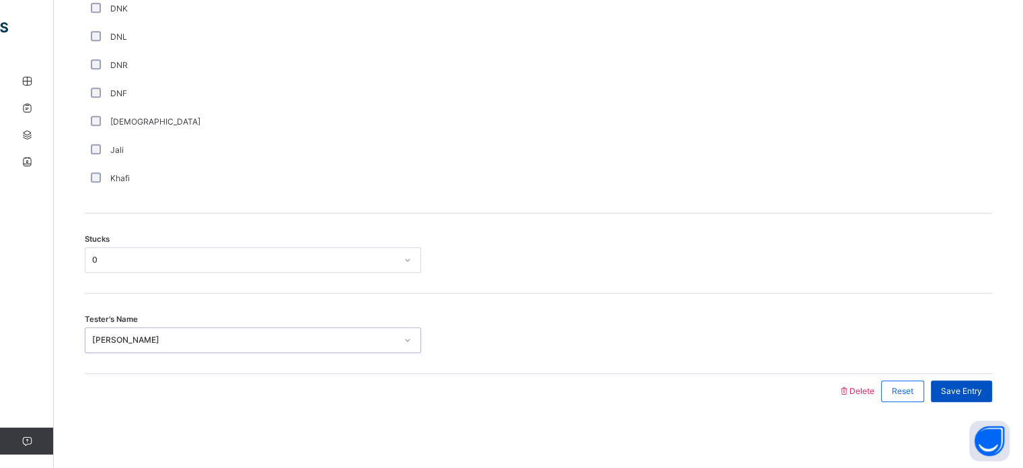
click at [978, 380] on div "Save Entry" at bounding box center [961, 391] width 61 height 22
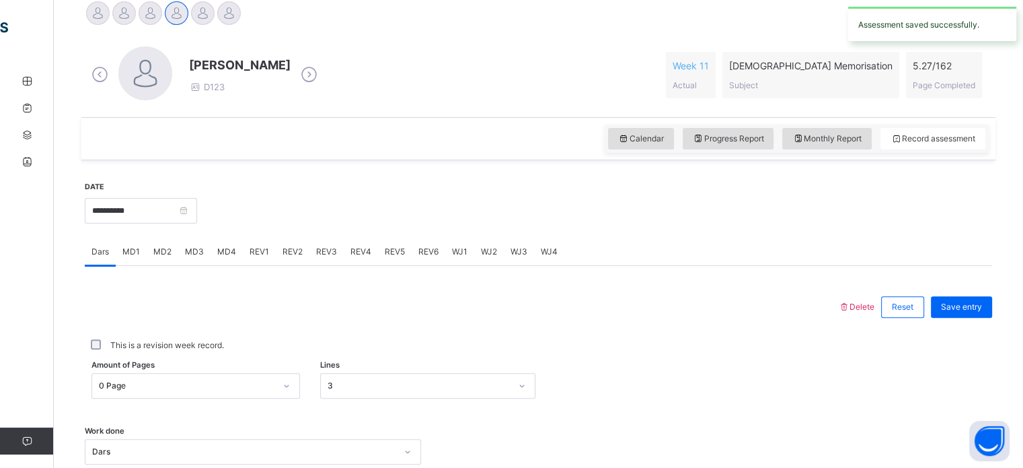
scroll to position [346, 0]
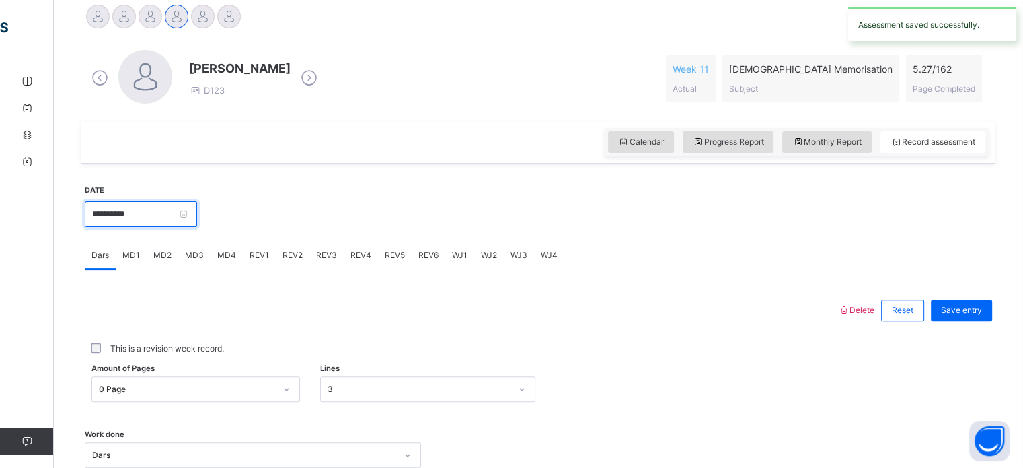
click at [108, 211] on input "**********" at bounding box center [141, 214] width 112 height 26
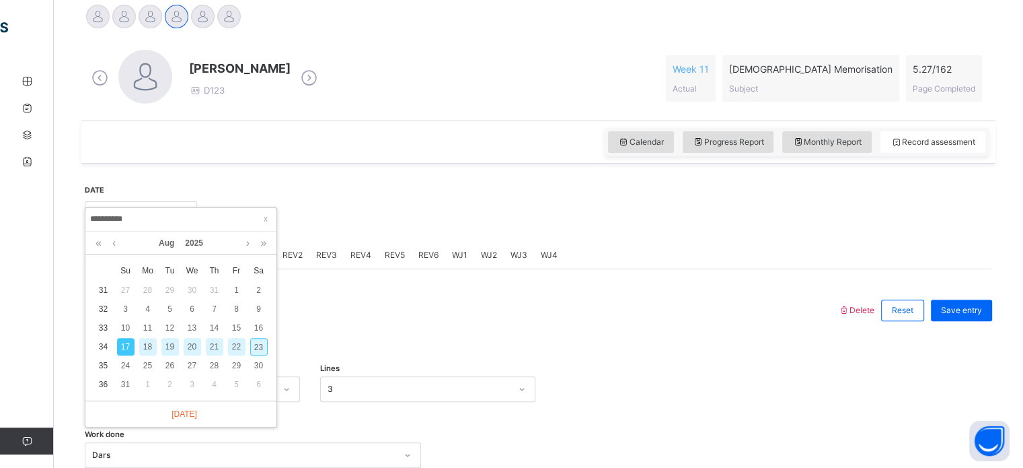
click at [192, 349] on div "20" at bounding box center [192, 346] width 17 height 17
type input "**********"
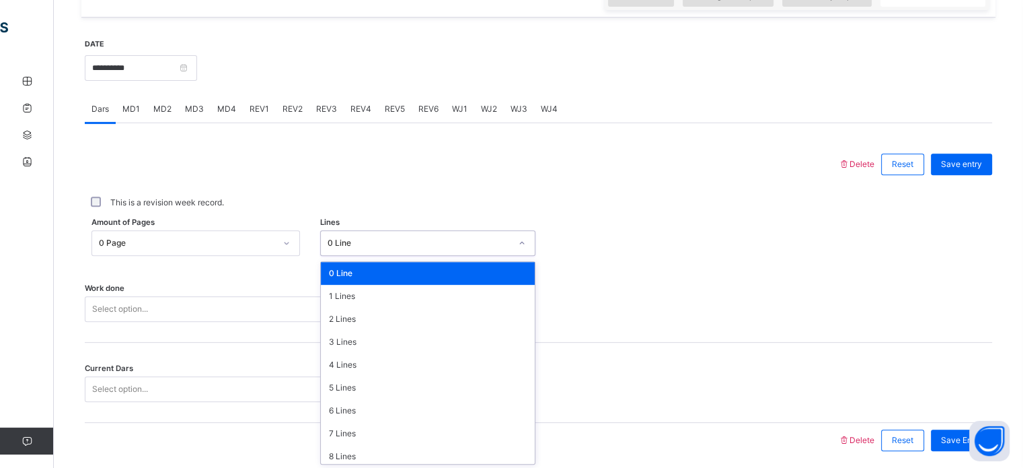
scroll to position [494, 0]
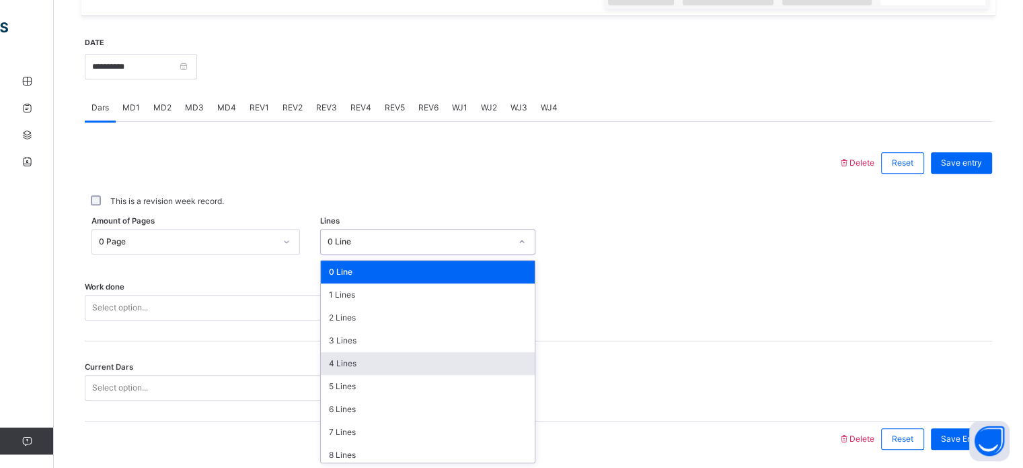
click at [377, 371] on div "4 Lines" at bounding box center [428, 363] width 214 height 23
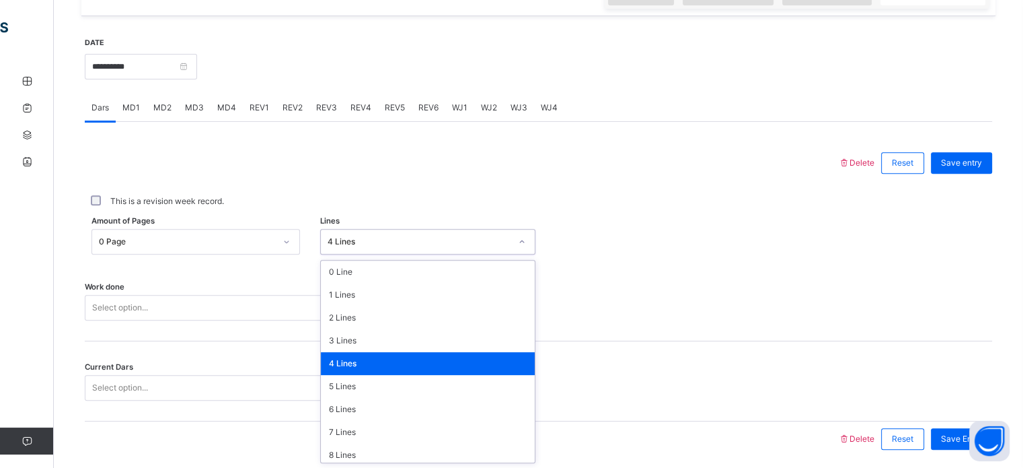
click at [339, 367] on div "4 Lines" at bounding box center [428, 363] width 214 height 23
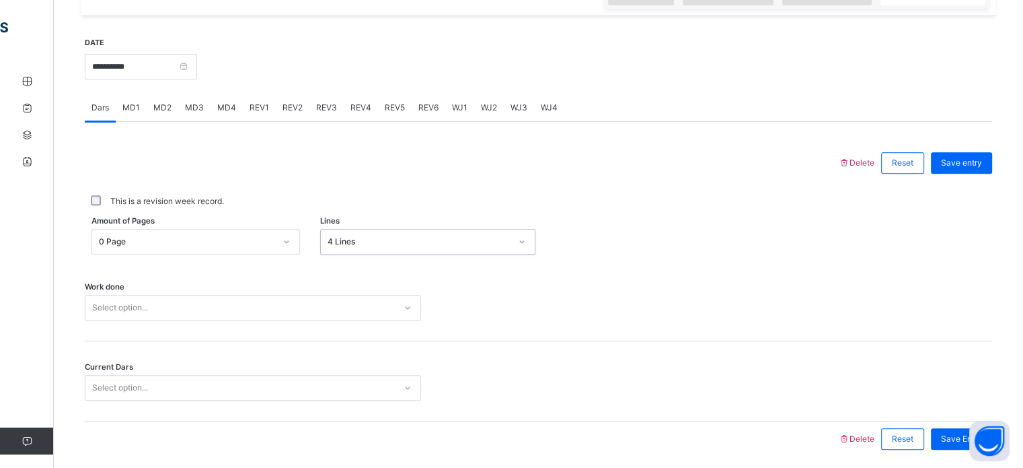
scroll to position [542, 0]
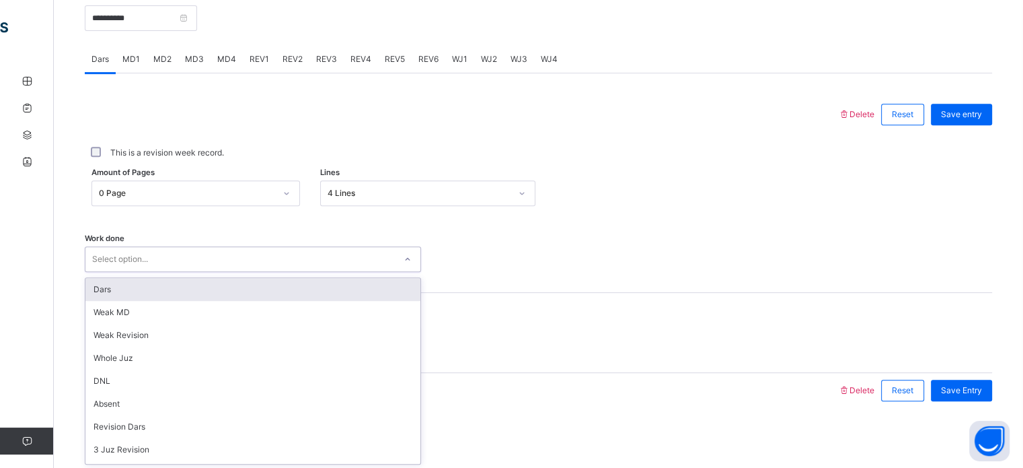
click at [96, 280] on div "Dars" at bounding box center [252, 289] width 335 height 23
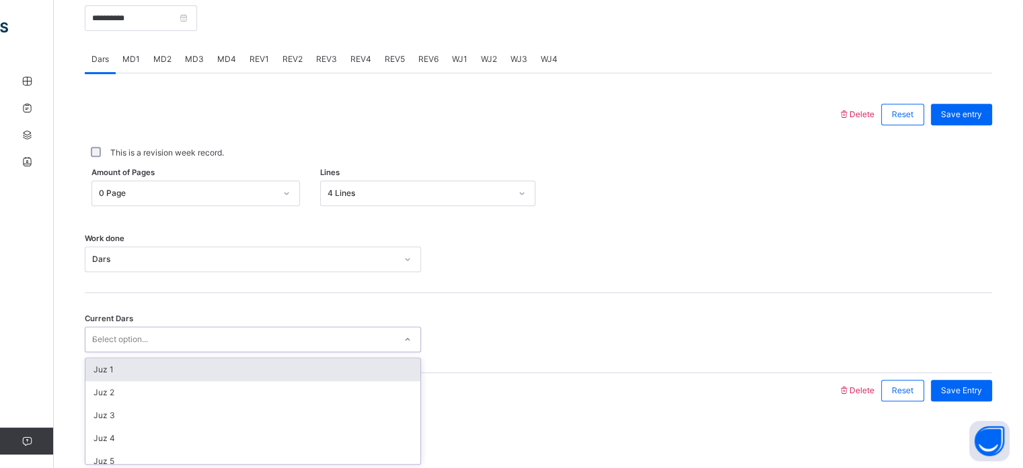
type input "**"
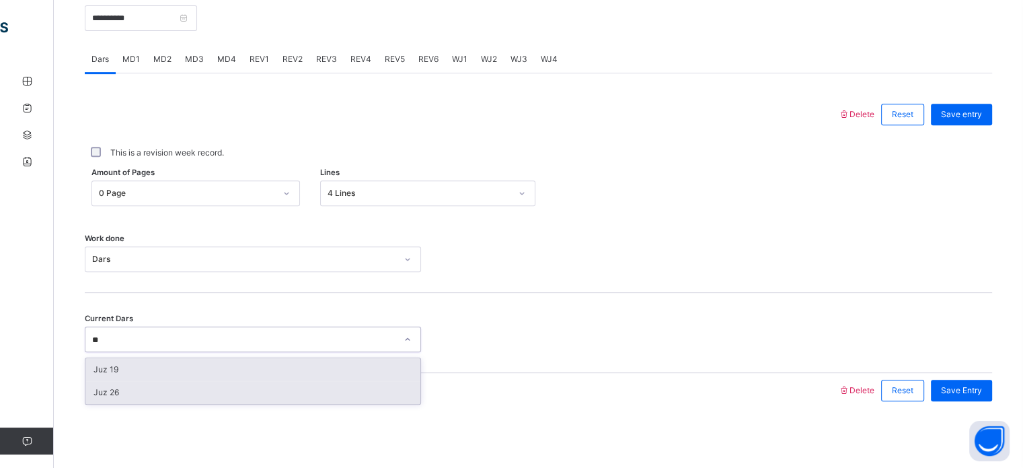
click at [108, 389] on div "Juz 26" at bounding box center [252, 392] width 335 height 23
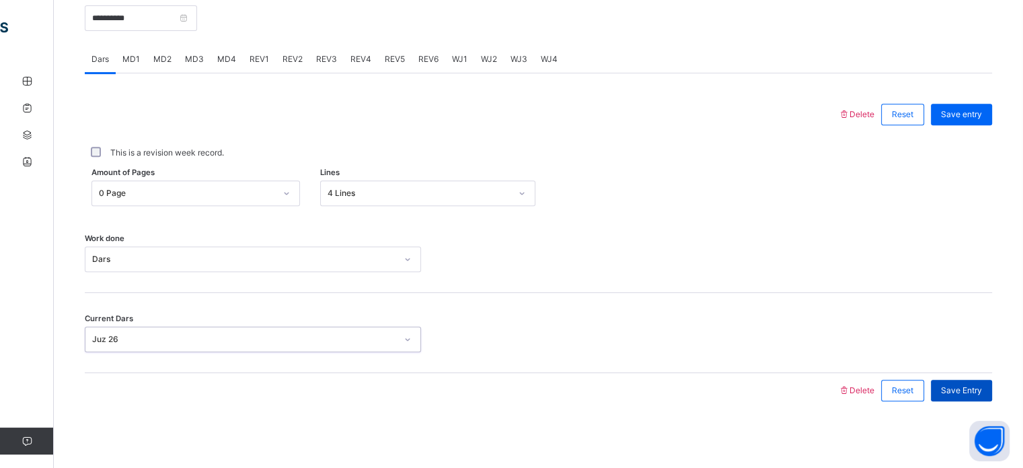
click at [965, 394] on span "Save Entry" at bounding box center [961, 390] width 41 height 12
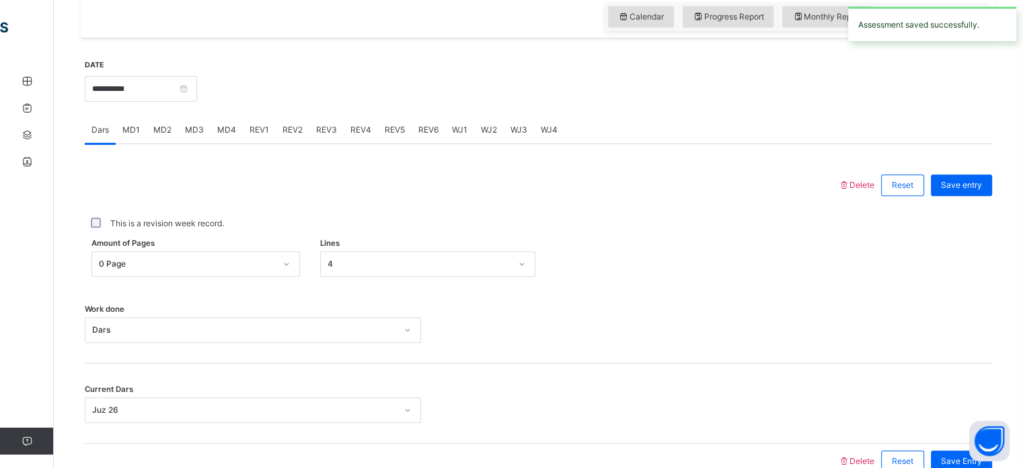
scroll to position [466, 0]
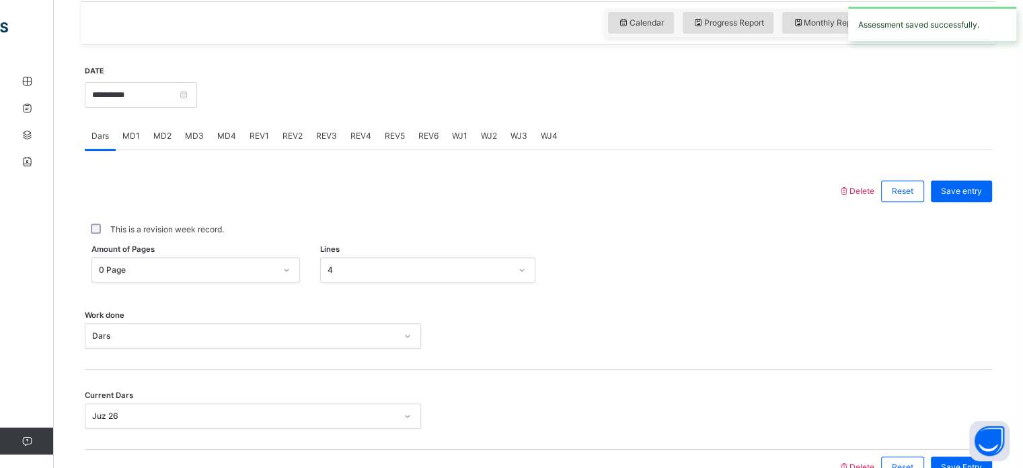
click at [219, 132] on span "MD4" at bounding box center [226, 136] width 19 height 12
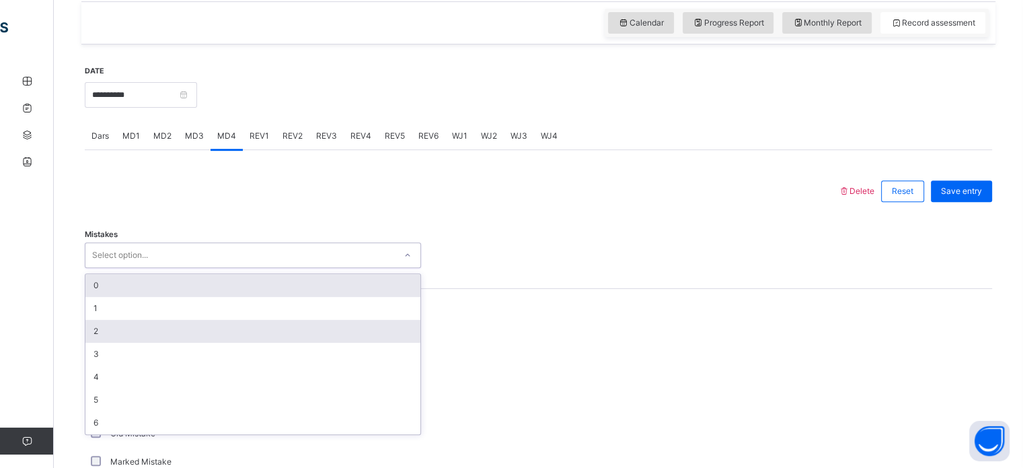
click at [102, 336] on div "2" at bounding box center [252, 331] width 335 height 23
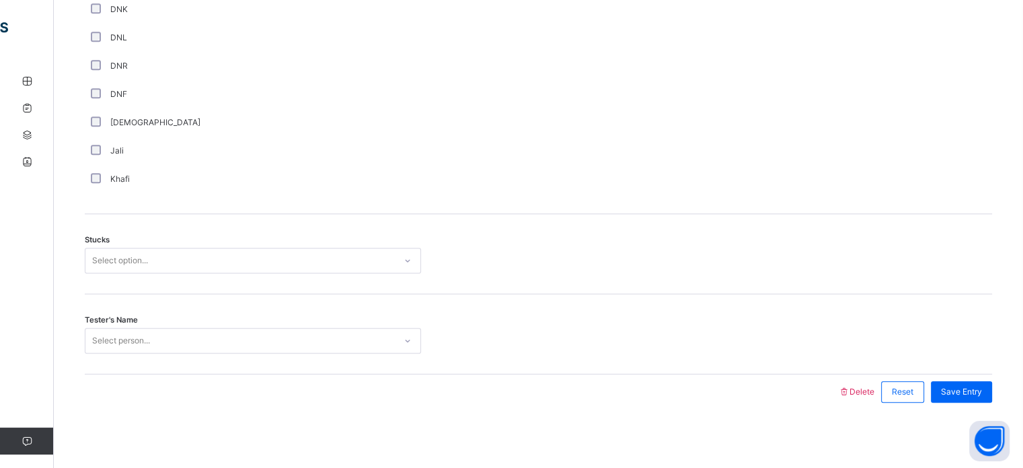
scroll to position [975, 0]
click at [99, 289] on div "Stucks Select option..." at bounding box center [539, 253] width 908 height 80
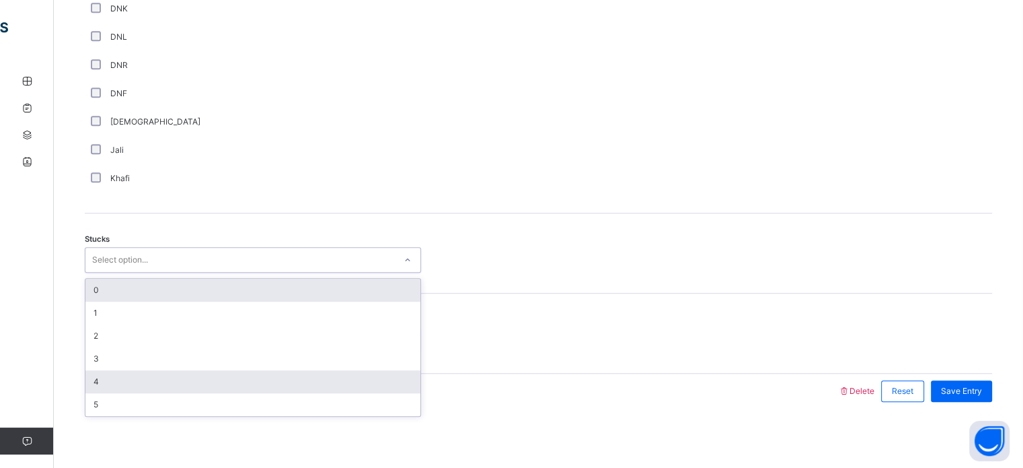
click at [94, 379] on div "4" at bounding box center [252, 381] width 335 height 23
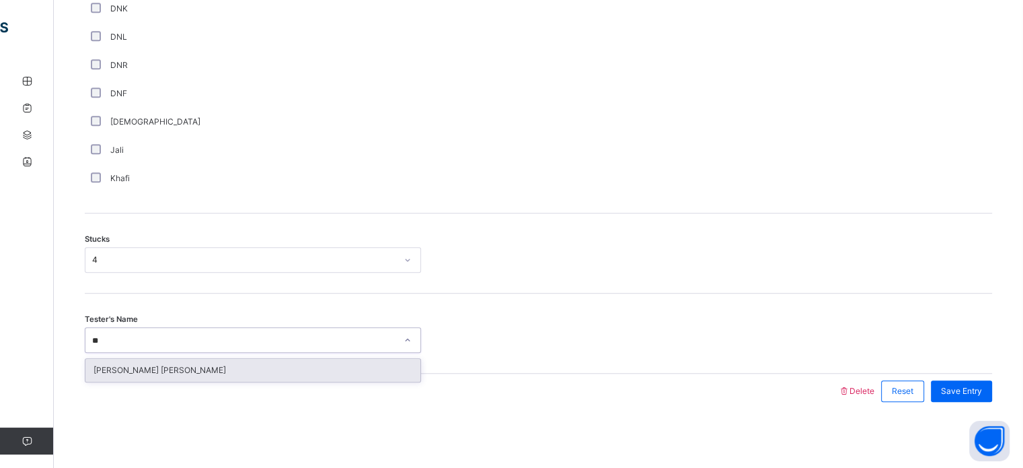
type input "***"
click at [117, 365] on div "[PERSON_NAME] [PERSON_NAME]" at bounding box center [252, 370] width 335 height 23
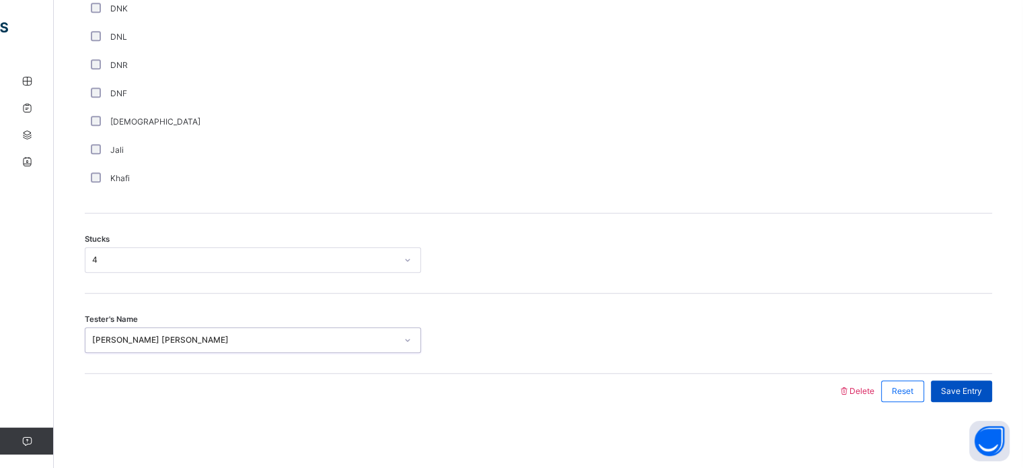
click at [968, 393] on span "Save Entry" at bounding box center [961, 391] width 41 height 12
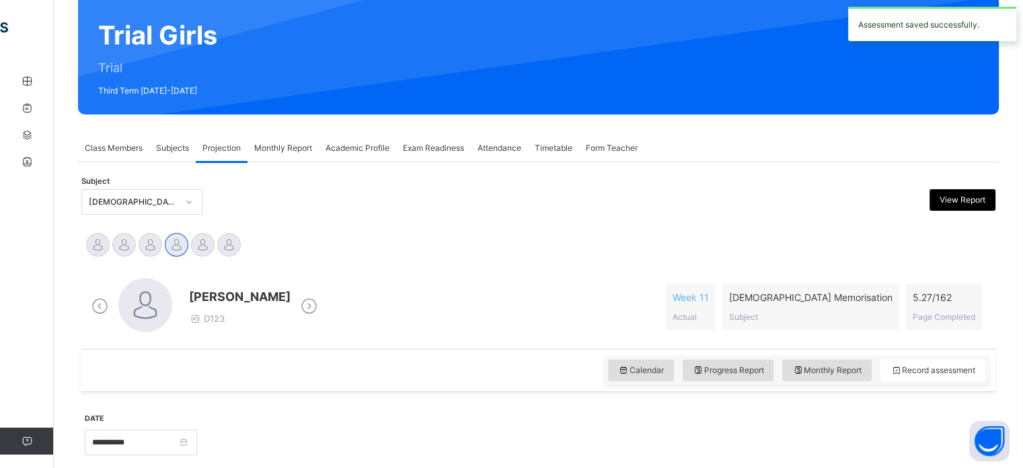
scroll to position [167, 0]
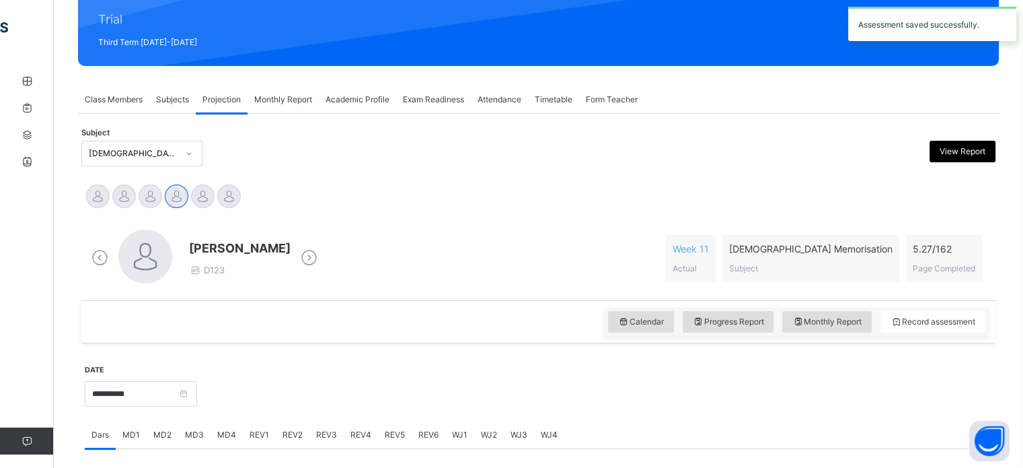
click at [198, 438] on span "MD3" at bounding box center [194, 435] width 19 height 12
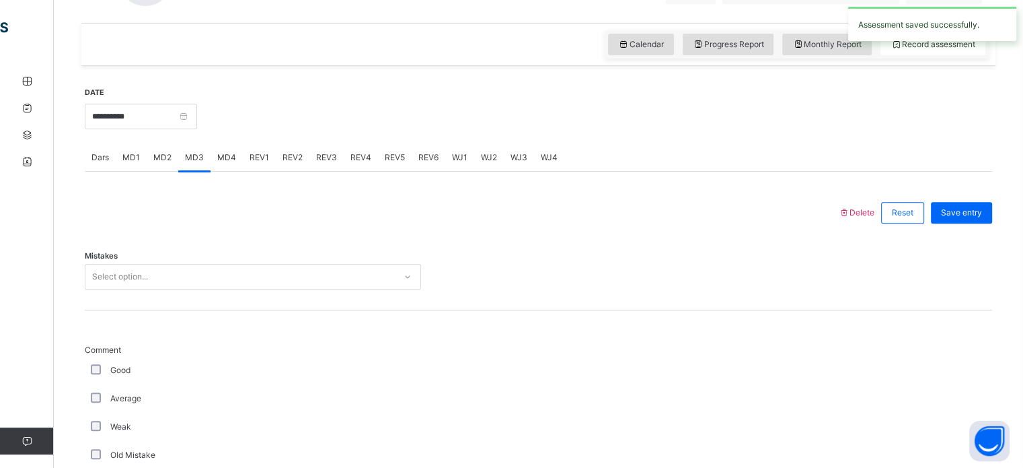
scroll to position [468, 0]
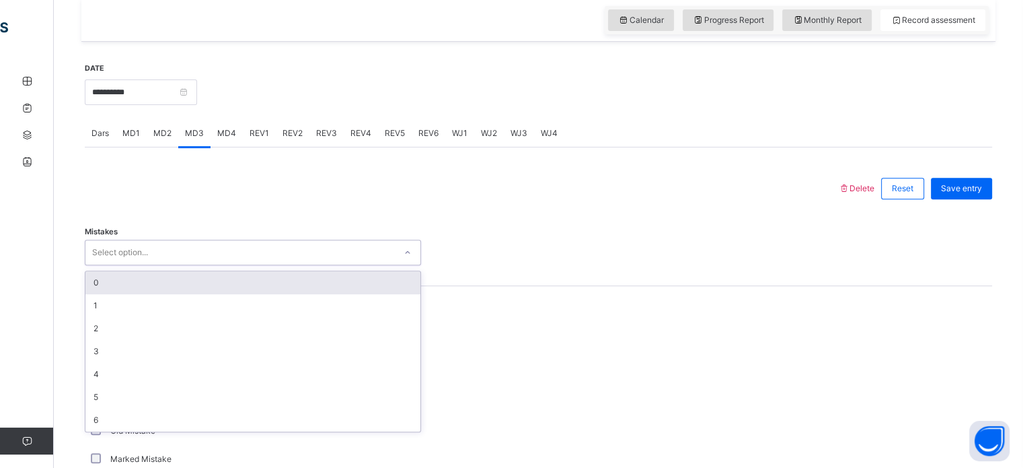
click at [101, 278] on div "0" at bounding box center [252, 282] width 335 height 23
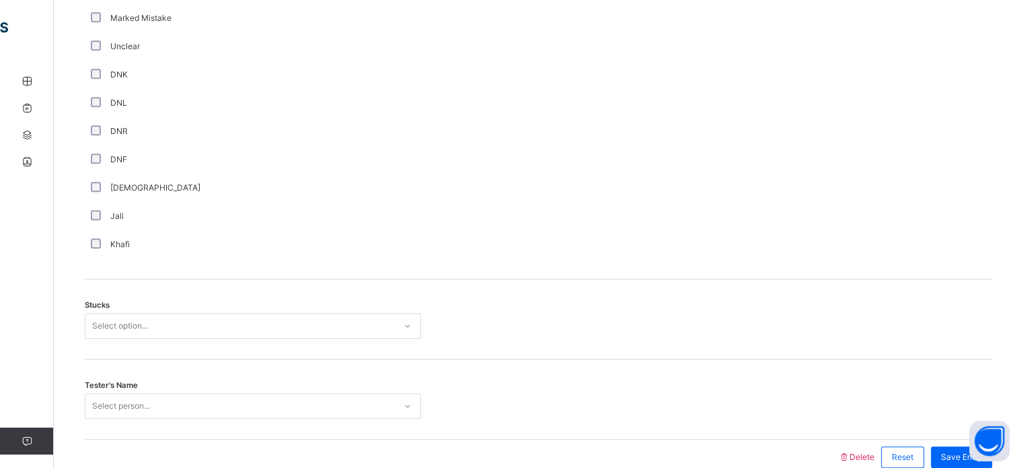
scroll to position [975, 0]
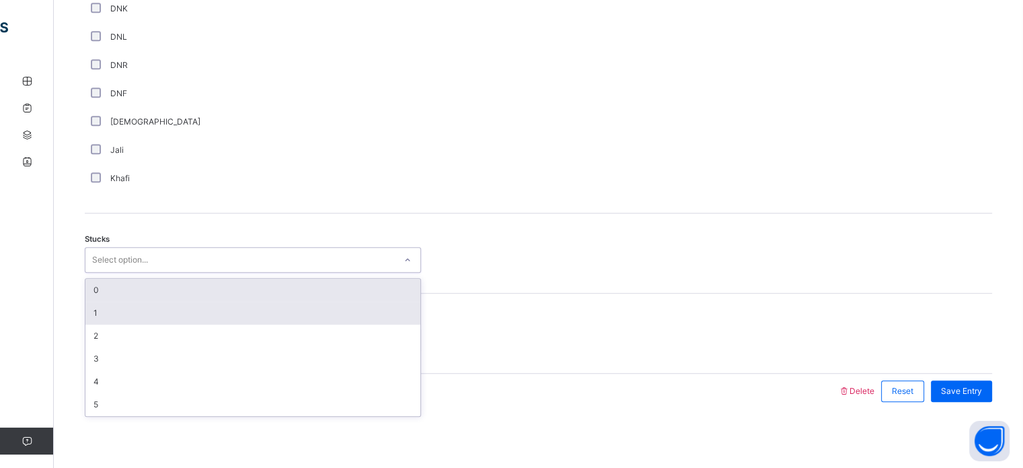
click at [95, 310] on div "1" at bounding box center [252, 312] width 335 height 23
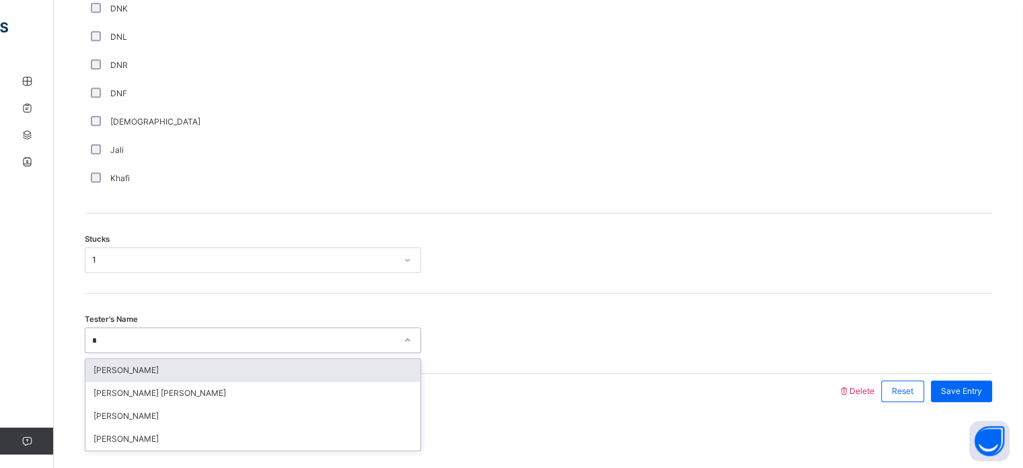
type input "**"
click at [98, 371] on div "[PERSON_NAME] [PERSON_NAME]" at bounding box center [252, 370] width 335 height 23
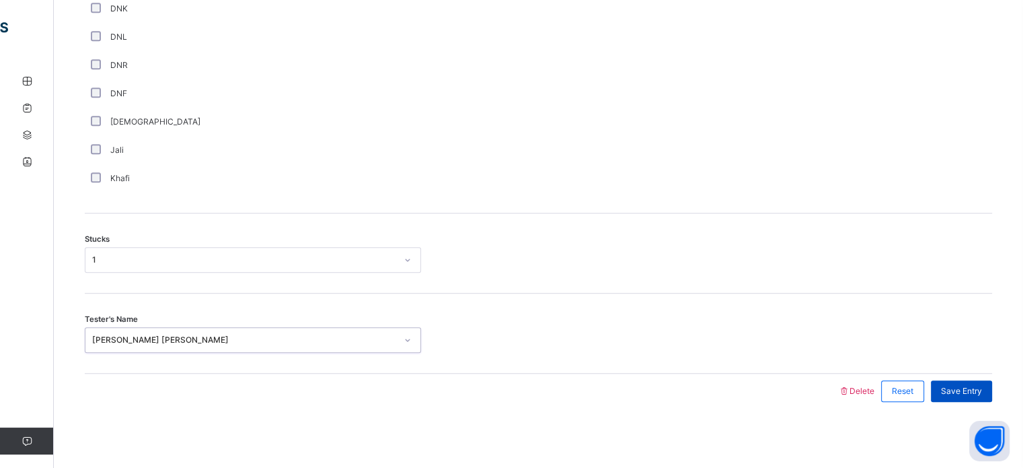
click at [982, 385] on span "Save Entry" at bounding box center [961, 391] width 41 height 12
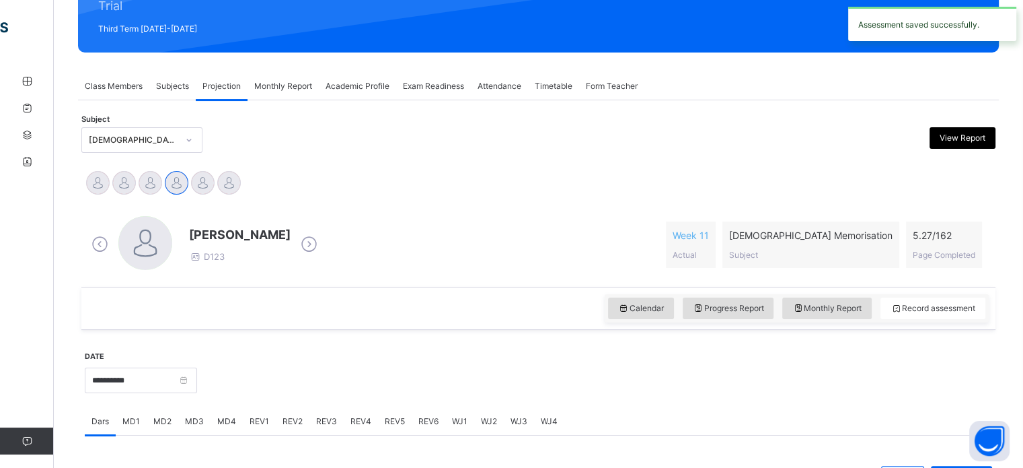
scroll to position [181, 0]
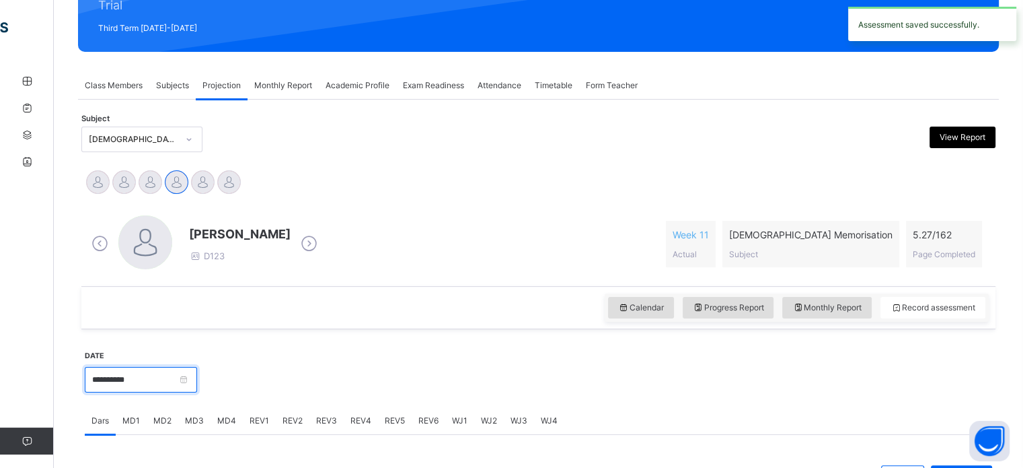
click at [163, 375] on input "**********" at bounding box center [141, 380] width 112 height 26
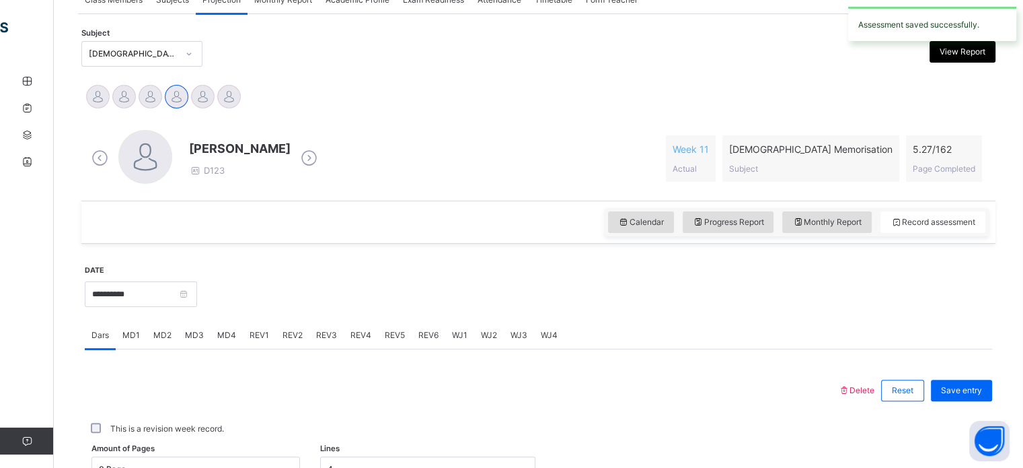
scroll to position [401, 0]
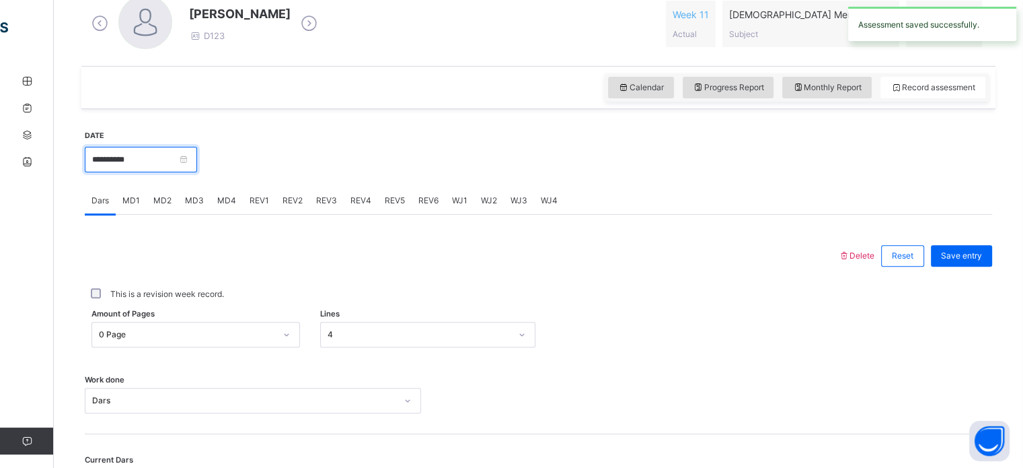
click at [197, 163] on input "**********" at bounding box center [141, 160] width 112 height 26
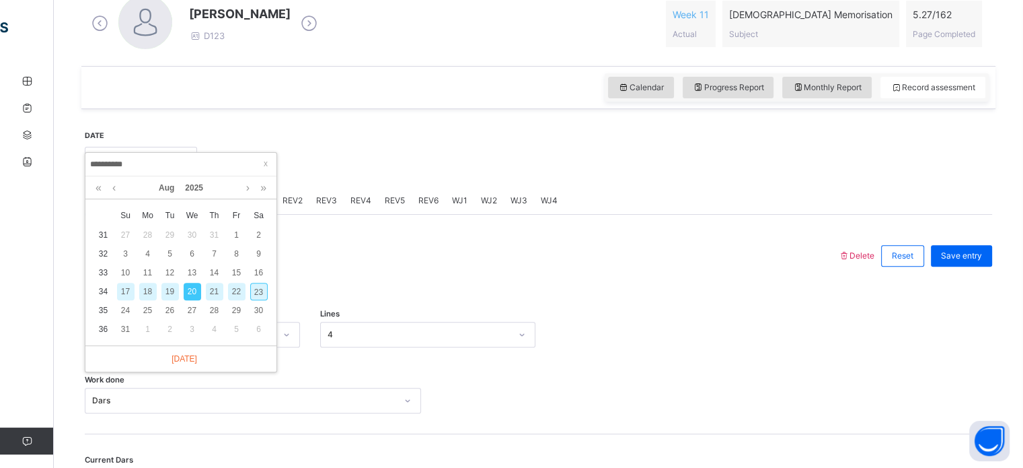
click at [262, 289] on div "23" at bounding box center [258, 291] width 17 height 17
type input "**********"
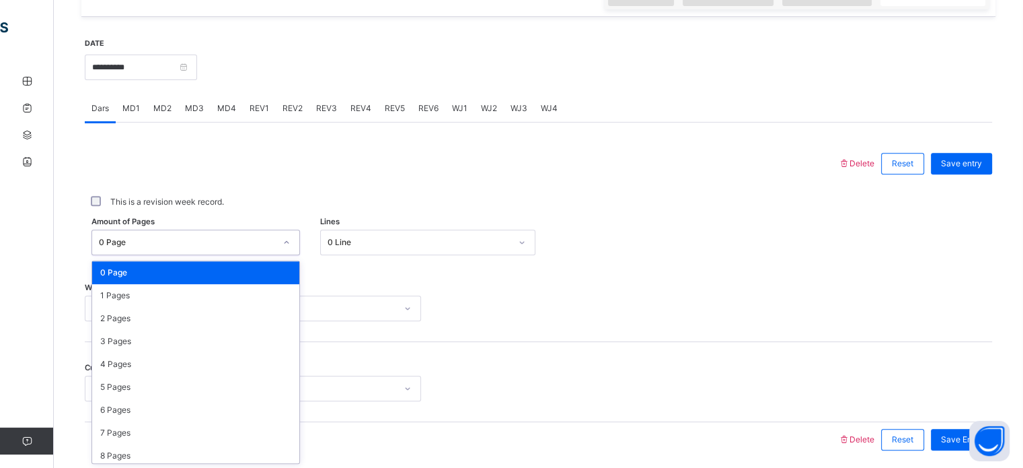
scroll to position [494, 0]
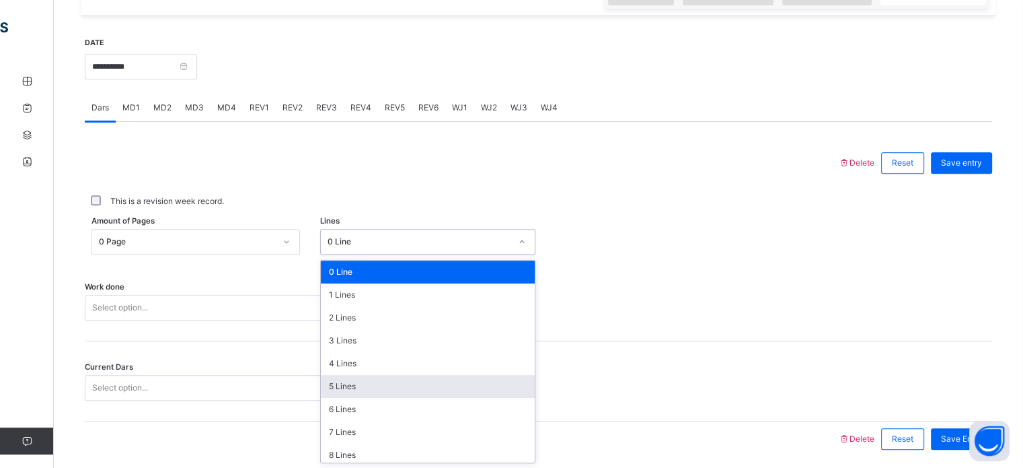
click at [341, 377] on div "5 Lines" at bounding box center [428, 386] width 214 height 23
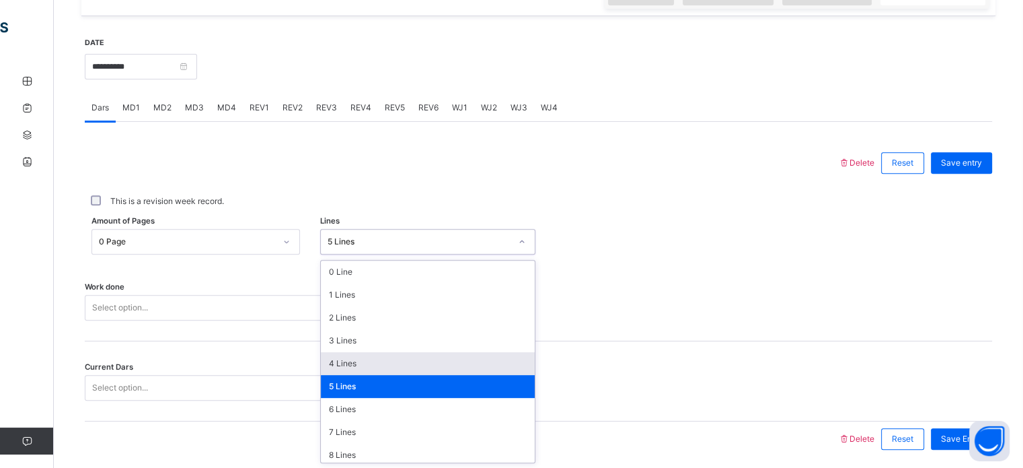
click at [336, 359] on div "4 Lines" at bounding box center [428, 363] width 214 height 23
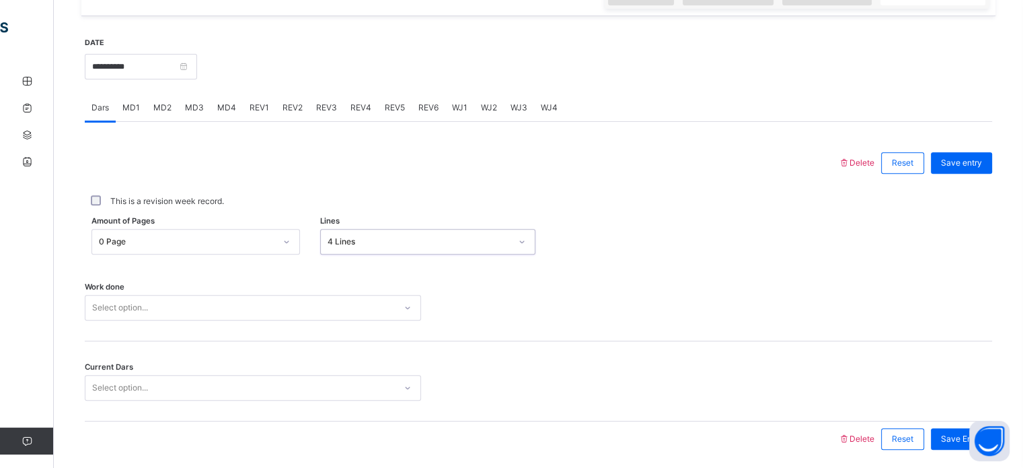
scroll to position [542, 0]
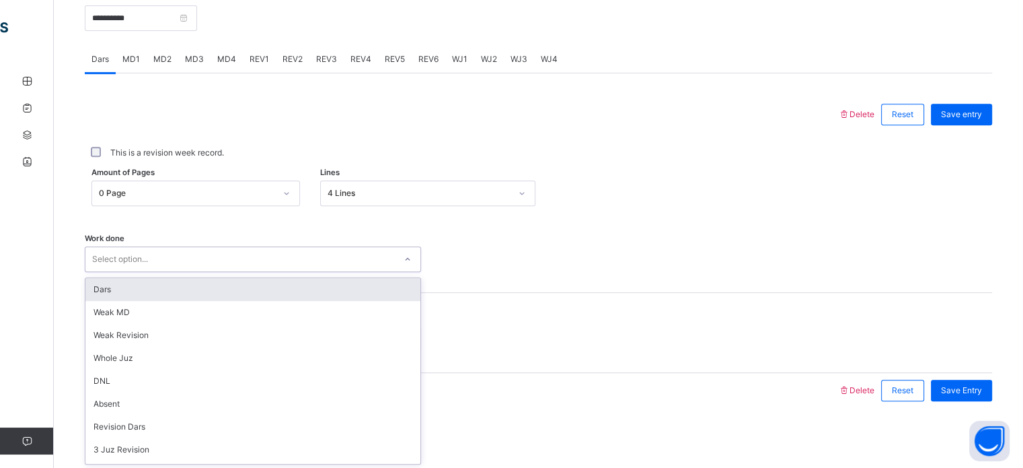
click at [105, 285] on div "Dars" at bounding box center [252, 289] width 335 height 23
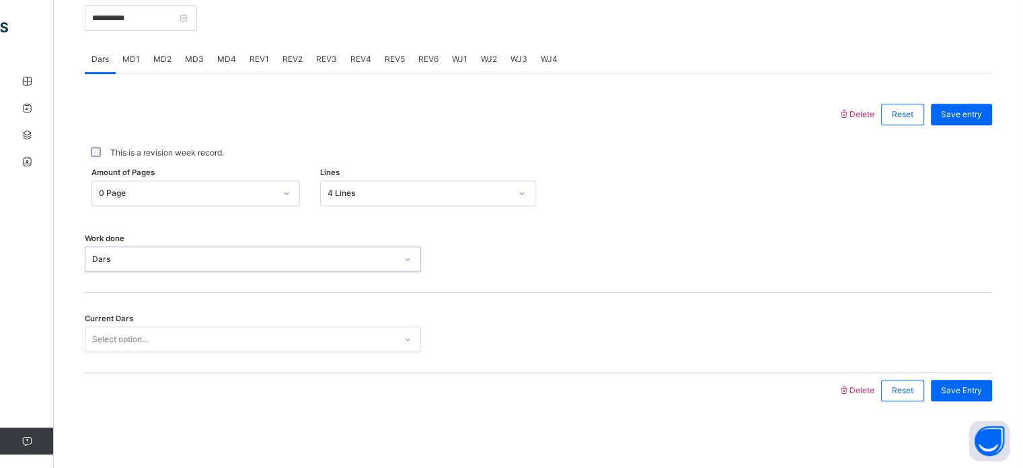
click at [107, 358] on div "Current Dars Select option..." at bounding box center [539, 333] width 908 height 80
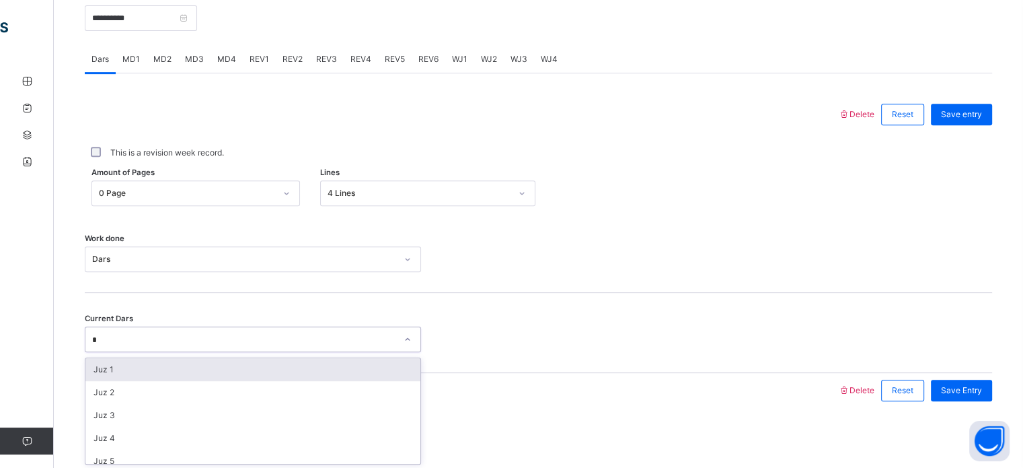
type input "**"
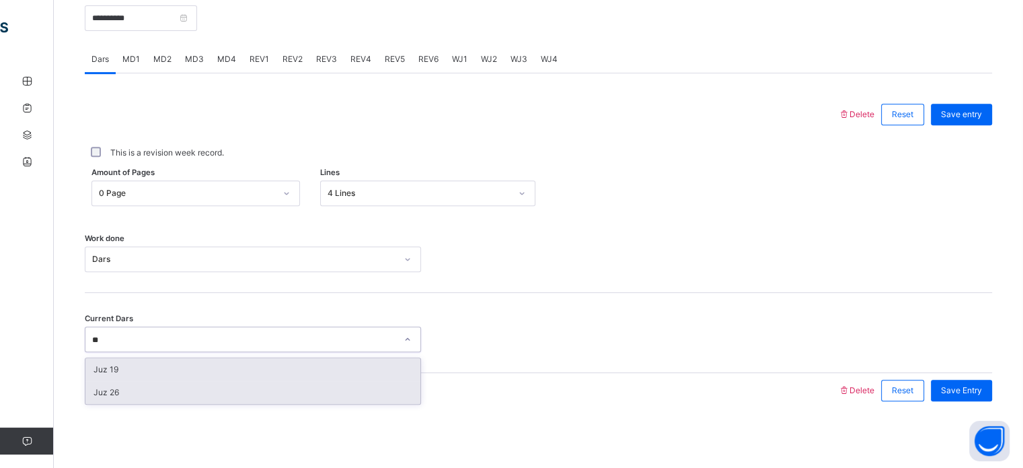
click at [110, 392] on div "Juz 26" at bounding box center [252, 392] width 335 height 23
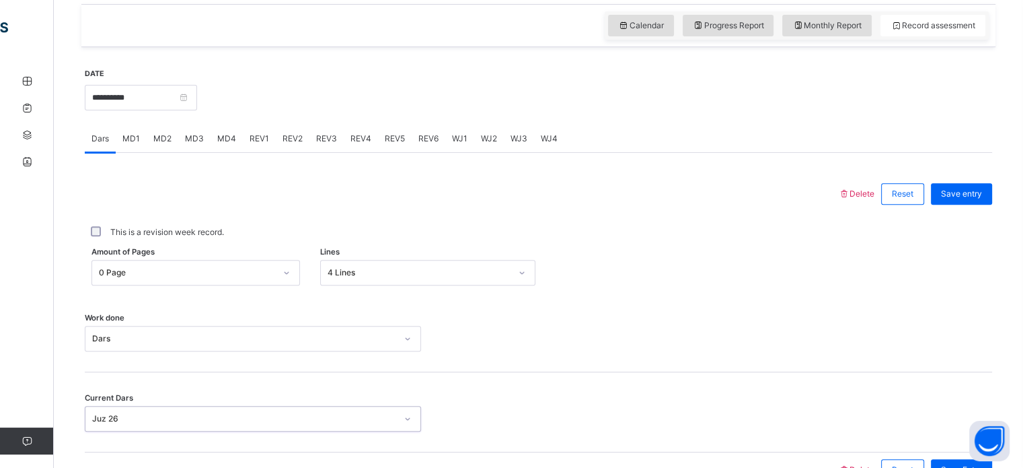
scroll to position [452, 0]
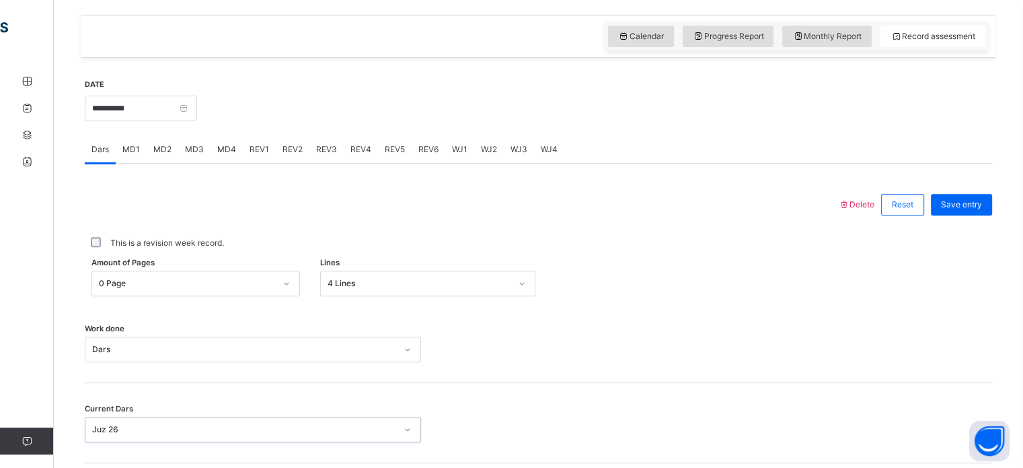
click at [192, 149] on span "MD3" at bounding box center [194, 149] width 19 height 12
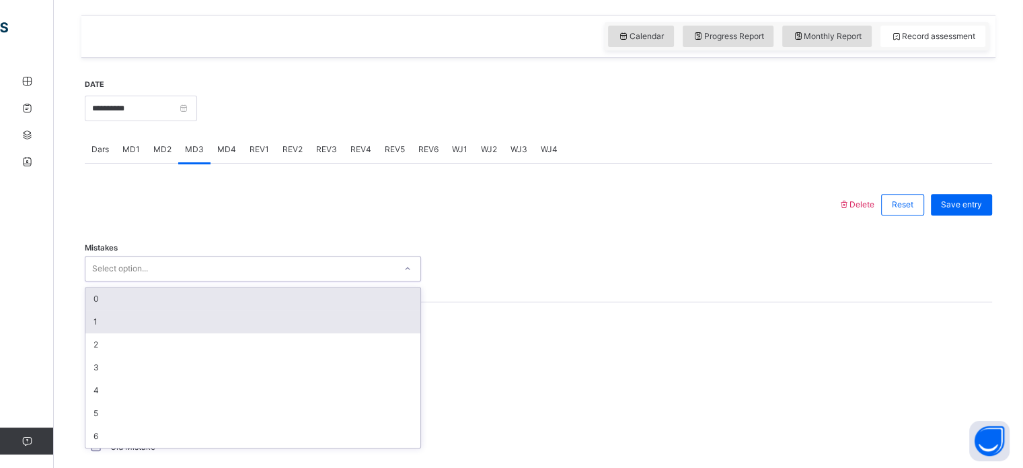
click at [102, 317] on div "1" at bounding box center [252, 321] width 335 height 23
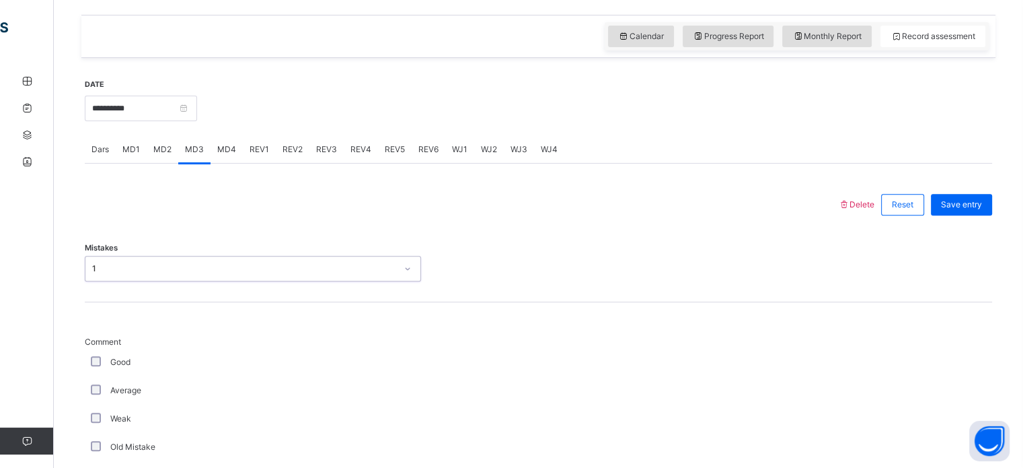
click at [100, 348] on div "Good" at bounding box center [253, 362] width 336 height 28
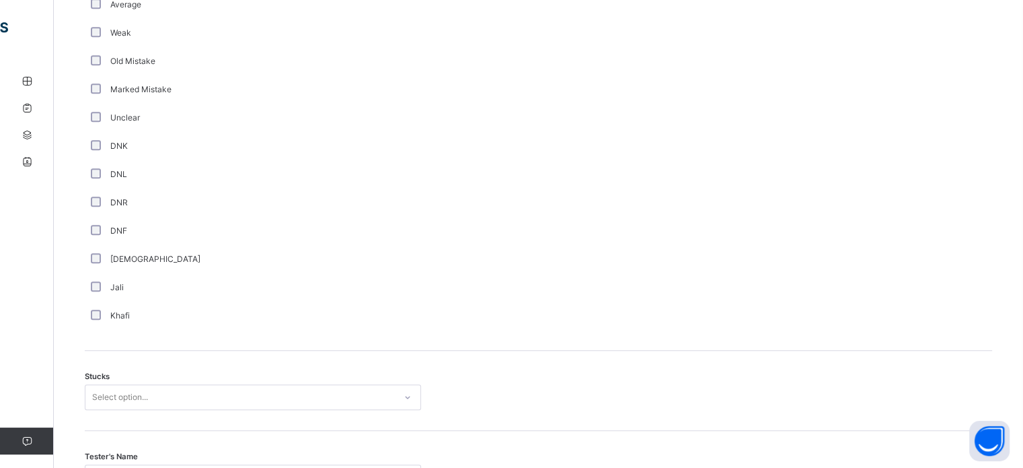
scroll to position [975, 0]
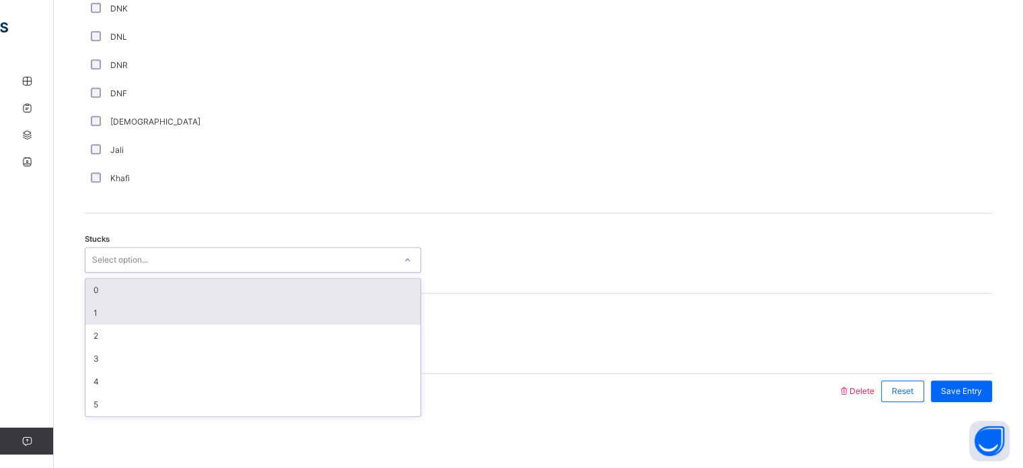
click at [98, 321] on div "1" at bounding box center [252, 312] width 335 height 23
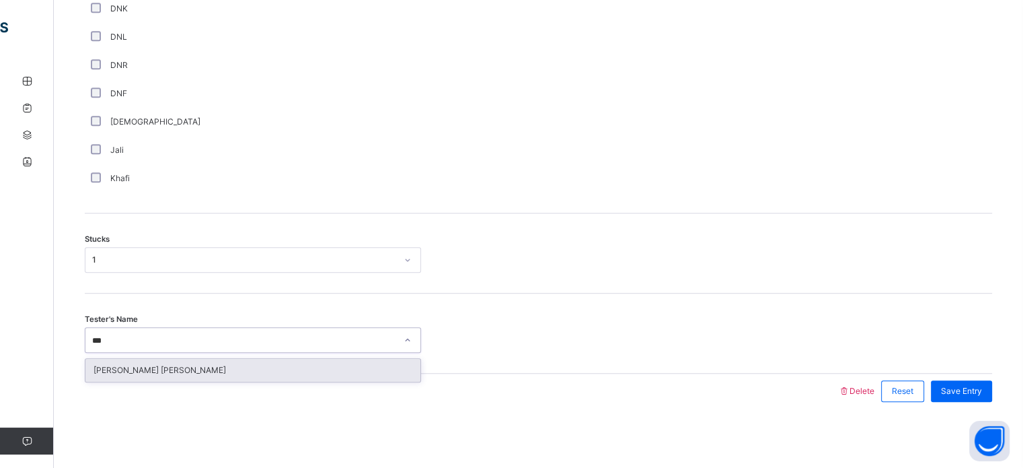
type input "****"
click at [111, 373] on div "[PERSON_NAME] [PERSON_NAME]" at bounding box center [252, 370] width 335 height 23
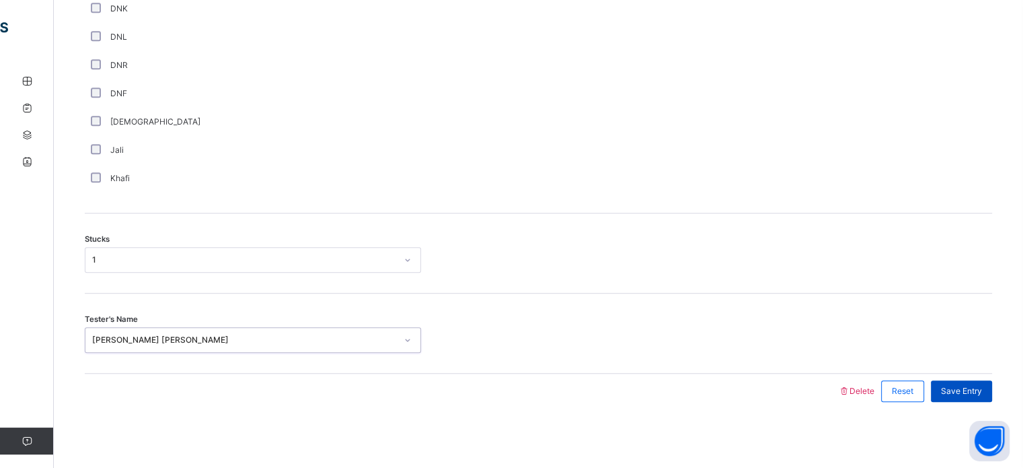
click at [984, 380] on div "Save Entry" at bounding box center [961, 391] width 61 height 22
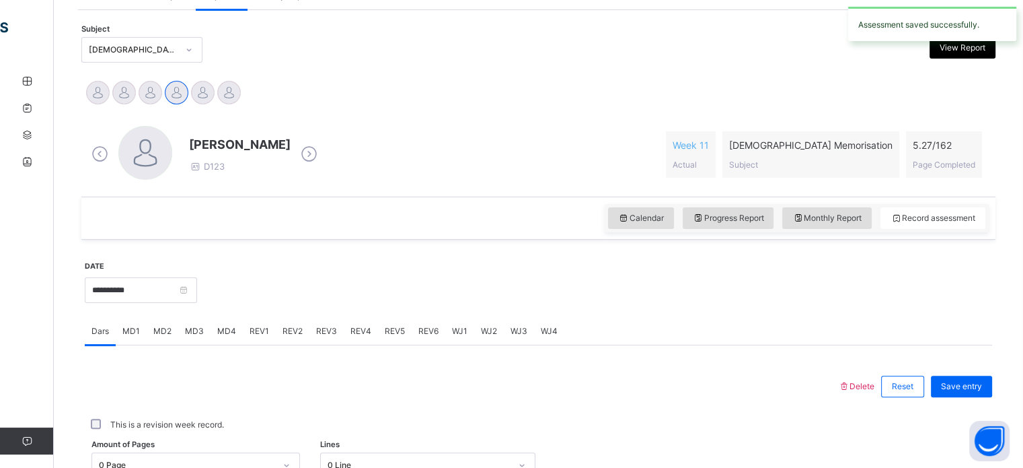
scroll to position [272, 0]
click at [231, 332] on span "MD4" at bounding box center [226, 330] width 19 height 12
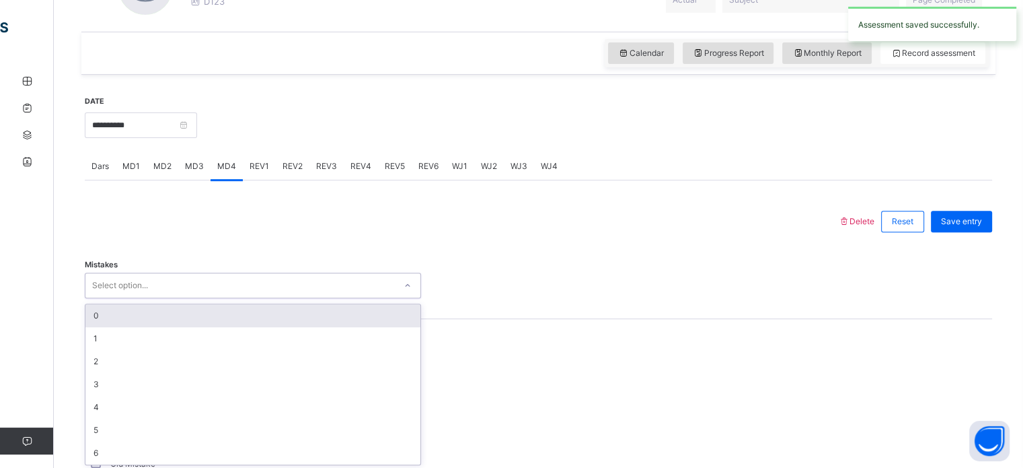
scroll to position [437, 0]
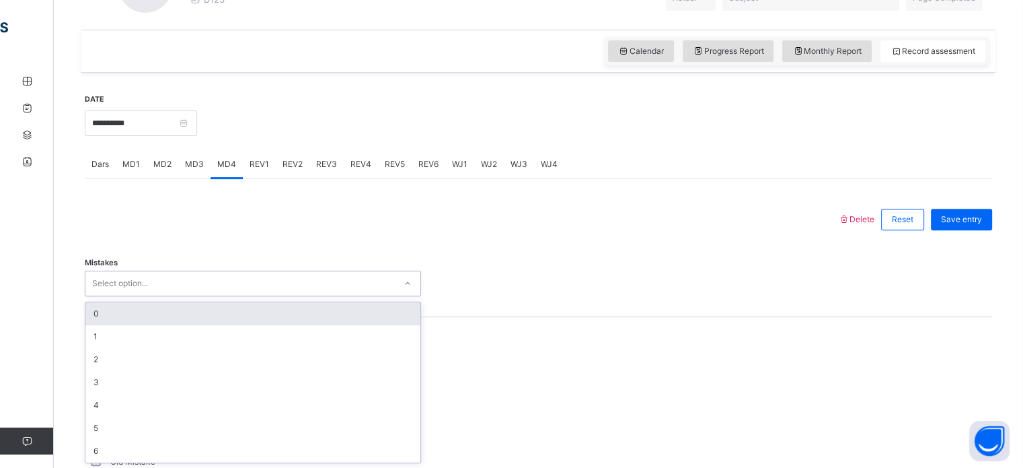
click at [106, 310] on div "0" at bounding box center [252, 313] width 335 height 23
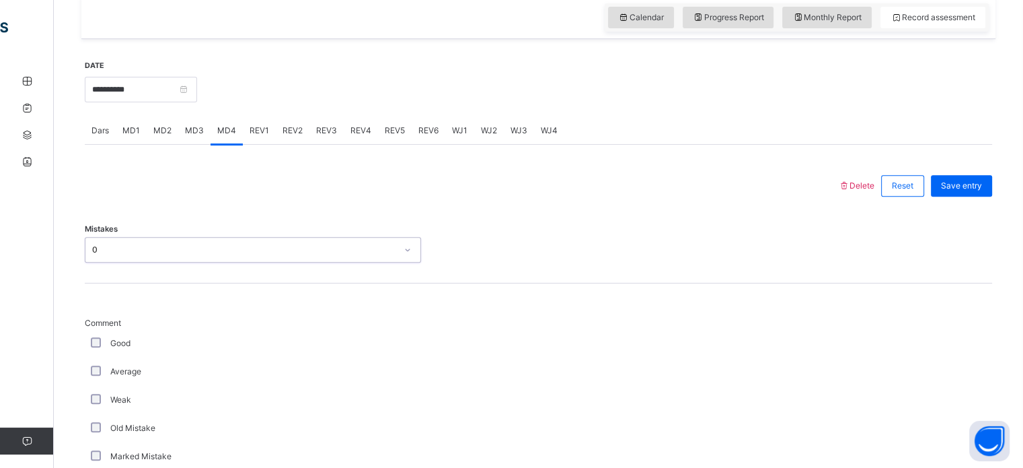
scroll to position [509, 0]
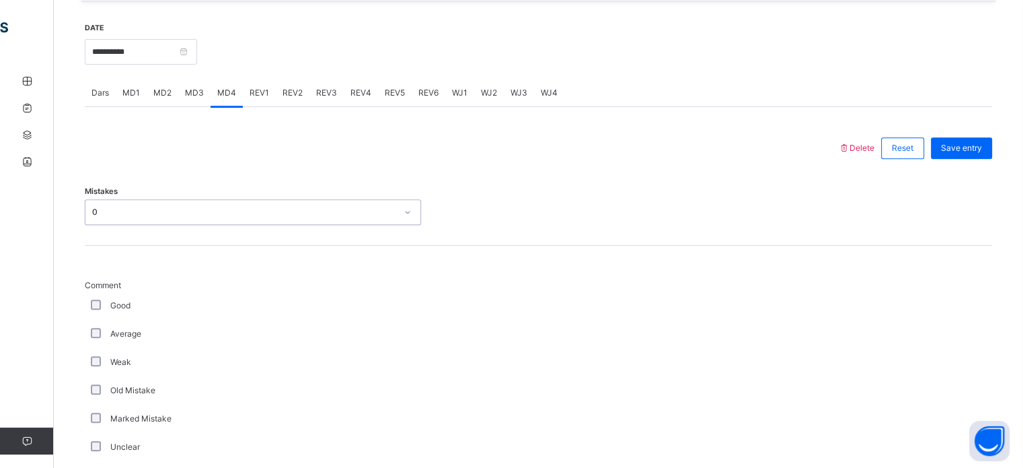
click at [108, 299] on div "Good" at bounding box center [253, 305] width 330 height 12
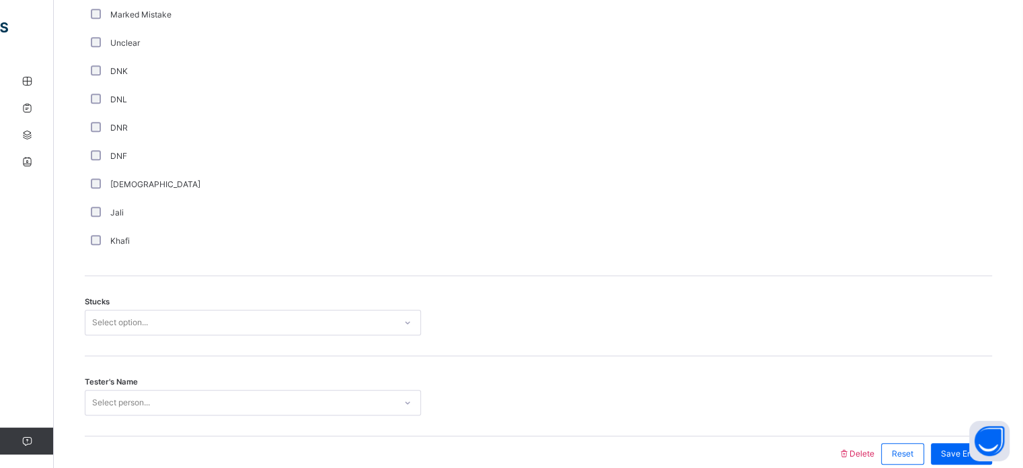
scroll to position [939, 0]
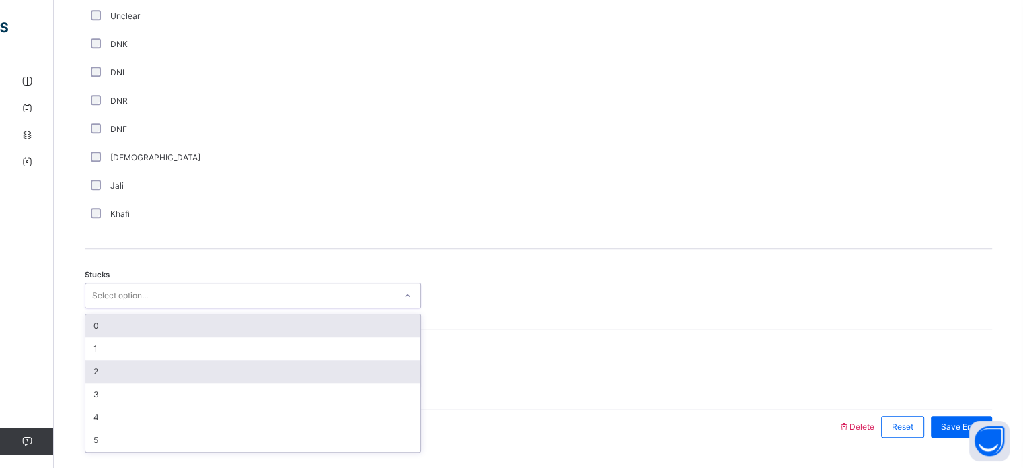
click at [97, 367] on div "2" at bounding box center [252, 371] width 335 height 23
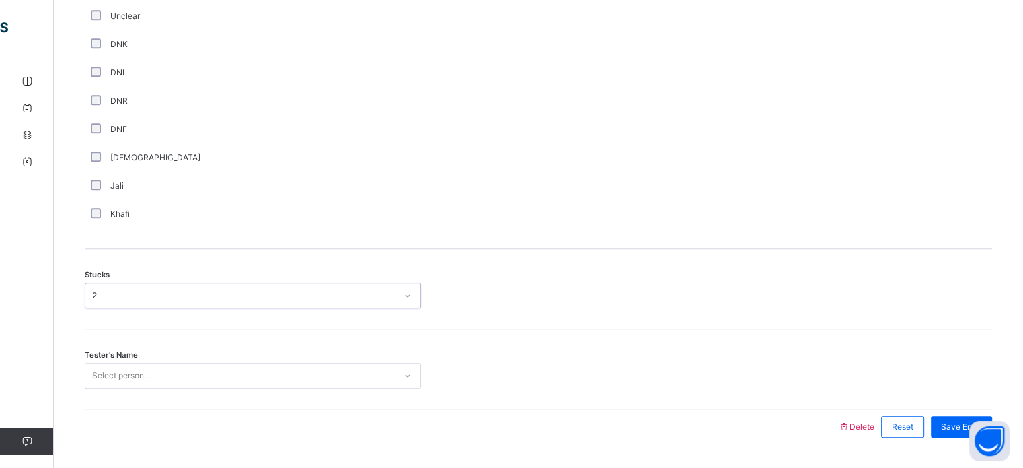
scroll to position [975, 0]
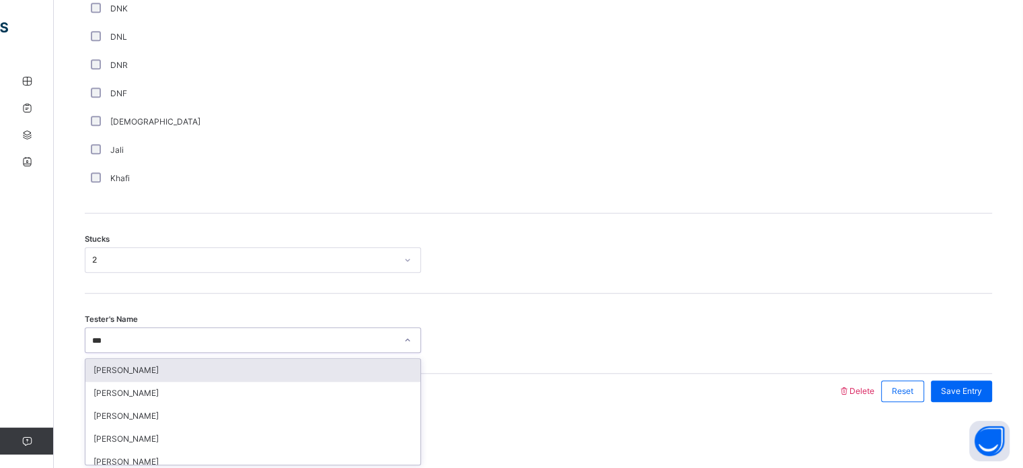
type input "****"
click at [112, 374] on div "[PERSON_NAME]" at bounding box center [252, 370] width 335 height 23
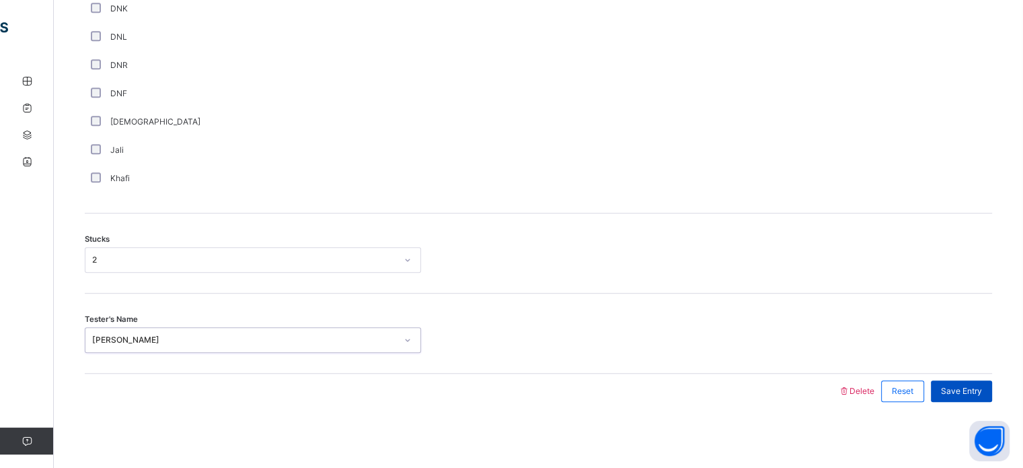
click at [963, 389] on span "Save Entry" at bounding box center [961, 391] width 41 height 12
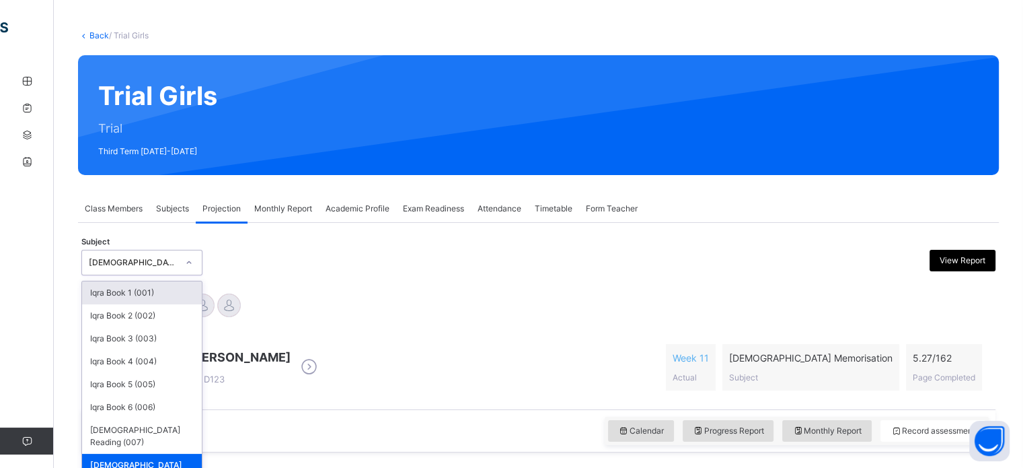
scroll to position [60, 0]
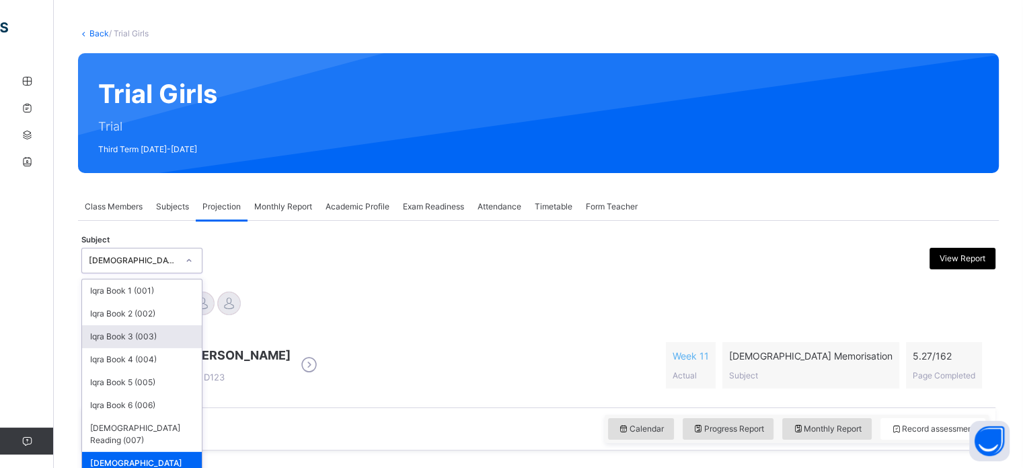
click at [140, 336] on div "Iqra Book 3 (003)" at bounding box center [142, 336] width 120 height 23
